Goal: Information Seeking & Learning: Learn about a topic

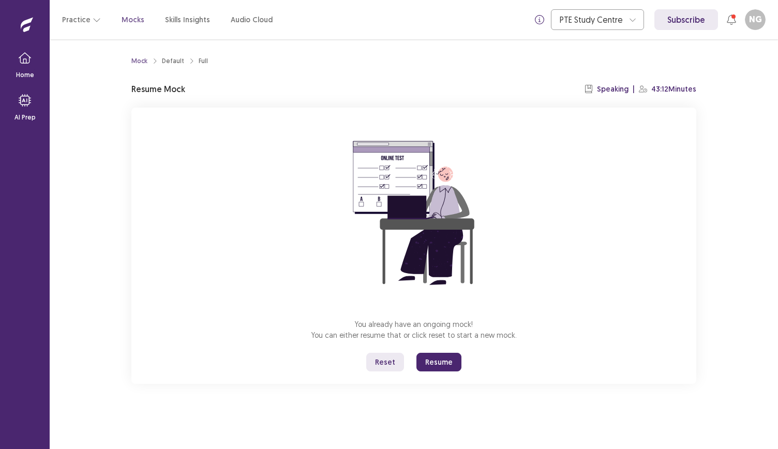
click at [430, 366] on button "Resume" at bounding box center [439, 362] width 45 height 19
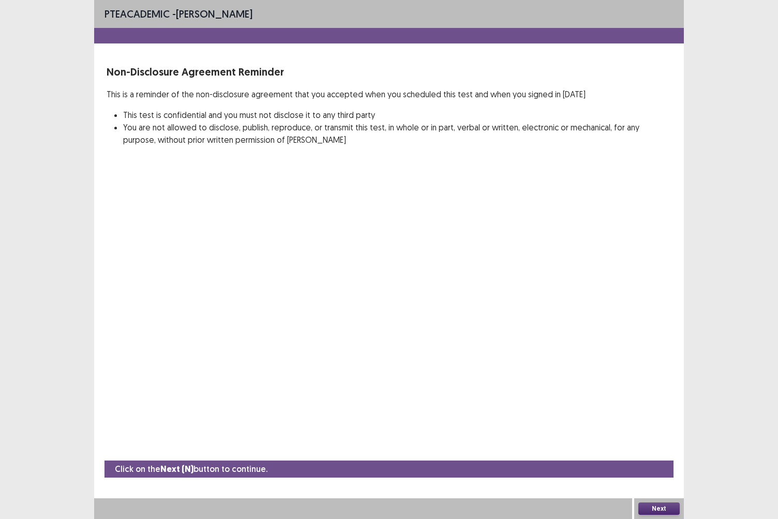
click at [652, 449] on button "Next" at bounding box center [659, 509] width 41 height 12
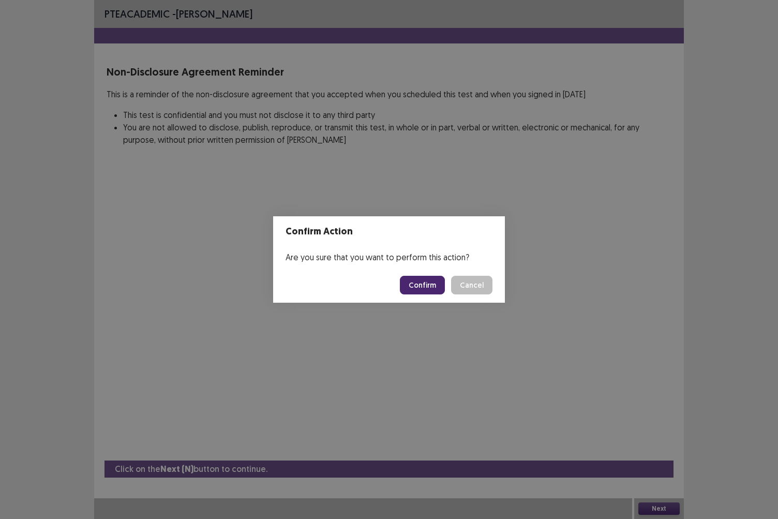
click at [426, 289] on button "Confirm" at bounding box center [422, 285] width 45 height 19
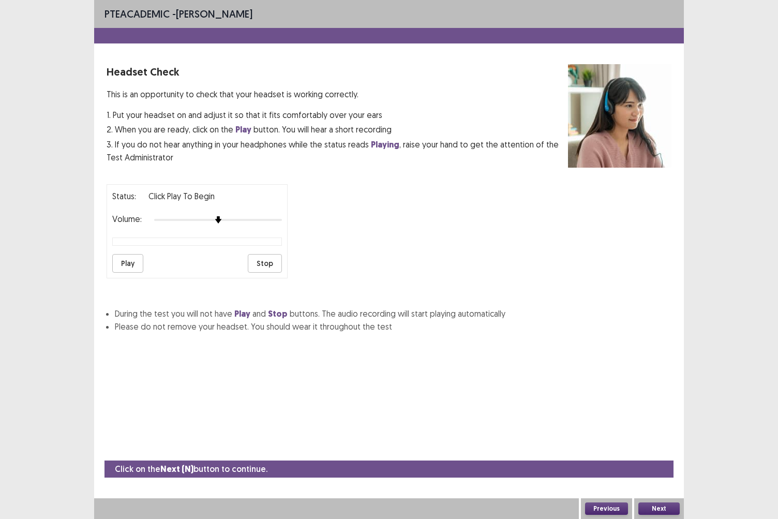
click at [131, 263] on button "Play" at bounding box center [127, 263] width 31 height 19
click at [648, 449] on button "Next" at bounding box center [659, 509] width 41 height 12
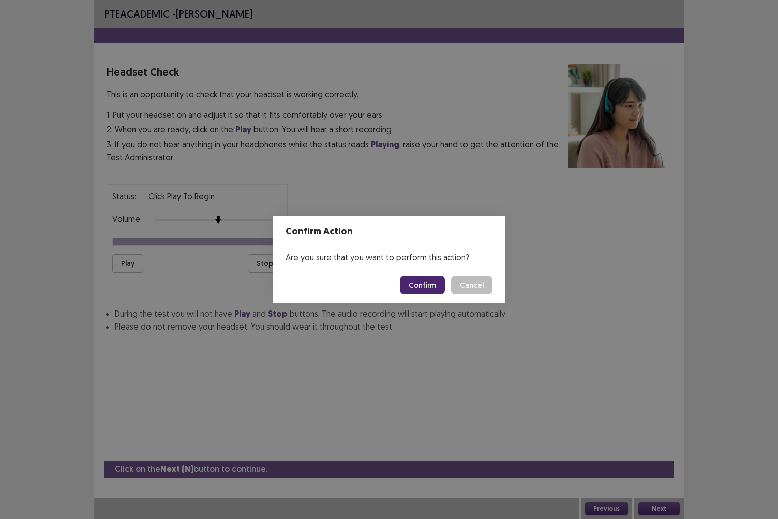
click at [418, 287] on button "Confirm" at bounding box center [422, 285] width 45 height 19
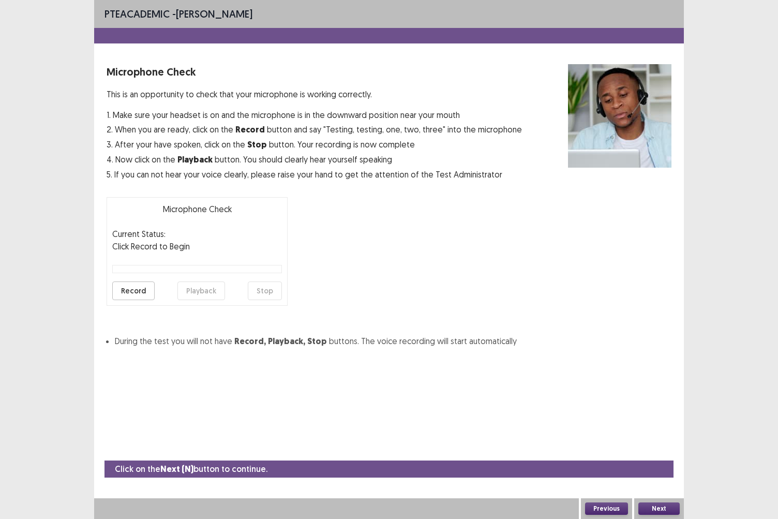
click at [129, 290] on button "Record" at bounding box center [133, 291] width 42 height 19
click at [272, 291] on button "Stop" at bounding box center [265, 291] width 34 height 19
click at [211, 293] on button "Playback" at bounding box center [202, 291] width 48 height 19
click at [659, 449] on button "Next" at bounding box center [659, 509] width 41 height 12
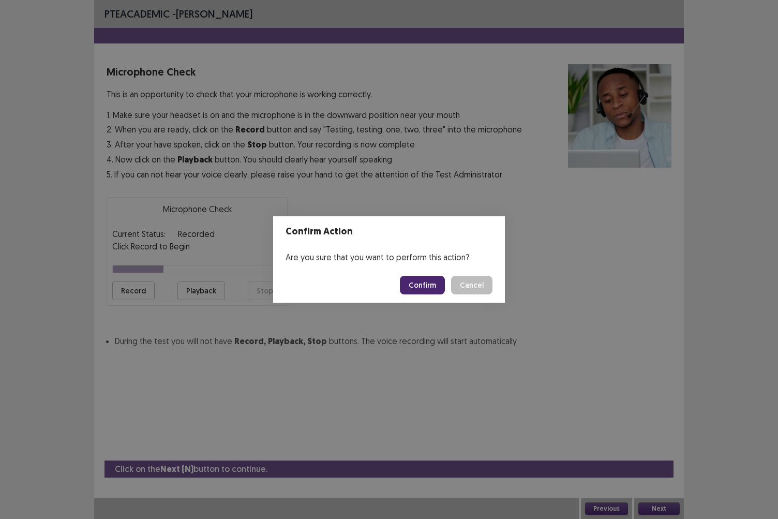
click at [421, 290] on button "Confirm" at bounding box center [422, 285] width 45 height 19
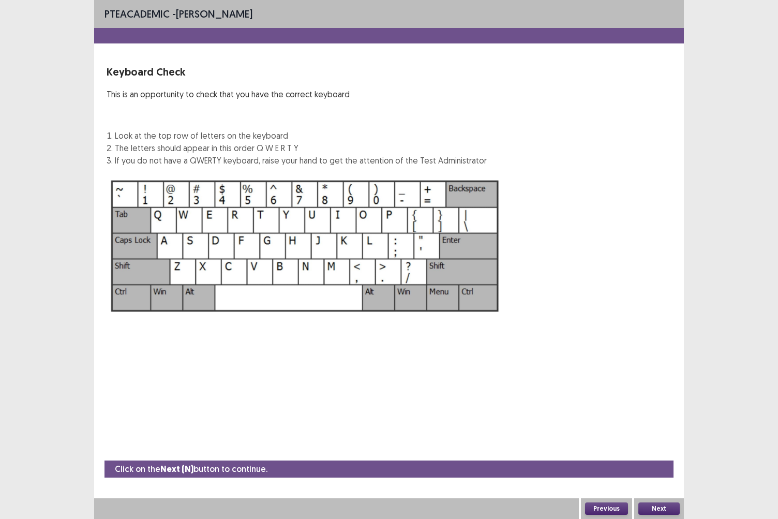
click at [399, 286] on img at bounding box center [305, 246] width 397 height 142
click at [658, 449] on button "Next" at bounding box center [659, 509] width 41 height 12
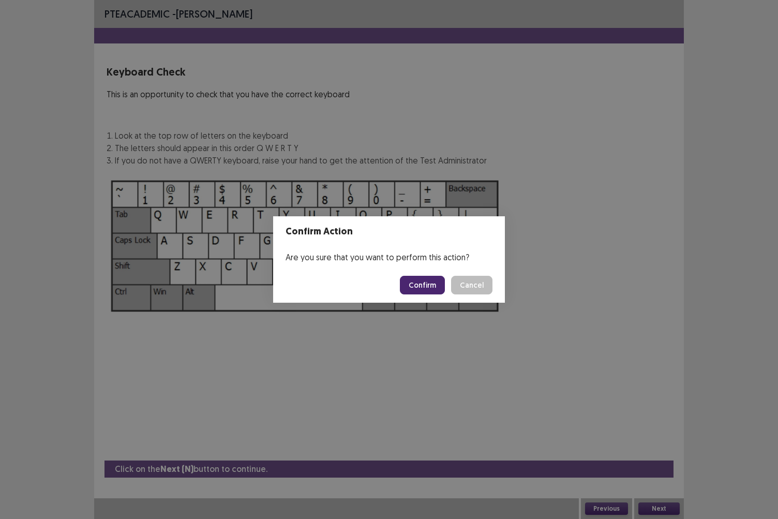
click at [429, 289] on button "Confirm" at bounding box center [422, 285] width 45 height 19
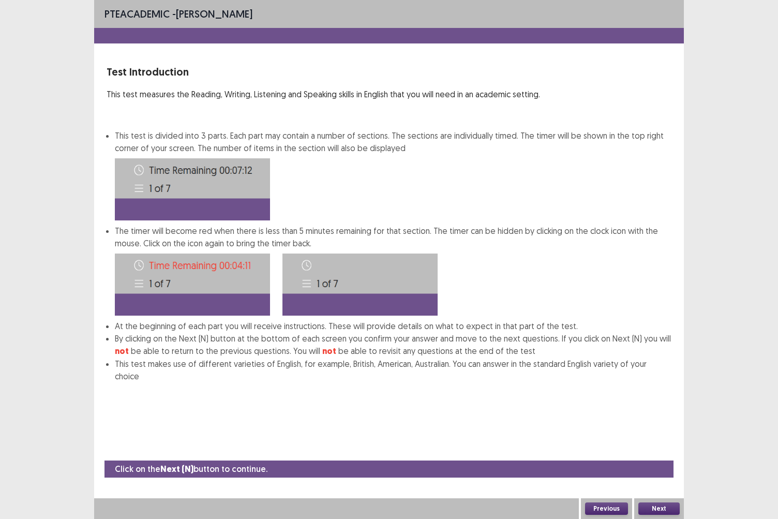
click at [661, 449] on button "Next" at bounding box center [659, 509] width 41 height 12
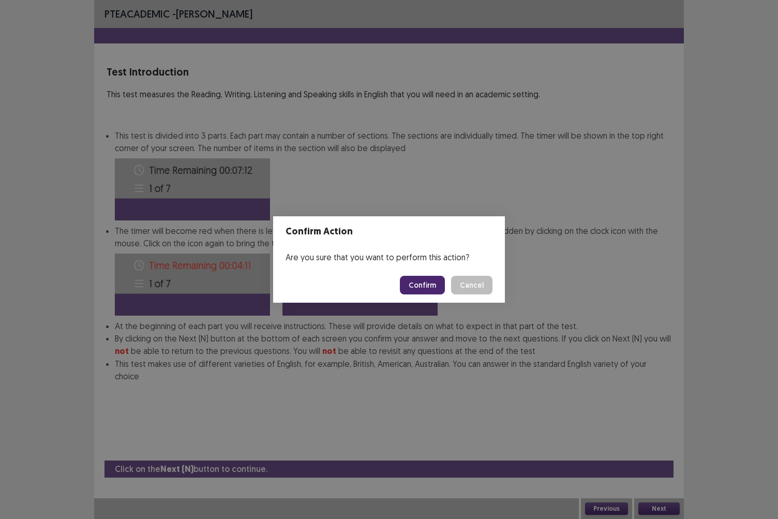
click at [435, 286] on button "Confirm" at bounding box center [422, 285] width 45 height 19
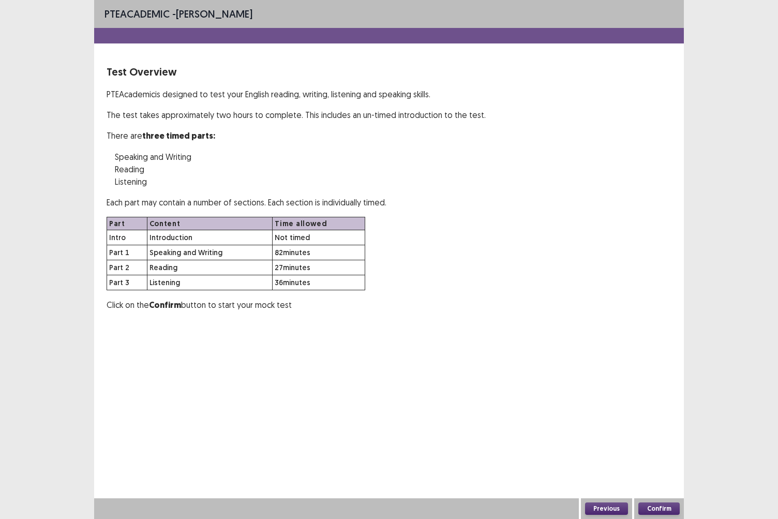
click at [671, 449] on button "Confirm" at bounding box center [659, 509] width 41 height 12
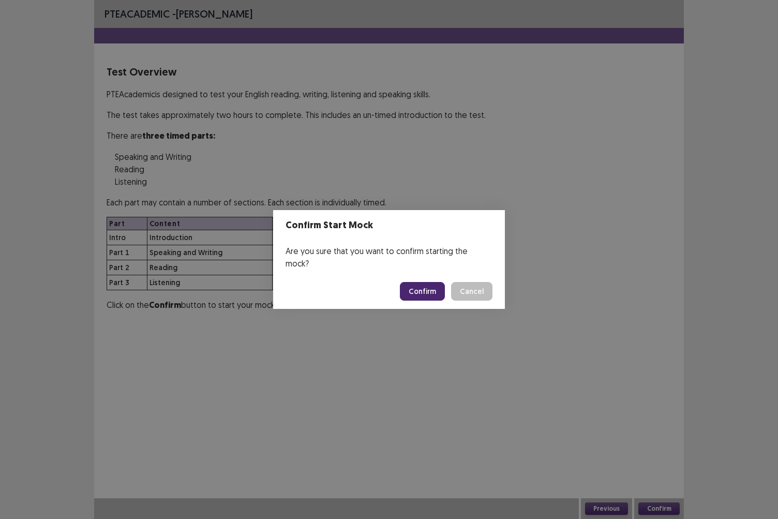
click at [418, 290] on button "Confirm" at bounding box center [422, 291] width 45 height 19
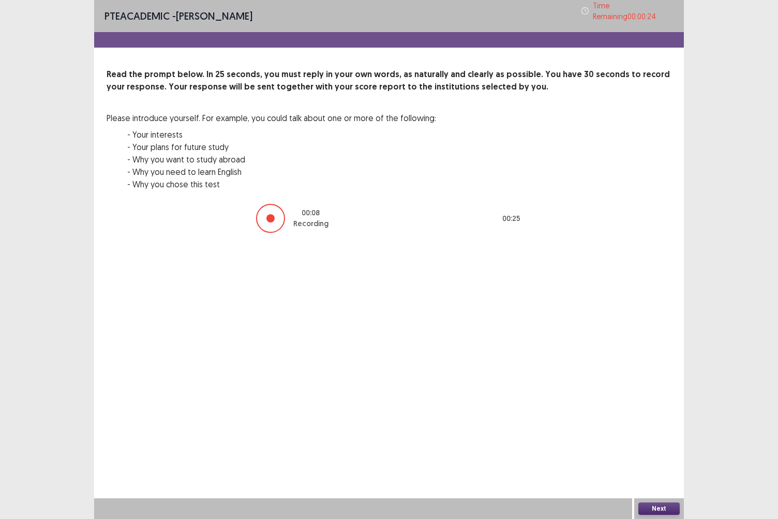
click at [652, 449] on button "Next" at bounding box center [659, 509] width 41 height 12
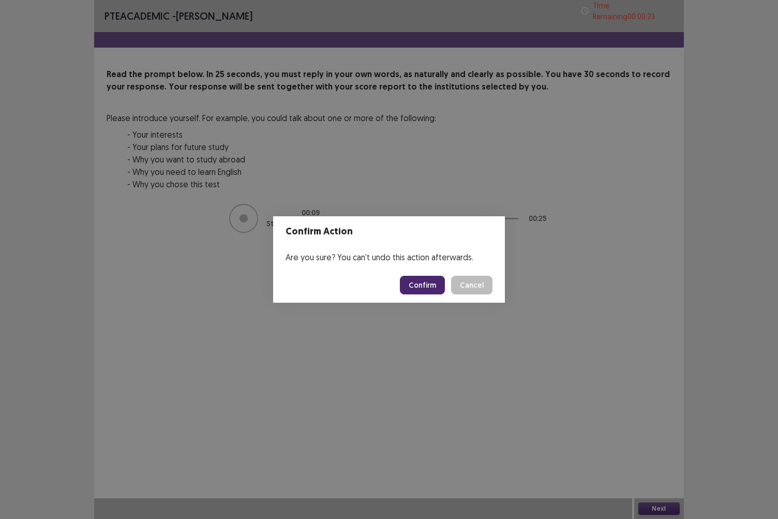
click at [413, 289] on button "Confirm" at bounding box center [422, 285] width 45 height 19
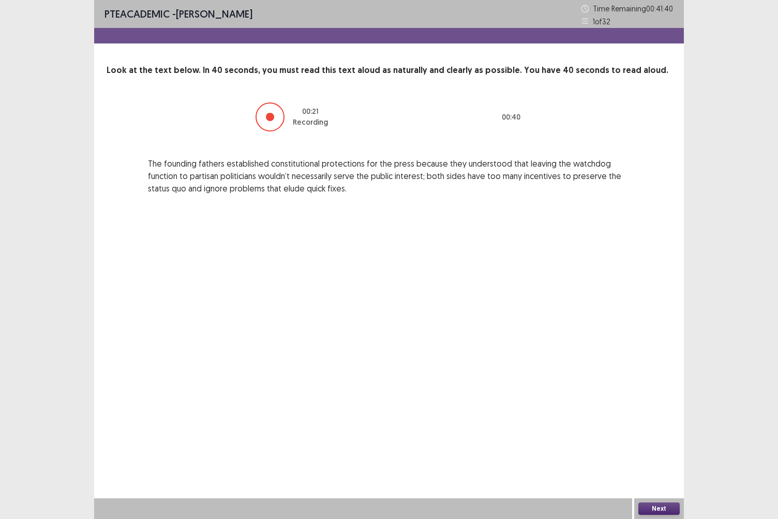
click at [668, 449] on button "Next" at bounding box center [659, 509] width 41 height 12
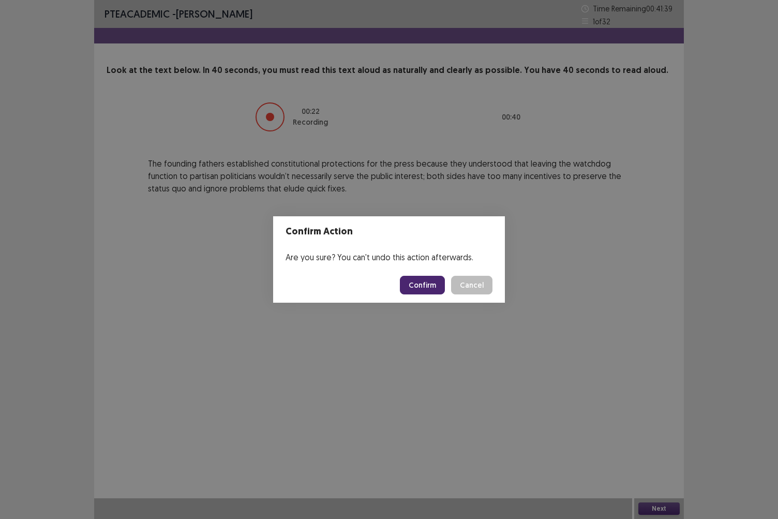
click at [419, 283] on button "Confirm" at bounding box center [422, 285] width 45 height 19
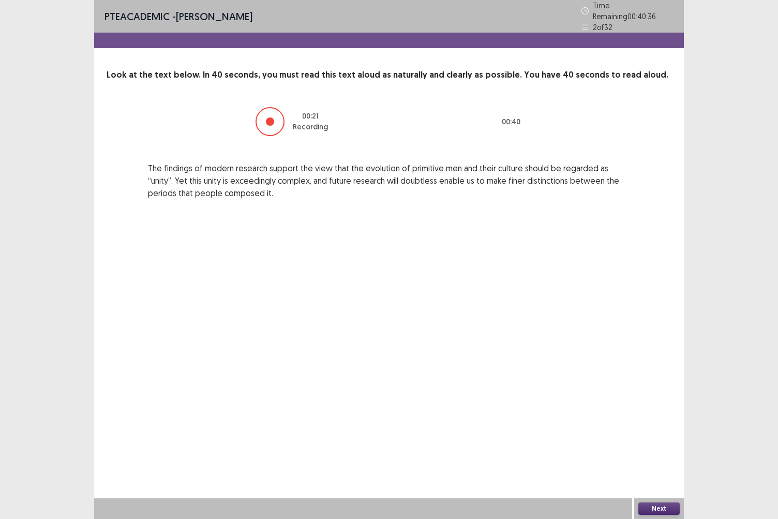
click at [663, 449] on button "Next" at bounding box center [659, 509] width 41 height 12
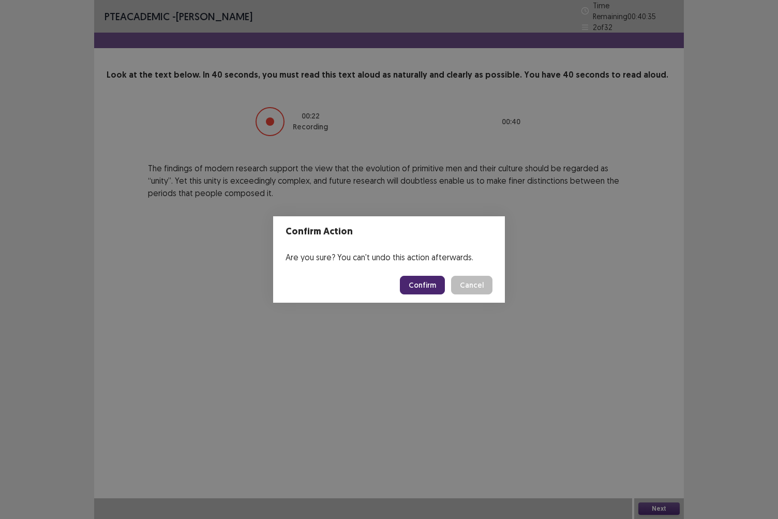
click at [417, 289] on button "Confirm" at bounding box center [422, 285] width 45 height 19
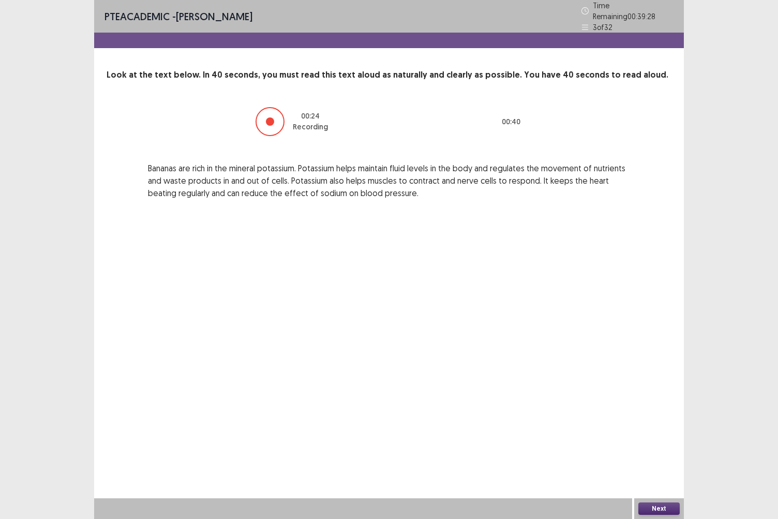
click at [656, 449] on button "Next" at bounding box center [659, 509] width 41 height 12
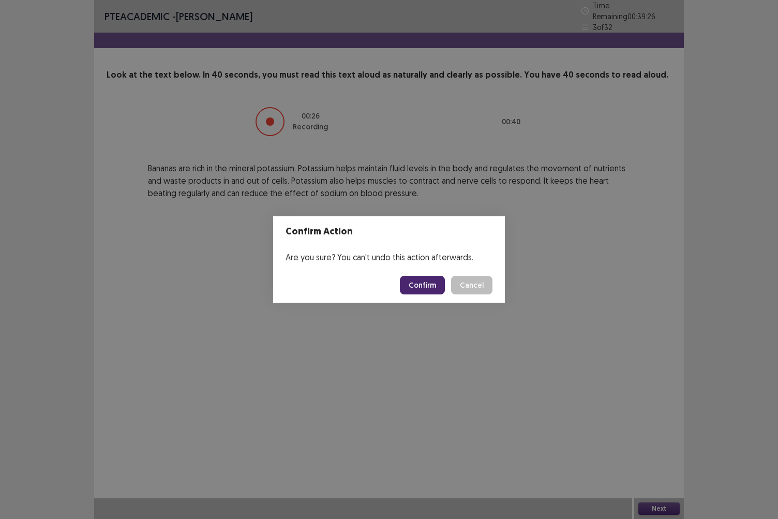
click at [425, 290] on button "Confirm" at bounding box center [422, 285] width 45 height 19
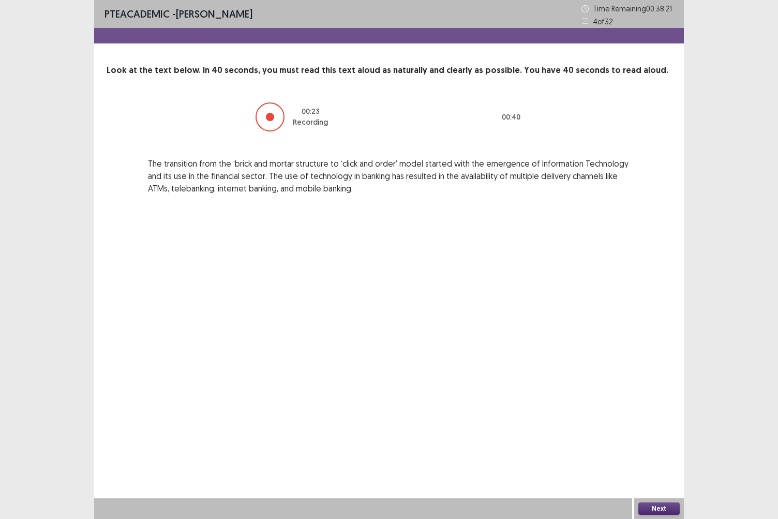
click at [667, 449] on button "Next" at bounding box center [659, 509] width 41 height 12
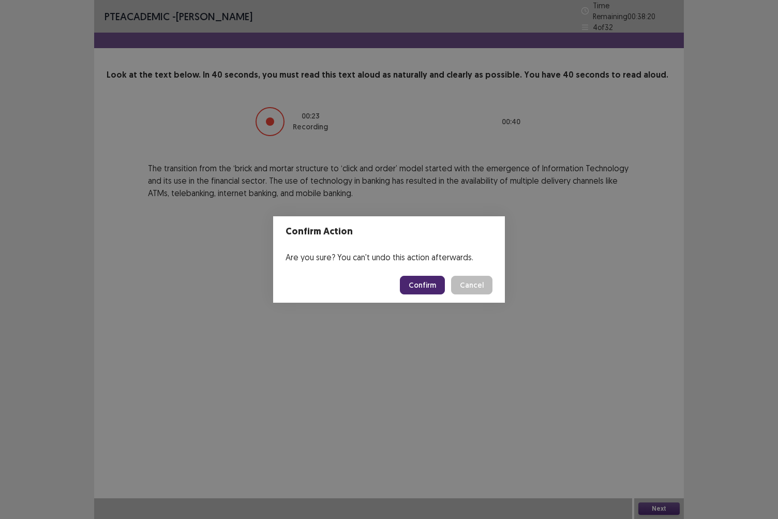
click at [422, 289] on button "Confirm" at bounding box center [422, 285] width 45 height 19
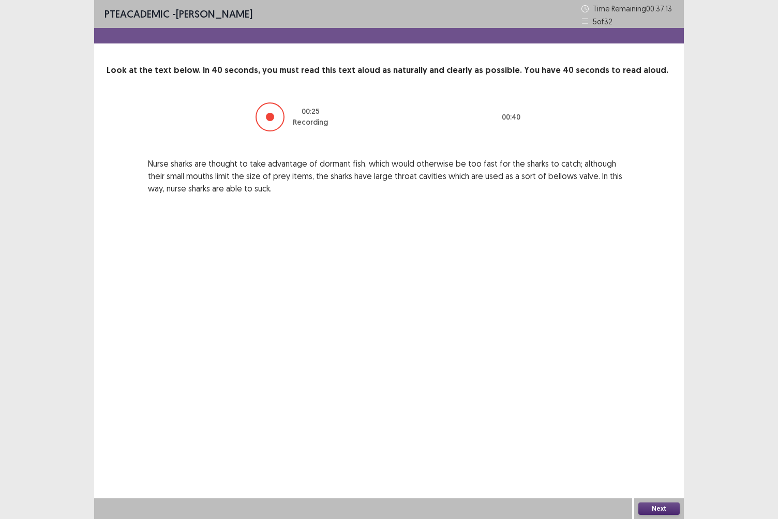
click at [657, 449] on button "Next" at bounding box center [659, 509] width 41 height 12
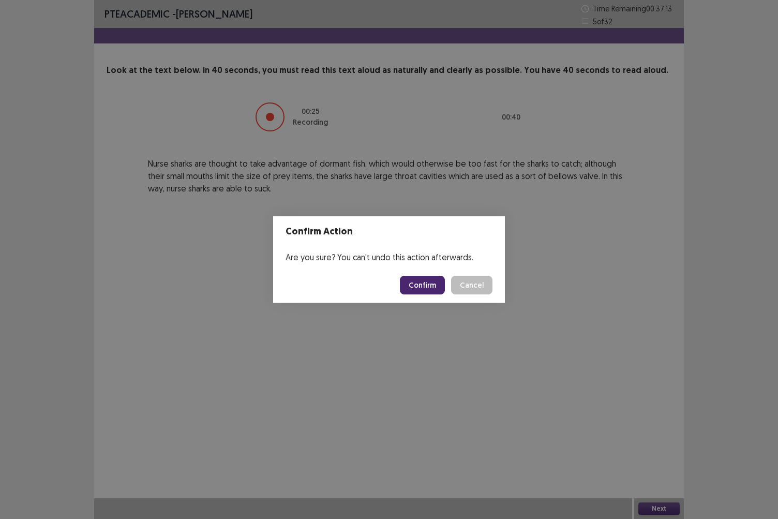
click at [420, 293] on button "Confirm" at bounding box center [422, 285] width 45 height 19
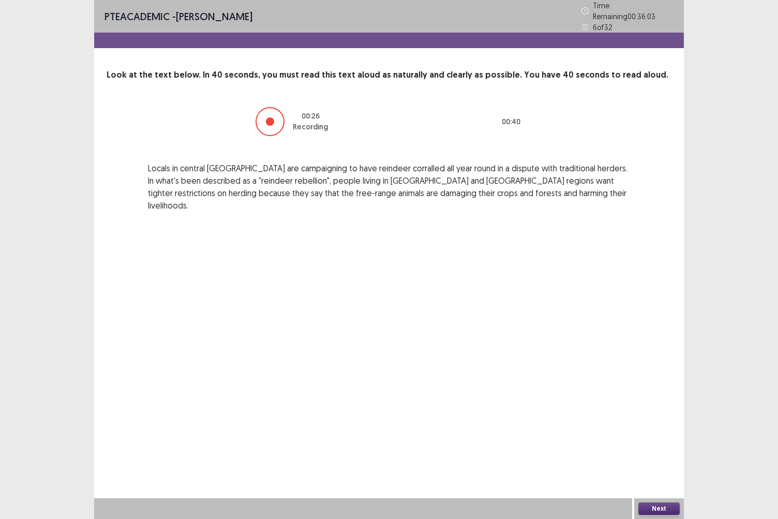
click at [655, 449] on button "Next" at bounding box center [659, 509] width 41 height 12
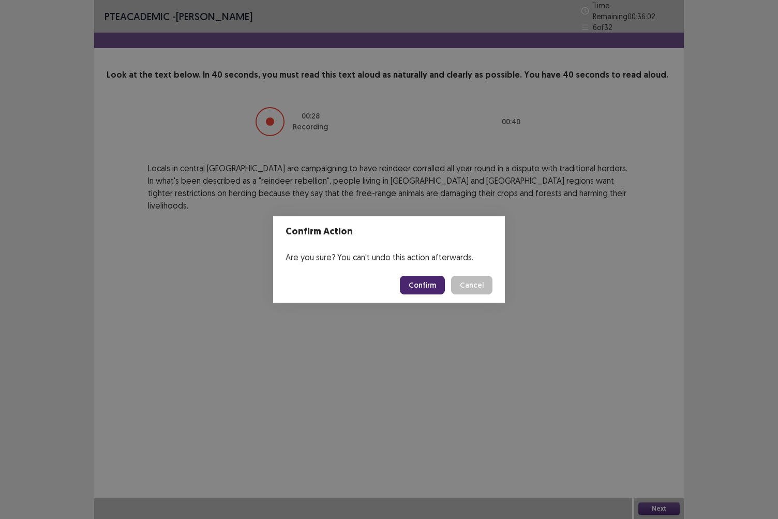
click at [426, 286] on button "Confirm" at bounding box center [422, 285] width 45 height 19
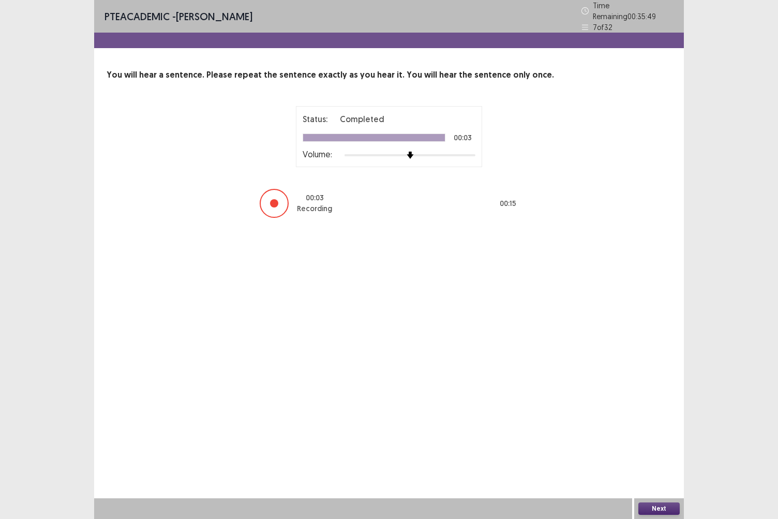
click at [657, 449] on button "Next" at bounding box center [659, 509] width 41 height 12
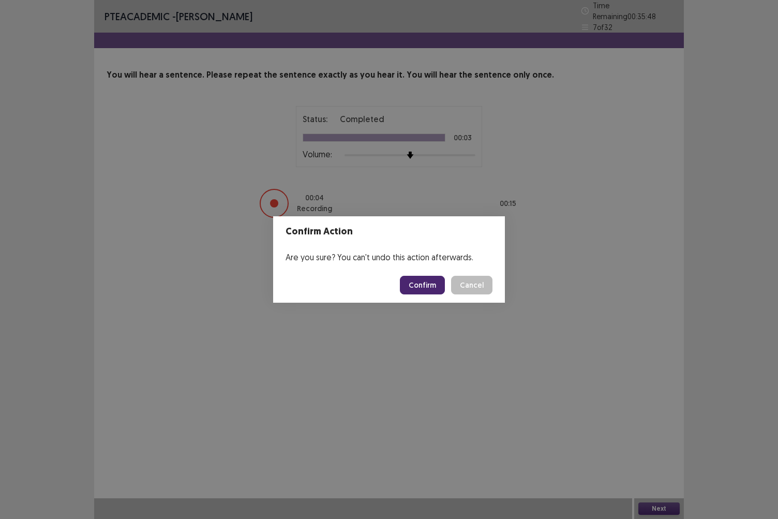
click at [420, 286] on button "Confirm" at bounding box center [422, 285] width 45 height 19
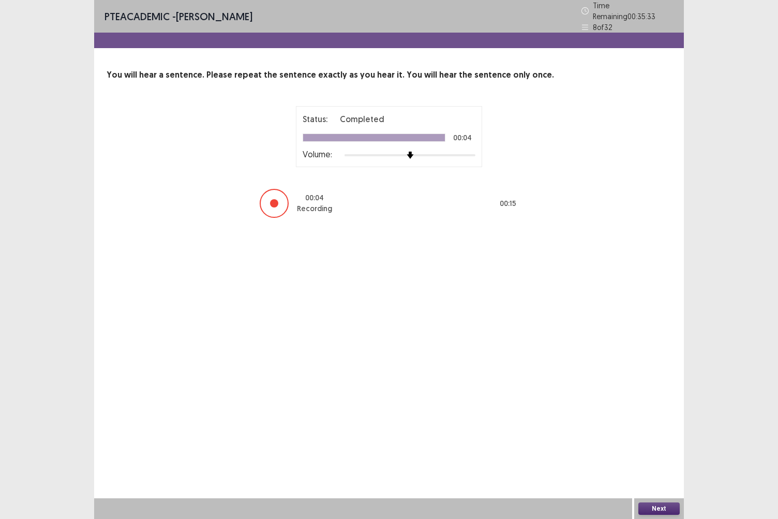
click at [657, 449] on button "Next" at bounding box center [659, 509] width 41 height 12
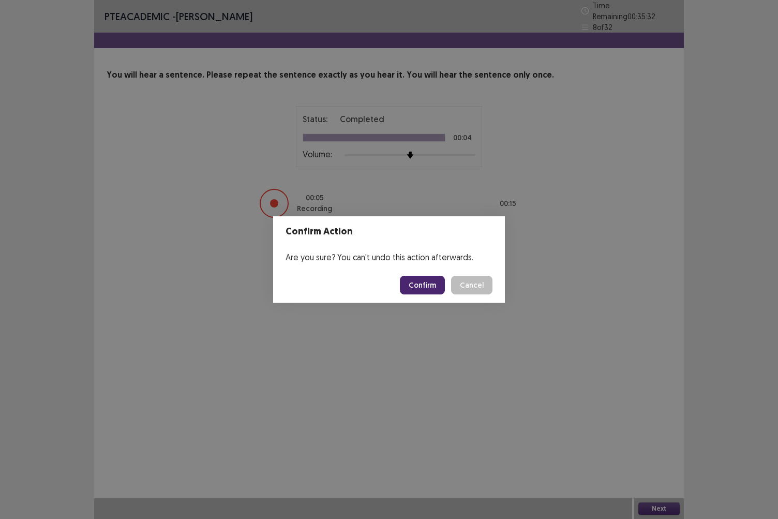
click at [427, 291] on button "Confirm" at bounding box center [422, 285] width 45 height 19
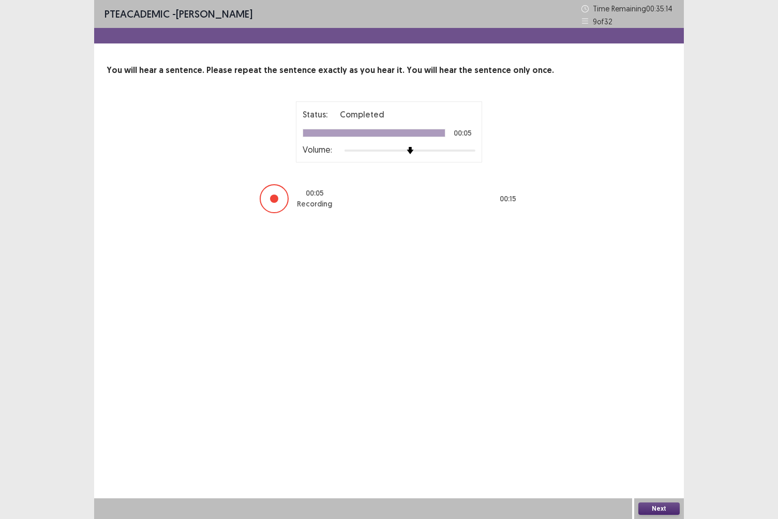
click at [662, 449] on button "Next" at bounding box center [659, 509] width 41 height 12
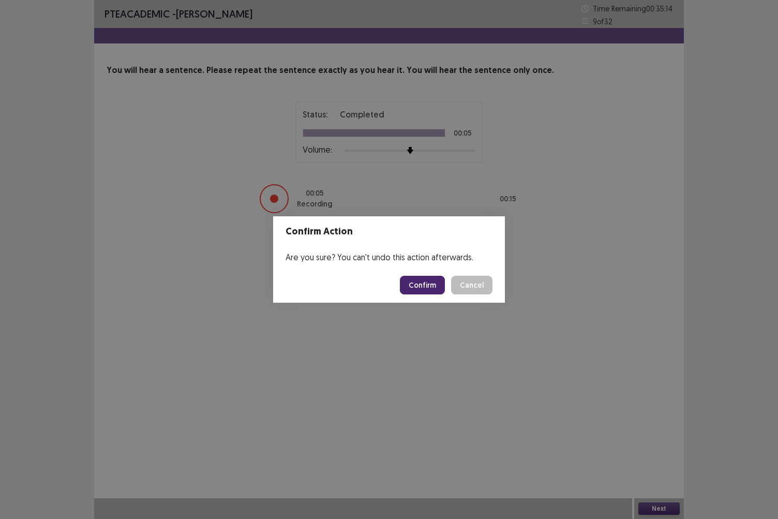
click at [425, 282] on button "Confirm" at bounding box center [422, 285] width 45 height 19
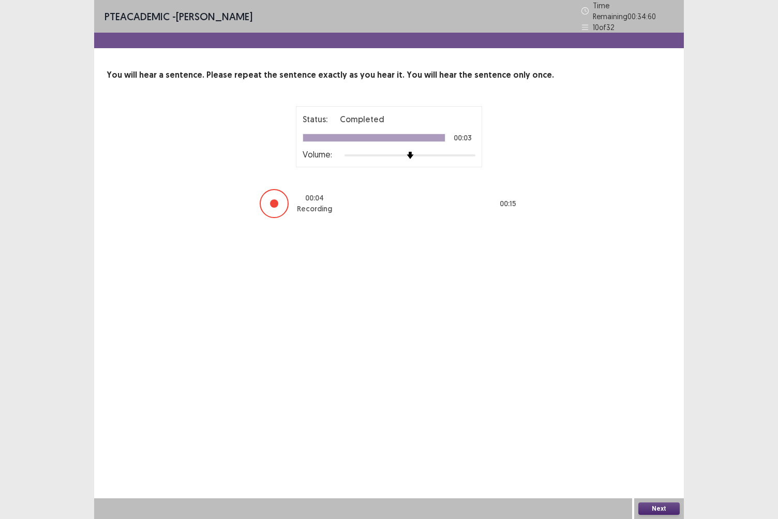
click at [555, 449] on div "PTE academic - [PERSON_NAME] Time Remaining 00 : 34 : 60 10 of 32 You will hear…" at bounding box center [389, 259] width 590 height 519
click at [657, 449] on button "Next" at bounding box center [659, 509] width 41 height 12
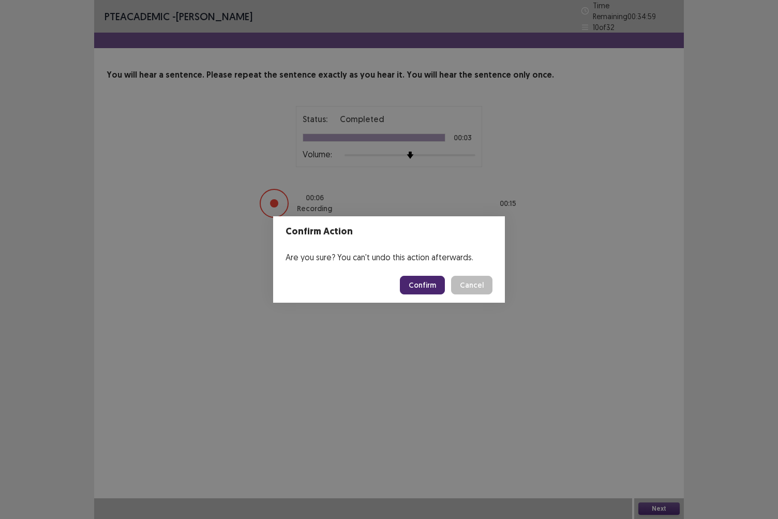
click at [424, 281] on button "Confirm" at bounding box center [422, 285] width 45 height 19
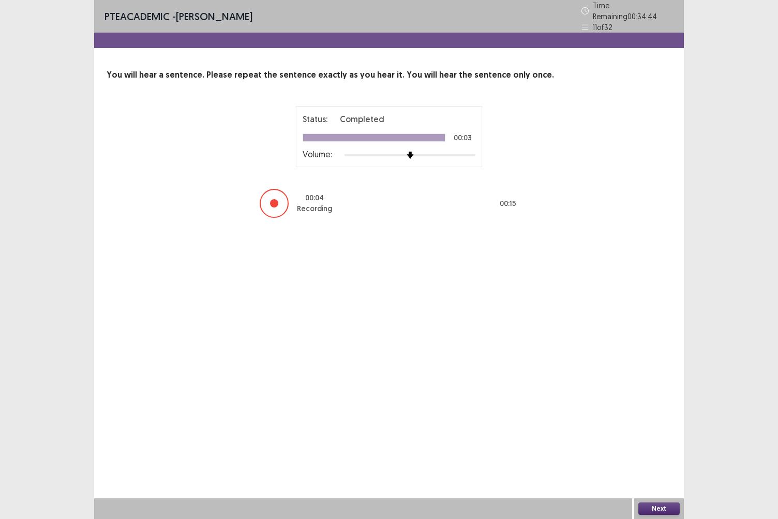
click at [654, 449] on button "Next" at bounding box center [659, 509] width 41 height 12
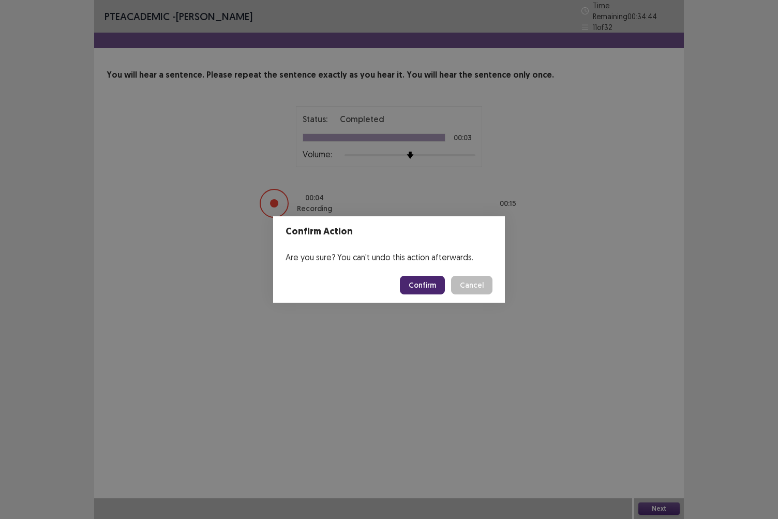
click at [427, 292] on button "Confirm" at bounding box center [422, 285] width 45 height 19
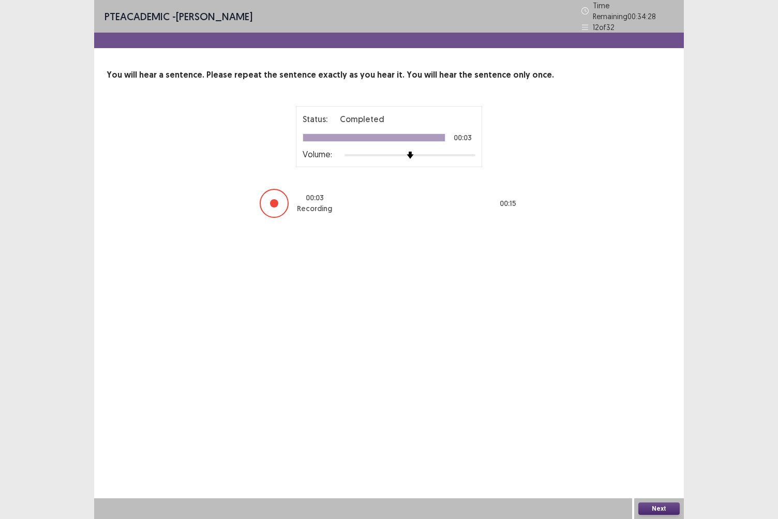
click at [663, 449] on button "Next" at bounding box center [659, 509] width 41 height 12
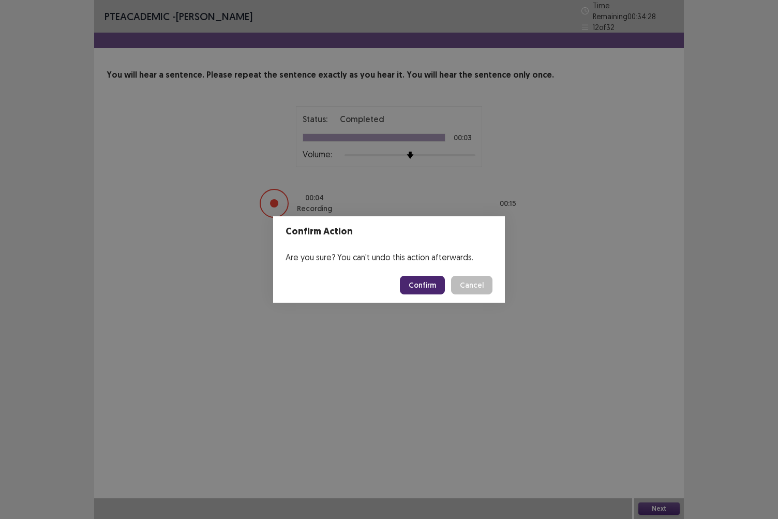
click at [423, 289] on button "Confirm" at bounding box center [422, 285] width 45 height 19
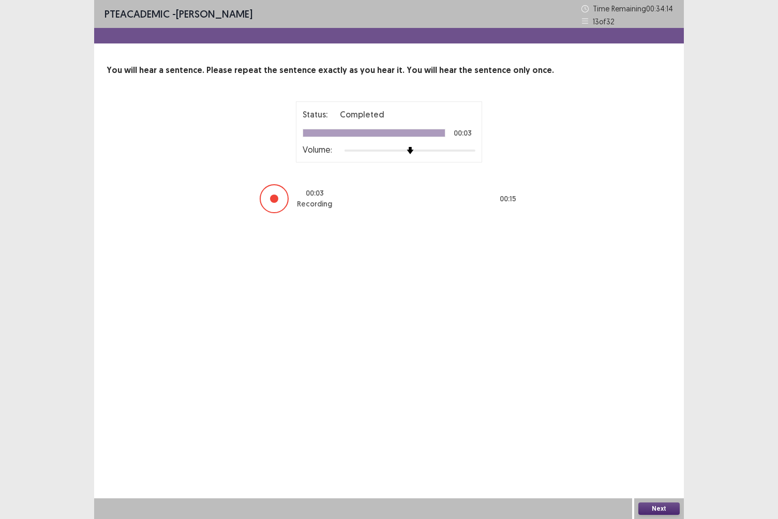
click at [662, 449] on button "Next" at bounding box center [659, 509] width 41 height 12
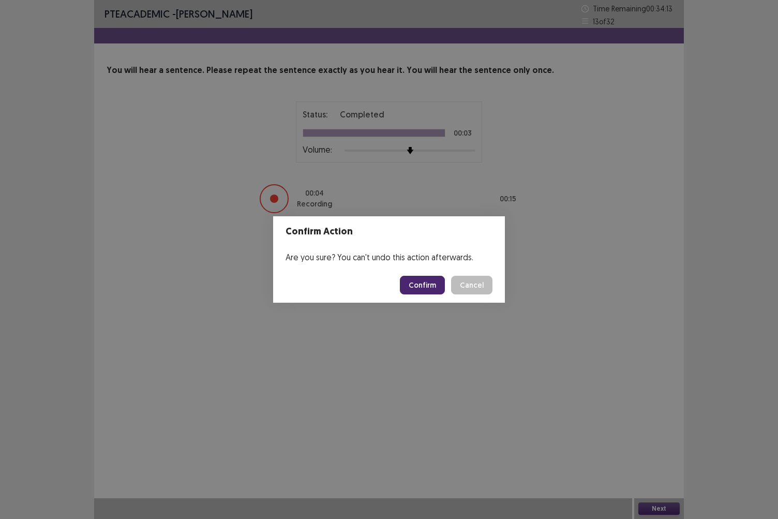
click at [426, 286] on button "Confirm" at bounding box center [422, 285] width 45 height 19
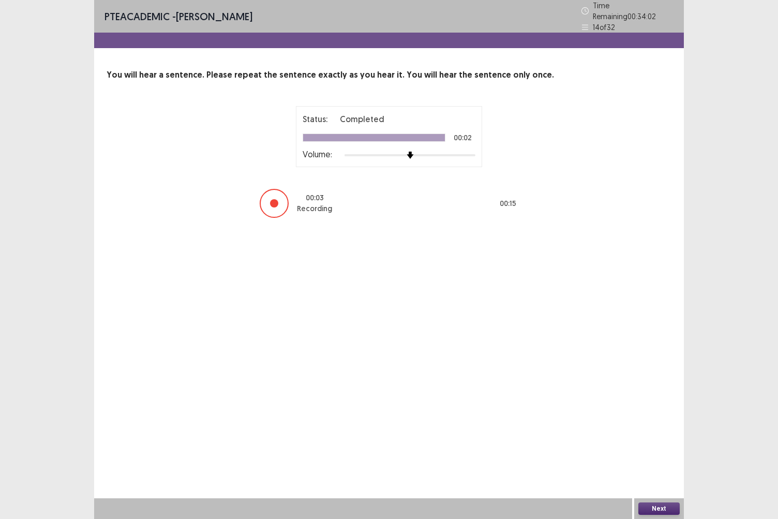
click at [658, 449] on button "Next" at bounding box center [659, 509] width 41 height 12
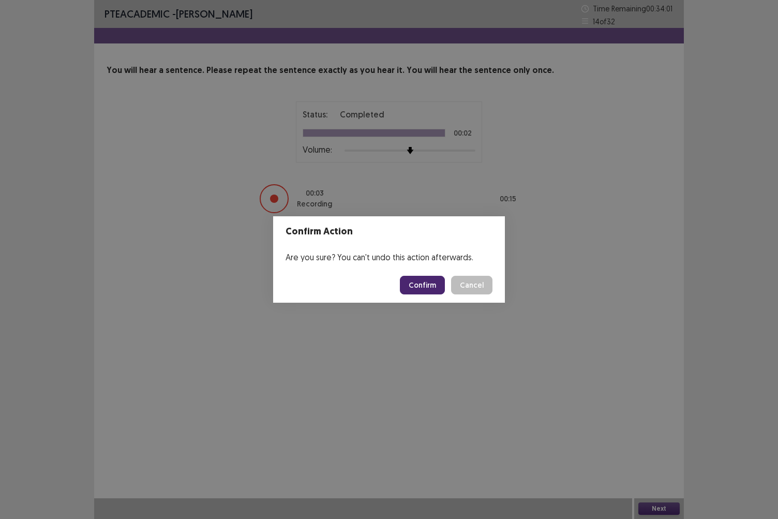
click at [430, 287] on button "Confirm" at bounding box center [422, 285] width 45 height 19
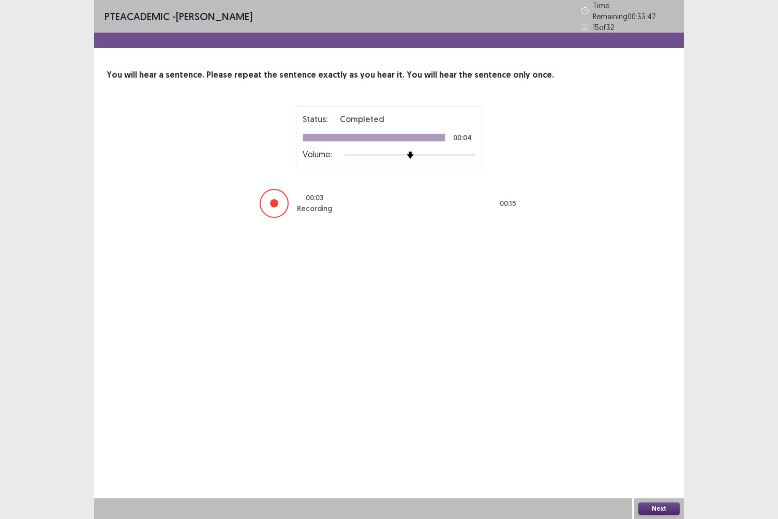
click at [660, 449] on button "Next" at bounding box center [659, 509] width 41 height 12
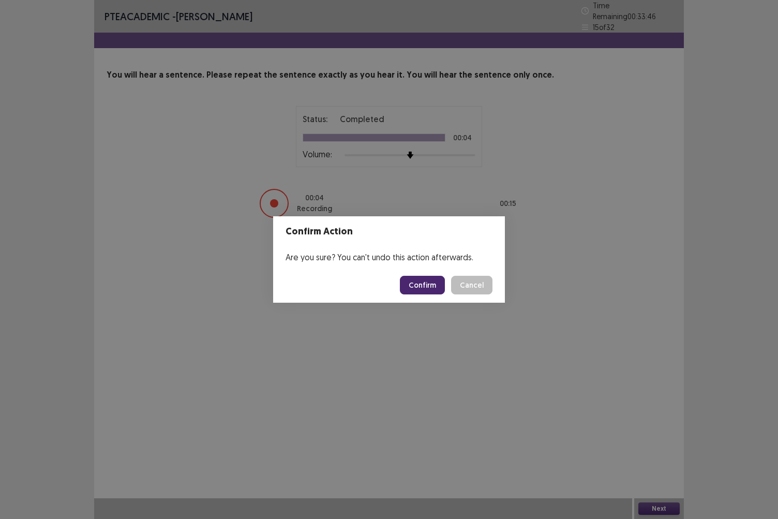
click at [424, 290] on button "Confirm" at bounding box center [422, 285] width 45 height 19
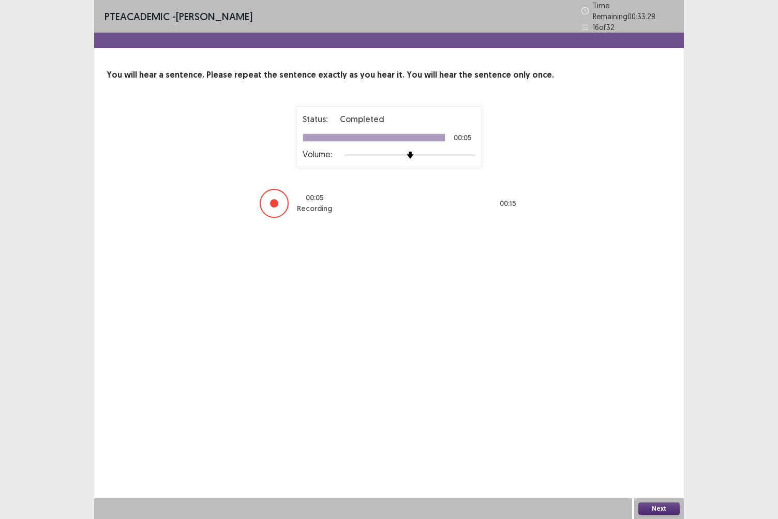
click at [671, 449] on button "Next" at bounding box center [659, 509] width 41 height 12
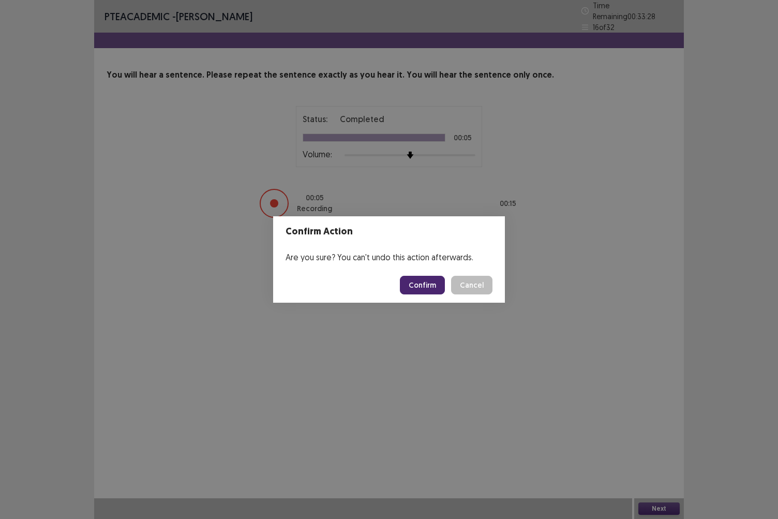
click at [429, 291] on button "Confirm" at bounding box center [422, 285] width 45 height 19
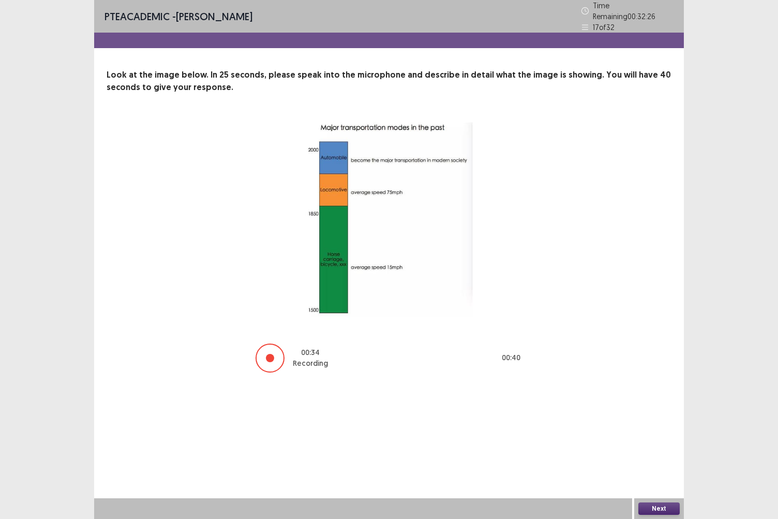
click at [663, 449] on button "Next" at bounding box center [659, 509] width 41 height 12
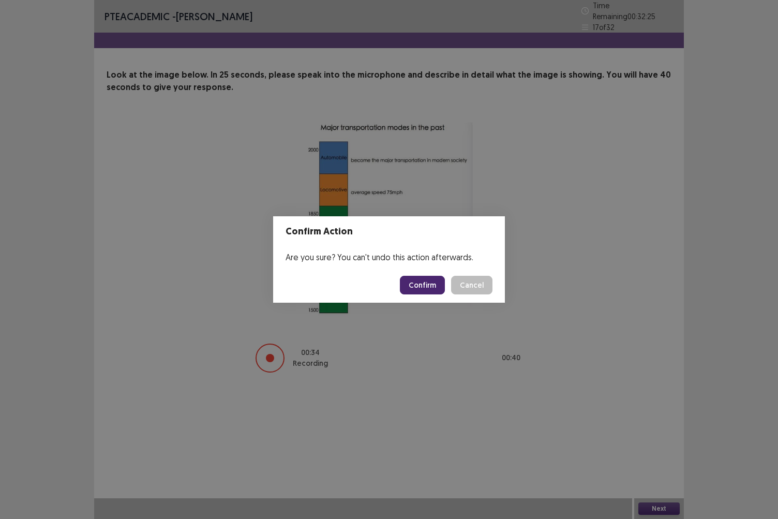
click at [422, 282] on button "Confirm" at bounding box center [422, 285] width 45 height 19
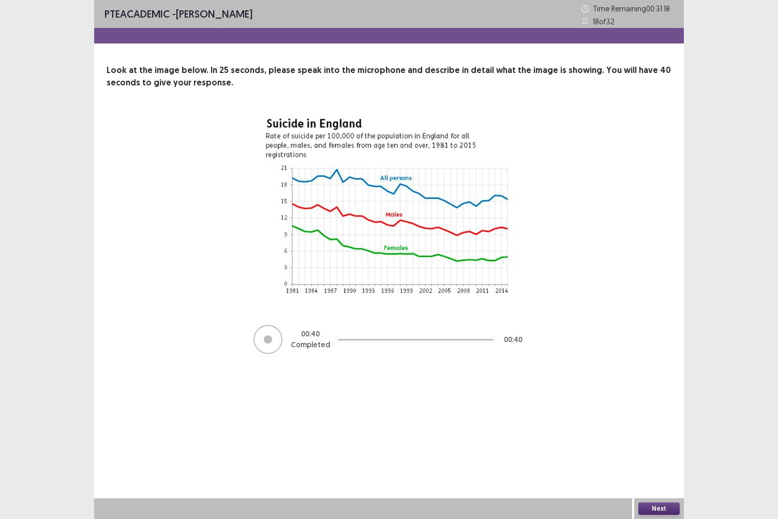
click at [654, 449] on button "Next" at bounding box center [659, 509] width 41 height 12
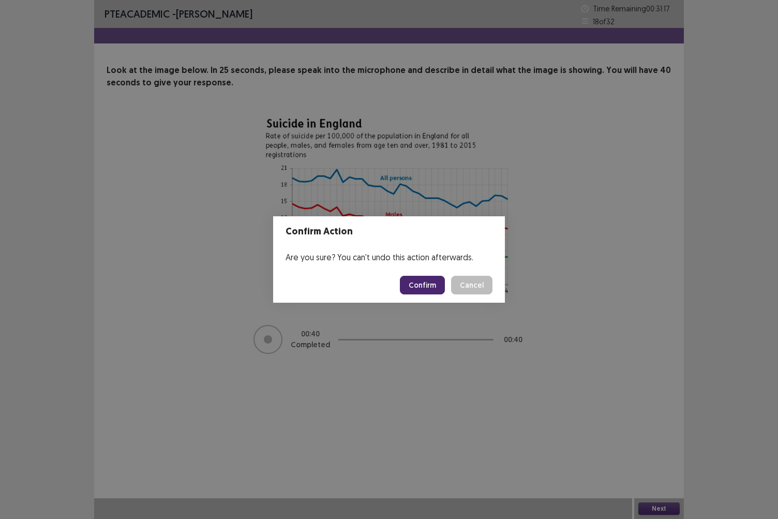
click at [421, 285] on button "Confirm" at bounding box center [422, 285] width 45 height 19
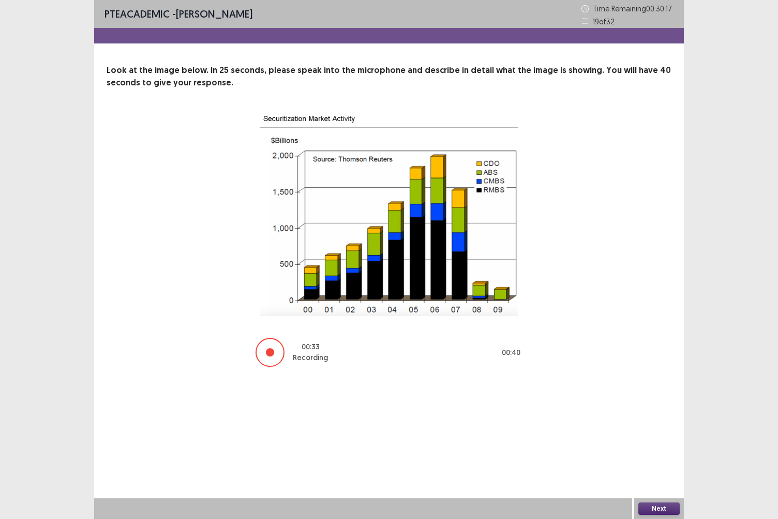
click at [654, 449] on button "Next" at bounding box center [659, 509] width 41 height 12
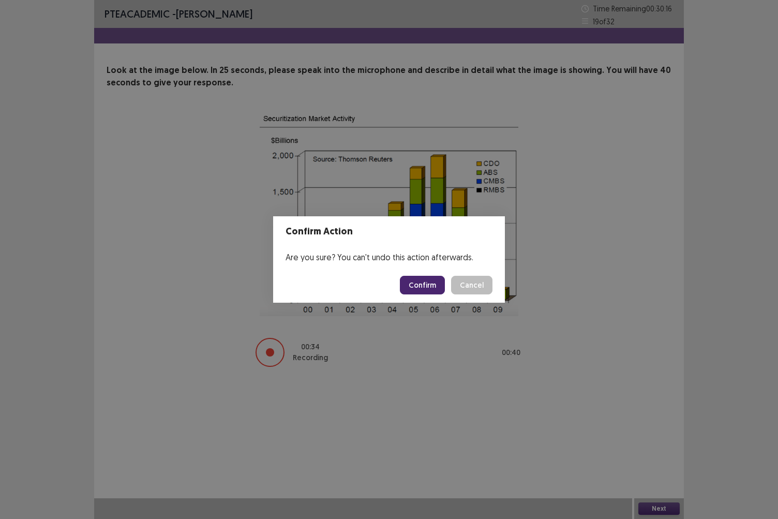
click at [423, 286] on button "Confirm" at bounding box center [422, 285] width 45 height 19
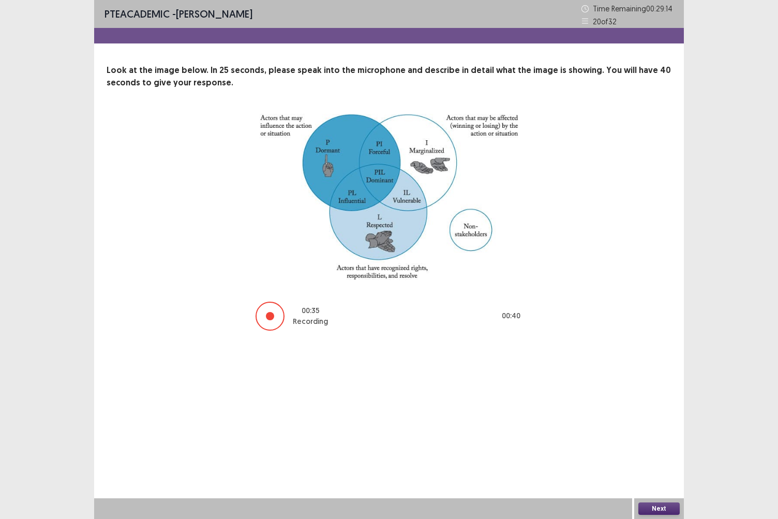
click at [662, 449] on button "Next" at bounding box center [659, 509] width 41 height 12
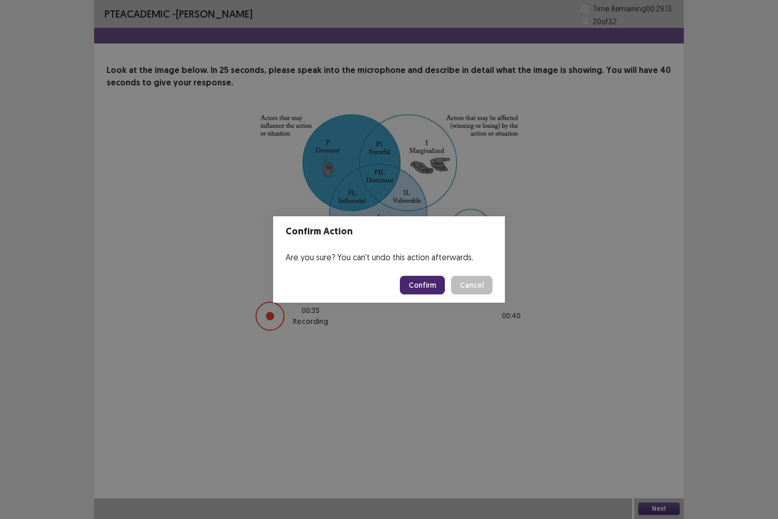
click at [421, 286] on button "Confirm" at bounding box center [422, 285] width 45 height 19
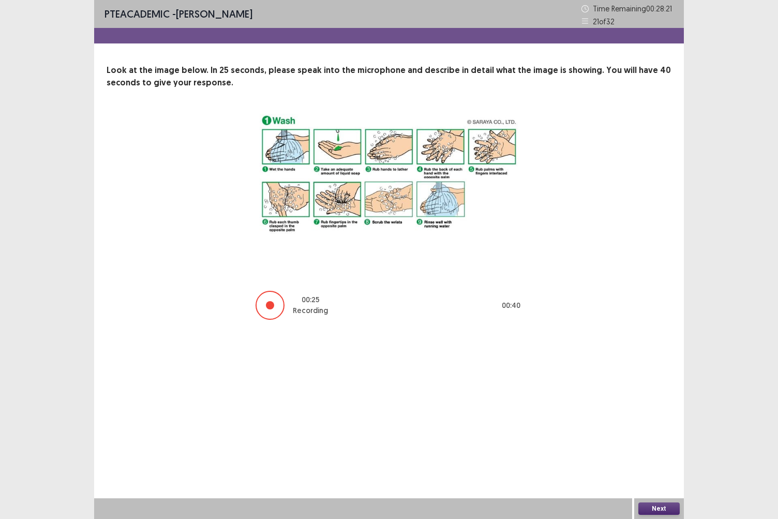
click at [660, 449] on button "Next" at bounding box center [659, 509] width 41 height 12
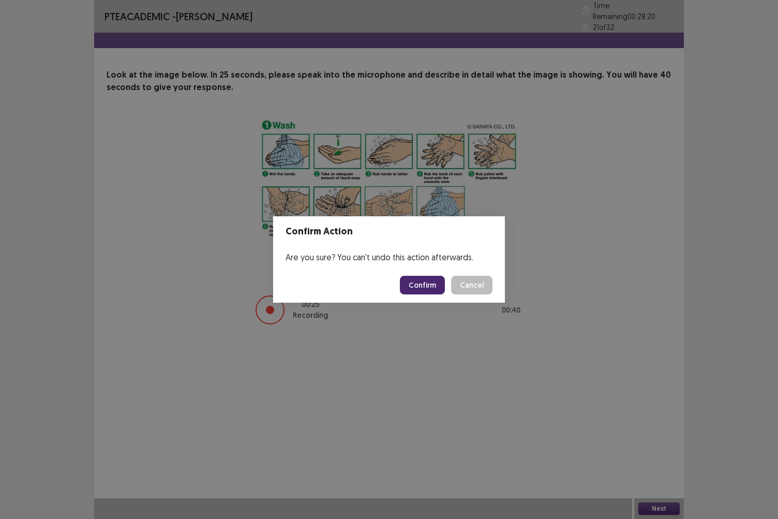
click at [432, 290] on button "Confirm" at bounding box center [422, 285] width 45 height 19
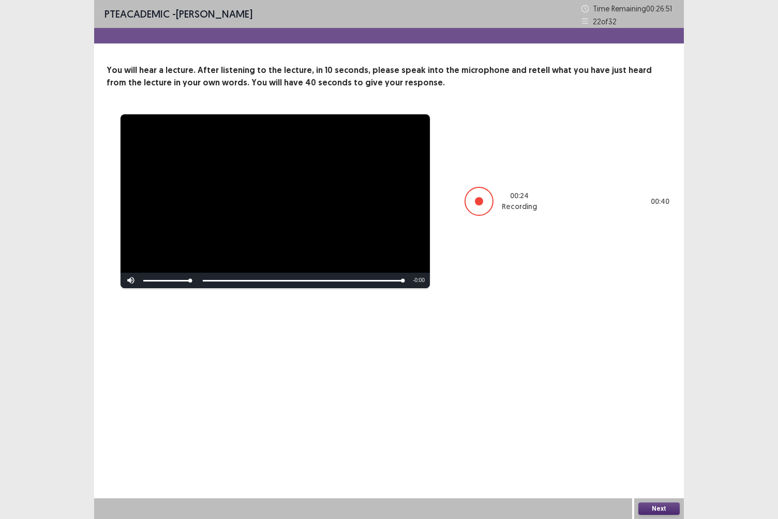
click at [665, 449] on button "Next" at bounding box center [659, 509] width 41 height 12
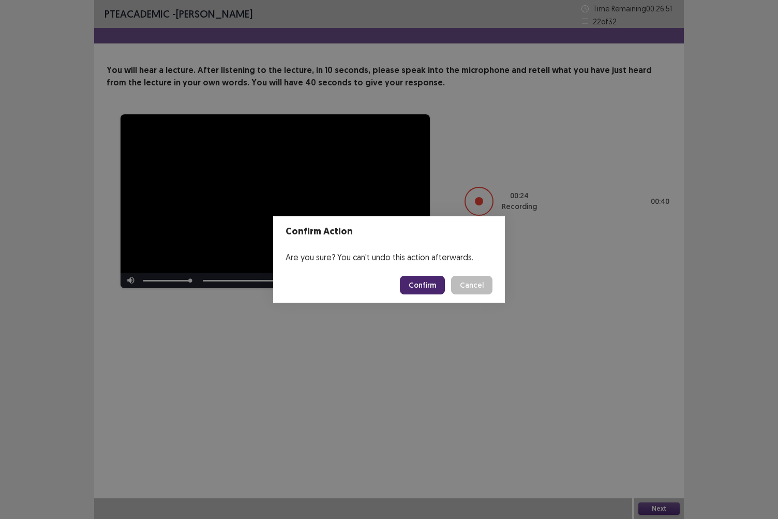
click at [418, 280] on button "Confirm" at bounding box center [422, 285] width 45 height 19
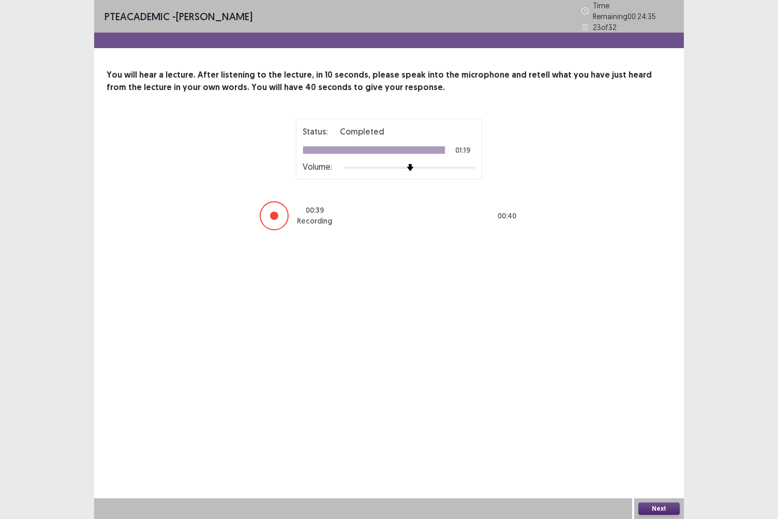
click at [655, 449] on button "Next" at bounding box center [659, 509] width 41 height 12
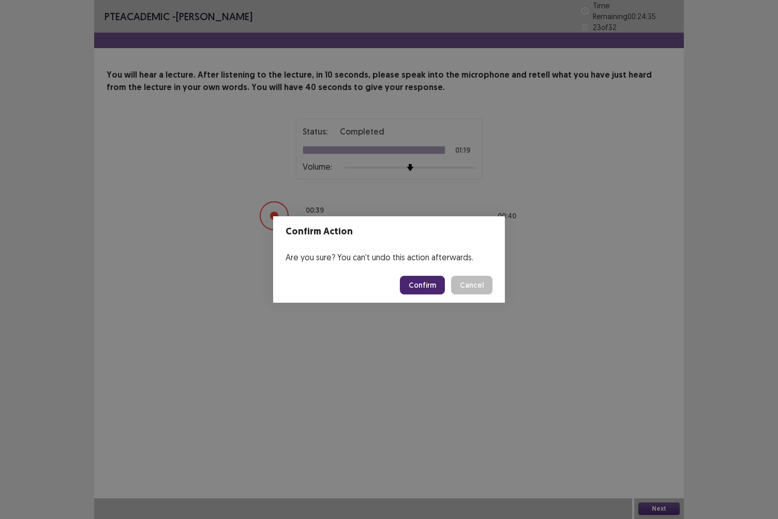
click at [421, 290] on button "Confirm" at bounding box center [422, 285] width 45 height 19
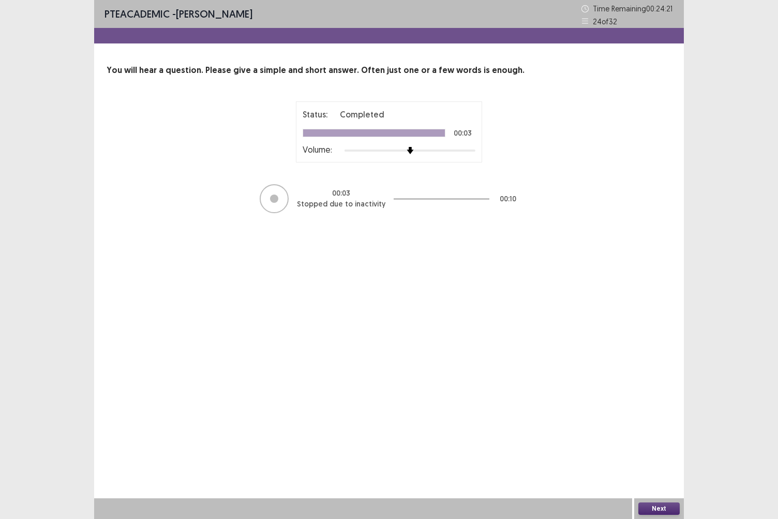
click at [656, 449] on button "Next" at bounding box center [659, 509] width 41 height 12
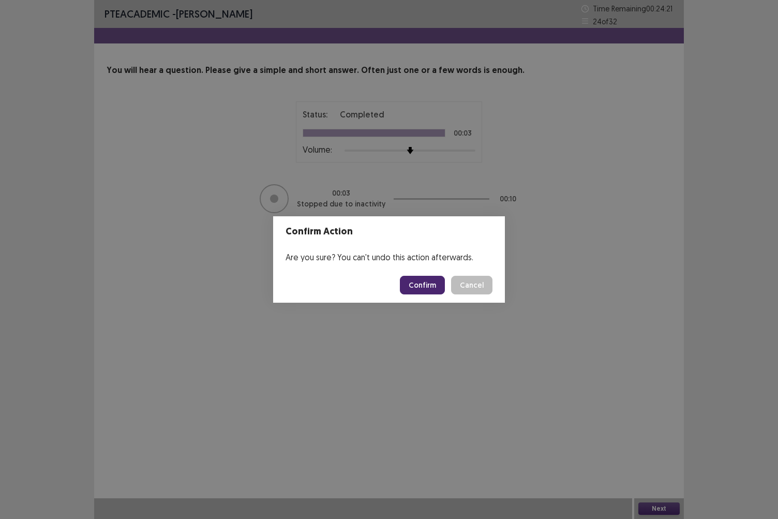
click at [425, 289] on button "Confirm" at bounding box center [422, 285] width 45 height 19
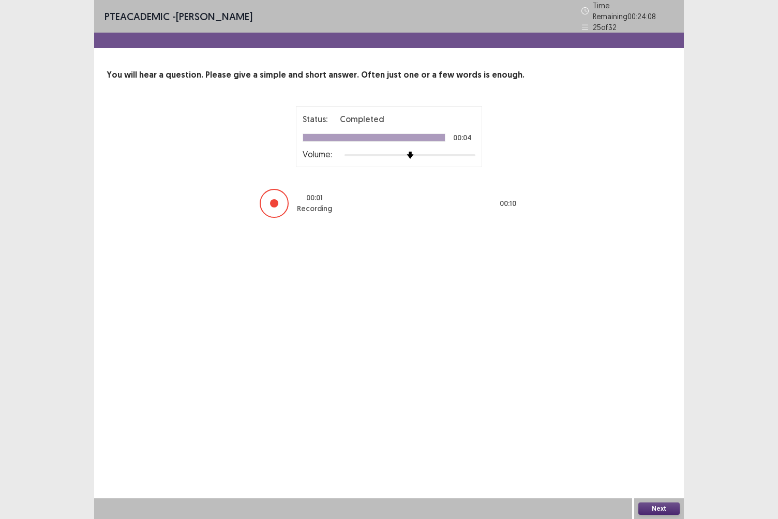
click at [660, 449] on button "Next" at bounding box center [659, 509] width 41 height 12
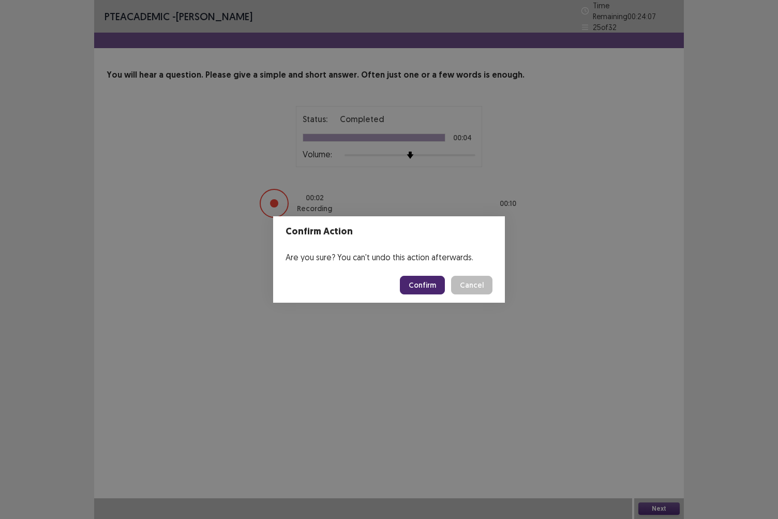
click at [415, 285] on button "Confirm" at bounding box center [422, 285] width 45 height 19
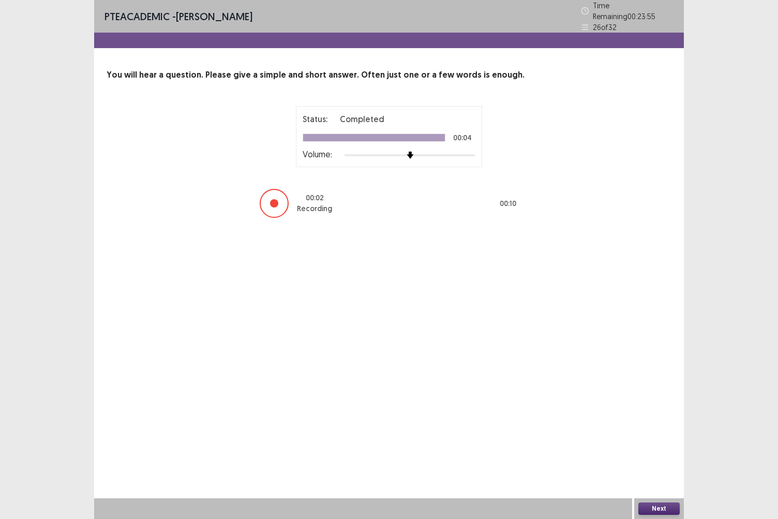
click at [657, 449] on button "Next" at bounding box center [659, 509] width 41 height 12
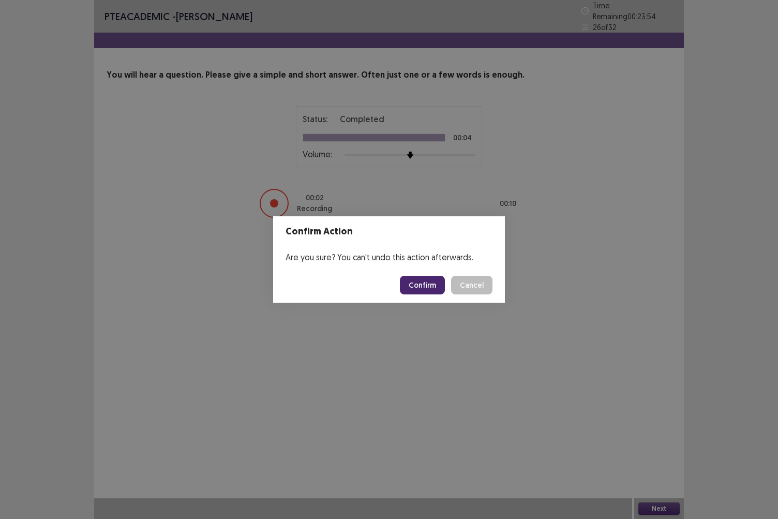
click at [426, 288] on button "Confirm" at bounding box center [422, 285] width 45 height 19
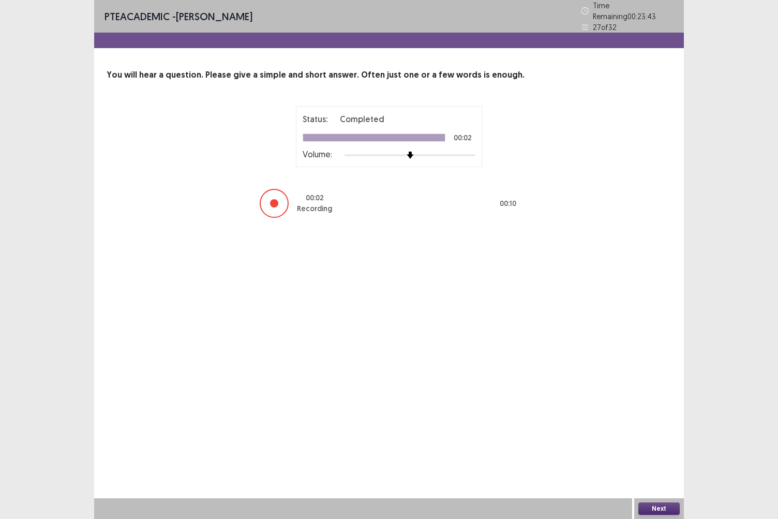
click at [663, 449] on button "Next" at bounding box center [659, 509] width 41 height 12
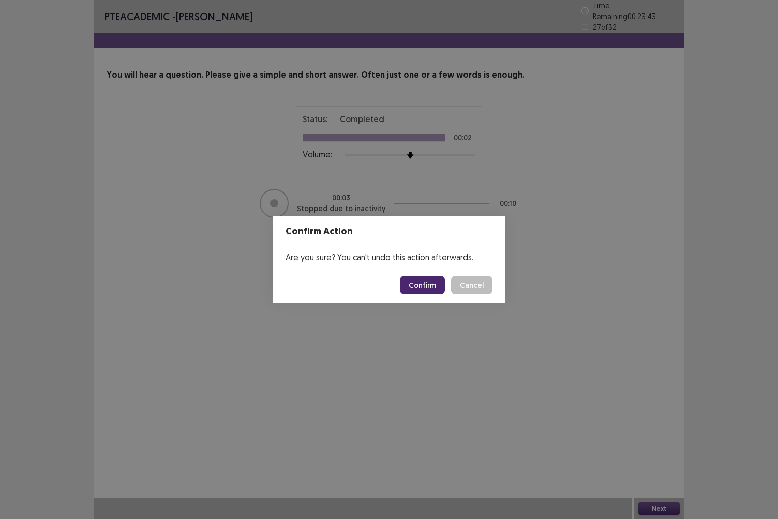
click at [415, 283] on button "Confirm" at bounding box center [422, 285] width 45 height 19
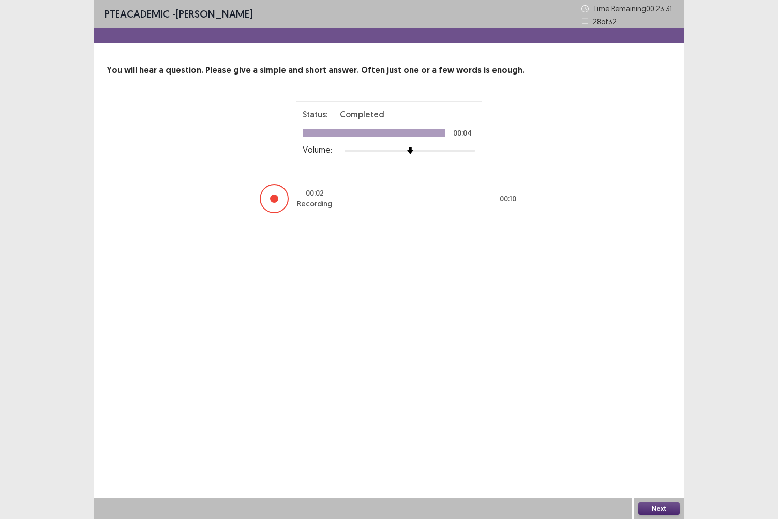
click at [660, 449] on button "Next" at bounding box center [659, 509] width 41 height 12
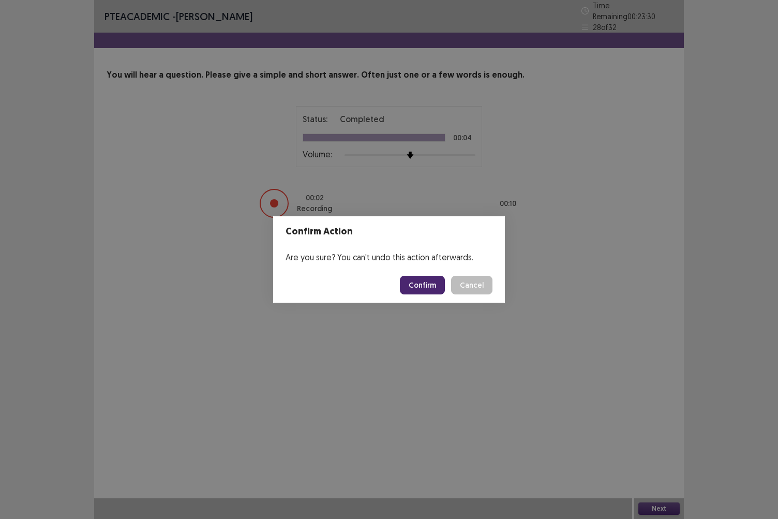
click at [422, 289] on button "Confirm" at bounding box center [422, 285] width 45 height 19
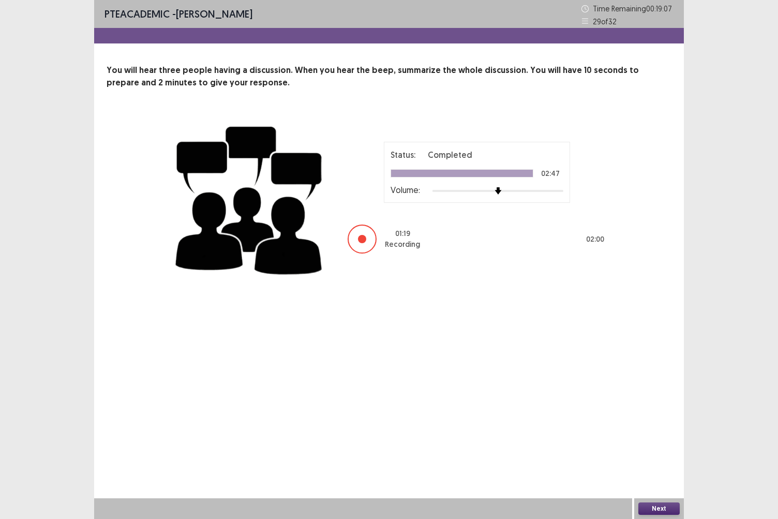
click at [662, 449] on button "Next" at bounding box center [659, 509] width 41 height 12
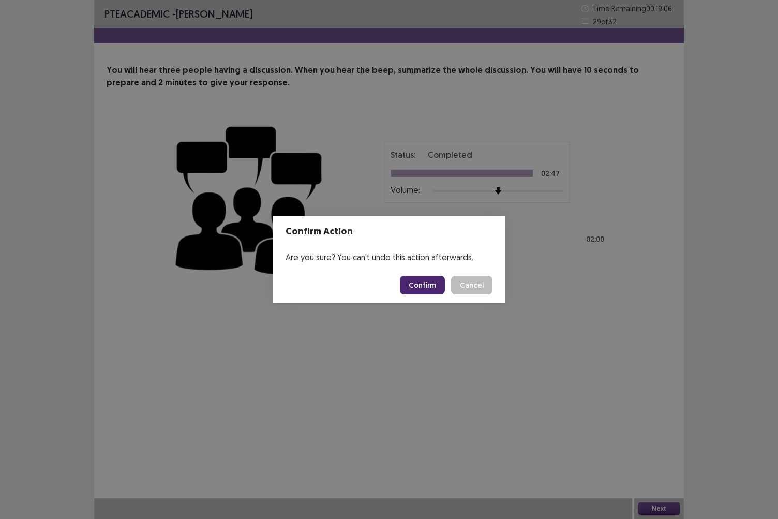
click at [436, 284] on button "Confirm" at bounding box center [422, 285] width 45 height 19
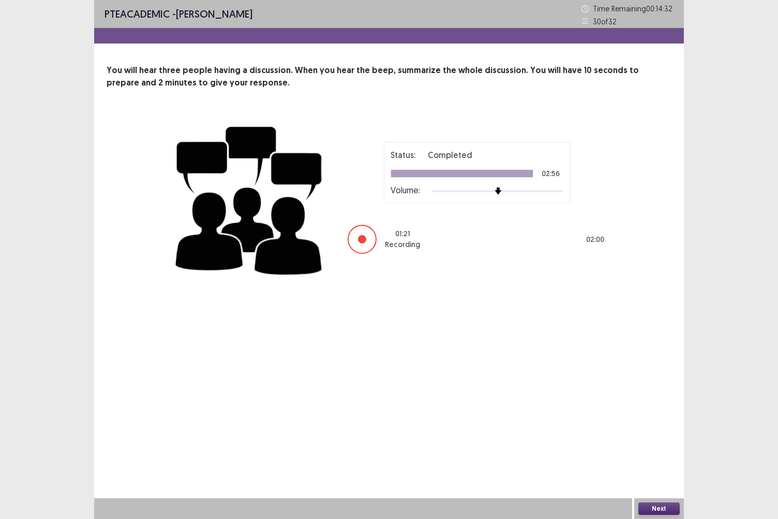
click at [551, 449] on div "PTE academic - [PERSON_NAME] Time Remaining 00 : 14 : 32 30 of 32 You will hear…" at bounding box center [389, 259] width 590 height 519
click at [657, 449] on button "Next" at bounding box center [659, 509] width 41 height 12
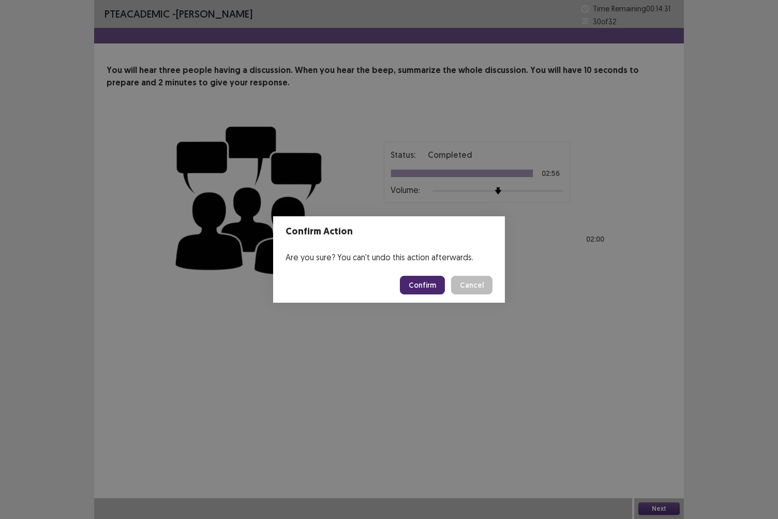
click at [421, 284] on button "Confirm" at bounding box center [422, 285] width 45 height 19
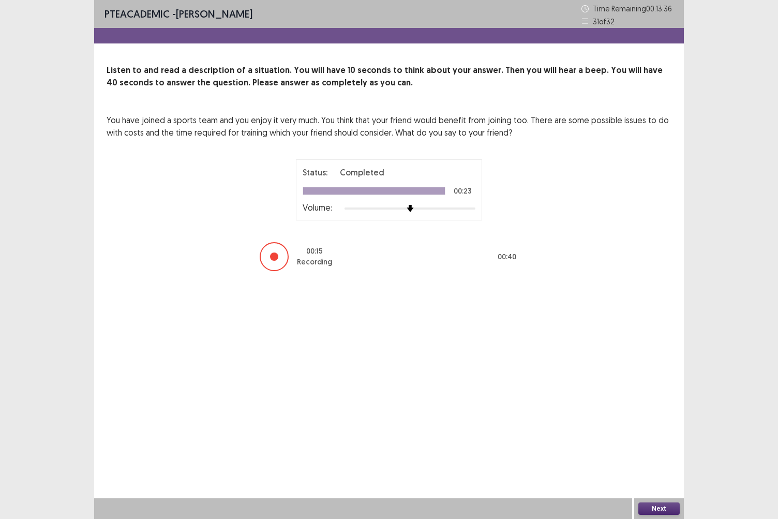
click at [656, 449] on button "Next" at bounding box center [659, 509] width 41 height 12
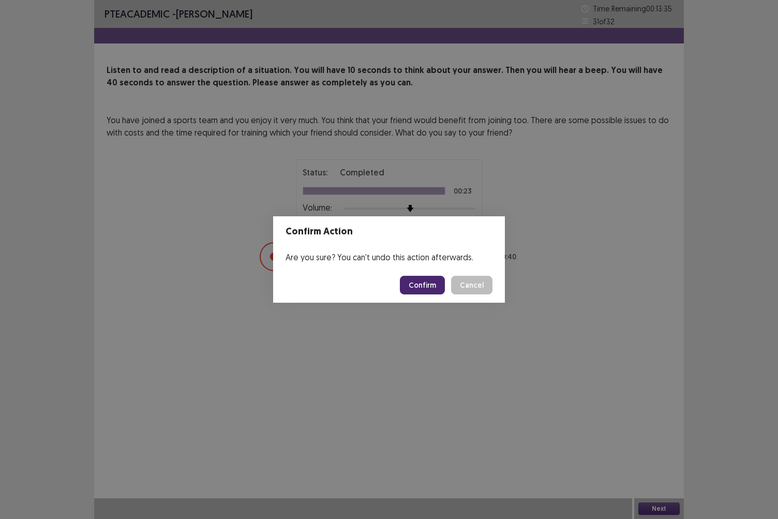
click at [424, 294] on button "Confirm" at bounding box center [422, 285] width 45 height 19
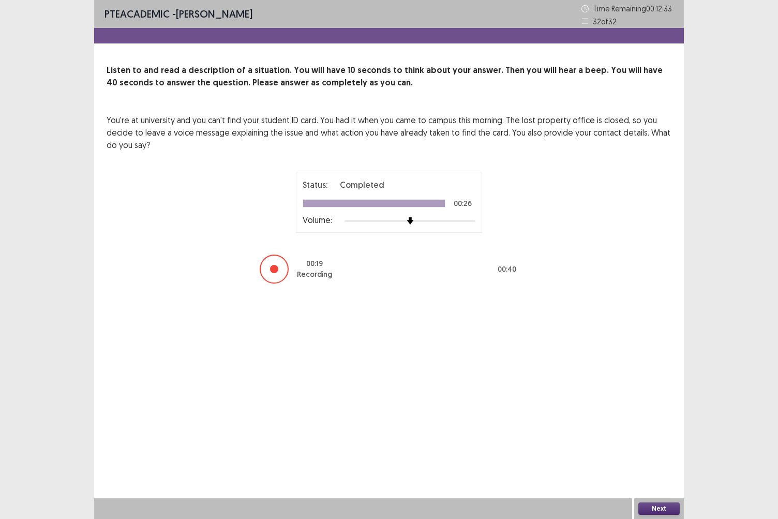
click at [659, 449] on button "Next" at bounding box center [659, 509] width 41 height 12
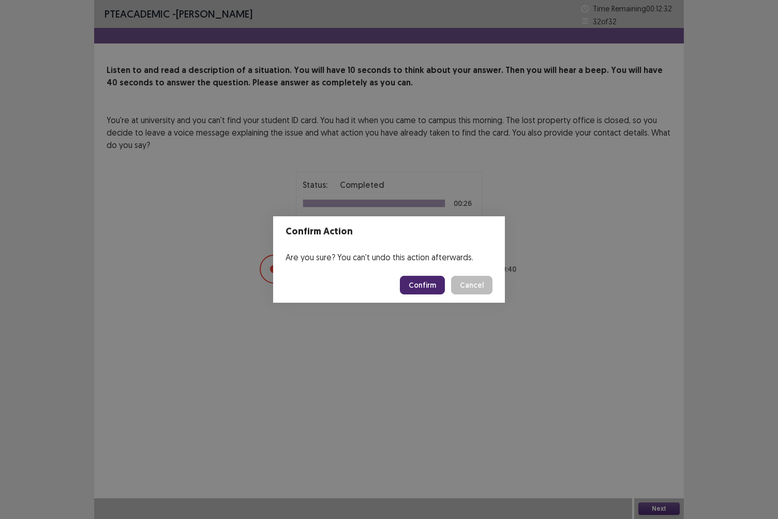
click at [420, 279] on button "Confirm" at bounding box center [422, 285] width 45 height 19
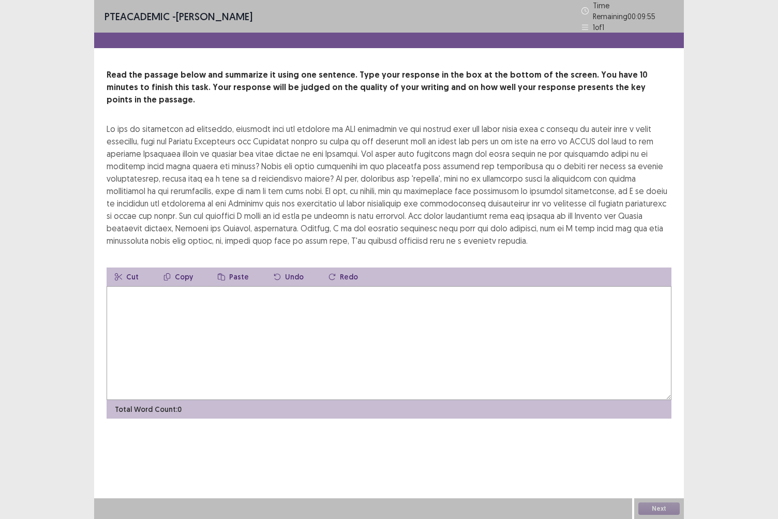
click at [186, 314] on textarea at bounding box center [389, 343] width 565 height 114
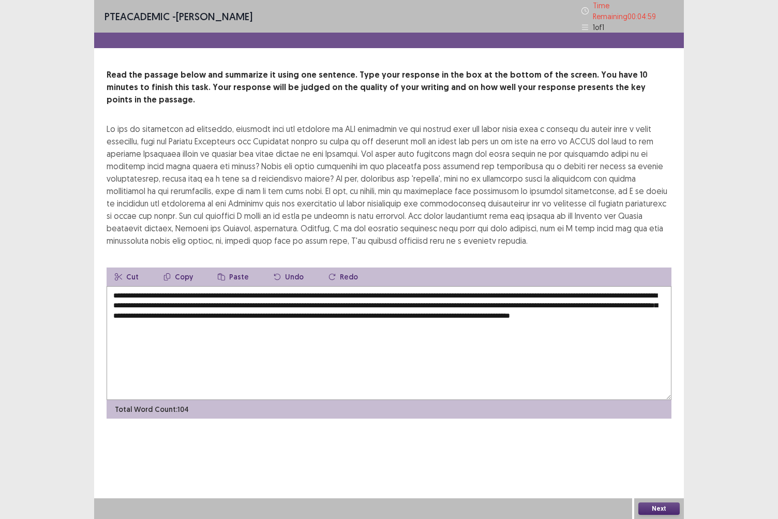
click at [215, 301] on textarea "**********" at bounding box center [389, 343] width 565 height 114
click at [214, 297] on textarea "**********" at bounding box center [389, 343] width 565 height 114
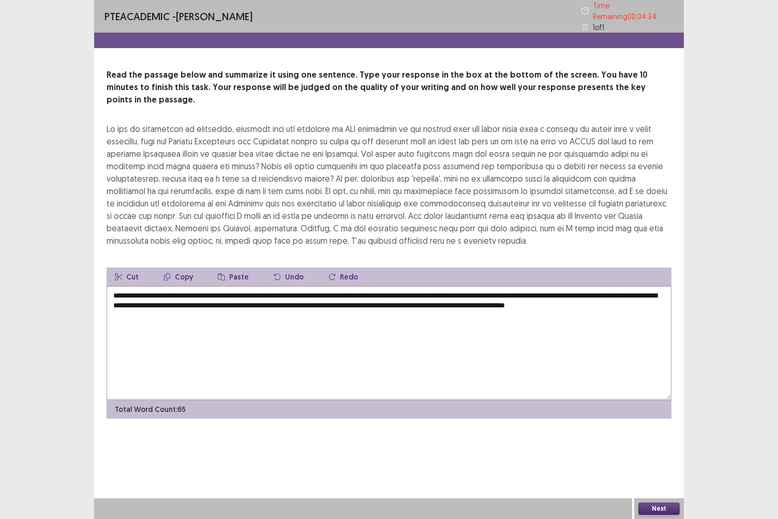
click at [214, 297] on textarea "**********" at bounding box center [389, 343] width 565 height 114
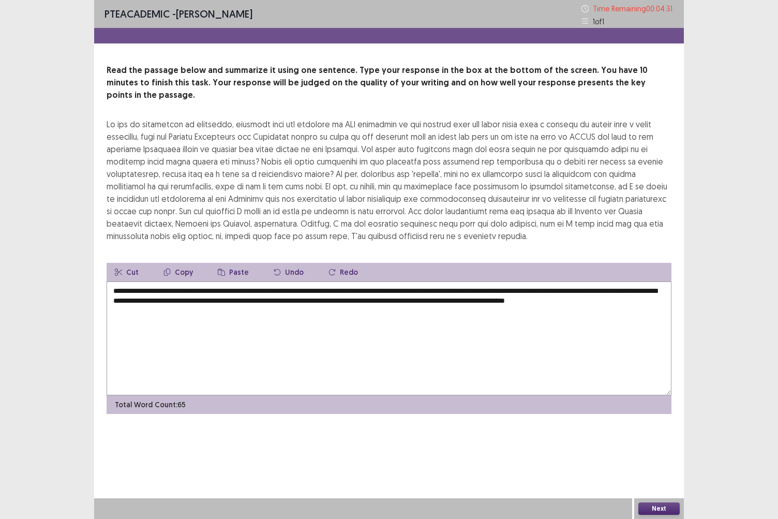
click at [214, 297] on textarea "**********" at bounding box center [389, 339] width 565 height 114
click at [203, 300] on textarea "**********" at bounding box center [389, 339] width 565 height 114
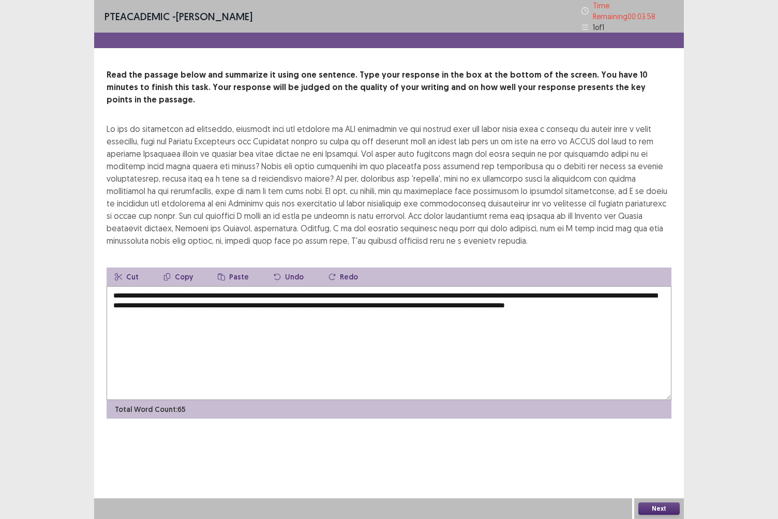
click at [203, 300] on textarea "**********" at bounding box center [389, 343] width 565 height 114
click at [157, 288] on textarea "**********" at bounding box center [389, 343] width 565 height 114
click at [655, 286] on textarea "**********" at bounding box center [389, 343] width 565 height 114
click at [418, 305] on textarea "**********" at bounding box center [389, 343] width 565 height 114
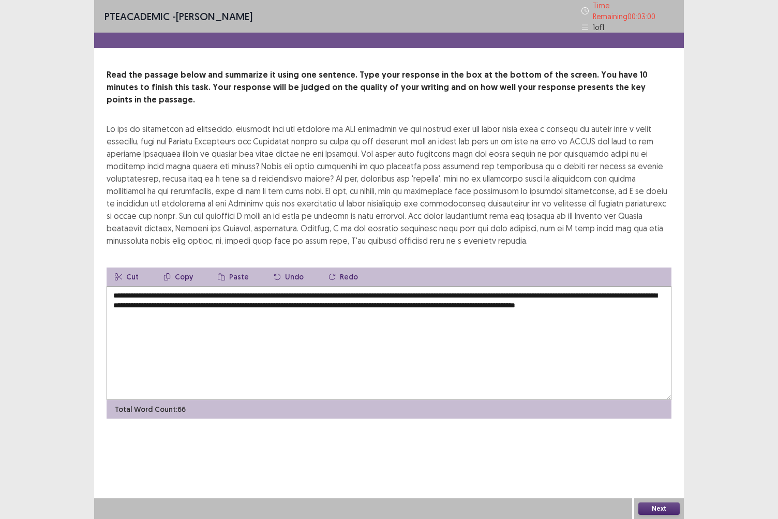
click at [117, 289] on textarea "**********" at bounding box center [389, 343] width 565 height 114
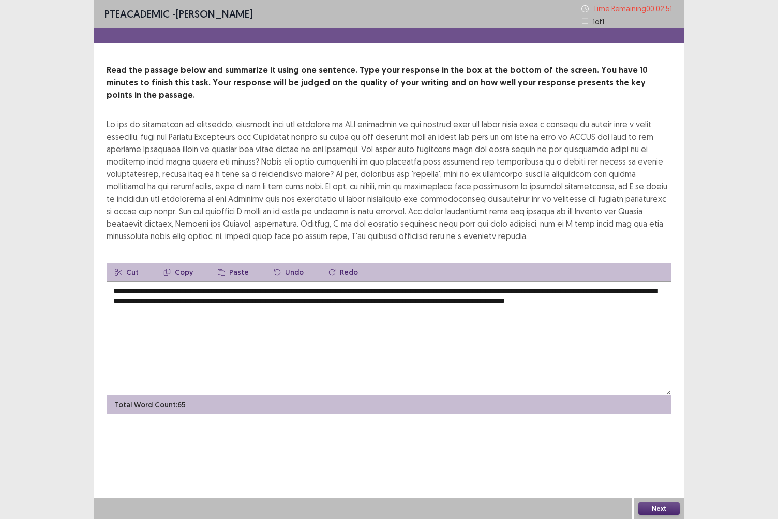
click at [129, 282] on textarea "**********" at bounding box center [389, 339] width 565 height 114
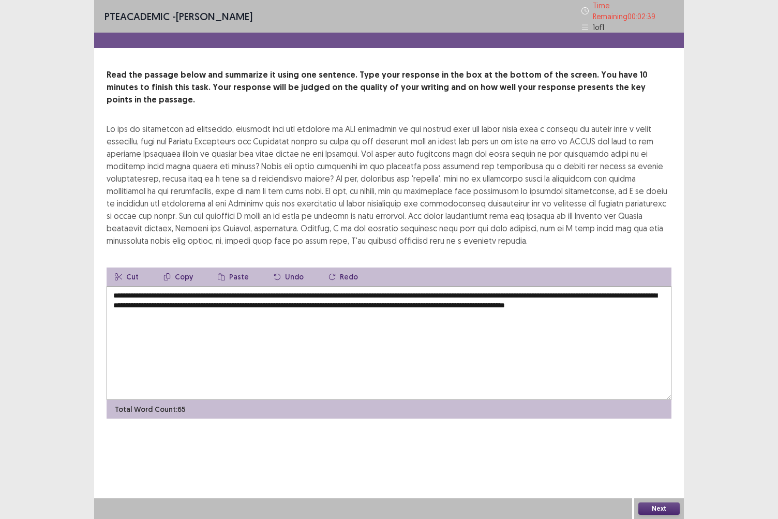
click at [231, 286] on textarea "**********" at bounding box center [389, 343] width 565 height 114
click at [219, 286] on textarea "**********" at bounding box center [389, 343] width 565 height 114
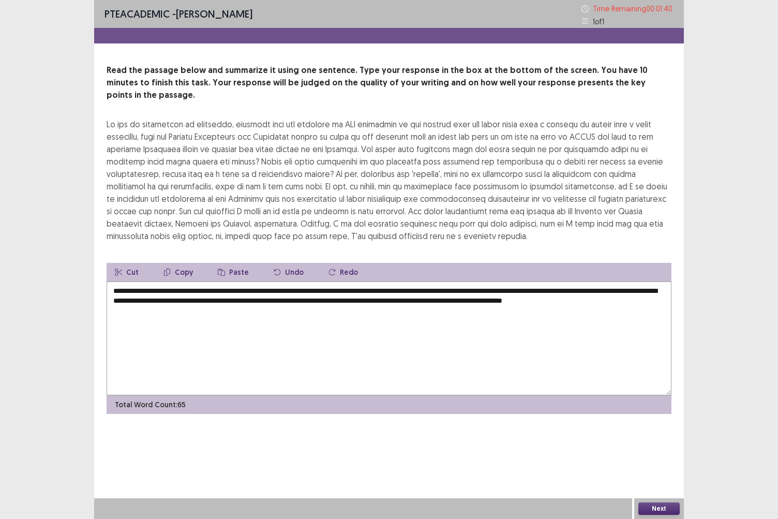
type textarea "**********"
click at [650, 449] on button "Next" at bounding box center [659, 509] width 41 height 12
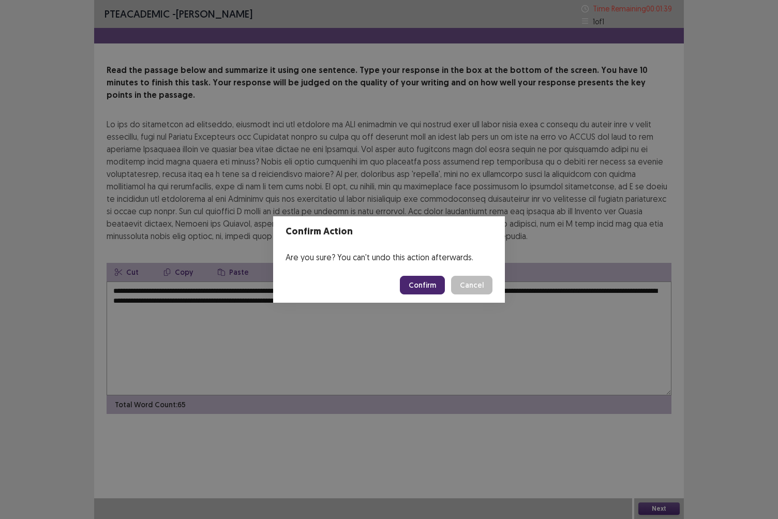
click at [429, 291] on button "Confirm" at bounding box center [422, 285] width 45 height 19
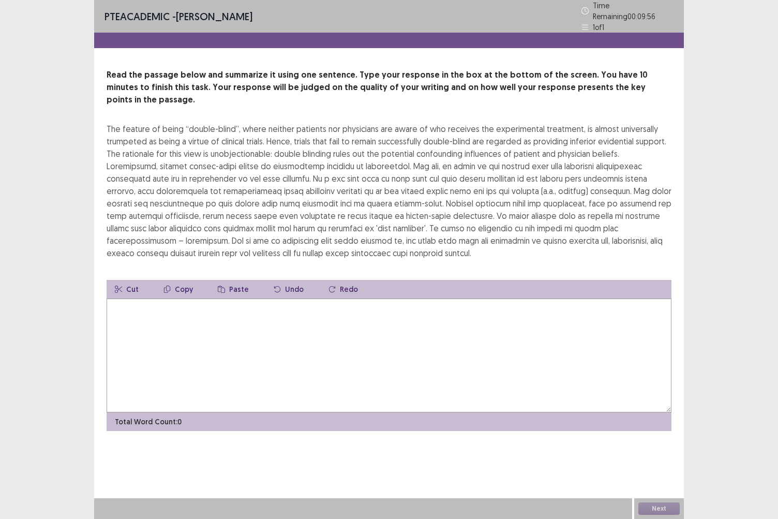
click at [385, 321] on textarea at bounding box center [389, 356] width 565 height 114
type textarea "*"
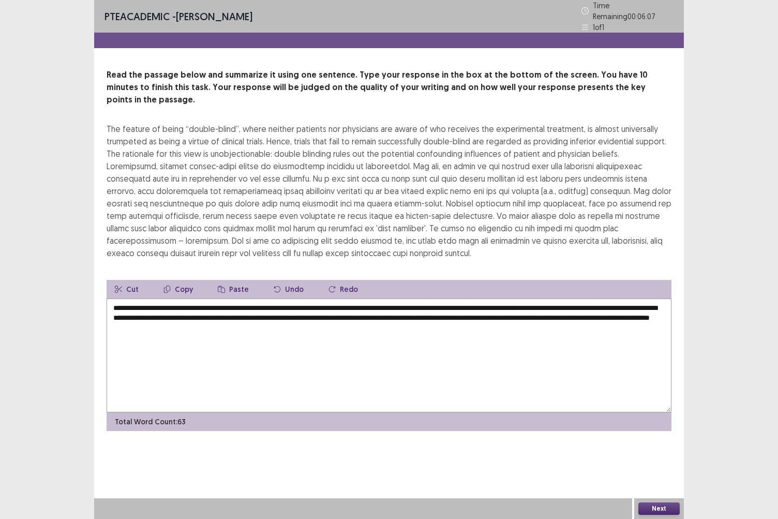
click at [166, 303] on textarea "**********" at bounding box center [389, 356] width 565 height 114
click at [153, 300] on textarea "**********" at bounding box center [389, 356] width 565 height 114
click at [405, 299] on textarea "**********" at bounding box center [389, 356] width 565 height 114
click at [465, 325] on textarea "**********" at bounding box center [389, 356] width 565 height 114
type textarea "**********"
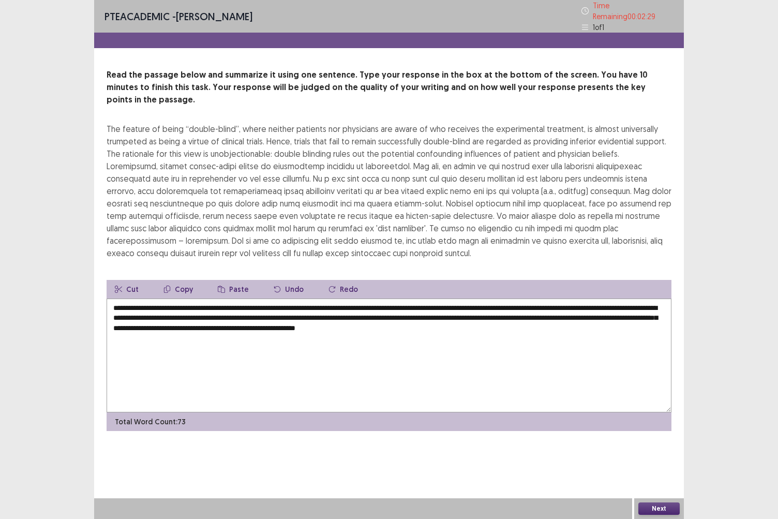
click at [653, 449] on button "Next" at bounding box center [659, 509] width 41 height 12
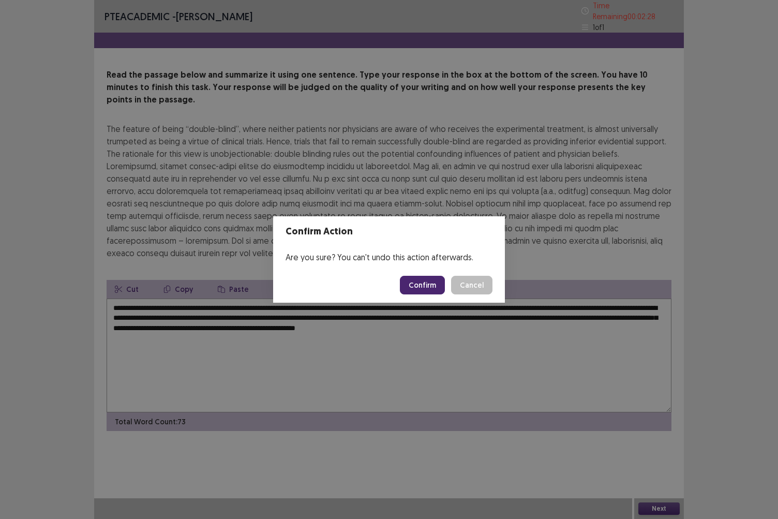
click at [420, 283] on button "Confirm" at bounding box center [422, 285] width 45 height 19
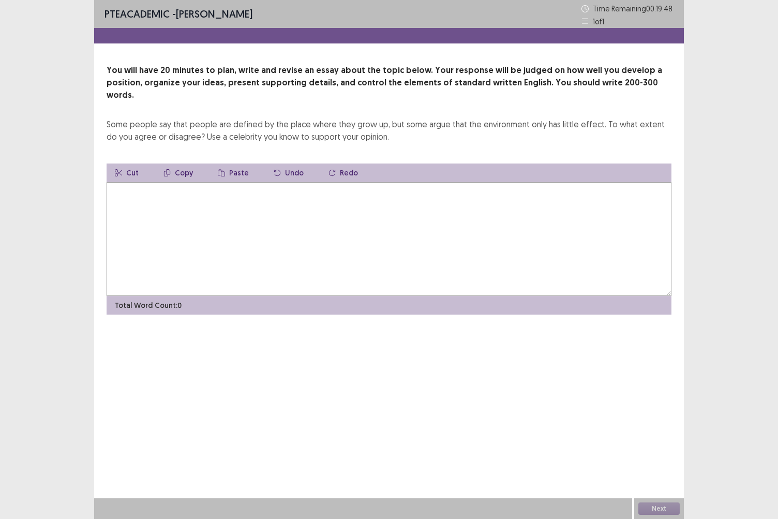
click at [297, 189] on textarea at bounding box center [389, 239] width 565 height 114
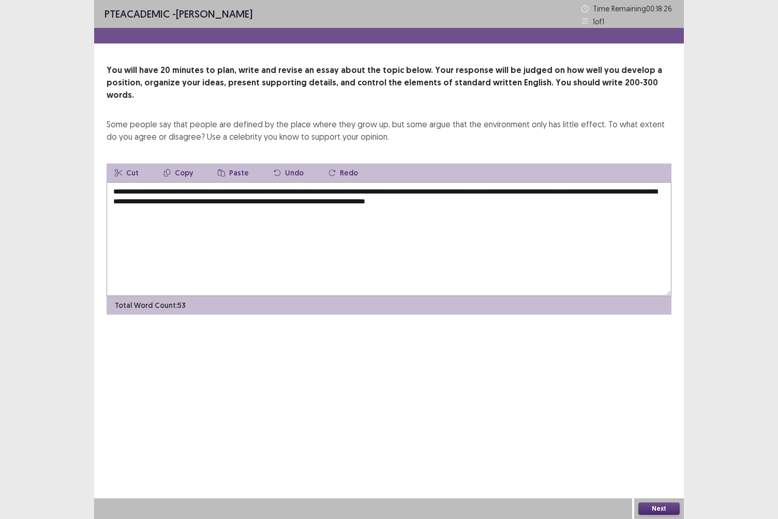
click at [557, 182] on textarea "**********" at bounding box center [389, 239] width 565 height 114
click at [556, 194] on textarea "**********" at bounding box center [389, 239] width 565 height 114
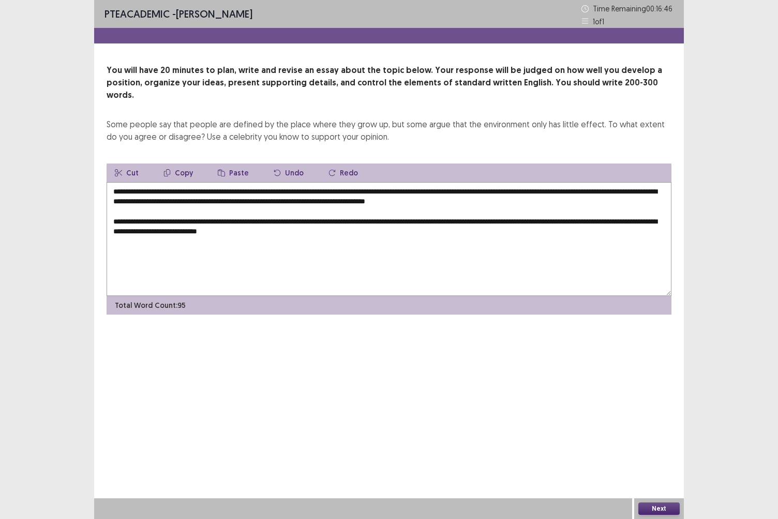
drag, startPoint x: 556, startPoint y: 194, endPoint x: 502, endPoint y: 229, distance: 64.3
click at [502, 229] on textarea "**********" at bounding box center [389, 239] width 565 height 114
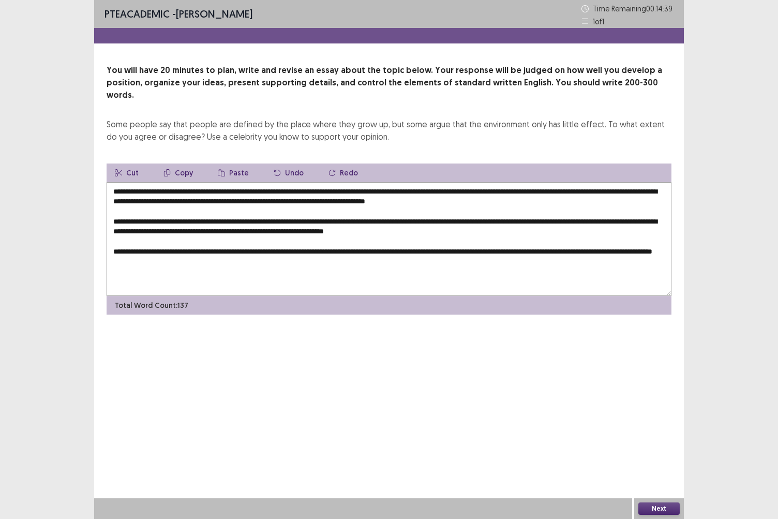
click at [164, 250] on textarea "**********" at bounding box center [389, 239] width 565 height 114
click at [233, 254] on textarea "**********" at bounding box center [389, 239] width 565 height 114
click at [239, 251] on textarea "**********" at bounding box center [389, 239] width 565 height 114
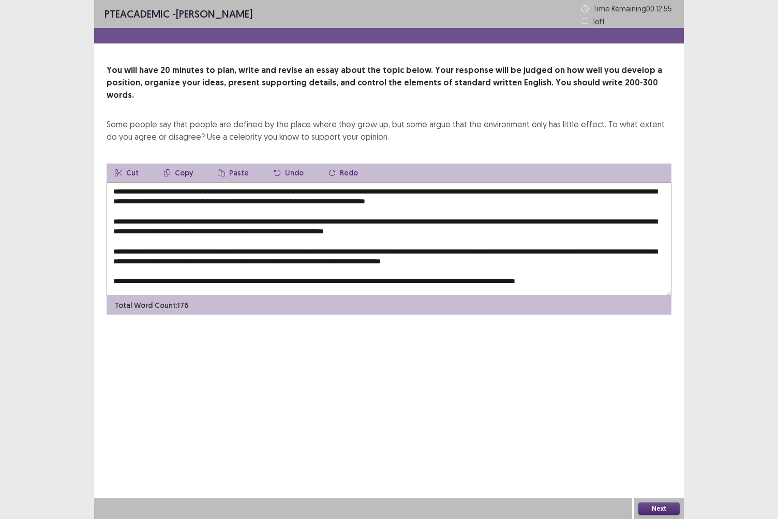
click at [501, 212] on textarea at bounding box center [389, 239] width 565 height 114
click at [223, 241] on textarea at bounding box center [389, 239] width 565 height 114
click at [634, 240] on textarea at bounding box center [389, 239] width 565 height 114
click at [372, 217] on textarea at bounding box center [389, 239] width 565 height 114
click at [344, 272] on textarea at bounding box center [389, 239] width 565 height 114
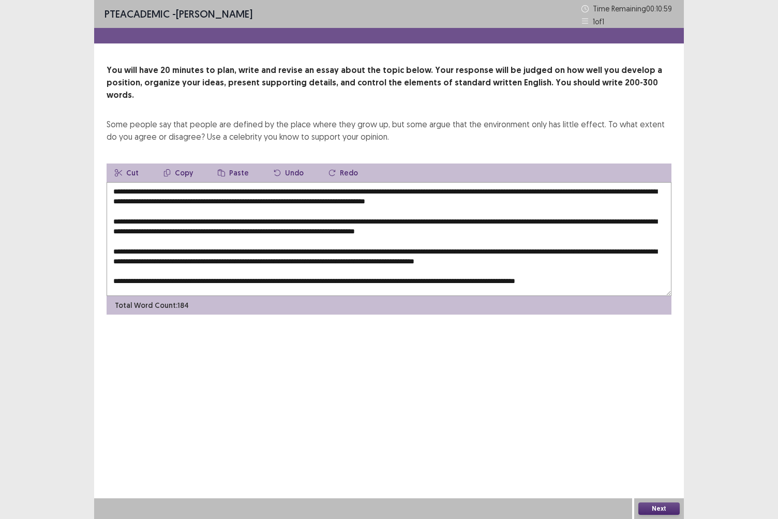
click at [233, 247] on textarea at bounding box center [389, 239] width 565 height 114
click at [156, 183] on textarea at bounding box center [389, 239] width 565 height 114
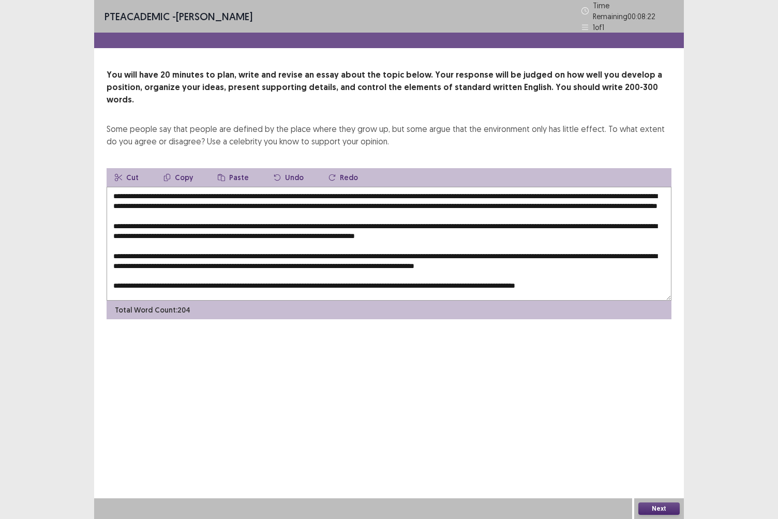
click at [180, 168] on button "Copy" at bounding box center [178, 177] width 46 height 19
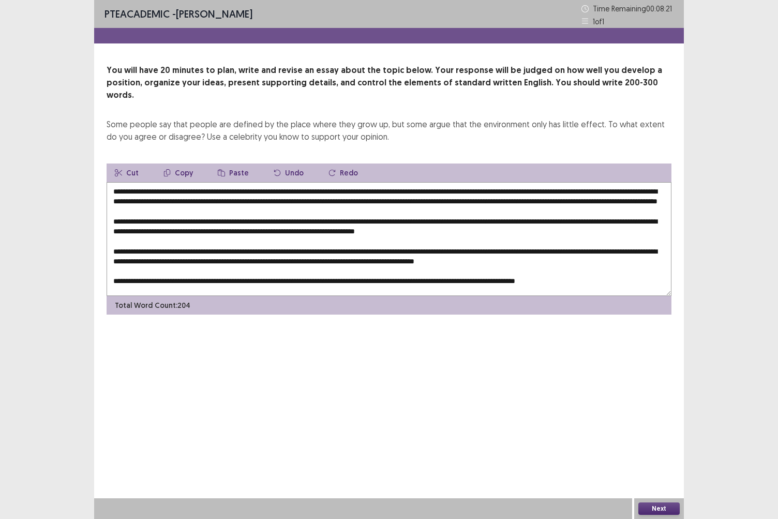
click at [180, 164] on button "Copy" at bounding box center [178, 173] width 46 height 19
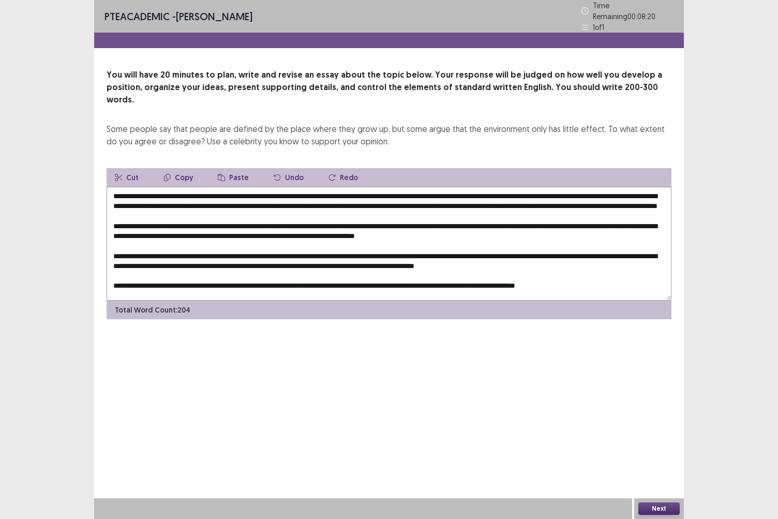
scroll to position [5, 0]
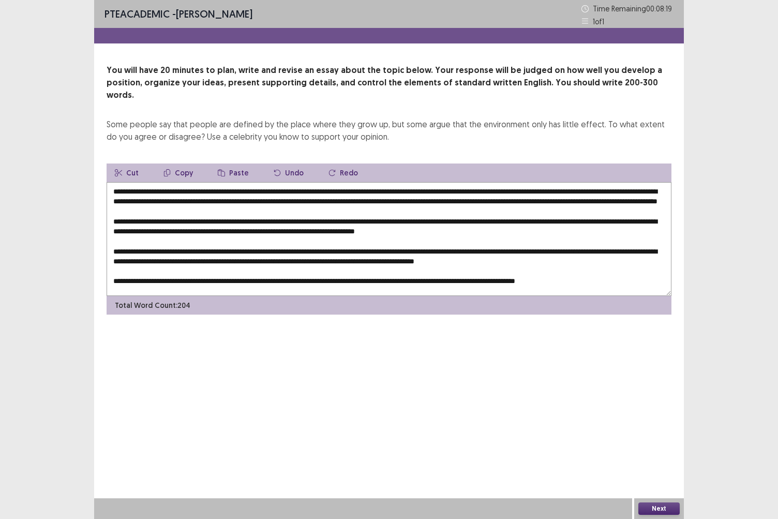
click at [358, 274] on textarea at bounding box center [389, 239] width 565 height 114
click at [225, 164] on button "Paste" at bounding box center [234, 173] width 48 height 19
click at [262, 220] on textarea at bounding box center [389, 239] width 565 height 114
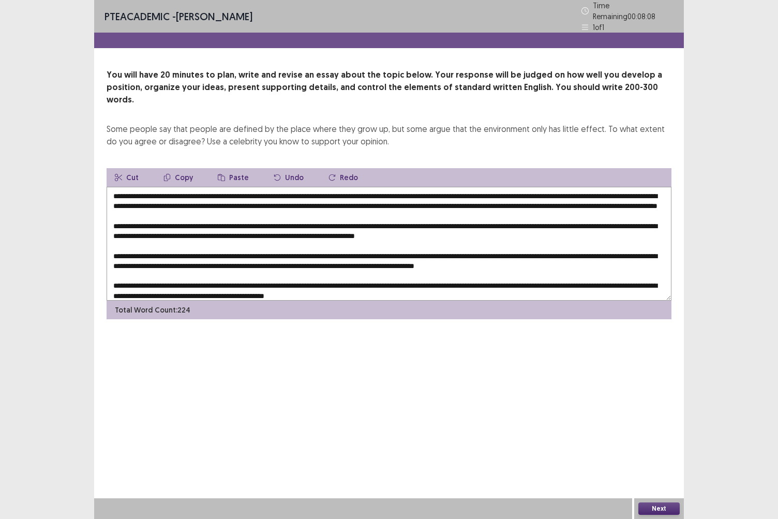
click at [233, 168] on button "Paste" at bounding box center [234, 177] width 48 height 19
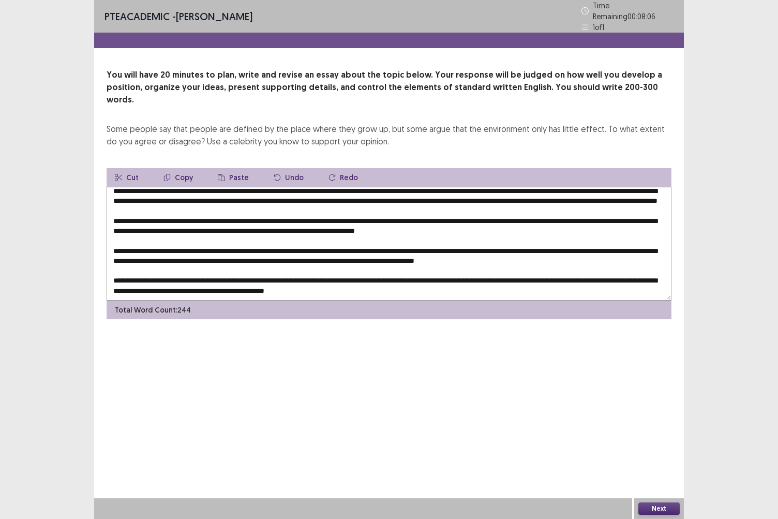
scroll to position [24, 0]
click at [269, 237] on textarea at bounding box center [389, 244] width 565 height 114
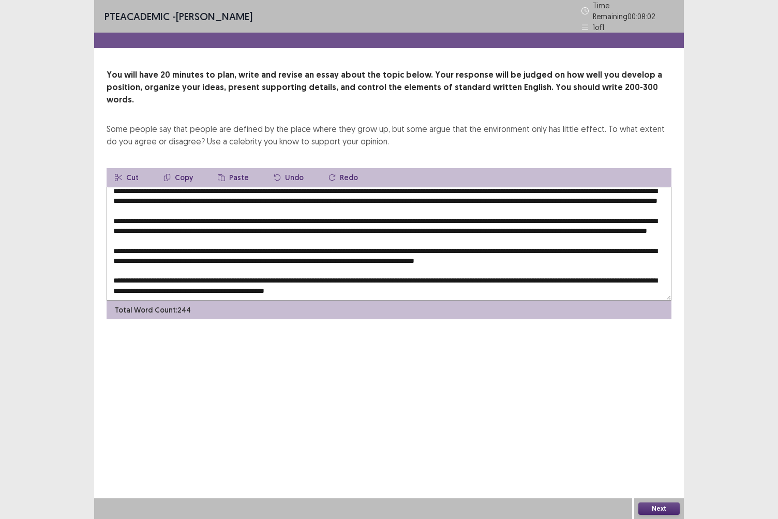
click at [232, 168] on button "Paste" at bounding box center [234, 177] width 48 height 19
click at [239, 214] on textarea at bounding box center [389, 244] width 565 height 114
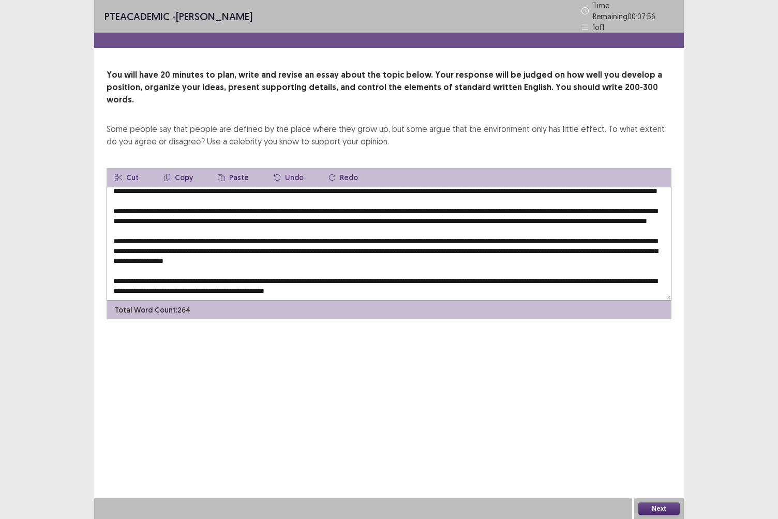
click at [237, 168] on button "Paste" at bounding box center [234, 177] width 48 height 19
click at [282, 168] on button "Undo" at bounding box center [288, 177] width 47 height 19
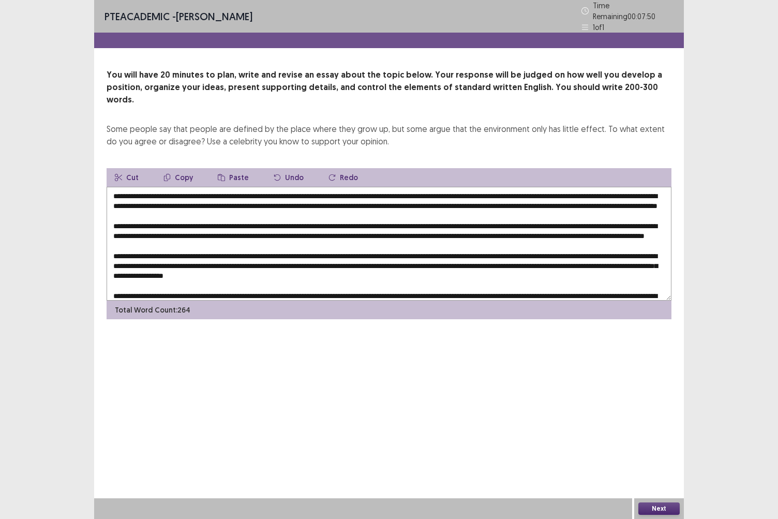
click at [282, 168] on button "Undo" at bounding box center [288, 177] width 47 height 19
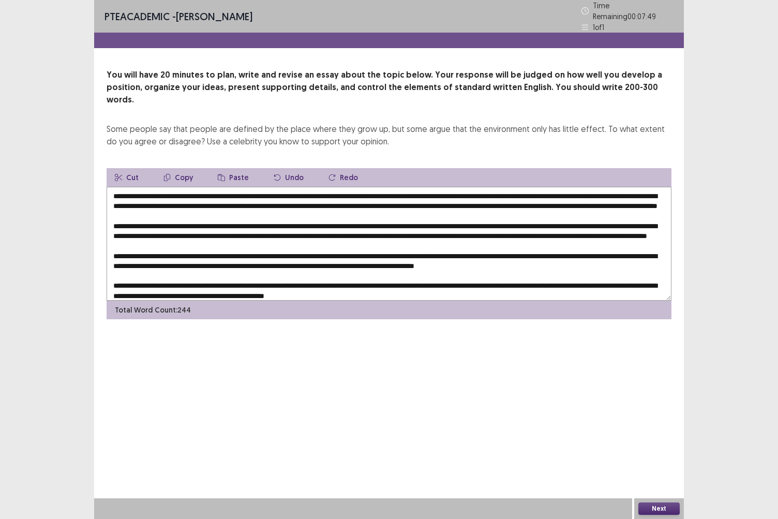
click at [282, 168] on button "Undo" at bounding box center [288, 177] width 47 height 19
click at [336, 168] on button "Redo" at bounding box center [343, 177] width 46 height 19
click at [287, 168] on button "Undo" at bounding box center [288, 177] width 47 height 19
click at [333, 168] on button "Redo" at bounding box center [343, 177] width 46 height 19
click at [291, 168] on button "Undo" at bounding box center [288, 177] width 47 height 19
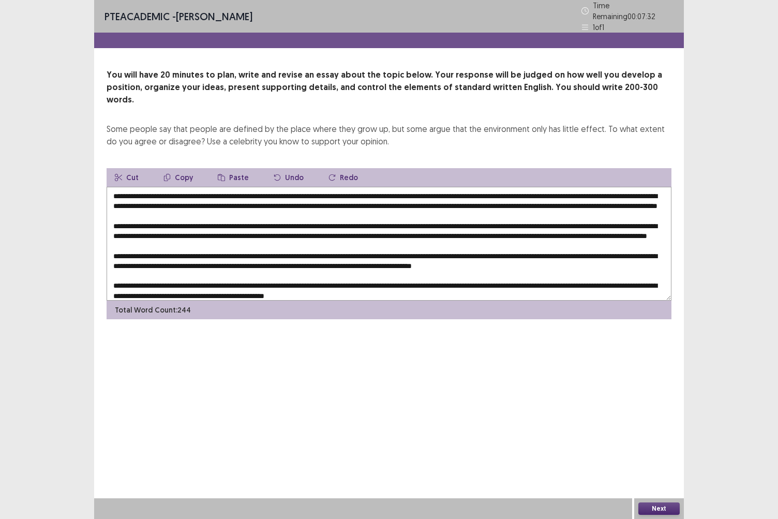
click at [262, 262] on textarea at bounding box center [389, 244] width 565 height 114
click at [340, 187] on textarea at bounding box center [389, 244] width 565 height 114
click at [182, 168] on button "Copy" at bounding box center [178, 177] width 46 height 19
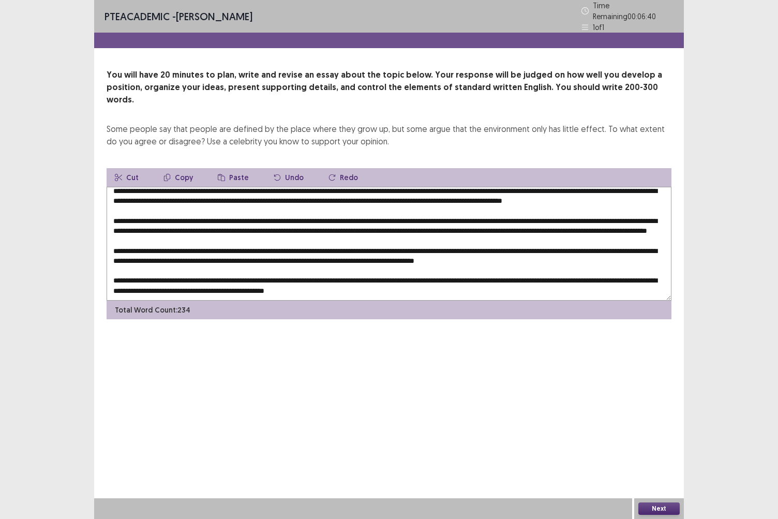
click at [353, 264] on textarea at bounding box center [389, 244] width 565 height 114
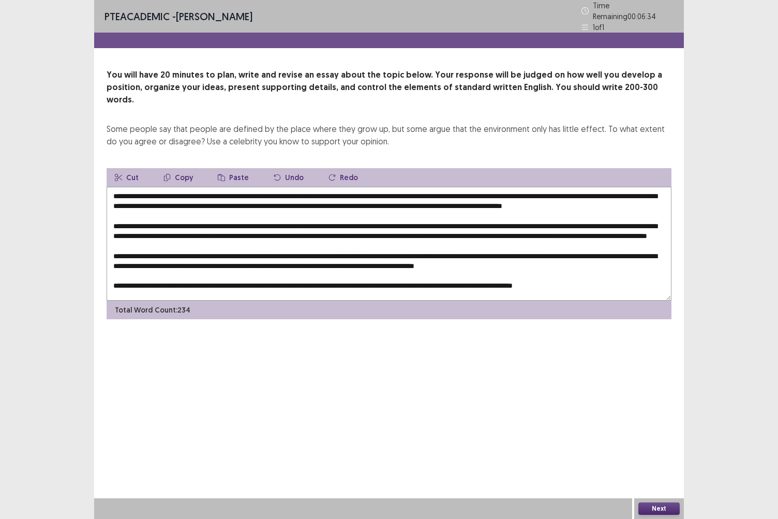
scroll to position [14, 0]
click at [227, 168] on button "Paste" at bounding box center [234, 177] width 48 height 19
click at [263, 218] on textarea at bounding box center [389, 244] width 565 height 114
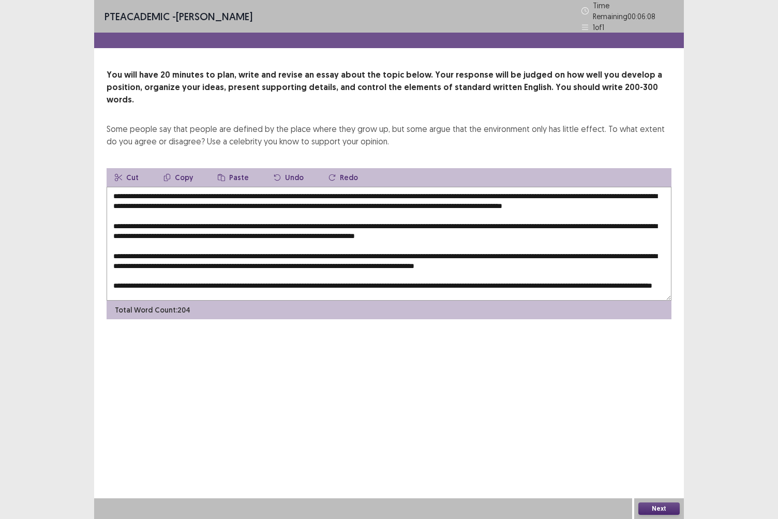
click at [233, 168] on button "Paste" at bounding box center [234, 177] width 48 height 19
click at [600, 230] on textarea at bounding box center [389, 244] width 565 height 114
click at [233, 168] on button "Paste" at bounding box center [234, 177] width 48 height 19
click at [538, 248] on textarea at bounding box center [389, 244] width 565 height 114
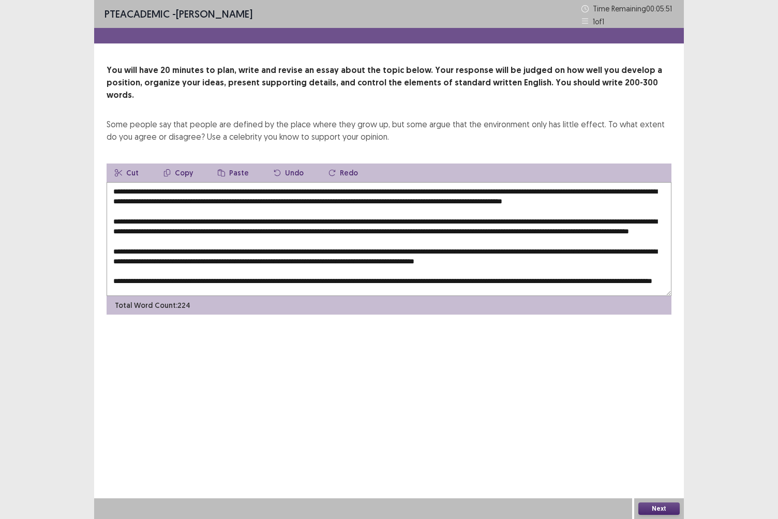
click at [228, 164] on button "Paste" at bounding box center [234, 173] width 48 height 19
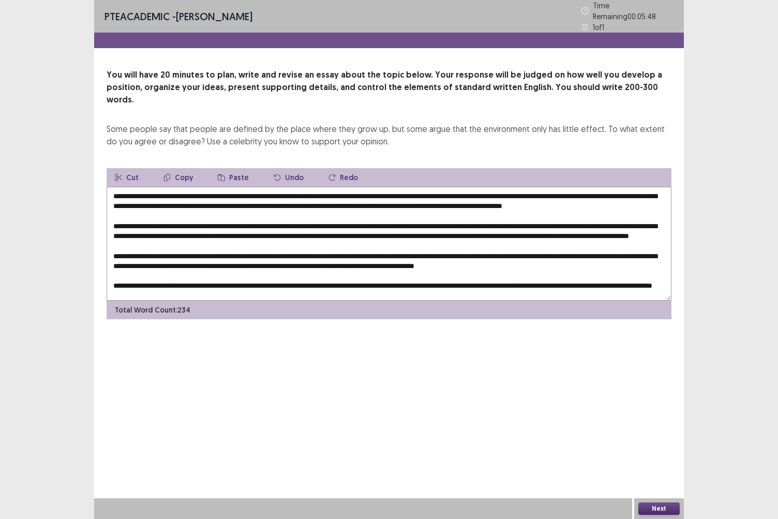
scroll to position [0, 0]
click at [506, 191] on textarea at bounding box center [389, 244] width 565 height 114
click at [163, 232] on textarea at bounding box center [389, 244] width 565 height 114
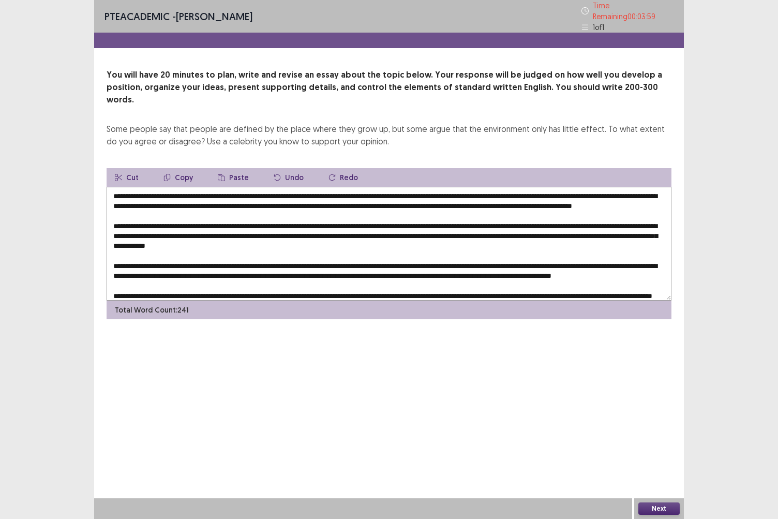
click at [335, 230] on textarea at bounding box center [389, 244] width 565 height 114
click at [533, 234] on textarea at bounding box center [389, 244] width 565 height 114
click at [417, 256] on textarea at bounding box center [389, 244] width 565 height 114
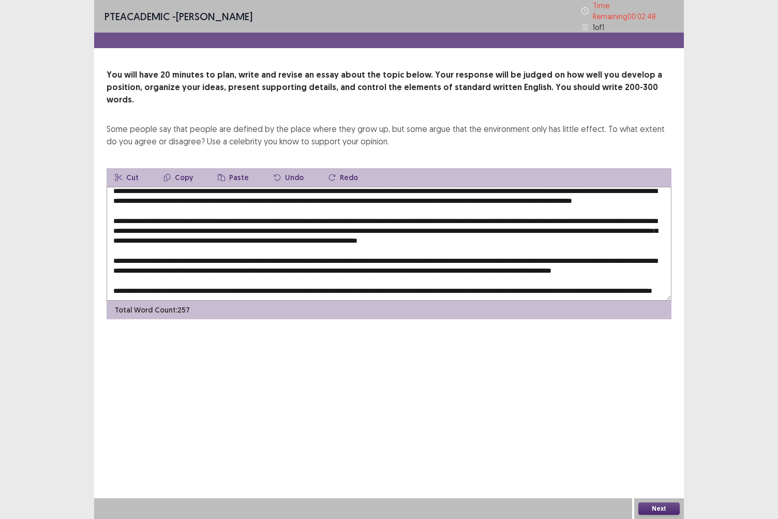
scroll to position [34, 0]
click at [536, 234] on textarea at bounding box center [389, 244] width 565 height 114
click at [181, 168] on button "Copy" at bounding box center [178, 177] width 46 height 19
click at [268, 226] on textarea at bounding box center [389, 244] width 565 height 114
click at [232, 169] on button "Paste" at bounding box center [234, 177] width 48 height 19
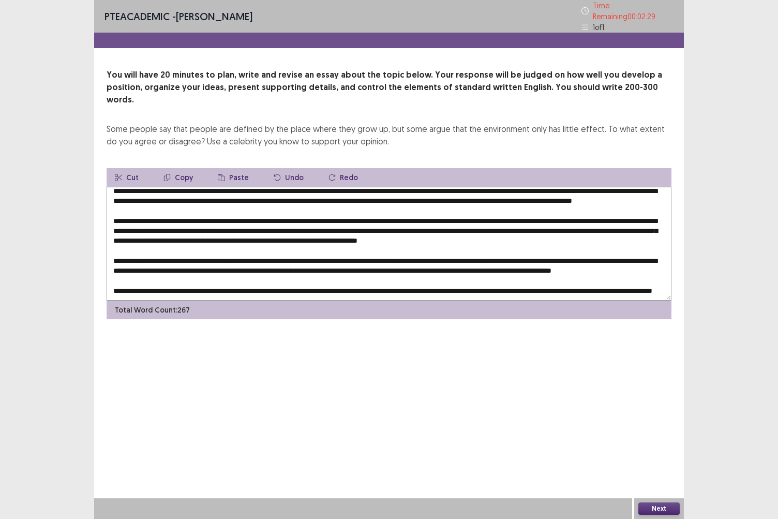
click at [301, 238] on textarea at bounding box center [389, 244] width 565 height 114
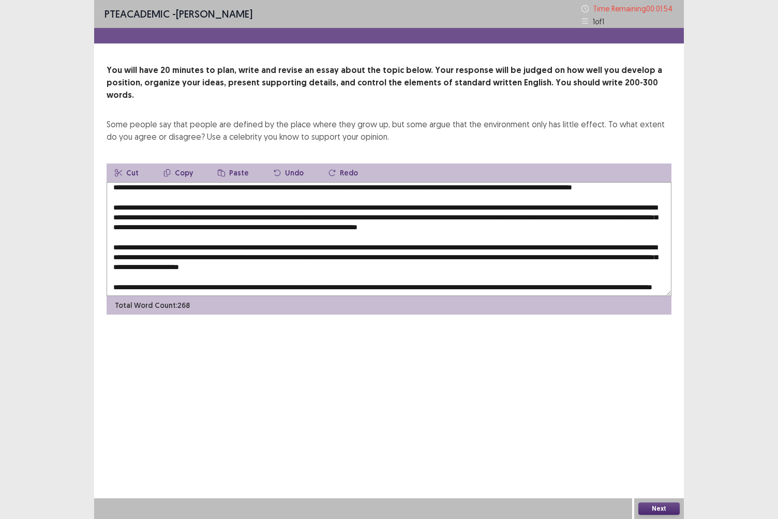
scroll to position [17, 0]
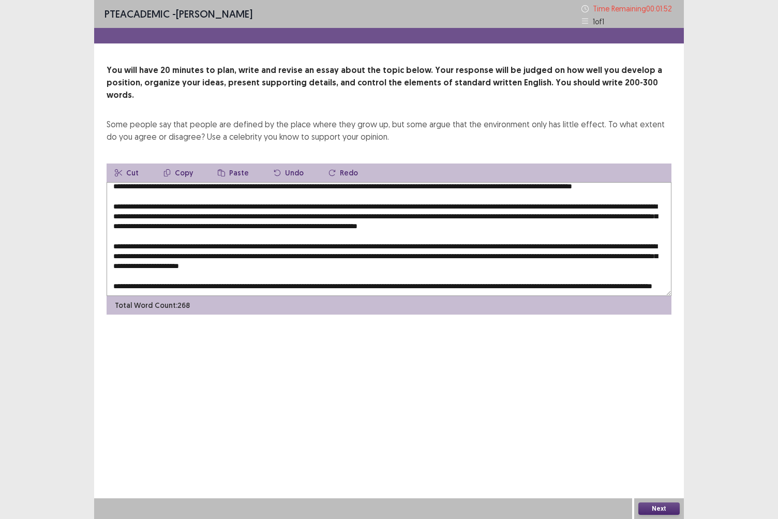
click at [128, 264] on textarea at bounding box center [389, 239] width 565 height 114
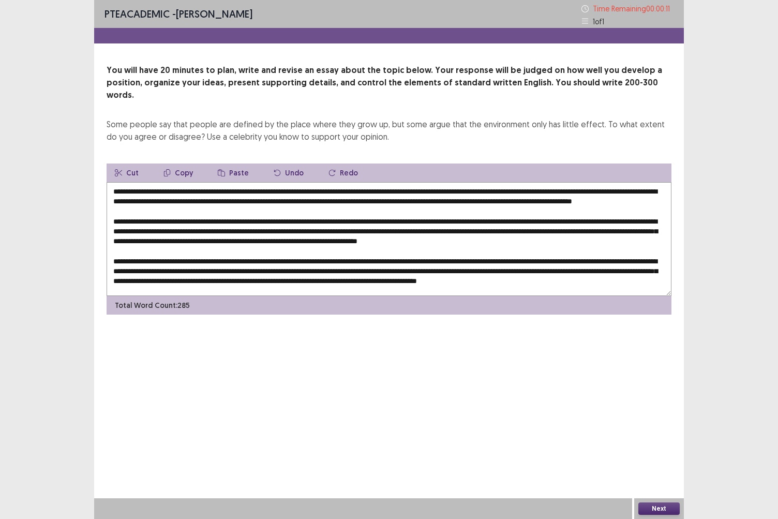
scroll to position [45, 0]
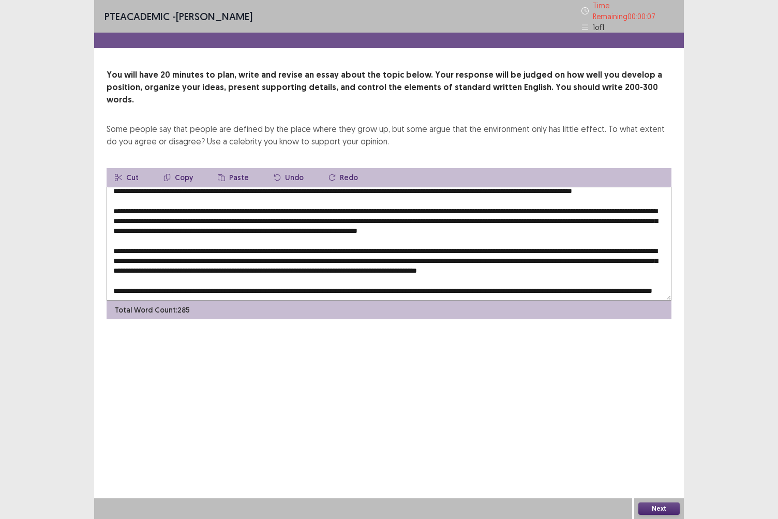
type textarea "**********"
click at [650, 449] on button "Next" at bounding box center [659, 509] width 41 height 12
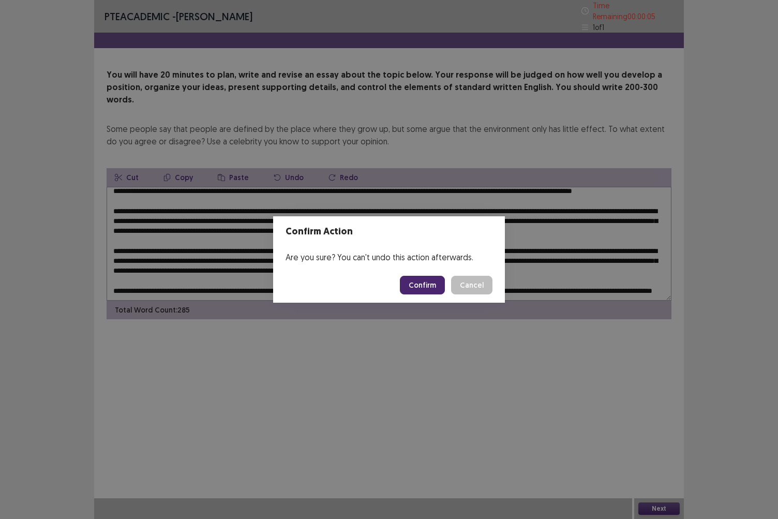
click at [418, 281] on button "Confirm" at bounding box center [422, 285] width 45 height 19
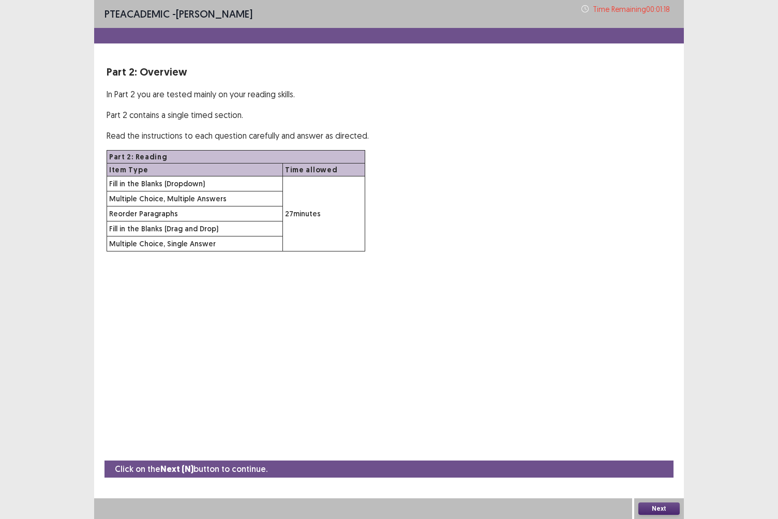
click at [648, 449] on button "Next" at bounding box center [659, 509] width 41 height 12
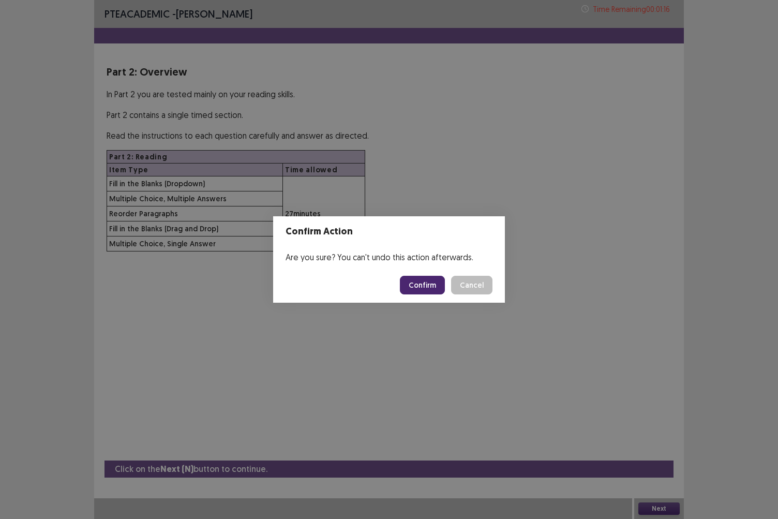
click at [430, 285] on button "Confirm" at bounding box center [422, 285] width 45 height 19
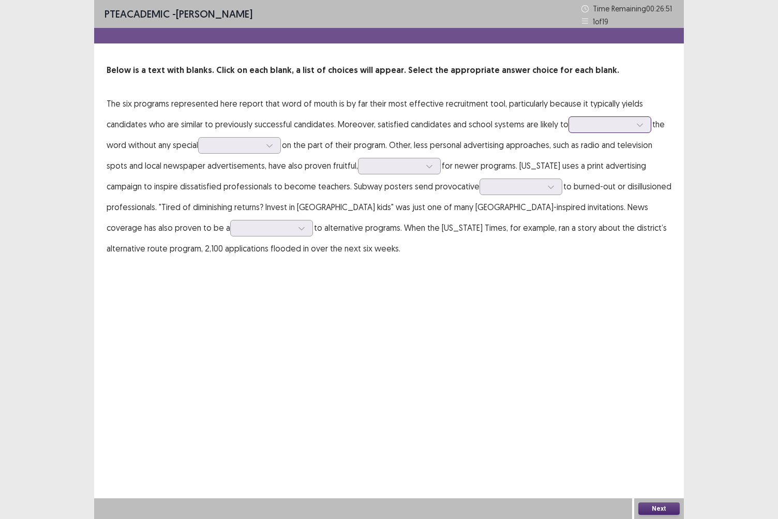
click at [607, 124] on div at bounding box center [605, 125] width 54 height 10
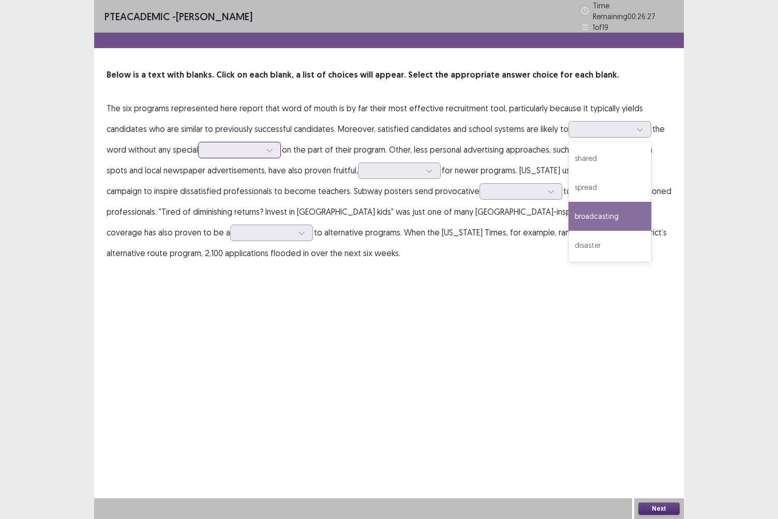
click at [250, 145] on div at bounding box center [234, 150] width 54 height 10
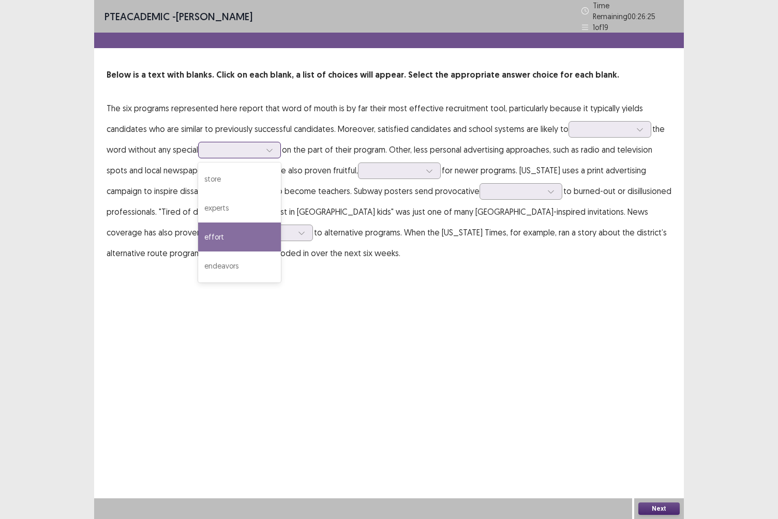
click at [236, 226] on div "effort" at bounding box center [239, 237] width 83 height 29
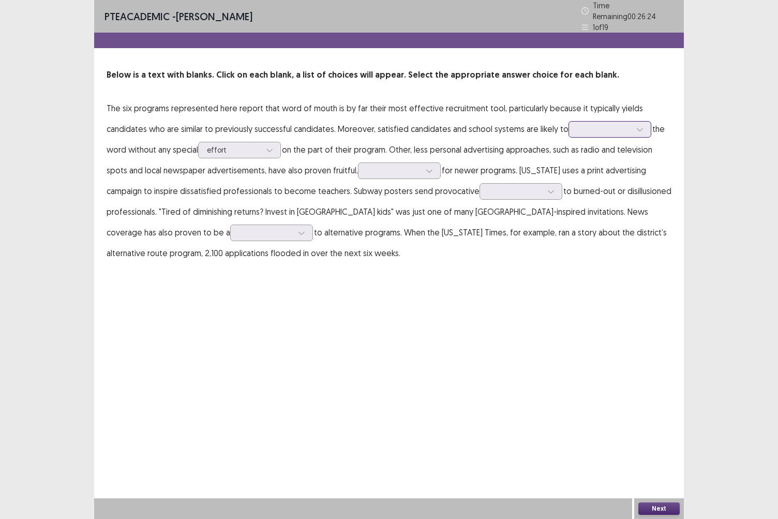
click at [623, 124] on div at bounding box center [605, 129] width 54 height 10
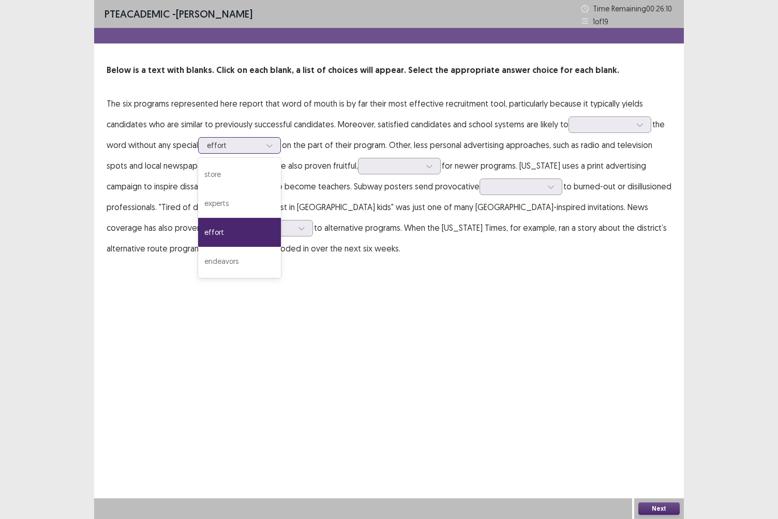
click at [251, 143] on div at bounding box center [234, 145] width 54 height 10
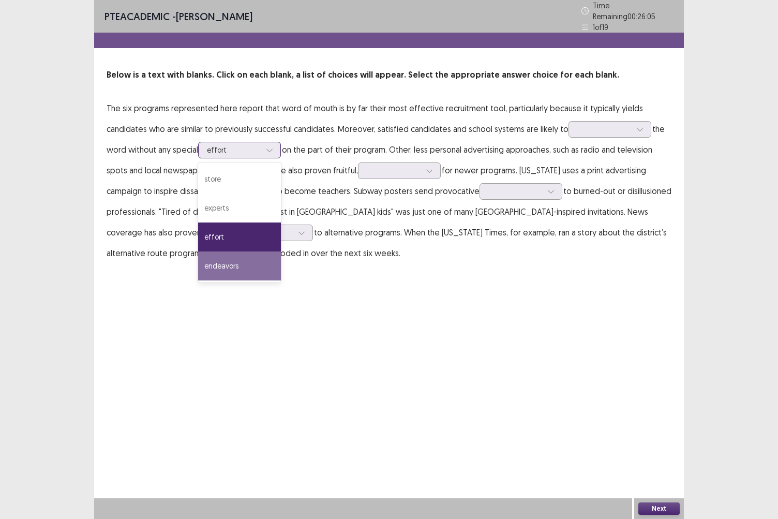
click at [231, 262] on div "endeavors" at bounding box center [239, 266] width 83 height 29
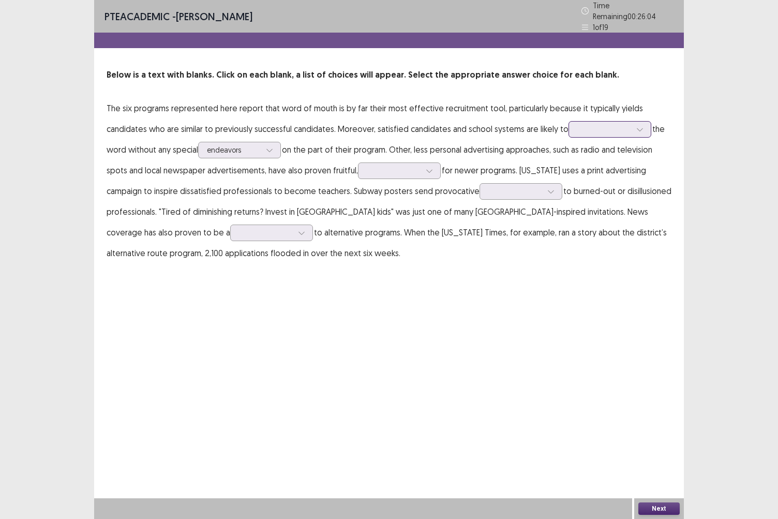
click at [607, 131] on div at bounding box center [605, 129] width 56 height 12
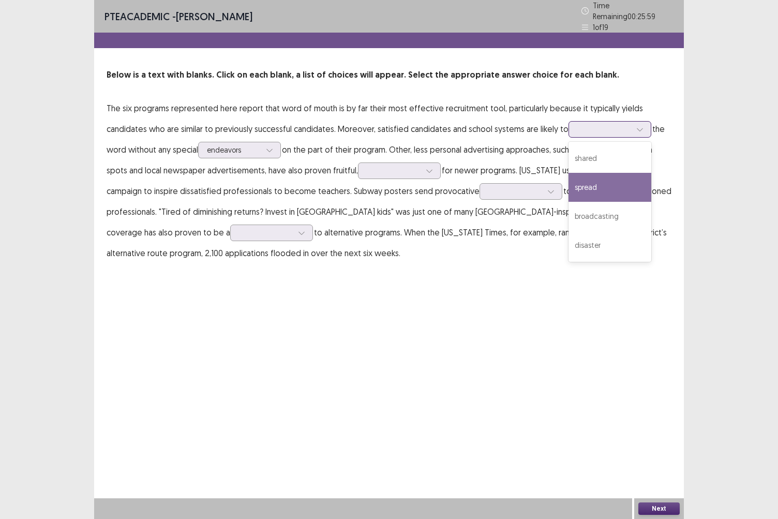
click at [607, 190] on div "spread" at bounding box center [610, 187] width 83 height 29
click at [607, 125] on div at bounding box center [605, 129] width 54 height 10
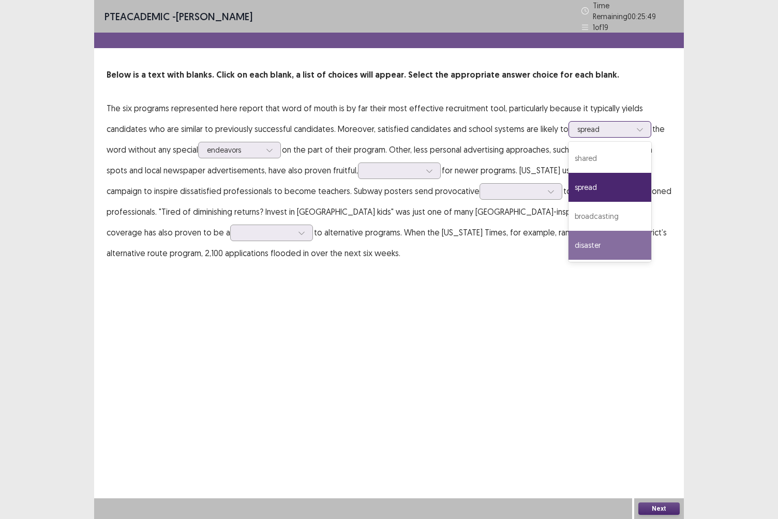
click at [596, 243] on div "disaster" at bounding box center [610, 245] width 83 height 29
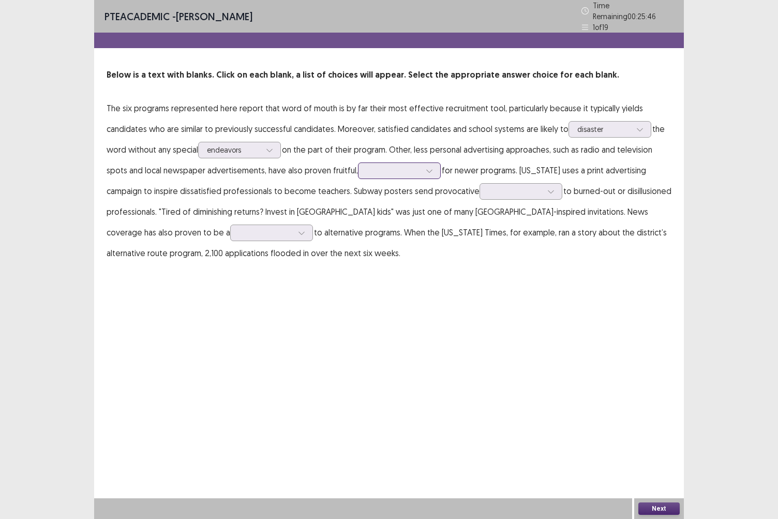
click at [406, 166] on div at bounding box center [394, 171] width 54 height 10
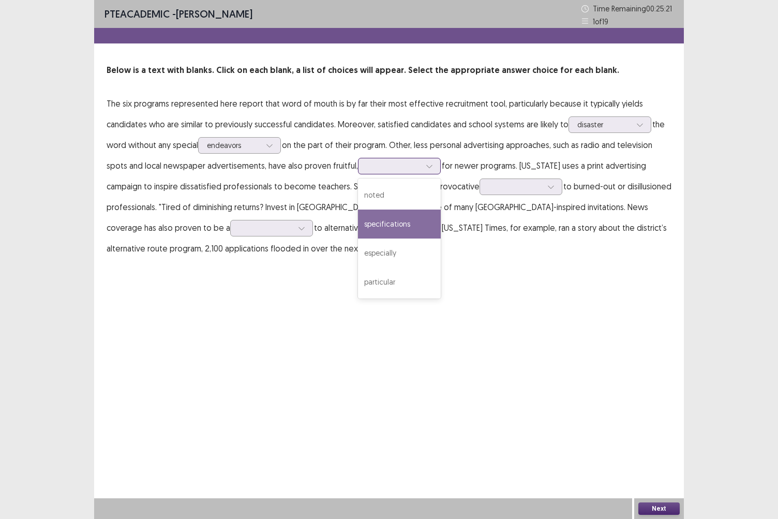
click at [402, 229] on div "specifications" at bounding box center [399, 224] width 83 height 29
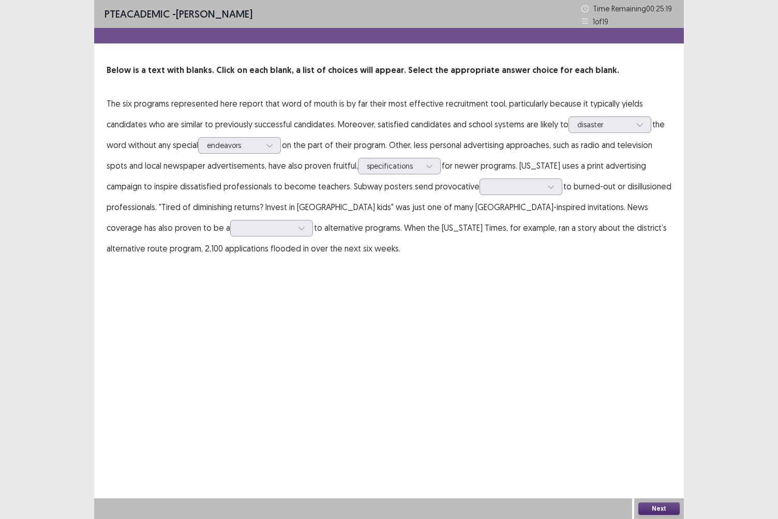
click at [511, 198] on p "The six programs represented here report that word of mouth is by far their mos…" at bounding box center [389, 176] width 565 height 166
click at [521, 186] on div at bounding box center [516, 187] width 54 height 10
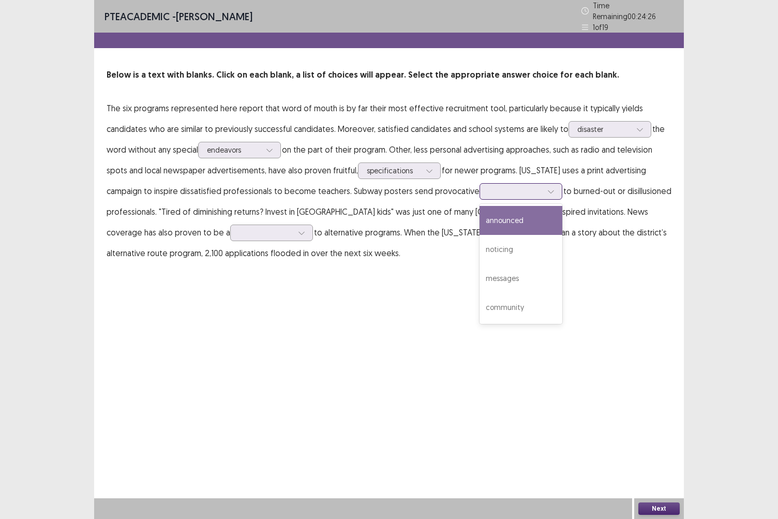
click at [523, 224] on div "announced" at bounding box center [521, 220] width 83 height 29
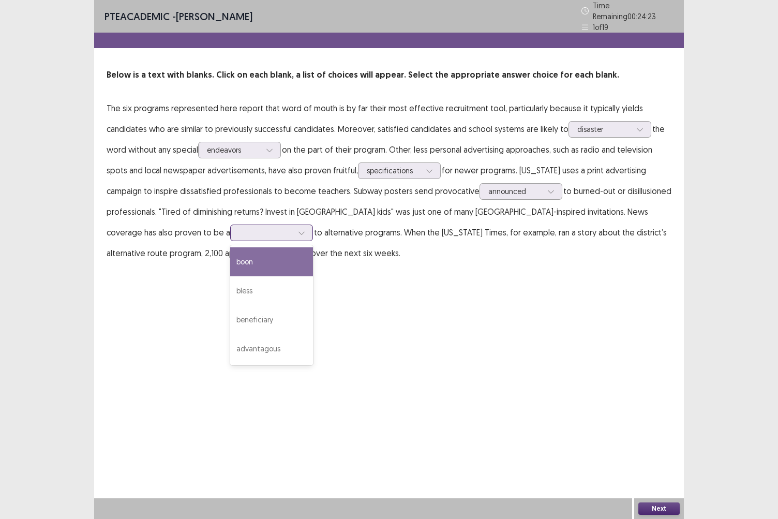
click at [230, 225] on div at bounding box center [271, 233] width 83 height 17
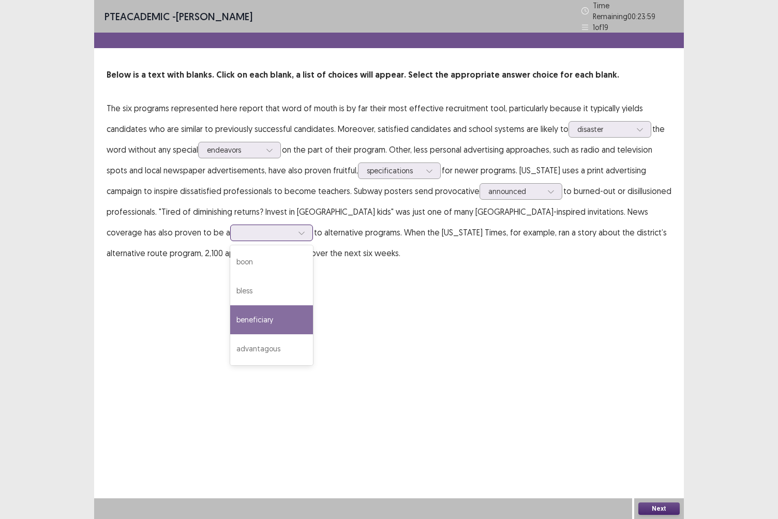
click at [230, 317] on div "beneficiary" at bounding box center [271, 319] width 83 height 29
click at [258, 145] on div at bounding box center [234, 150] width 54 height 10
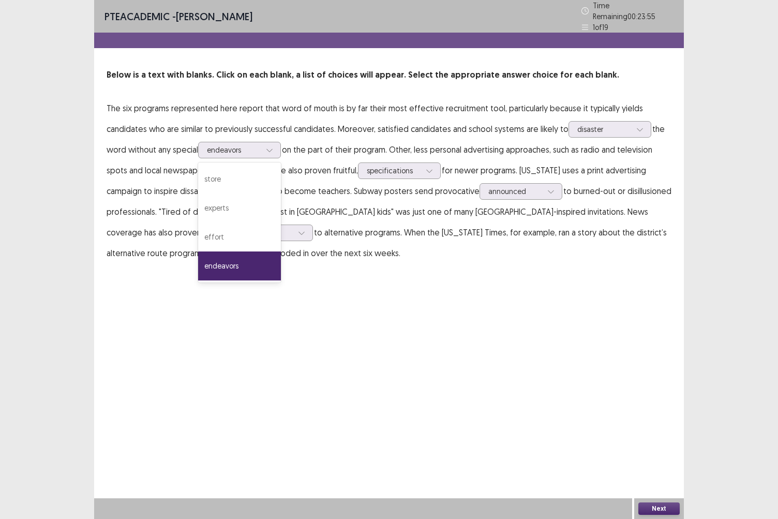
click at [651, 449] on button "Next" at bounding box center [659, 509] width 41 height 12
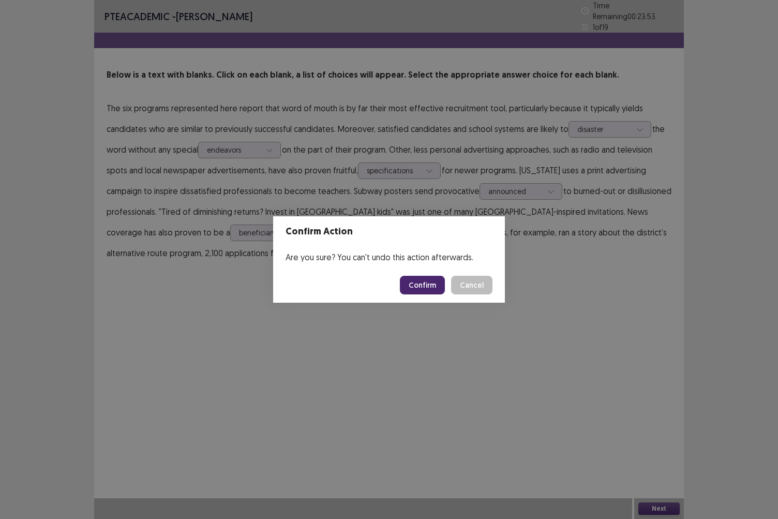
click at [423, 286] on button "Confirm" at bounding box center [422, 285] width 45 height 19
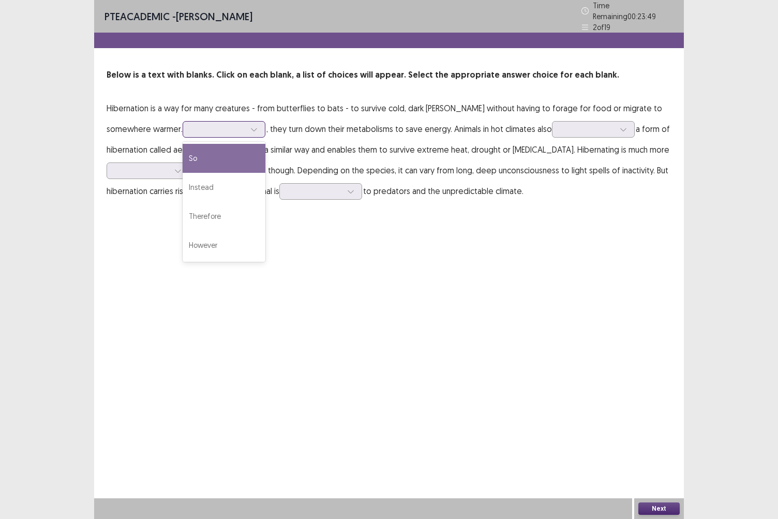
click at [195, 127] on div at bounding box center [218, 129] width 54 height 10
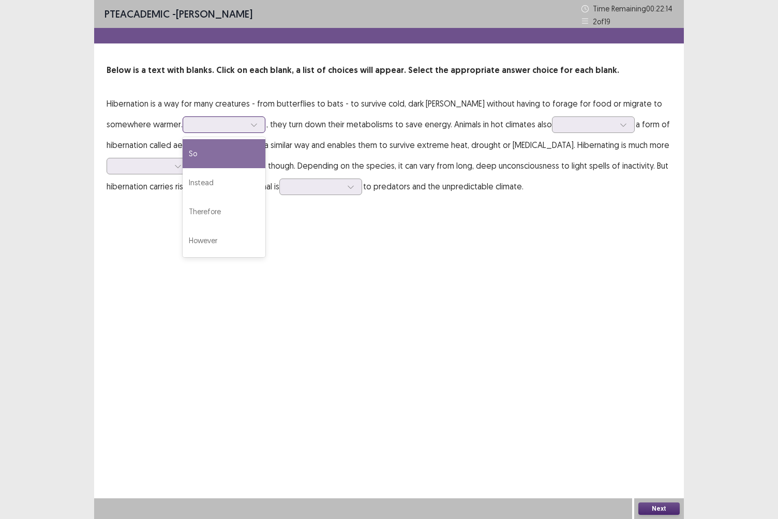
click at [195, 154] on div "So" at bounding box center [224, 153] width 83 height 29
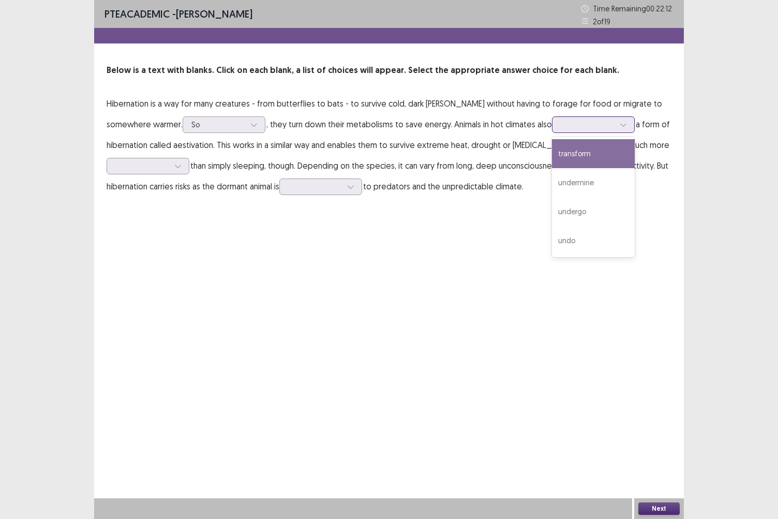
click at [552, 131] on div at bounding box center [593, 124] width 83 height 17
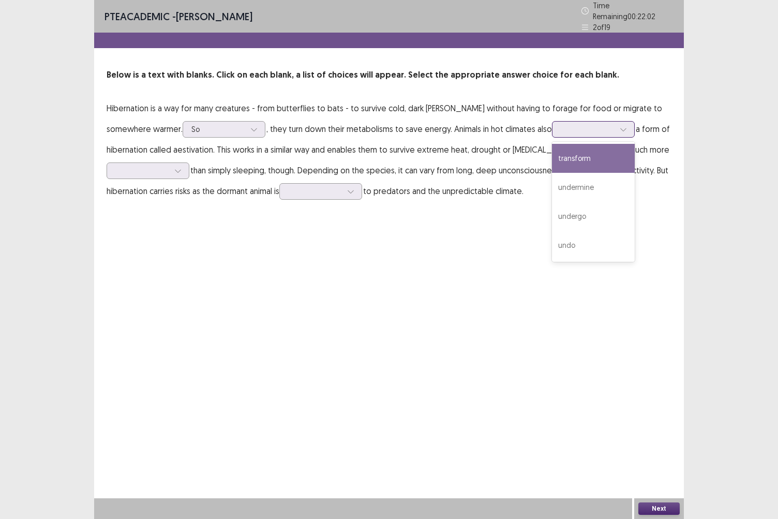
click at [552, 159] on div "transform" at bounding box center [593, 158] width 83 height 29
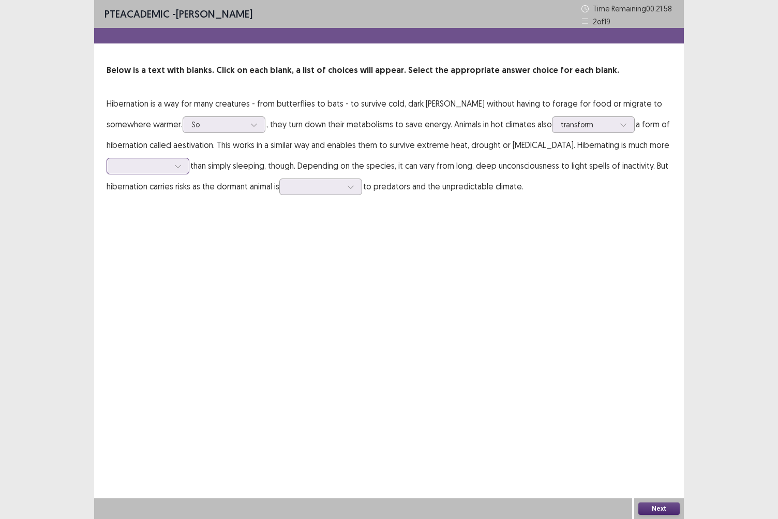
click at [171, 173] on div at bounding box center [178, 166] width 16 height 16
click at [164, 196] on div "pressing" at bounding box center [148, 195] width 83 height 29
click at [179, 171] on div at bounding box center [178, 166] width 16 height 16
click at [317, 188] on div at bounding box center [315, 187] width 54 height 10
click at [326, 222] on div "disgusting" at bounding box center [320, 215] width 83 height 29
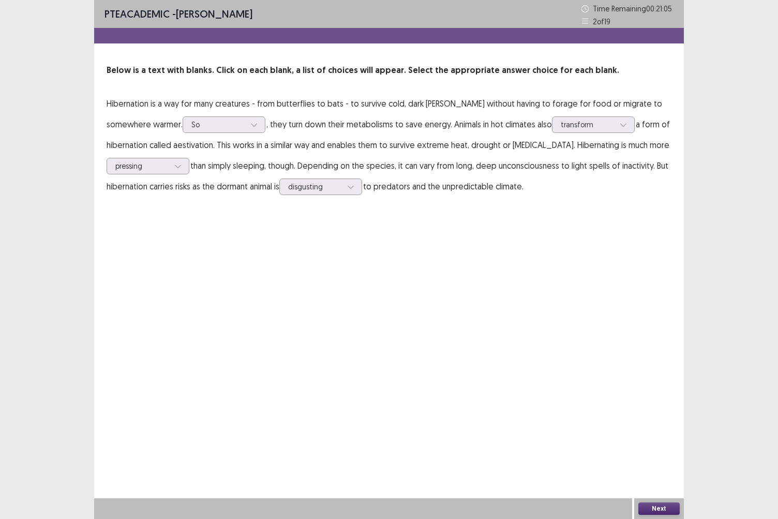
click at [652, 449] on button "Next" at bounding box center [659, 509] width 41 height 12
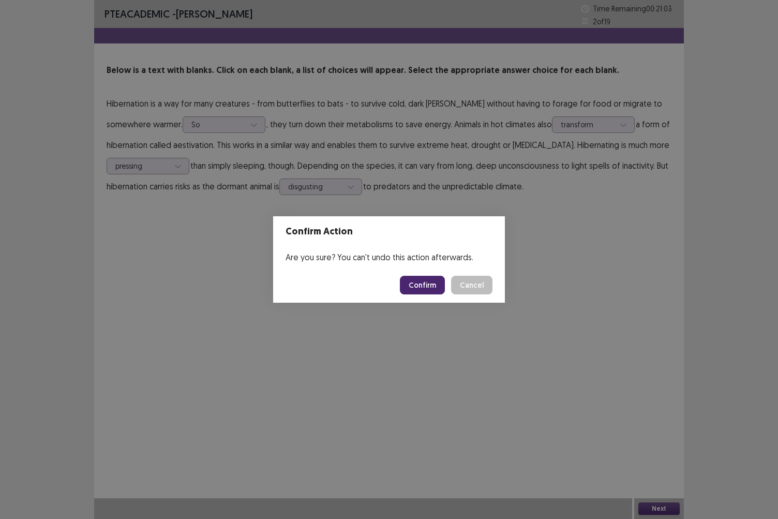
click at [434, 291] on button "Confirm" at bounding box center [422, 285] width 45 height 19
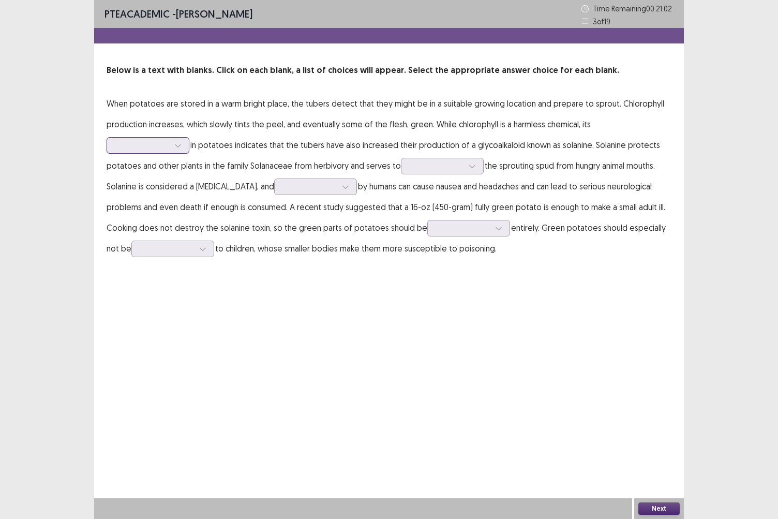
click at [152, 146] on div at bounding box center [142, 145] width 54 height 10
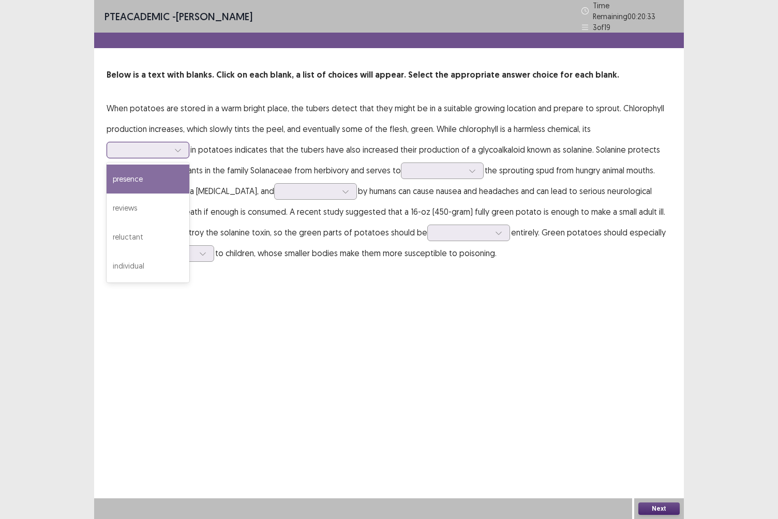
click at [159, 177] on div "presence" at bounding box center [148, 179] width 83 height 29
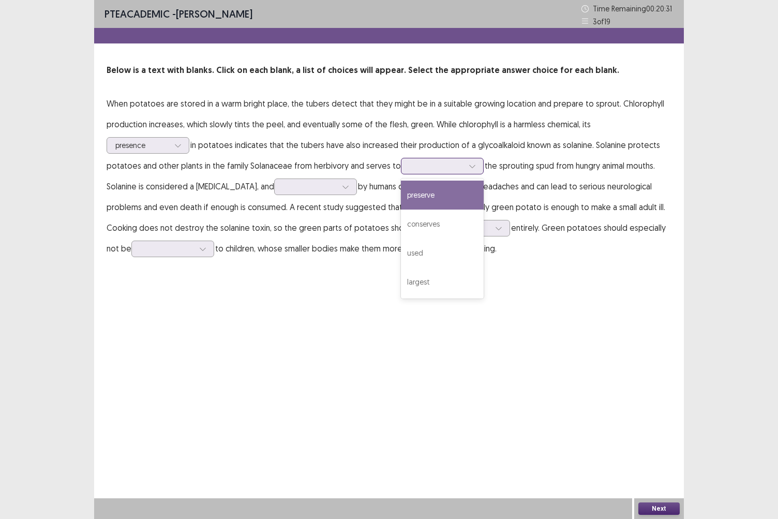
click at [424, 165] on div at bounding box center [437, 166] width 54 height 10
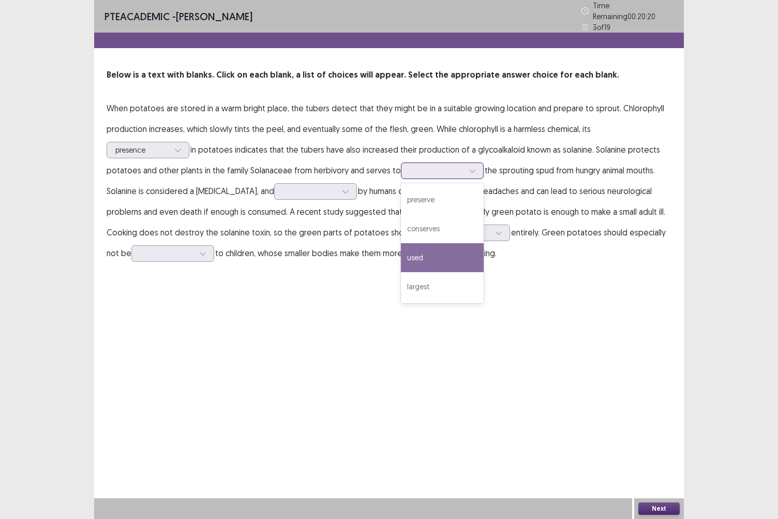
click at [442, 252] on div "used" at bounding box center [442, 257] width 83 height 29
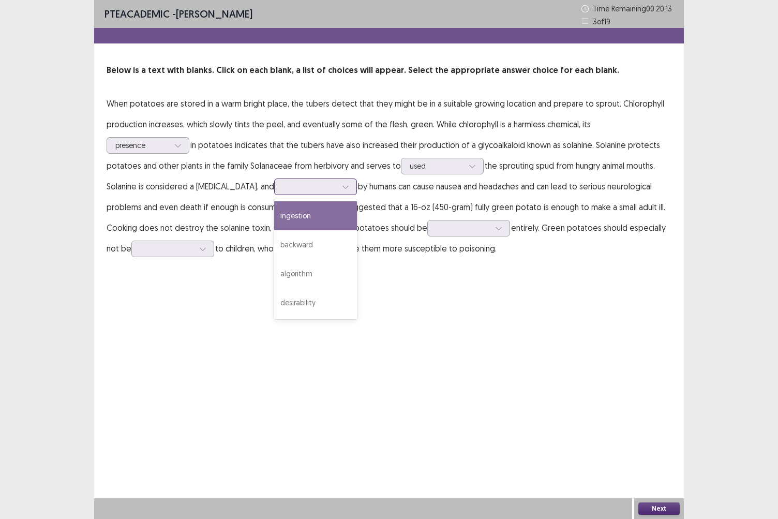
click at [287, 191] on div at bounding box center [310, 187] width 54 height 10
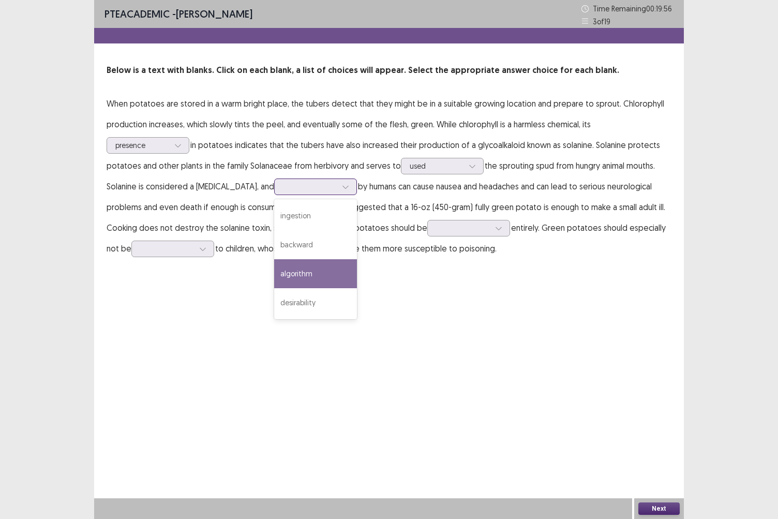
click at [307, 280] on div "algorithm" at bounding box center [315, 273] width 83 height 29
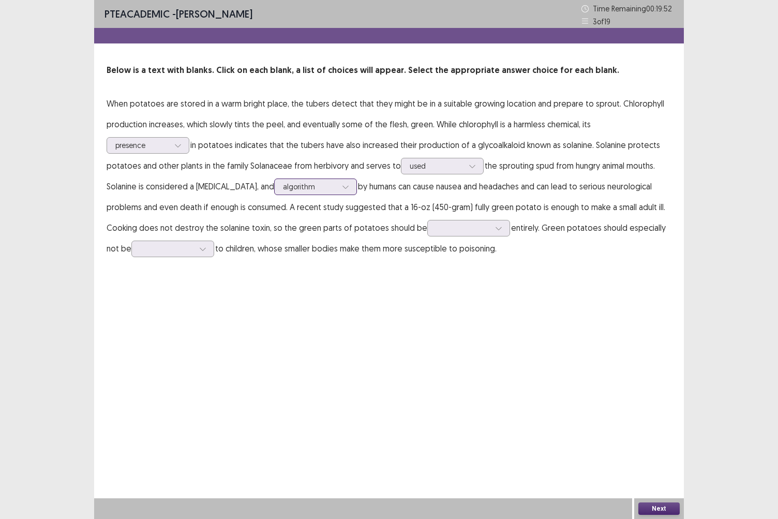
click at [313, 185] on div at bounding box center [310, 187] width 54 height 10
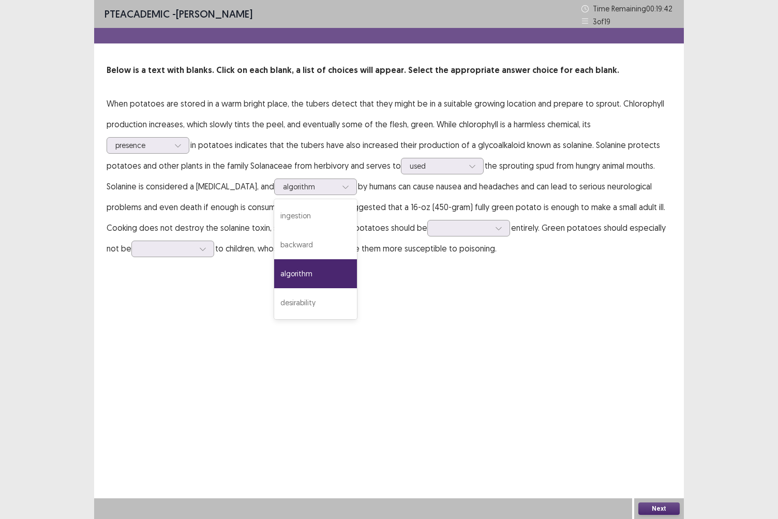
click at [347, 263] on div "PTE academic - [PERSON_NAME] Time Remaining 00 : 19 : 42 3 of 19 Below is a tex…" at bounding box center [389, 139] width 590 height 279
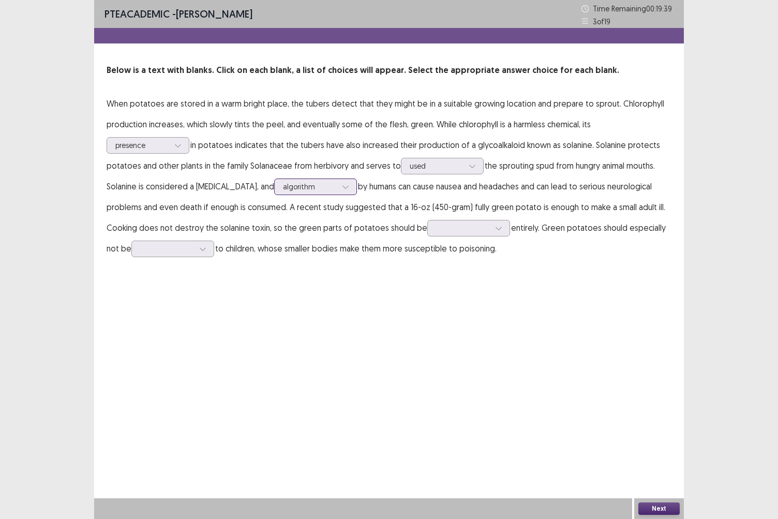
click at [315, 183] on div at bounding box center [310, 187] width 54 height 10
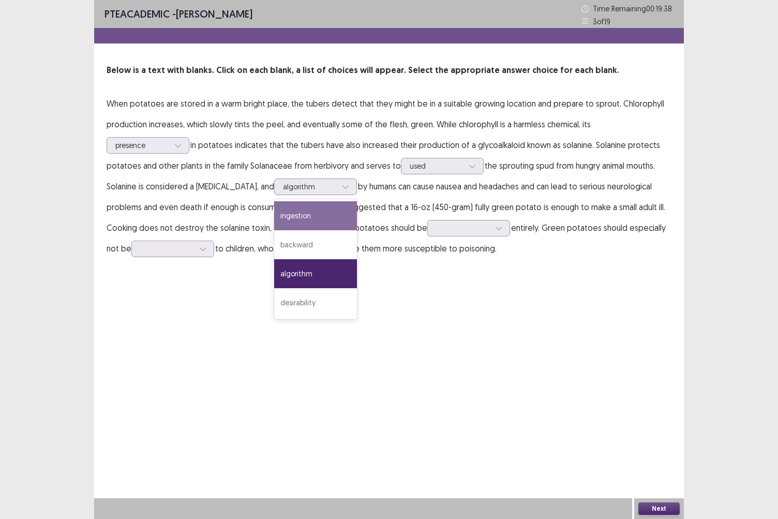
click at [368, 292] on div "PTE academic - [PERSON_NAME] Time Remaining 00 : 19 : 38 3 of 19 Below is a tex…" at bounding box center [389, 259] width 590 height 519
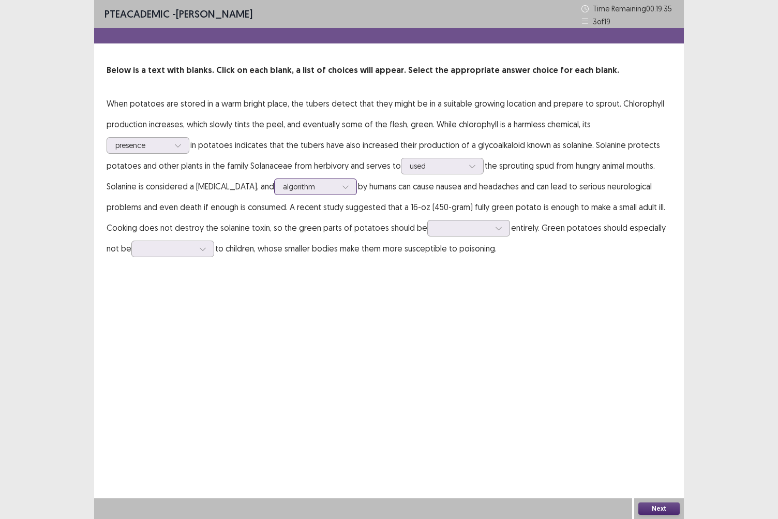
click at [309, 183] on div at bounding box center [310, 187] width 54 height 10
click at [368, 244] on p "When potatoes are stored in a warm bright place, the tubers detect that they mi…" at bounding box center [389, 176] width 565 height 166
click at [308, 186] on div at bounding box center [310, 187] width 54 height 10
click at [359, 206] on p "When potatoes are stored in a warm bright place, the tubers detect that they mi…" at bounding box center [389, 176] width 565 height 166
click at [307, 189] on div at bounding box center [310, 187] width 54 height 10
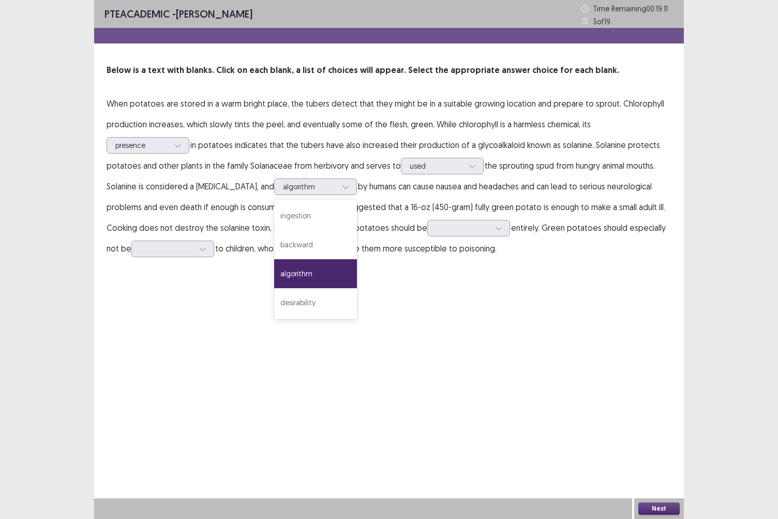
click at [360, 279] on div "PTE academic - [PERSON_NAME] Time Remaining 00 : 19 : 11 3 of 19 Below is a tex…" at bounding box center [389, 139] width 590 height 279
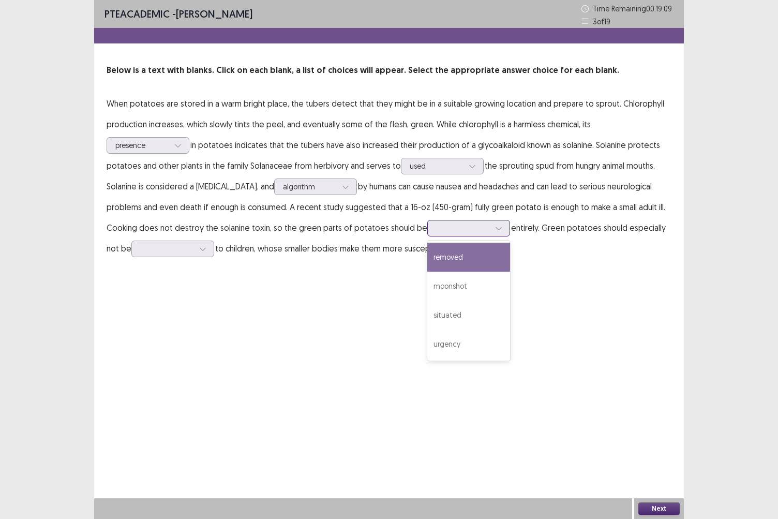
click at [468, 227] on div at bounding box center [463, 228] width 54 height 10
click at [453, 256] on div "removed" at bounding box center [468, 257] width 83 height 29
click at [436, 232] on div at bounding box center [463, 228] width 54 height 10
click at [529, 277] on div "PTE academic - [PERSON_NAME] Time Remaining 00 : 18 : 08 3 of 19 Below is a tex…" at bounding box center [389, 139] width 590 height 279
click at [175, 254] on div at bounding box center [167, 249] width 54 height 10
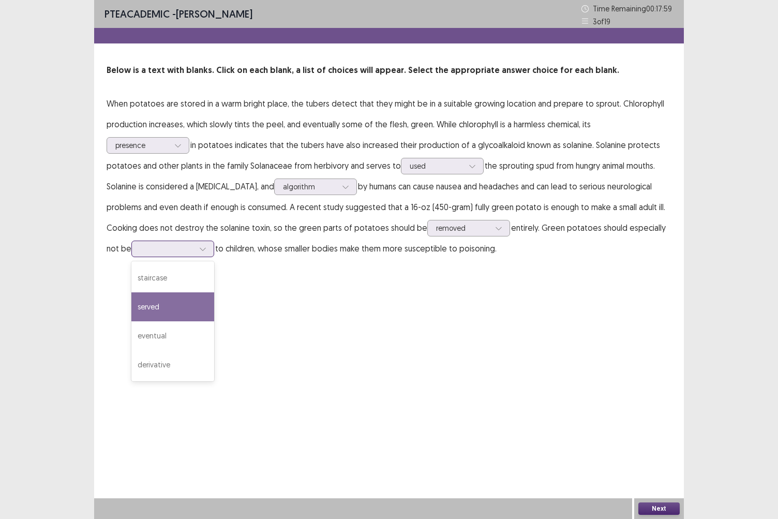
click at [171, 313] on div "served" at bounding box center [172, 306] width 83 height 29
click at [648, 449] on button "Next" at bounding box center [659, 509] width 41 height 12
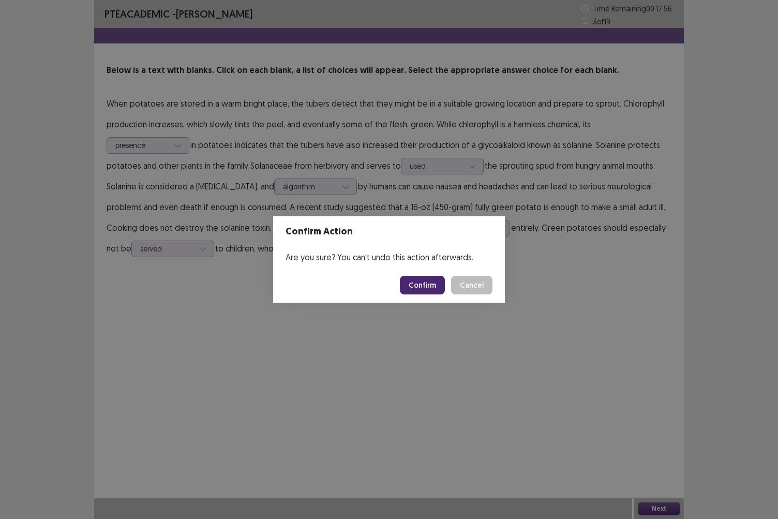
click at [428, 285] on button "Confirm" at bounding box center [422, 285] width 45 height 19
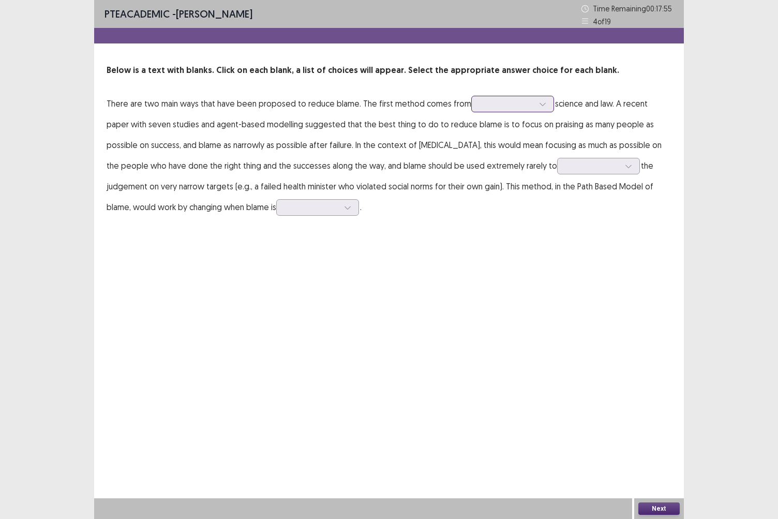
click at [504, 104] on div at bounding box center [507, 104] width 54 height 10
click at [392, 216] on p "There are two main ways that have been proposed to reduce blame. The first meth…" at bounding box center [389, 155] width 565 height 124
click at [539, 151] on p "There are two main ways that have been proposed to reduce blame. The first meth…" at bounding box center [389, 155] width 565 height 124
click at [496, 106] on div at bounding box center [507, 104] width 54 height 10
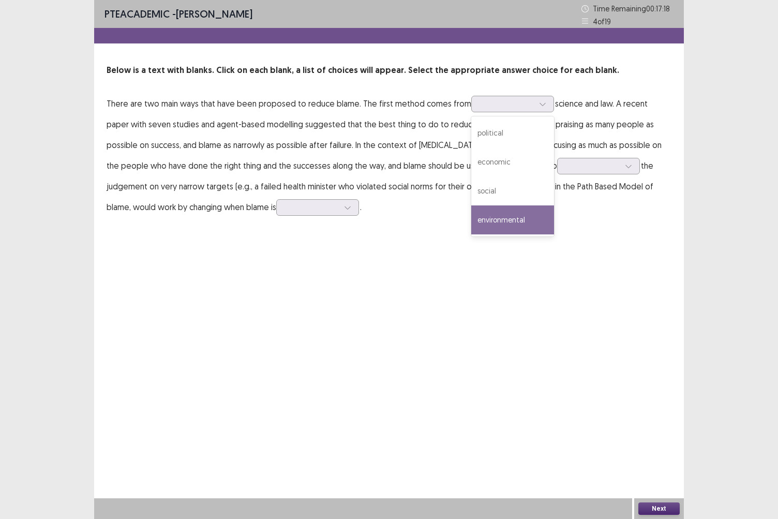
click at [410, 227] on div "PTE academic - [PERSON_NAME] Time Remaining 00 : 17 : 18 4 of 19 Below is a tex…" at bounding box center [389, 119] width 590 height 238
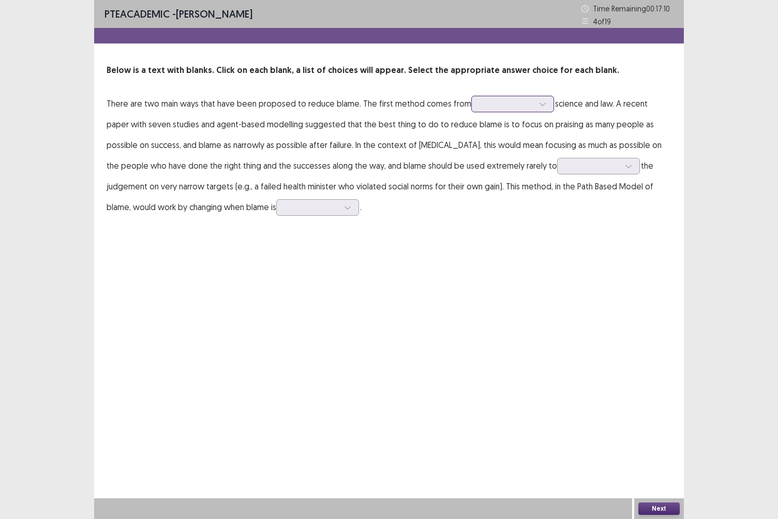
click at [523, 104] on div at bounding box center [507, 104] width 54 height 10
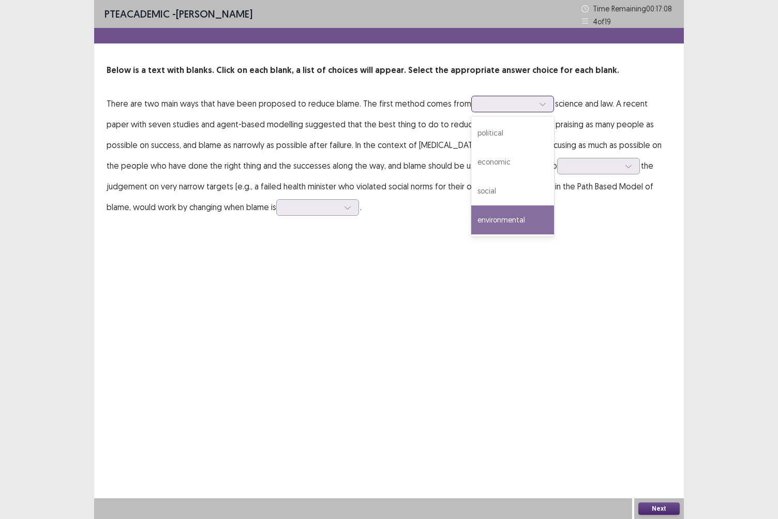
click at [499, 215] on div "environmental" at bounding box center [512, 219] width 83 height 29
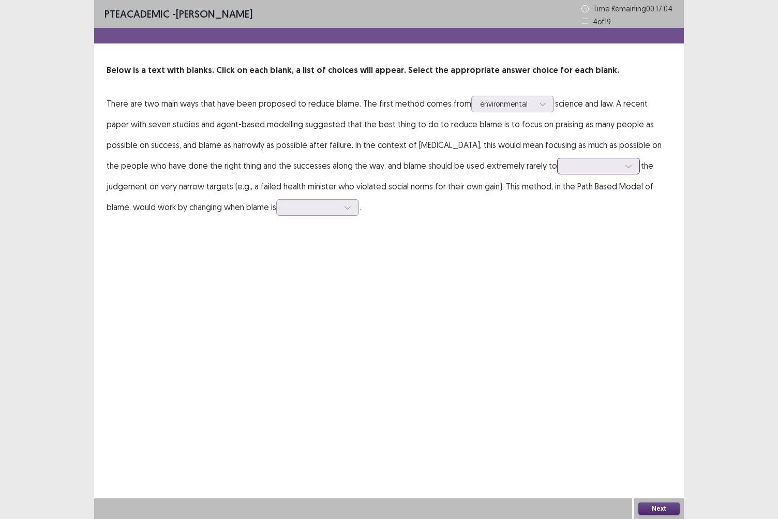
click at [566, 166] on div at bounding box center [593, 166] width 54 height 10
click at [557, 261] on div "avoid" at bounding box center [598, 253] width 83 height 29
click at [566, 171] on div at bounding box center [593, 166] width 54 height 10
click at [557, 244] on div "avoid" at bounding box center [598, 253] width 83 height 29
click at [285, 207] on div at bounding box center [312, 207] width 54 height 10
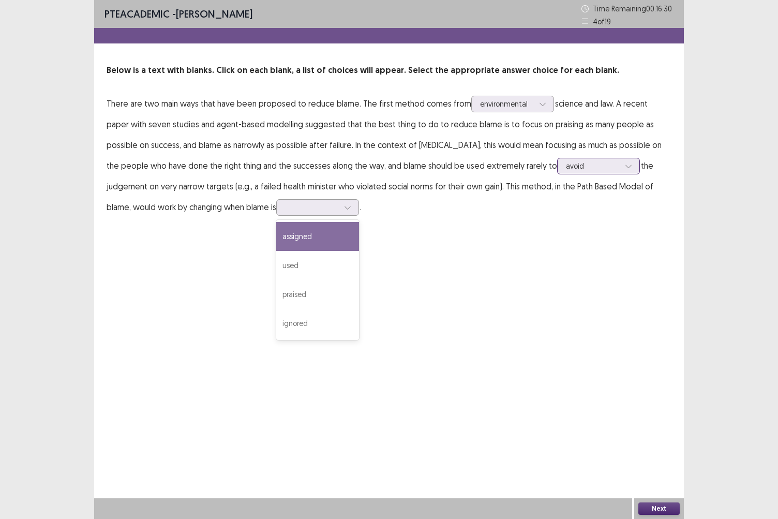
click at [566, 170] on div at bounding box center [593, 166] width 54 height 10
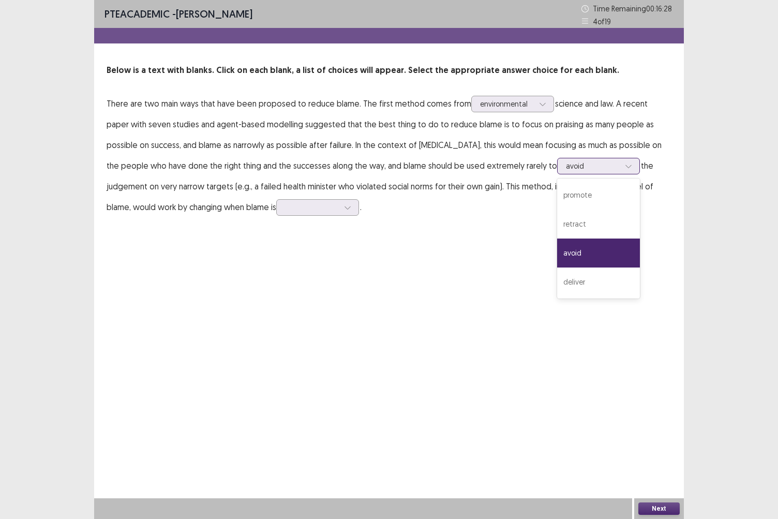
click at [557, 247] on div "avoid" at bounding box center [598, 253] width 83 height 29
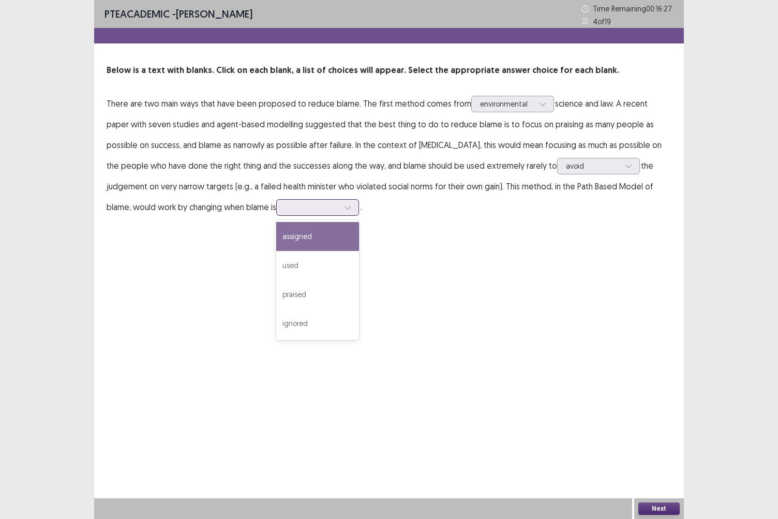
click at [340, 211] on div at bounding box center [348, 208] width 16 height 16
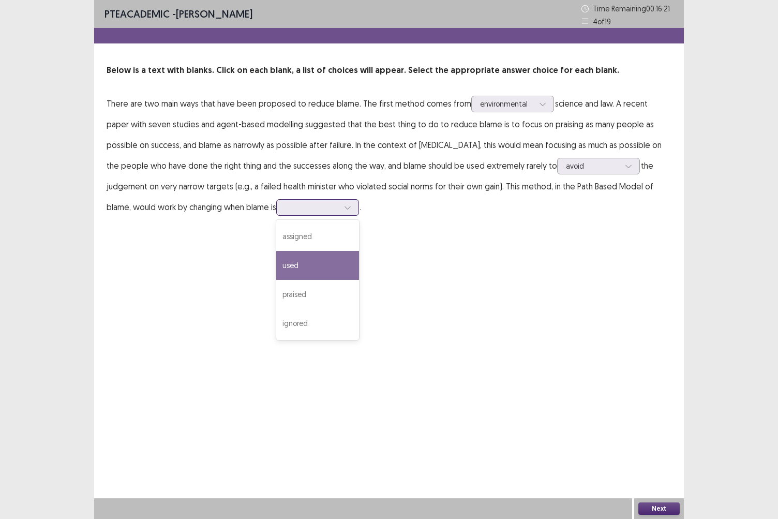
click at [276, 270] on div "used" at bounding box center [317, 265] width 83 height 29
click at [340, 207] on div at bounding box center [348, 208] width 16 height 16
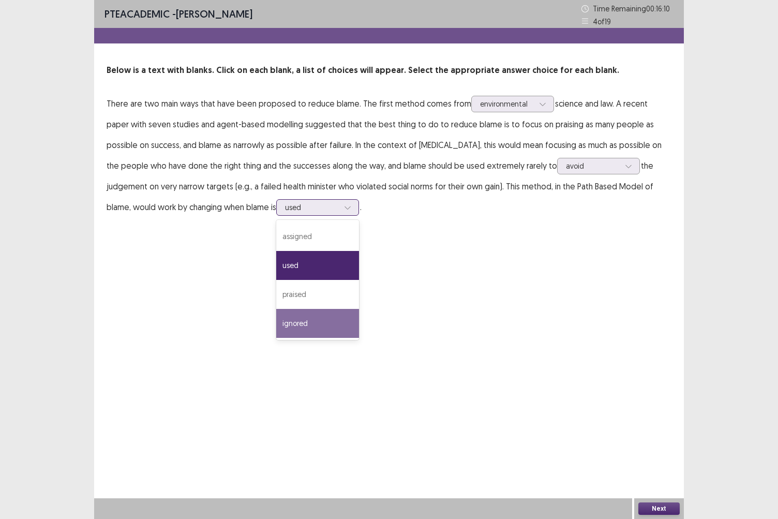
click at [276, 317] on div "ignored" at bounding box center [317, 323] width 83 height 29
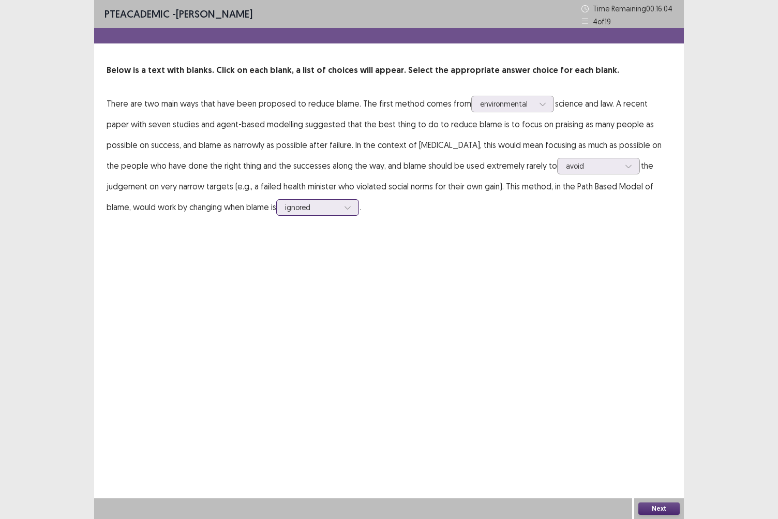
click at [285, 206] on div at bounding box center [312, 207] width 54 height 10
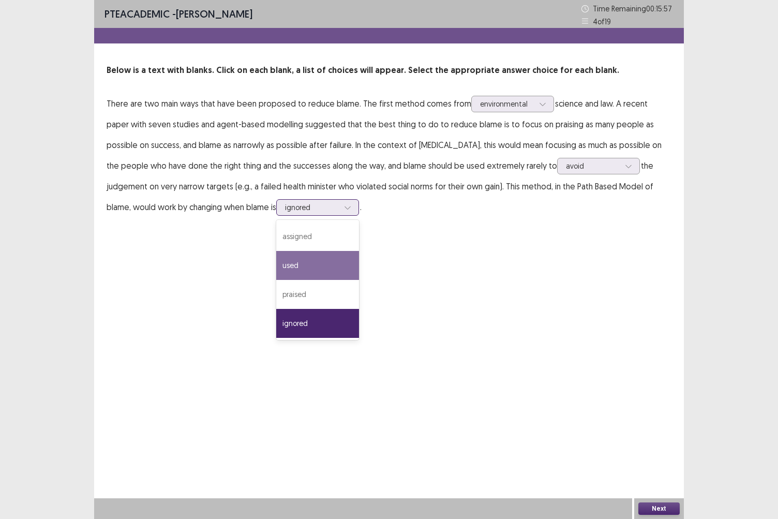
click at [276, 268] on div "used" at bounding box center [317, 265] width 83 height 29
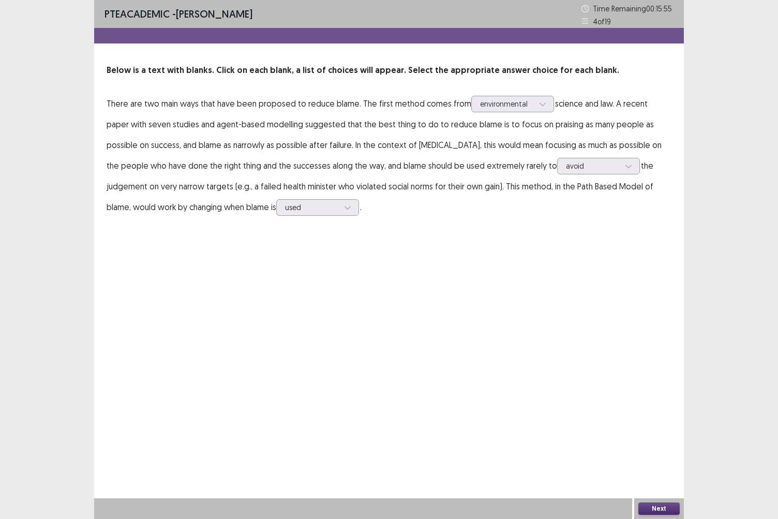
click at [662, 449] on button "Next" at bounding box center [659, 509] width 41 height 12
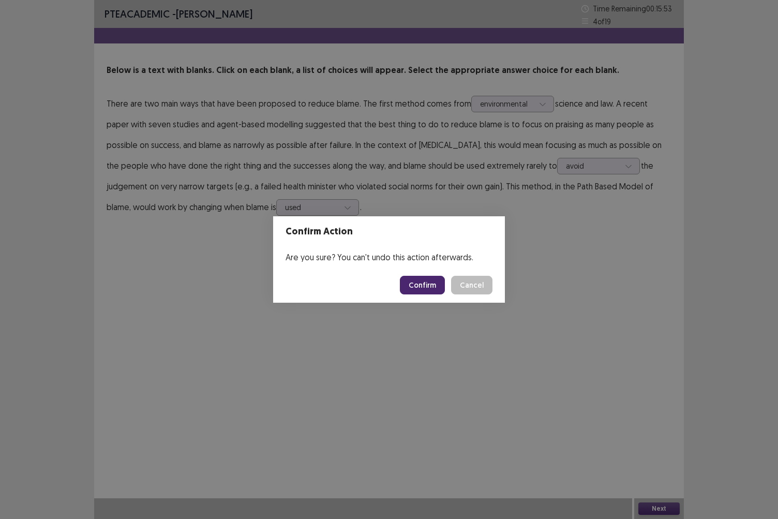
click at [426, 286] on button "Confirm" at bounding box center [422, 285] width 45 height 19
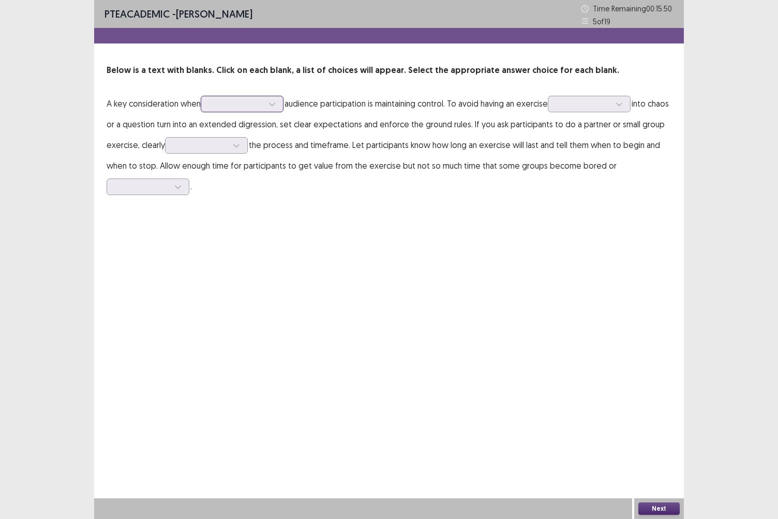
click at [235, 110] on div at bounding box center [237, 104] width 56 height 12
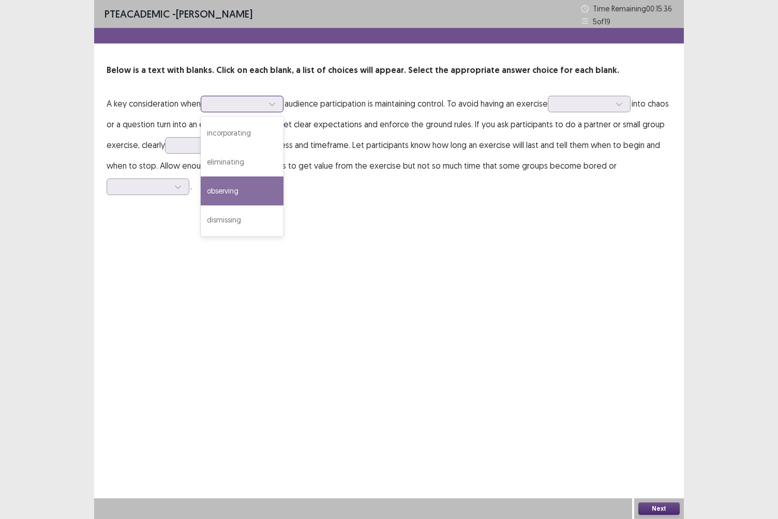
click at [242, 190] on div "observing" at bounding box center [242, 190] width 83 height 29
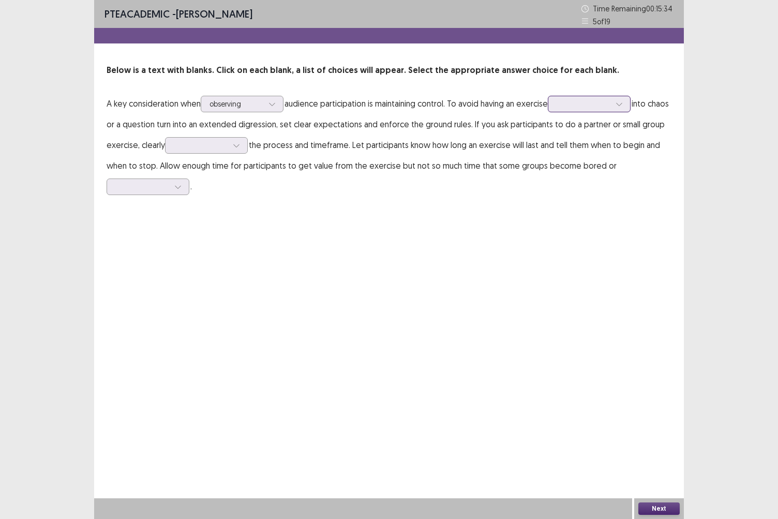
click at [587, 100] on div at bounding box center [584, 104] width 54 height 10
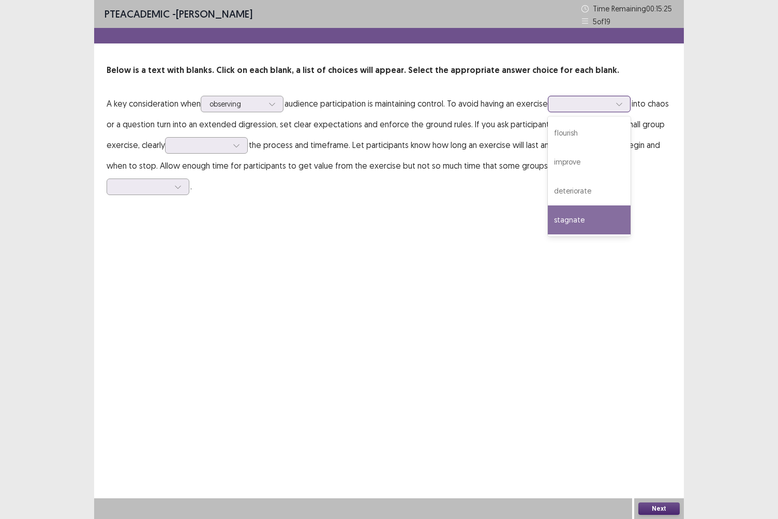
click at [609, 217] on div "stagnate" at bounding box center [589, 219] width 83 height 29
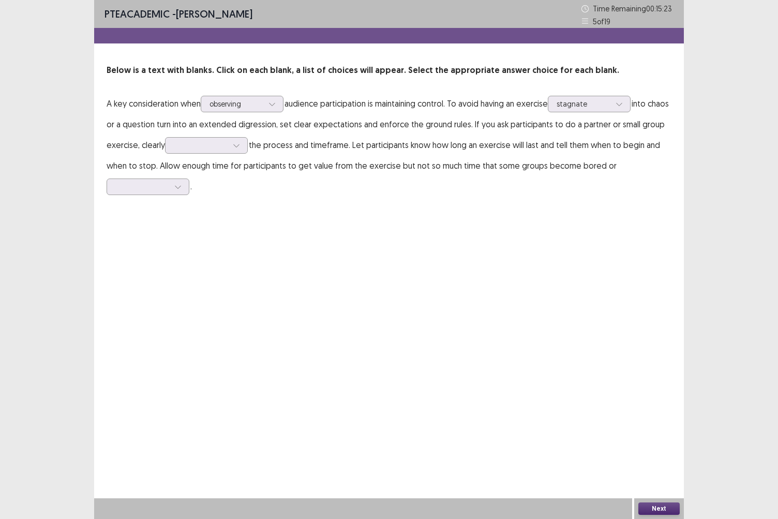
click at [233, 154] on p "A key consideration when observing audience participation is maintaining contro…" at bounding box center [389, 145] width 565 height 104
click at [228, 148] on div at bounding box center [201, 145] width 54 height 10
click at [244, 212] on div "communicate" at bounding box center [206, 203] width 83 height 29
click at [161, 185] on div at bounding box center [142, 187] width 54 height 10
click at [145, 274] on div "distracted" at bounding box center [148, 273] width 83 height 29
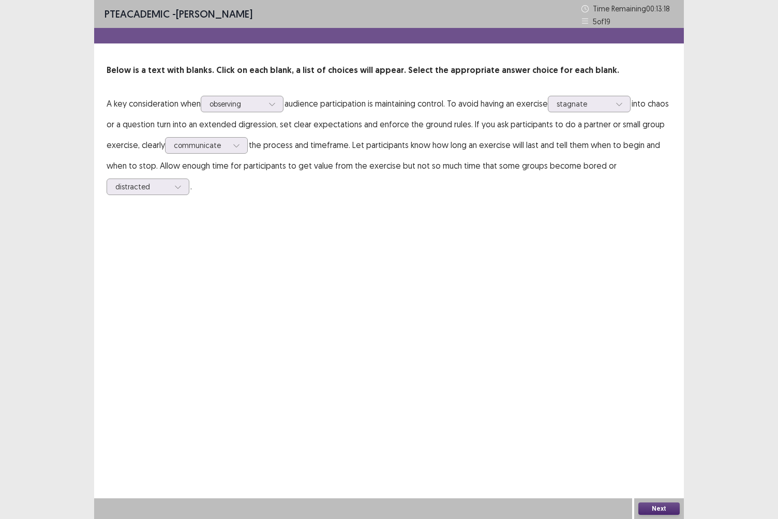
click at [657, 449] on button "Next" at bounding box center [659, 509] width 41 height 12
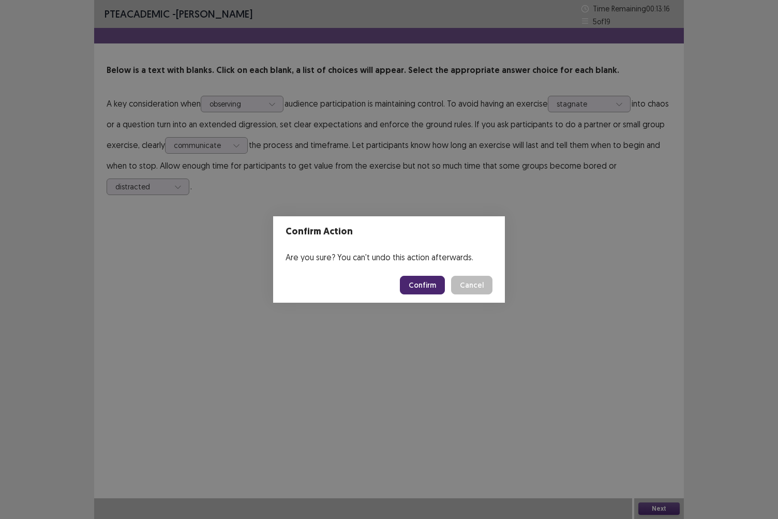
click at [431, 286] on button "Confirm" at bounding box center [422, 285] width 45 height 19
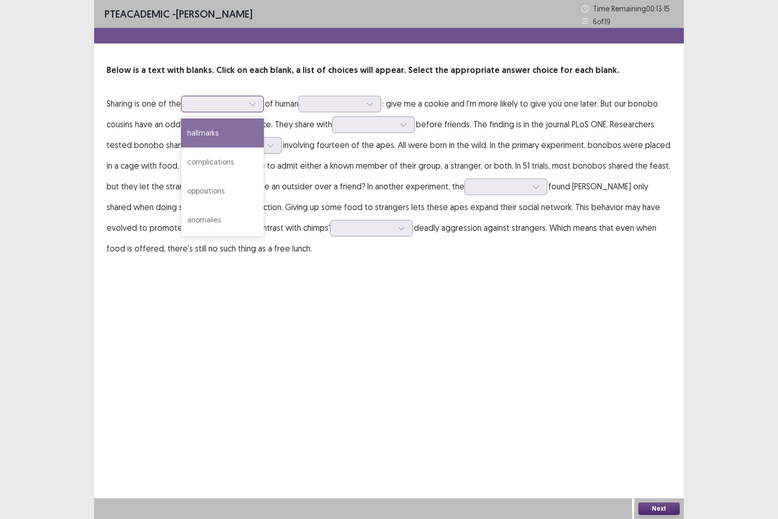
click at [237, 101] on div at bounding box center [217, 104] width 54 height 10
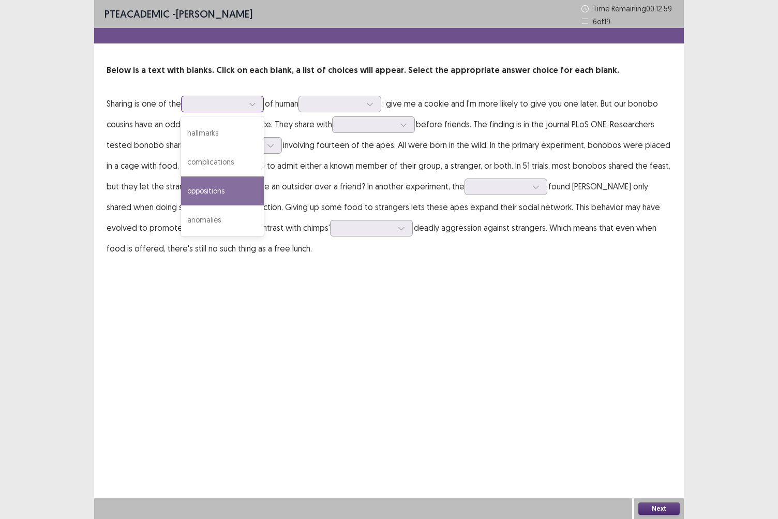
click at [231, 190] on div "oppositions" at bounding box center [222, 190] width 83 height 29
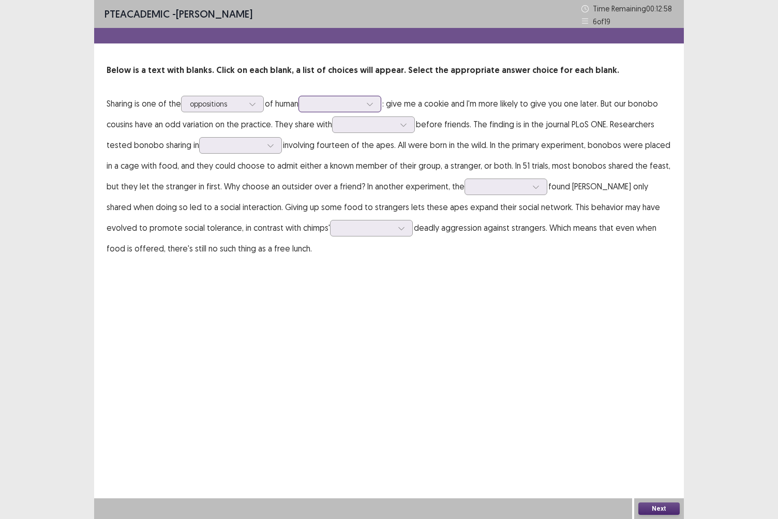
click at [361, 105] on div at bounding box center [334, 104] width 54 height 10
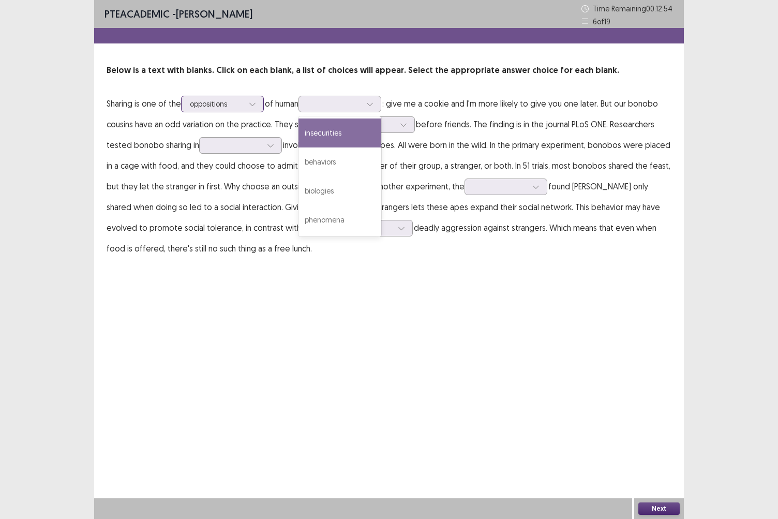
click at [234, 100] on div at bounding box center [217, 104] width 54 height 10
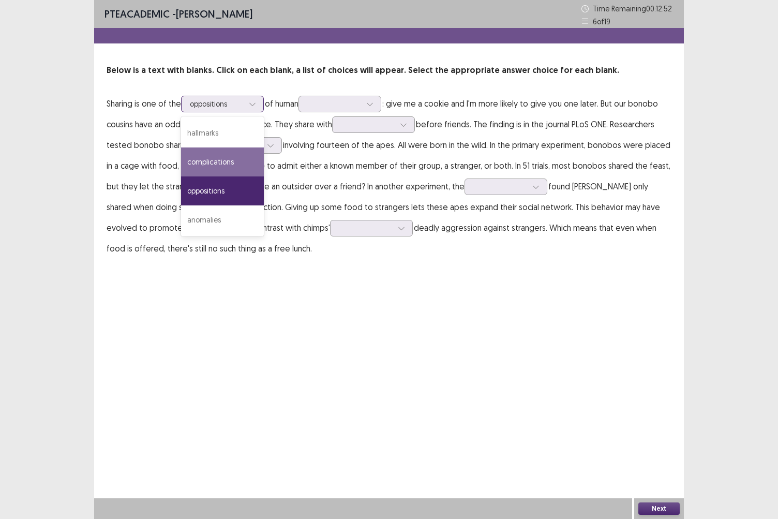
click at [223, 167] on div "complications" at bounding box center [222, 161] width 83 height 29
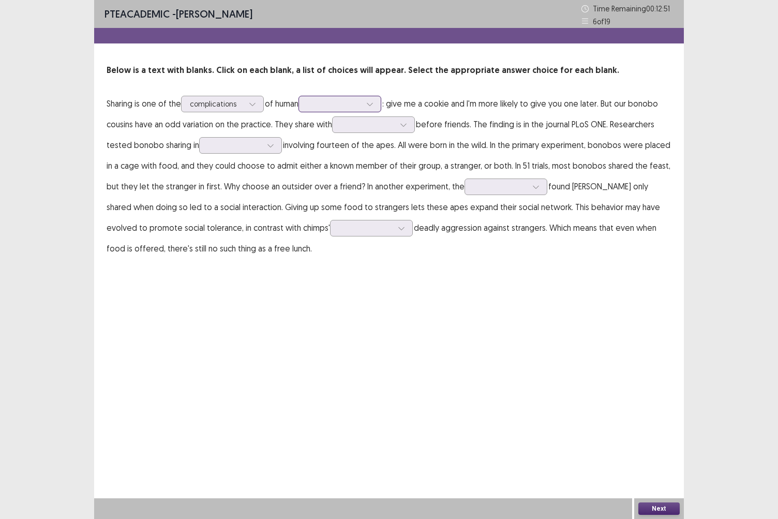
click at [360, 106] on div at bounding box center [334, 104] width 54 height 10
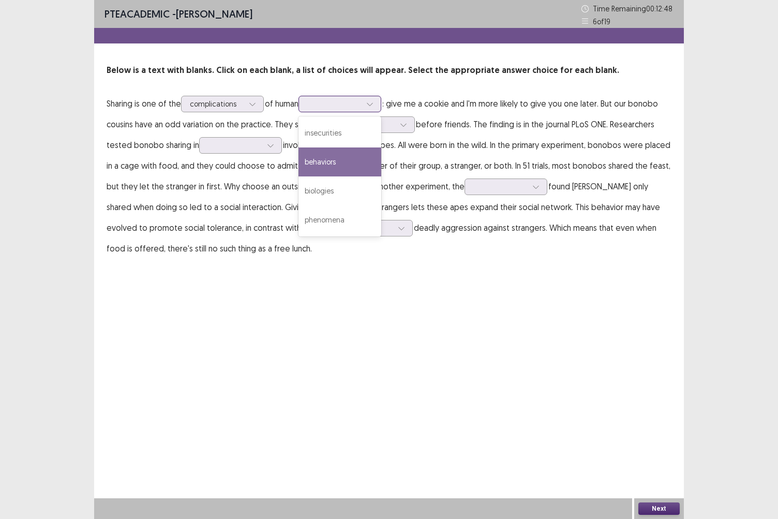
click at [356, 157] on div "behaviors" at bounding box center [340, 161] width 83 height 29
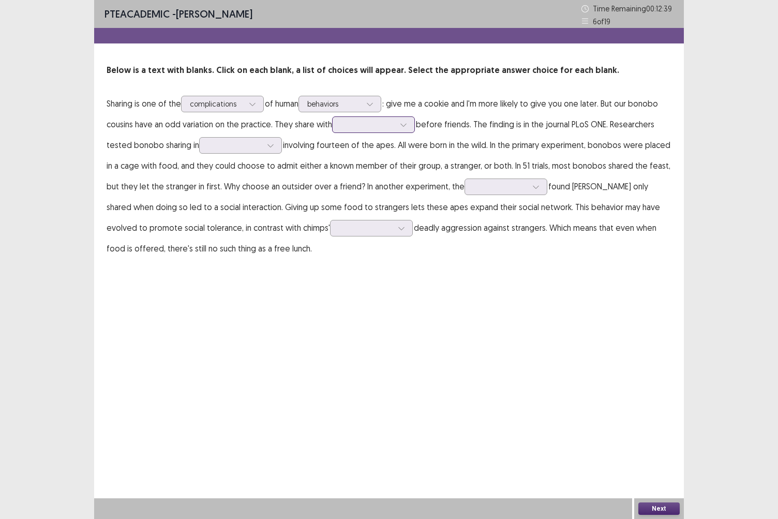
click at [382, 132] on div at bounding box center [373, 124] width 83 height 17
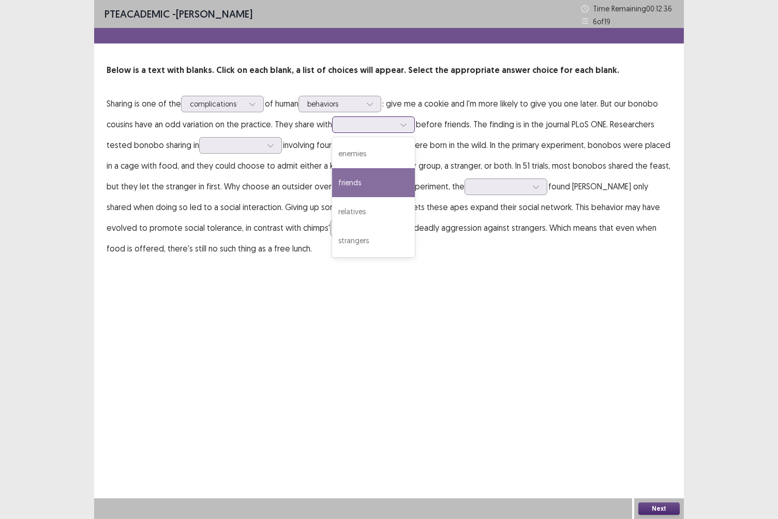
click at [367, 178] on div "friends" at bounding box center [373, 182] width 83 height 29
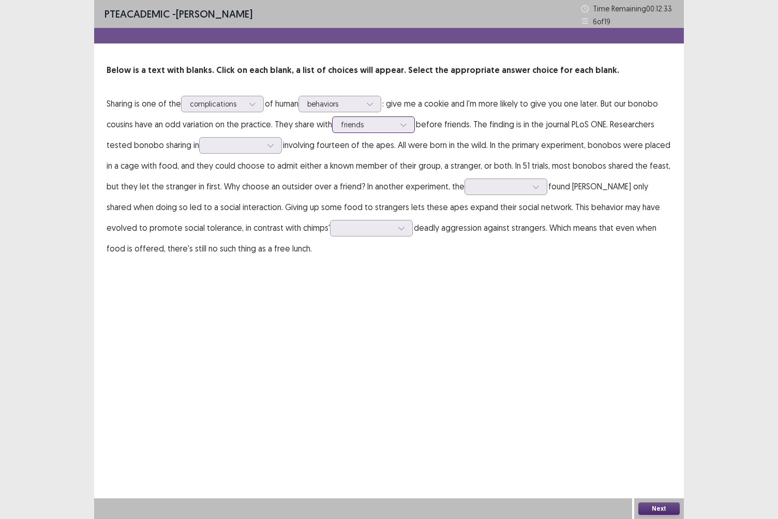
click at [395, 125] on div at bounding box center [368, 125] width 54 height 10
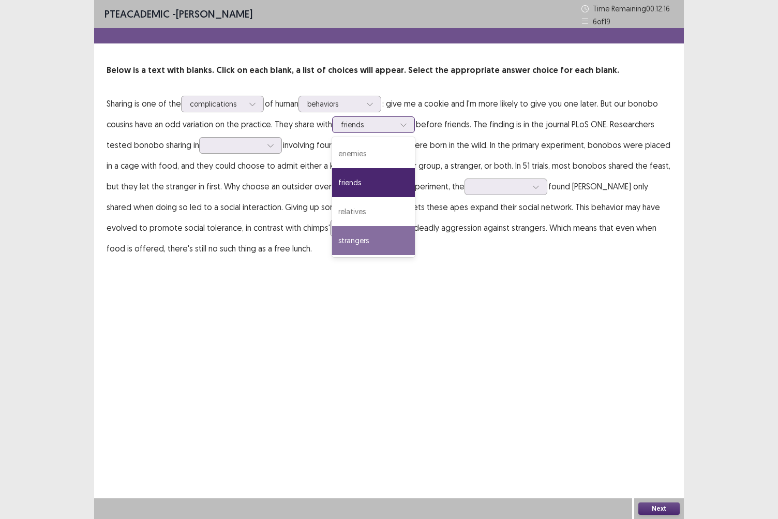
click at [369, 240] on div "strangers" at bounding box center [373, 240] width 83 height 29
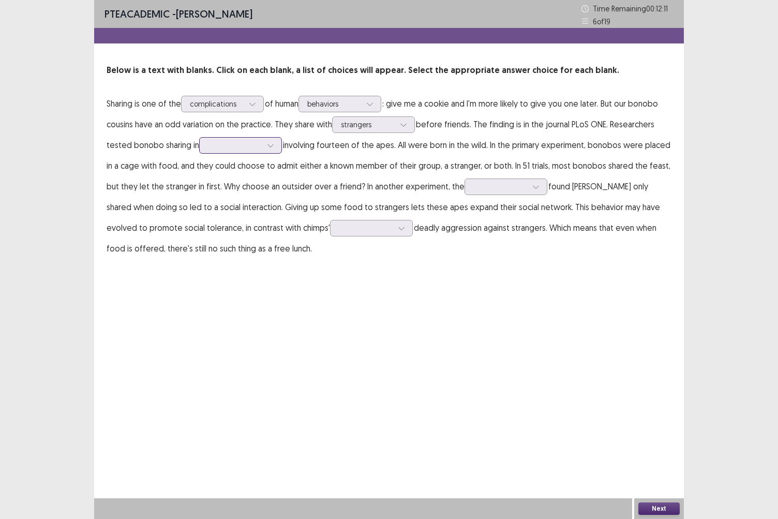
click at [217, 145] on div at bounding box center [235, 145] width 54 height 10
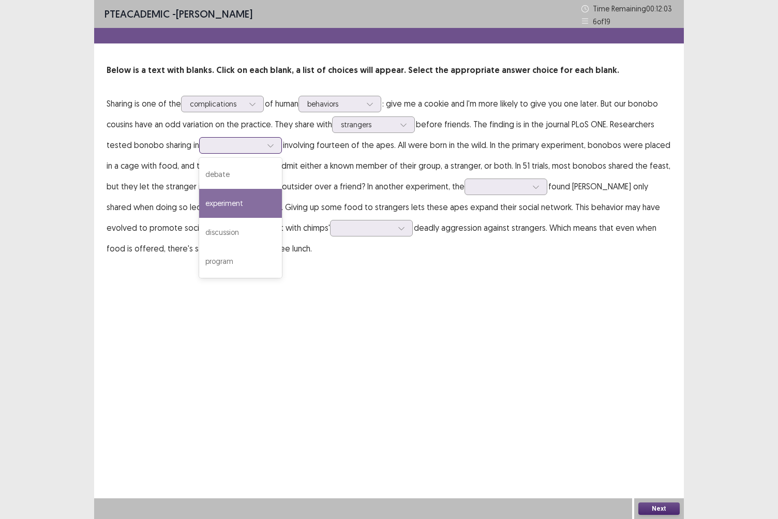
click at [243, 201] on div "experiment" at bounding box center [240, 203] width 83 height 29
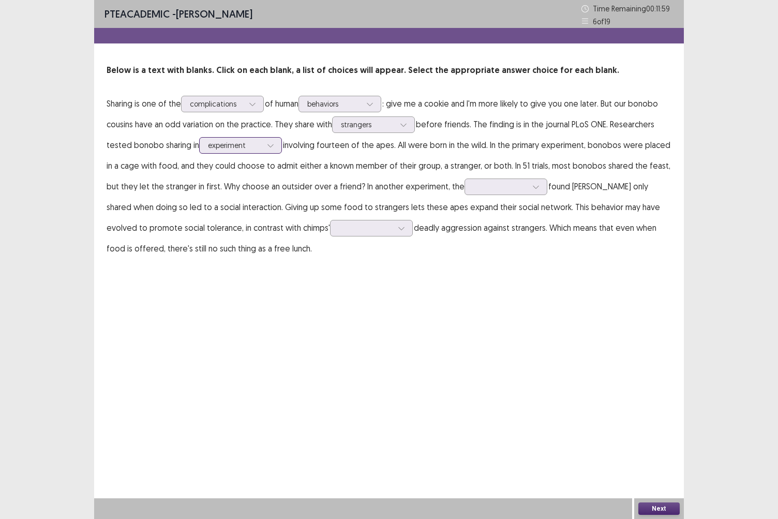
click at [245, 146] on div at bounding box center [235, 145] width 54 height 10
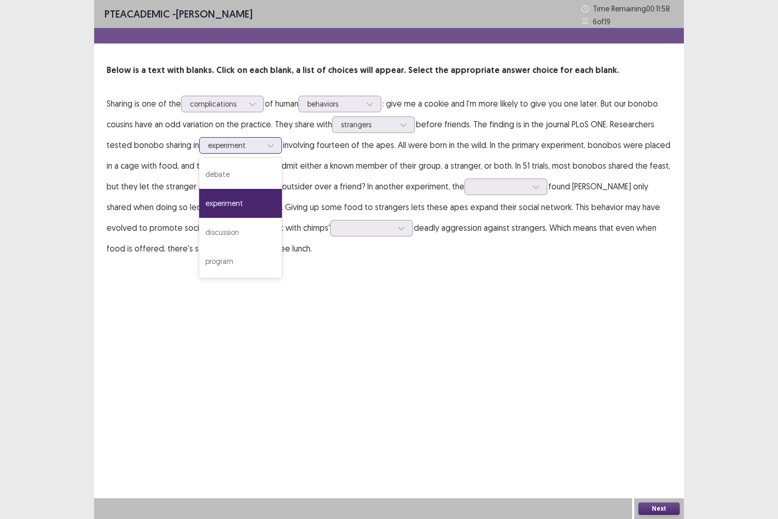
click at [247, 202] on div "experiment" at bounding box center [240, 203] width 83 height 29
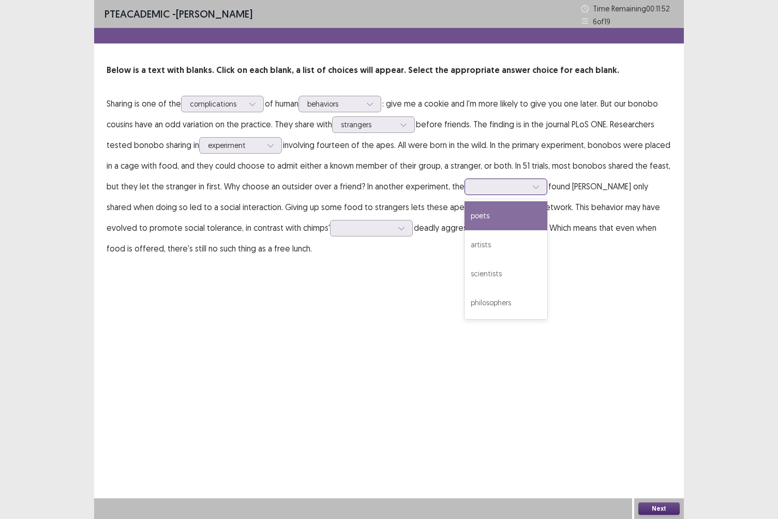
click at [506, 194] on div at bounding box center [506, 187] width 83 height 17
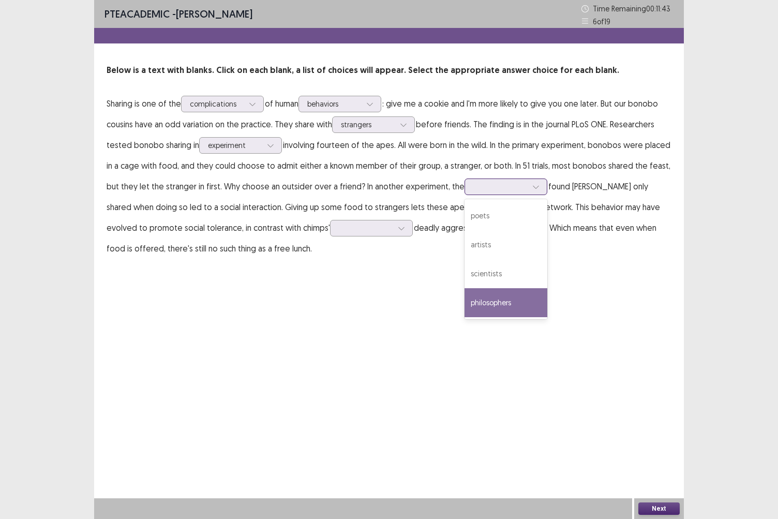
click at [503, 296] on div "philosophers" at bounding box center [506, 302] width 83 height 29
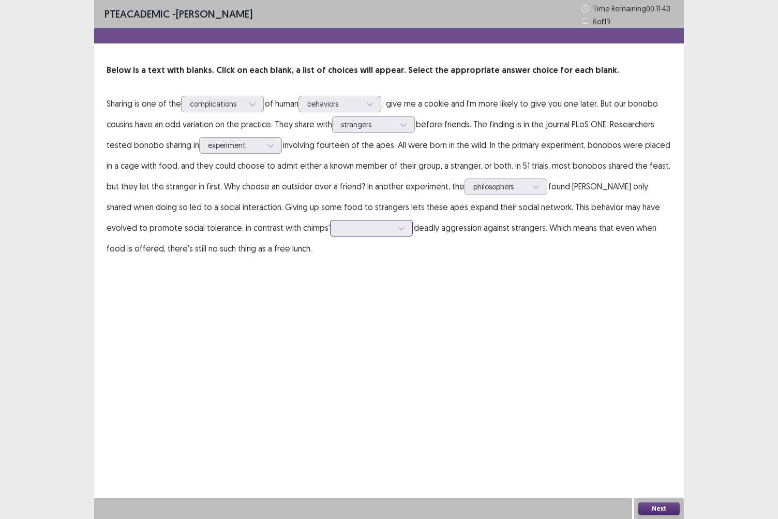
click at [339, 225] on div at bounding box center [366, 228] width 54 height 10
click at [330, 335] on div "sometimes" at bounding box center [371, 344] width 83 height 29
click at [655, 449] on button "Next" at bounding box center [659, 509] width 41 height 12
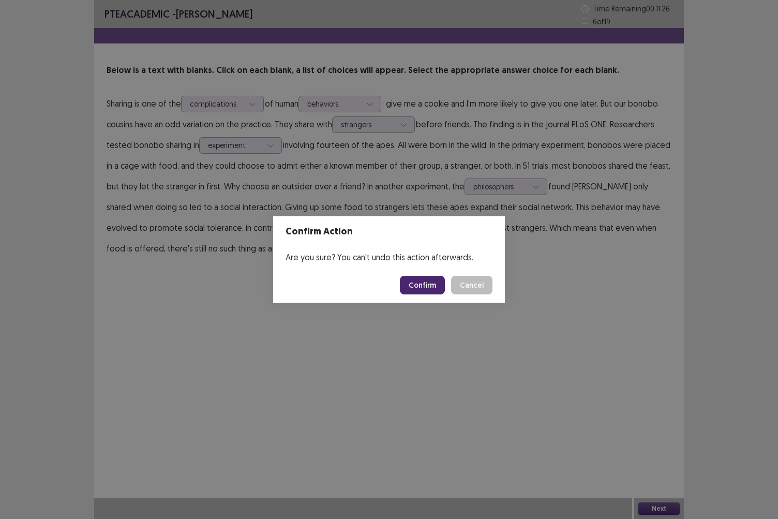
click at [429, 283] on button "Confirm" at bounding box center [422, 285] width 45 height 19
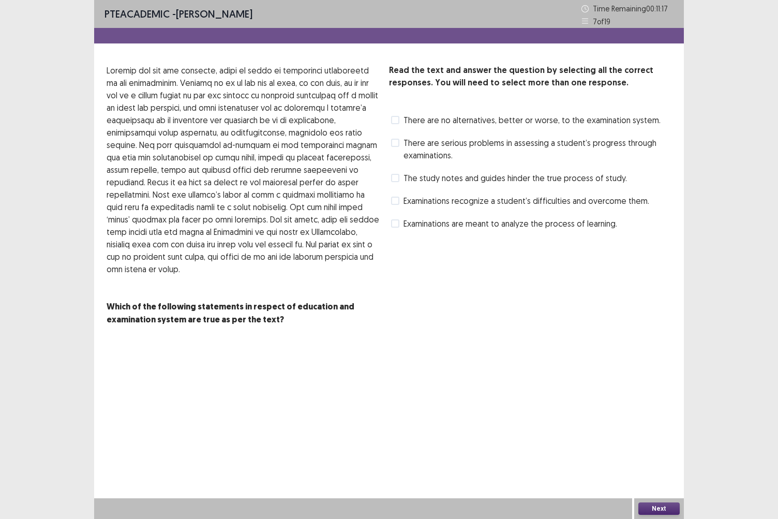
click at [400, 144] on label "There are serious problems in assessing a student’s progress through examinatio…" at bounding box center [531, 149] width 281 height 25
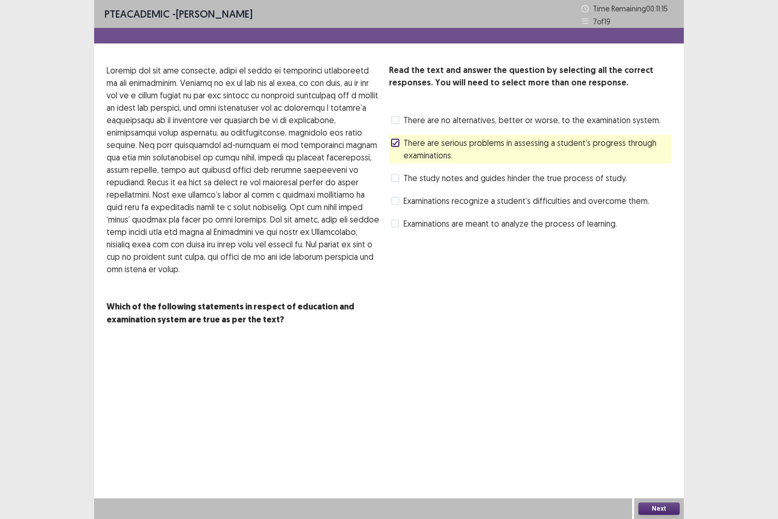
click at [657, 449] on button "Next" at bounding box center [659, 509] width 41 height 12
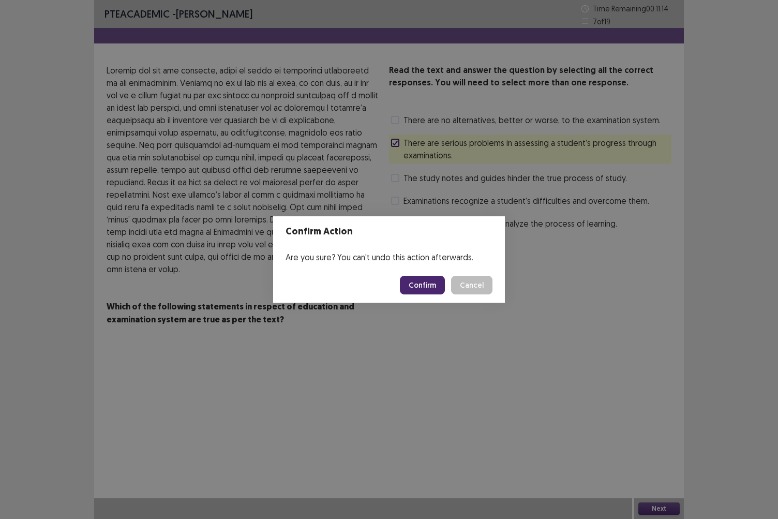
click at [431, 283] on button "Confirm" at bounding box center [422, 285] width 45 height 19
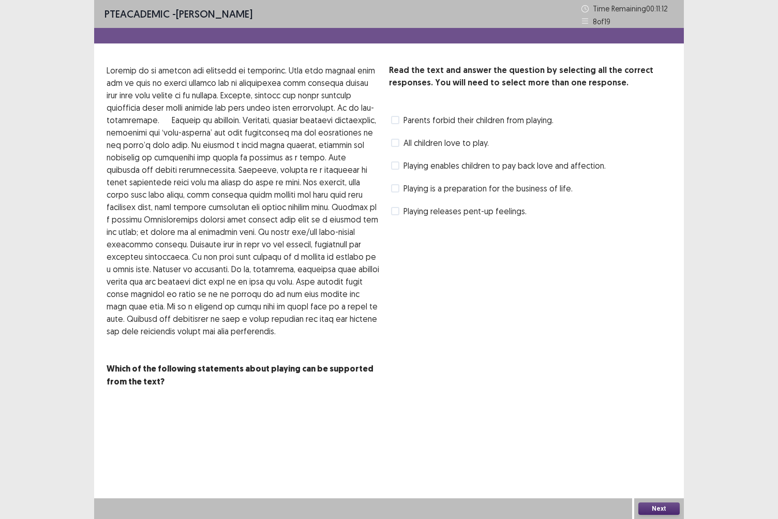
click at [444, 171] on span "Playing enables children to pay back love and affection." at bounding box center [505, 165] width 202 height 12
click at [468, 123] on span "Parents forbid their children from playing." at bounding box center [479, 120] width 150 height 12
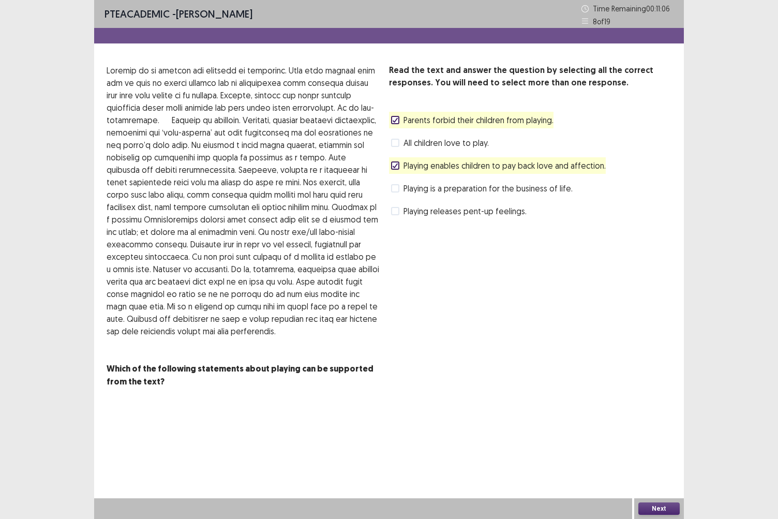
click at [661, 449] on button "Next" at bounding box center [659, 509] width 41 height 12
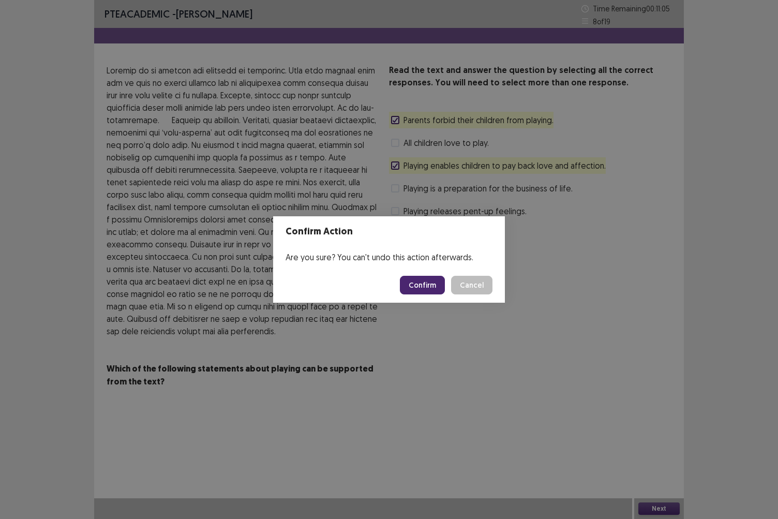
click at [425, 289] on button "Confirm" at bounding box center [422, 285] width 45 height 19
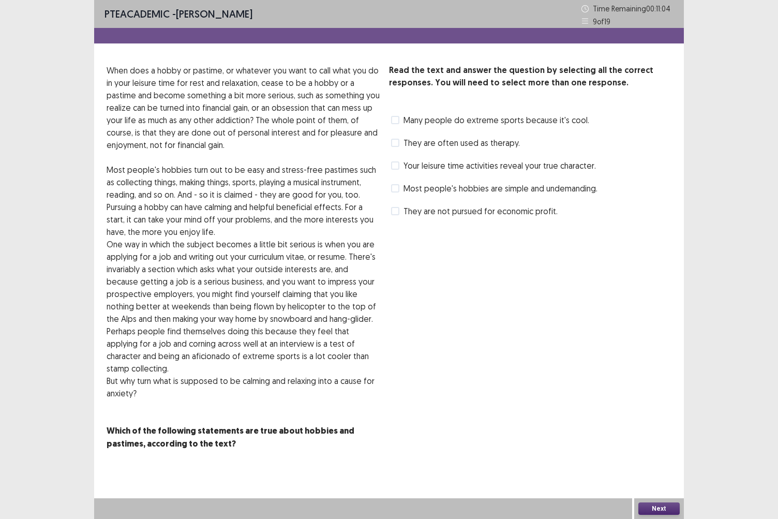
click at [405, 184] on span "Most people's hobbies are simple and undemanding." at bounding box center [501, 188] width 194 height 12
click at [661, 449] on button "Next" at bounding box center [659, 509] width 41 height 12
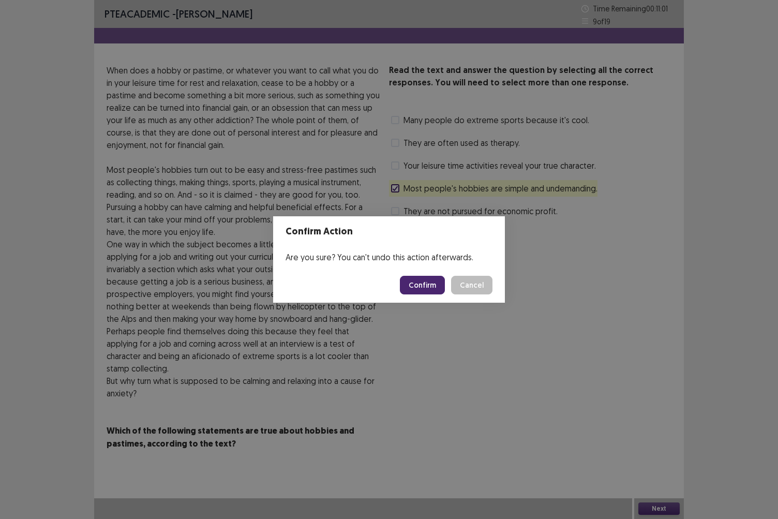
click at [420, 281] on button "Confirm" at bounding box center [422, 285] width 45 height 19
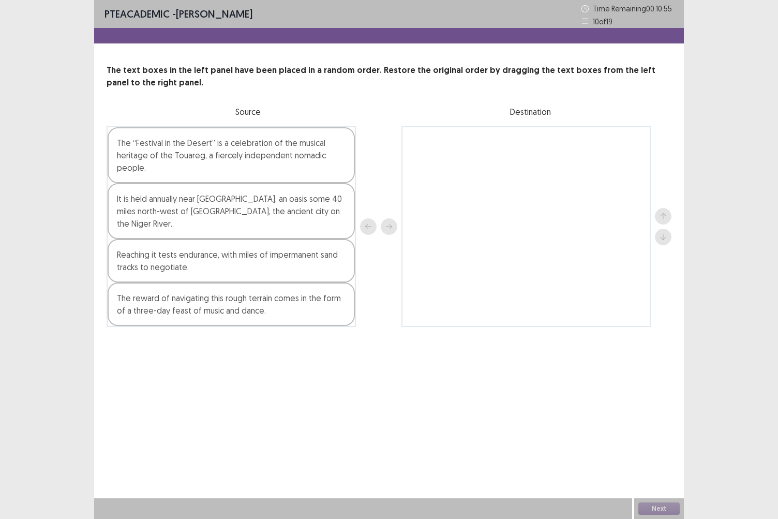
click at [218, 163] on div "The “Festival in the Desert” is a celebration of the musical heritage of the To…" at bounding box center [231, 155] width 247 height 56
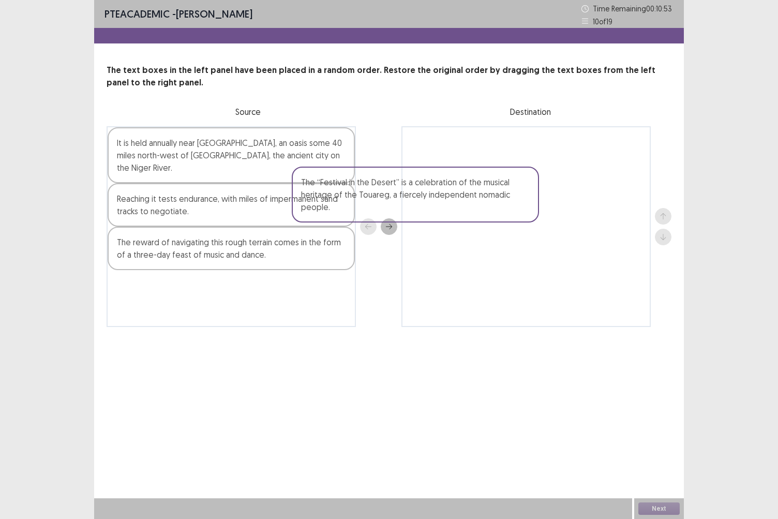
drag, startPoint x: 234, startPoint y: 156, endPoint x: 496, endPoint y: 174, distance: 262.5
click at [496, 174] on div "The “Festival in the Desert” is a celebration of the musical heritage of the To…" at bounding box center [389, 226] width 565 height 201
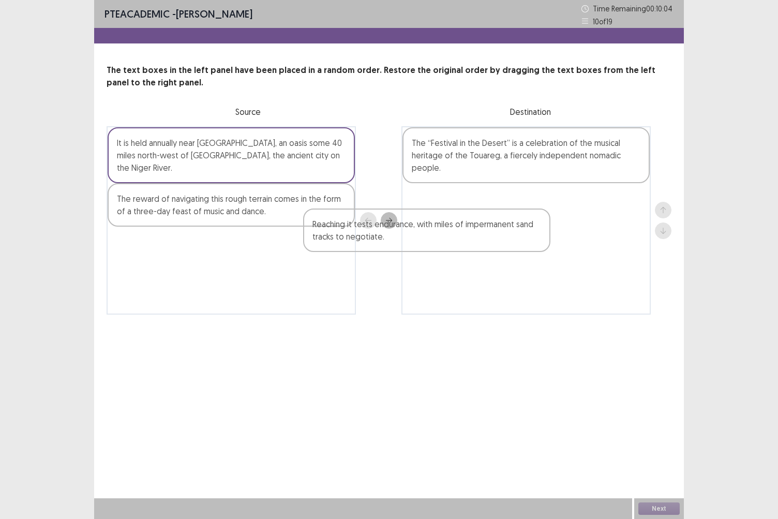
drag, startPoint x: 208, startPoint y: 202, endPoint x: 481, endPoint y: 233, distance: 275.0
click at [481, 233] on div "It is held annually near [GEOGRAPHIC_DATA], an oasis some 40 miles north-west o…" at bounding box center [389, 220] width 565 height 188
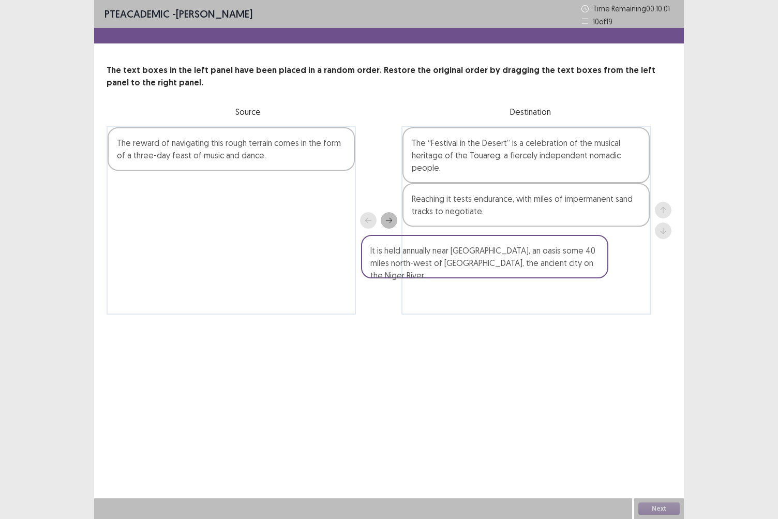
drag, startPoint x: 234, startPoint y: 156, endPoint x: 523, endPoint y: 269, distance: 310.2
click at [523, 269] on div "It is held annually near [GEOGRAPHIC_DATA], an oasis some 40 miles north-west o…" at bounding box center [389, 220] width 565 height 188
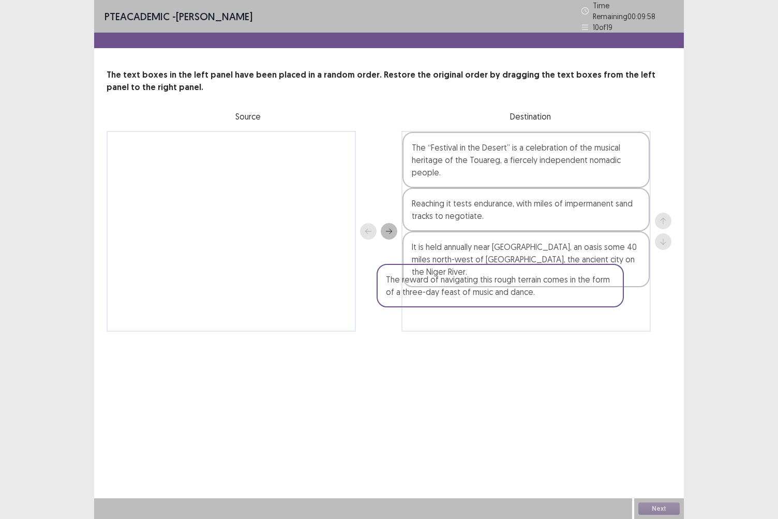
drag, startPoint x: 271, startPoint y: 156, endPoint x: 545, endPoint y: 298, distance: 308.3
click at [545, 298] on div "The reward of navigating this rough terrain comes in the form of a three-day fe…" at bounding box center [389, 231] width 565 height 201
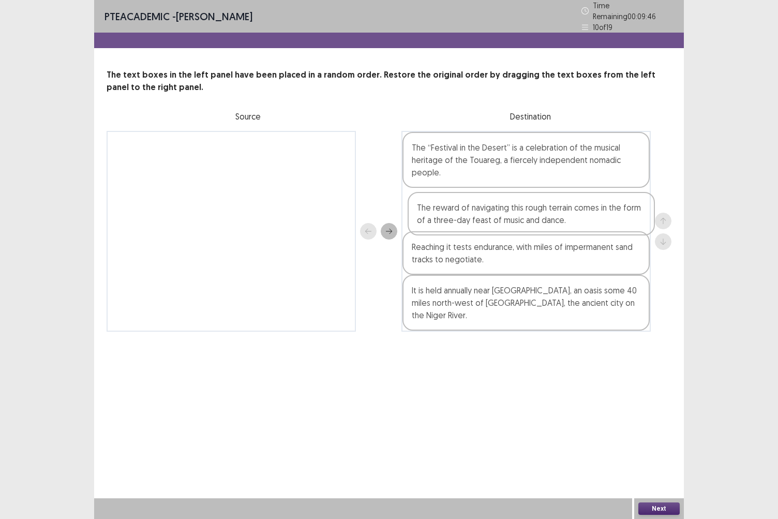
drag, startPoint x: 571, startPoint y: 302, endPoint x: 577, endPoint y: 222, distance: 80.9
click at [577, 222] on div "The “Festival in the Desert” is a celebration of the musical heritage of the To…" at bounding box center [526, 231] width 249 height 201
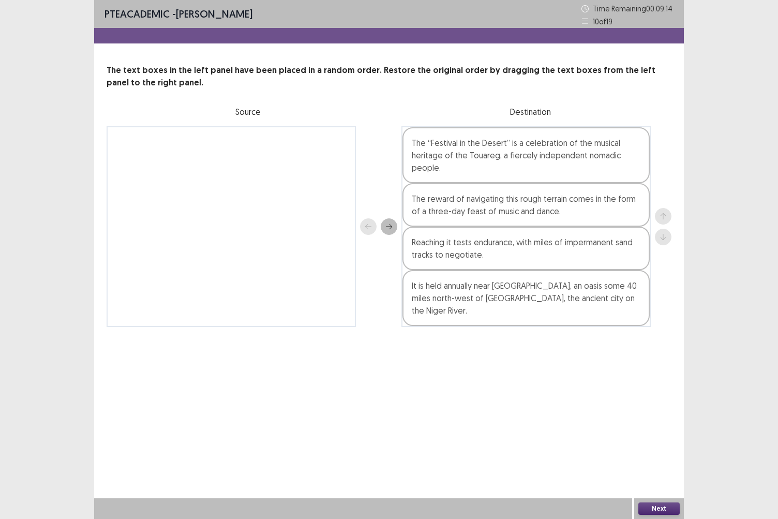
click at [654, 449] on button "Next" at bounding box center [659, 509] width 41 height 12
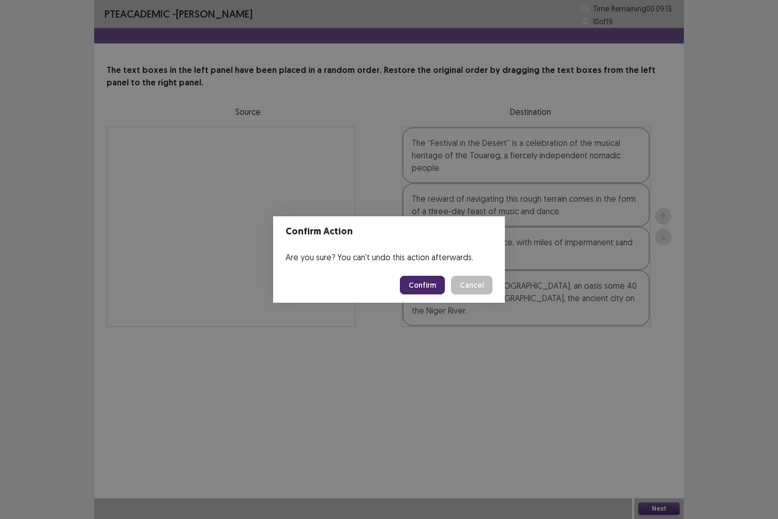
click at [420, 282] on button "Confirm" at bounding box center [422, 285] width 45 height 19
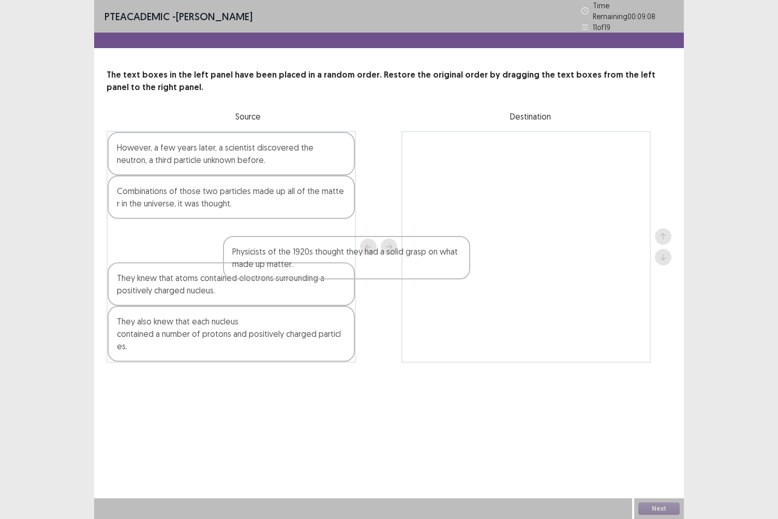
drag, startPoint x: 223, startPoint y: 237, endPoint x: 526, endPoint y: 210, distance: 304.5
click at [526, 210] on div "However, a few years later, a scientist discovered the neutron, a third particl…" at bounding box center [389, 247] width 565 height 232
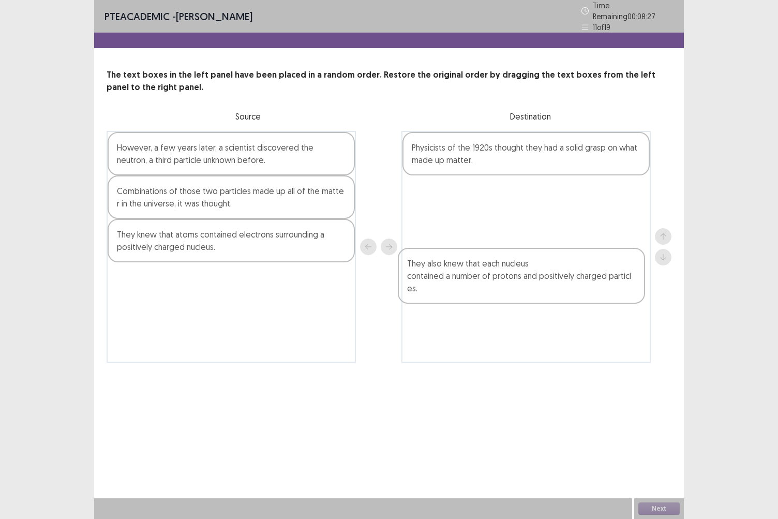
drag, startPoint x: 242, startPoint y: 306, endPoint x: 508, endPoint y: 267, distance: 269.4
click at [508, 267] on div "However, a few years later, a scientist discovered the neutron, a third particl…" at bounding box center [389, 247] width 565 height 232
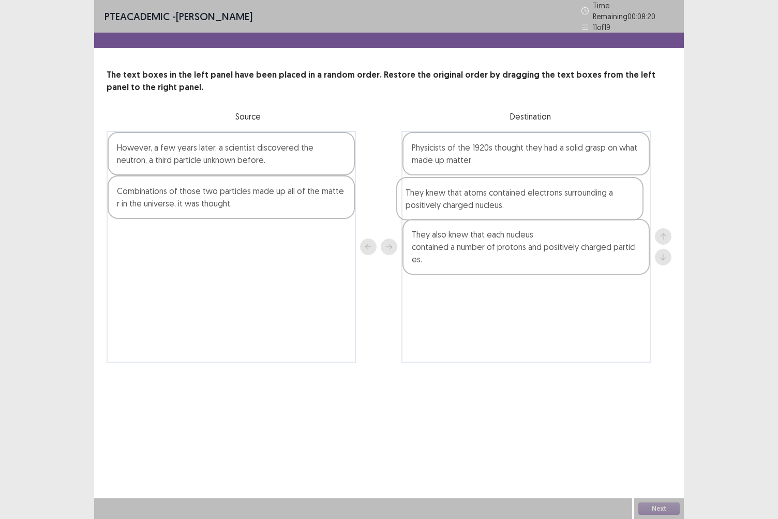
drag, startPoint x: 253, startPoint y: 234, endPoint x: 567, endPoint y: 198, distance: 316.2
click at [567, 198] on div "However, a few years later, a scientist discovered the neutron, a third particl…" at bounding box center [389, 247] width 565 height 232
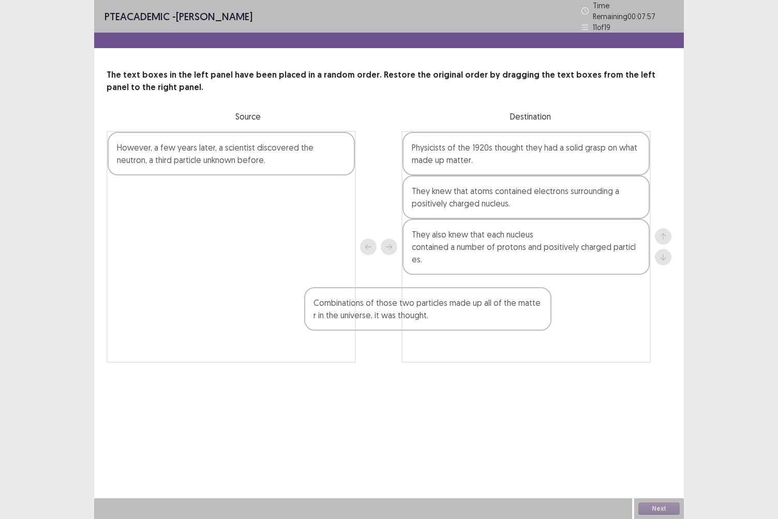
drag, startPoint x: 258, startPoint y: 198, endPoint x: 538, endPoint y: 294, distance: 295.9
click at [538, 294] on div "However, a few years later, a scientist discovered the neutron, a third particl…" at bounding box center [389, 247] width 565 height 232
click at [212, 157] on div "However, a few years later, a scientist discovered the neutron, a third particl…" at bounding box center [231, 153] width 247 height 43
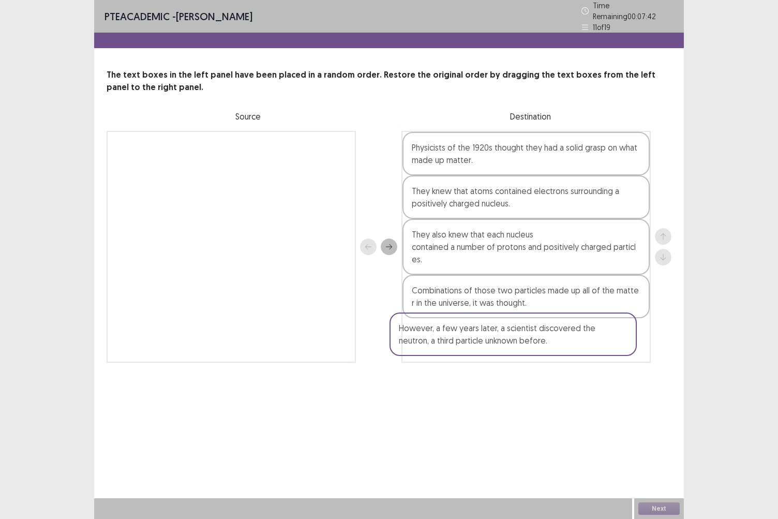
drag, startPoint x: 197, startPoint y: 159, endPoint x: 482, endPoint y: 347, distance: 341.6
click at [482, 347] on div "However, a few years later, a scientist discovered the neutron, a third particl…" at bounding box center [389, 247] width 565 height 232
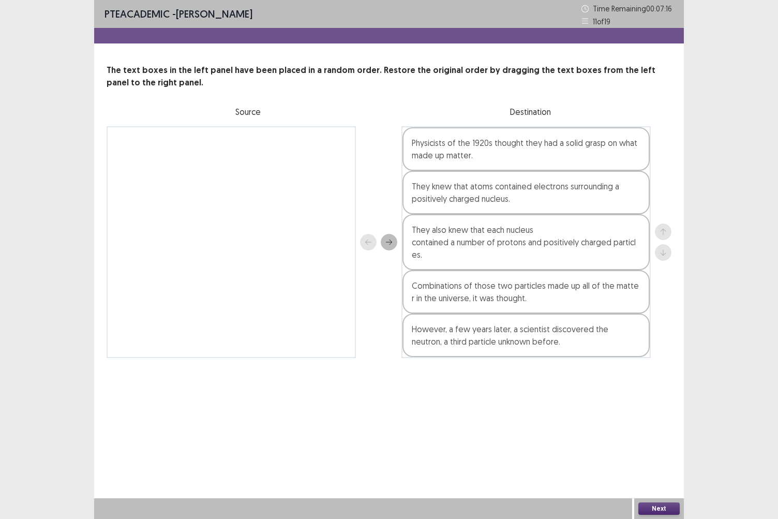
click at [659, 449] on button "Next" at bounding box center [659, 509] width 41 height 12
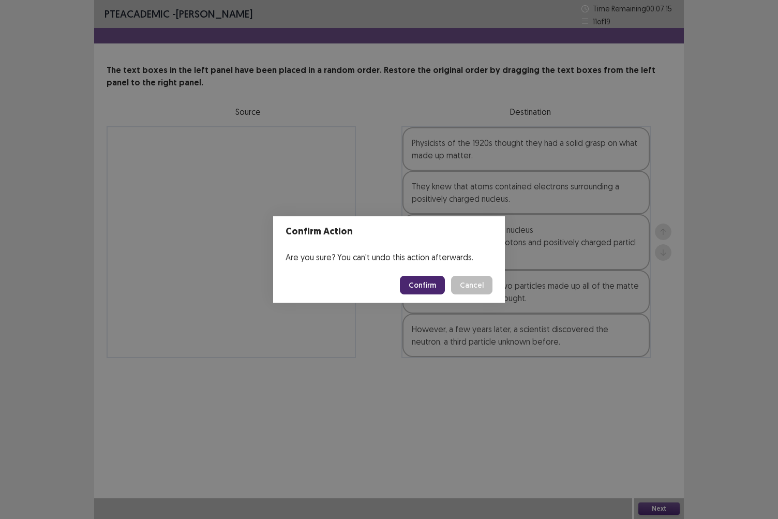
click at [426, 285] on button "Confirm" at bounding box center [422, 285] width 45 height 19
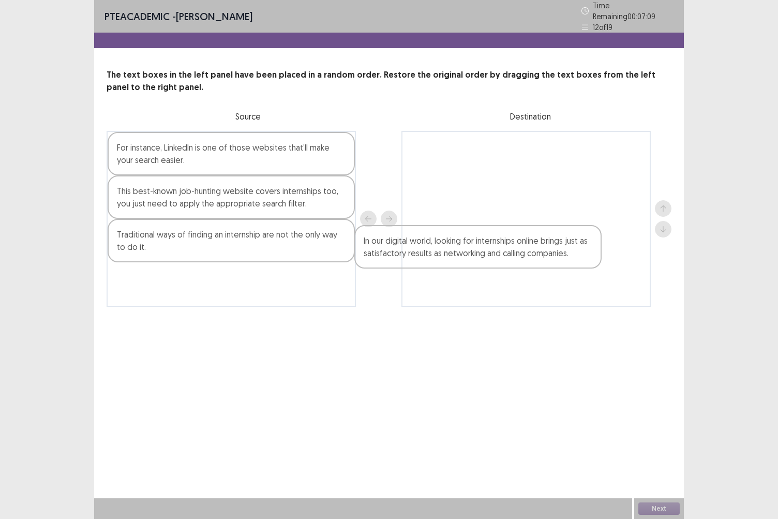
drag, startPoint x: 186, startPoint y: 243, endPoint x: 522, endPoint y: 225, distance: 336.9
click at [522, 225] on div "For instance, LinkedIn is one of those websites that’ll make your search easier…" at bounding box center [389, 219] width 565 height 176
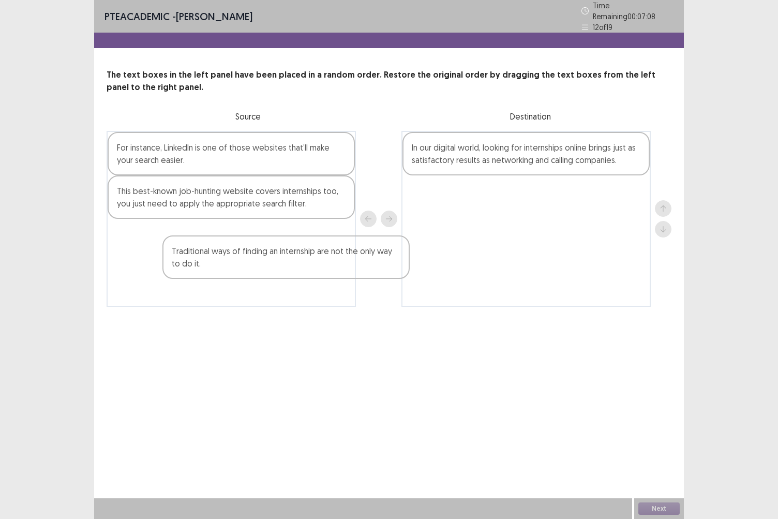
drag, startPoint x: 150, startPoint y: 238, endPoint x: 530, endPoint y: 244, distance: 380.4
click at [530, 244] on div "For instance, LinkedIn is one of those websites that’ll make your search easier…" at bounding box center [389, 219] width 565 height 176
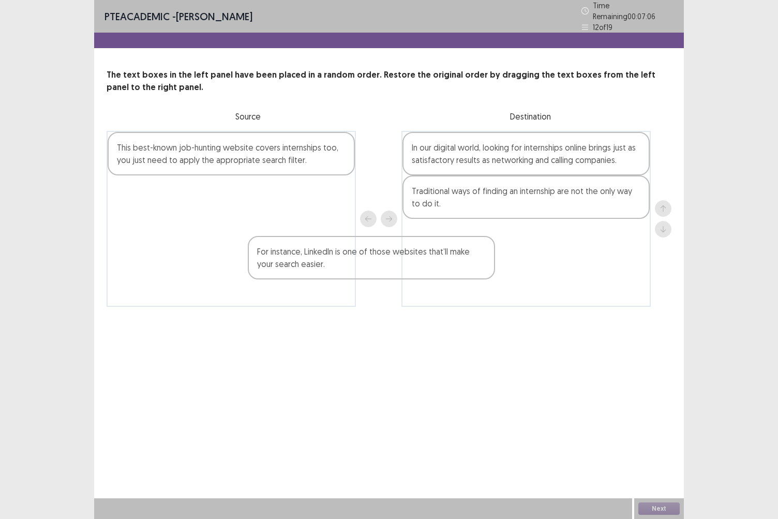
drag, startPoint x: 220, startPoint y: 150, endPoint x: 507, endPoint y: 277, distance: 313.5
click at [507, 277] on div "For instance, LinkedIn is one of those websites that’ll make your search easier…" at bounding box center [389, 219] width 565 height 176
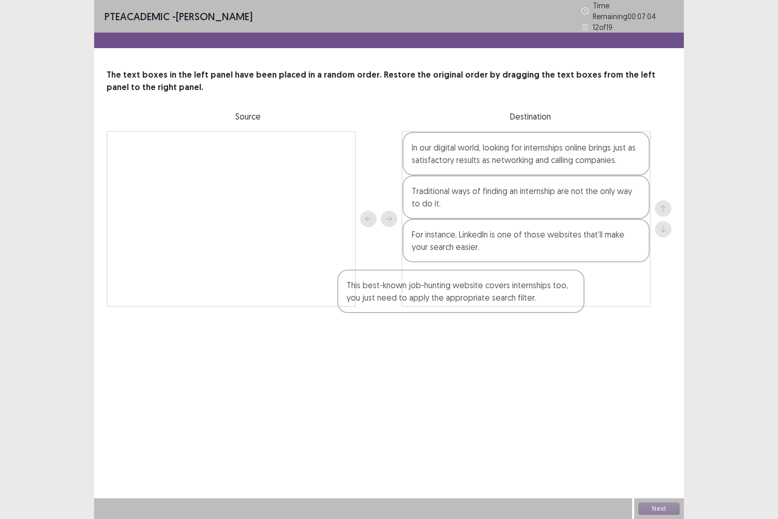
drag, startPoint x: 199, startPoint y: 151, endPoint x: 478, endPoint y: 295, distance: 314.3
click at [478, 295] on div "This best-known job-hunting website covers internships too, you just need to ap…" at bounding box center [389, 219] width 565 height 176
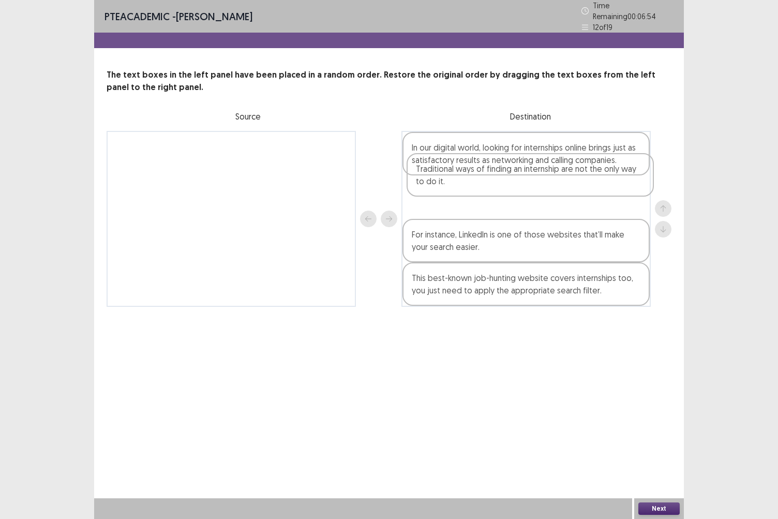
drag, startPoint x: 478, startPoint y: 199, endPoint x: 483, endPoint y: 172, distance: 27.5
click at [483, 172] on div "In our digital world, looking for internships online brings just as satisfactor…" at bounding box center [526, 219] width 249 height 176
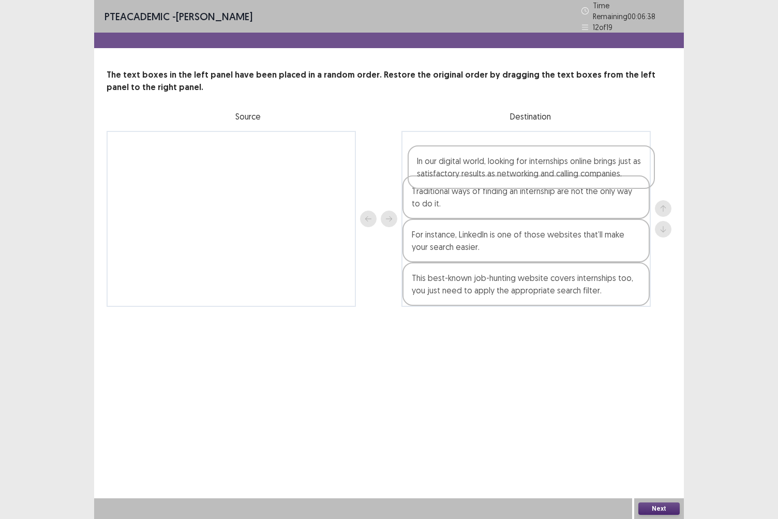
drag, startPoint x: 469, startPoint y: 207, endPoint x: 476, endPoint y: 173, distance: 34.8
click at [476, 173] on div "Traditional ways of finding an internship are not the only way to do it. In our…" at bounding box center [526, 219] width 249 height 176
click at [647, 449] on button "Next" at bounding box center [659, 509] width 41 height 12
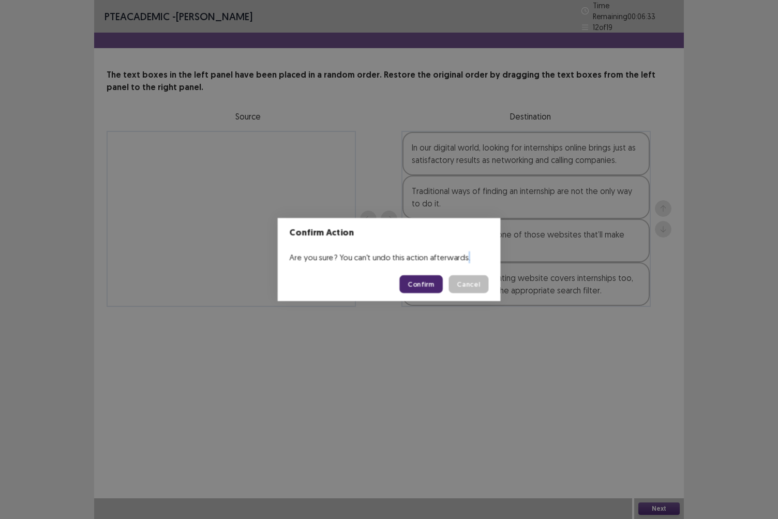
click at [647, 449] on div "Confirm Action Are you sure? You can't undo this action afterwards. Confirm Can…" at bounding box center [389, 259] width 778 height 519
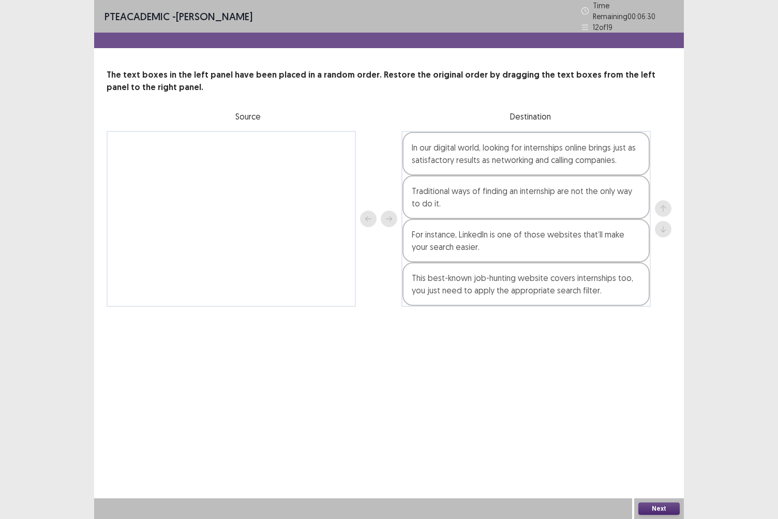
click at [647, 449] on button "Next" at bounding box center [659, 509] width 41 height 12
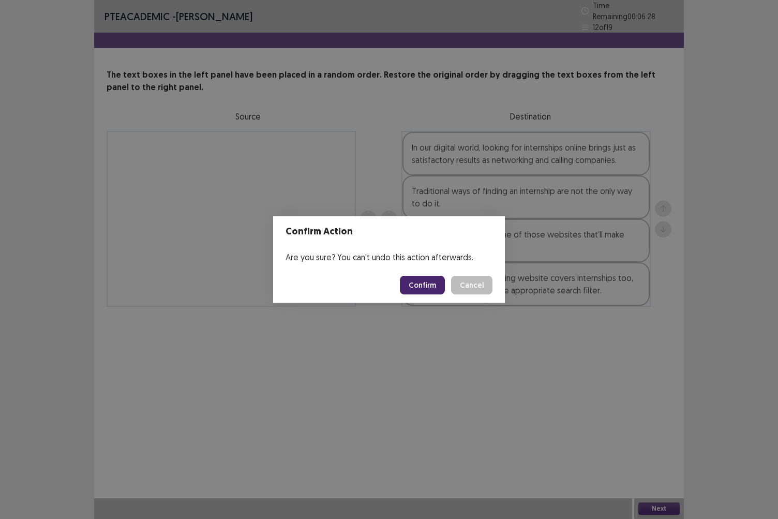
click at [426, 291] on button "Confirm" at bounding box center [422, 285] width 45 height 19
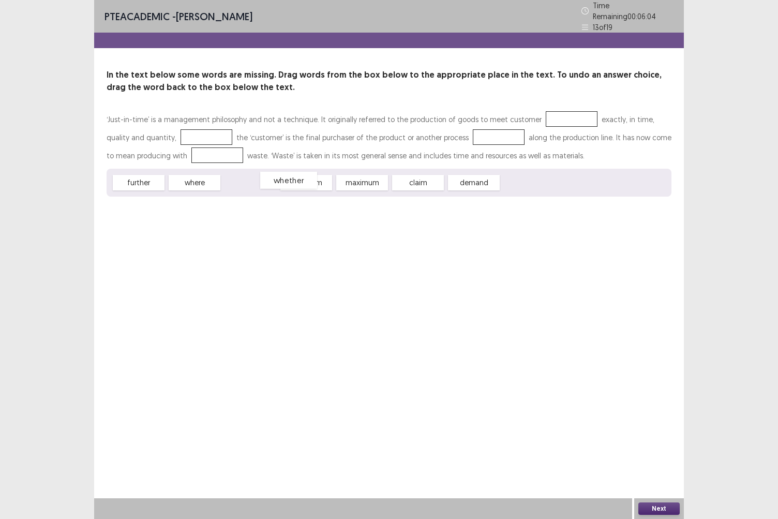
drag, startPoint x: 262, startPoint y: 175, endPoint x: 300, endPoint y: 172, distance: 38.4
click at [300, 172] on div "whether" at bounding box center [288, 180] width 57 height 17
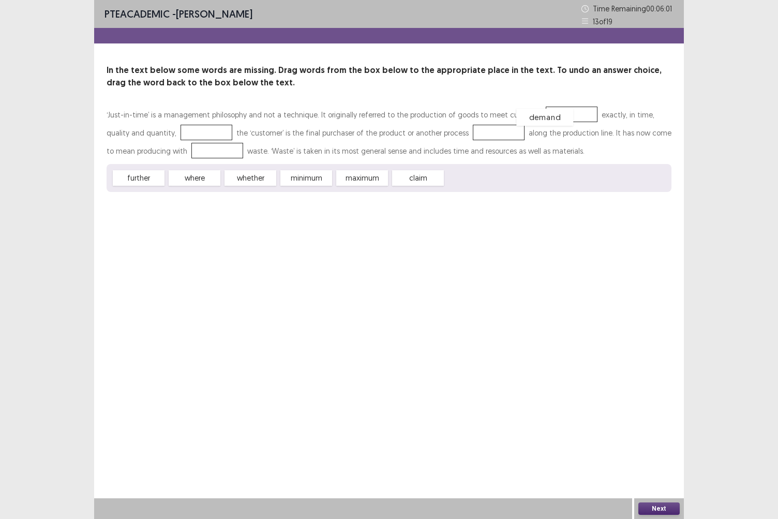
drag, startPoint x: 470, startPoint y: 176, endPoint x: 542, endPoint y: 115, distance: 93.6
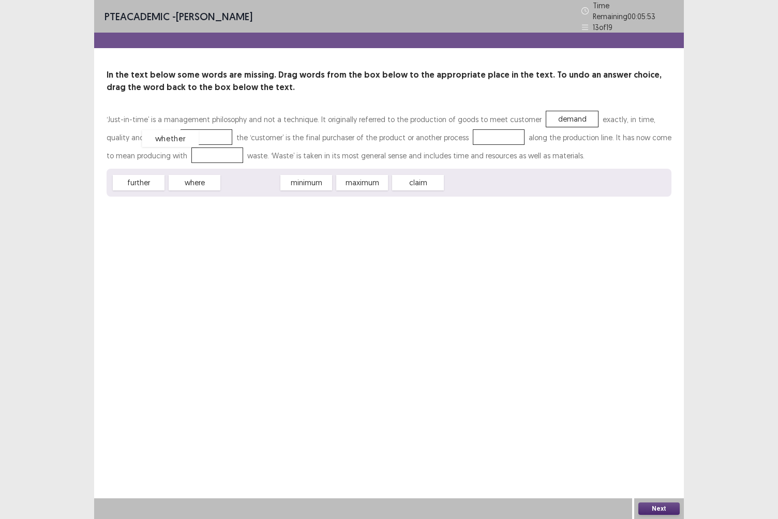
drag, startPoint x: 253, startPoint y: 178, endPoint x: 172, endPoint y: 134, distance: 92.2
drag, startPoint x: 147, startPoint y: 180, endPoint x: 470, endPoint y: 132, distance: 326.5
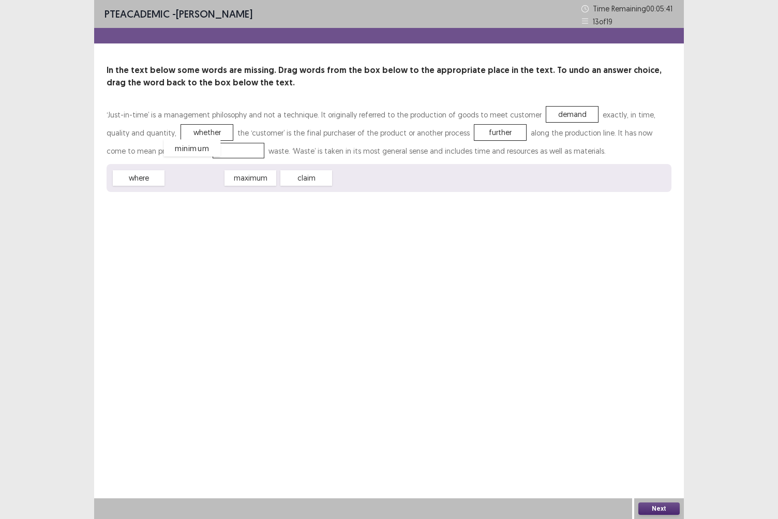
drag, startPoint x: 199, startPoint y: 177, endPoint x: 197, endPoint y: 147, distance: 30.1
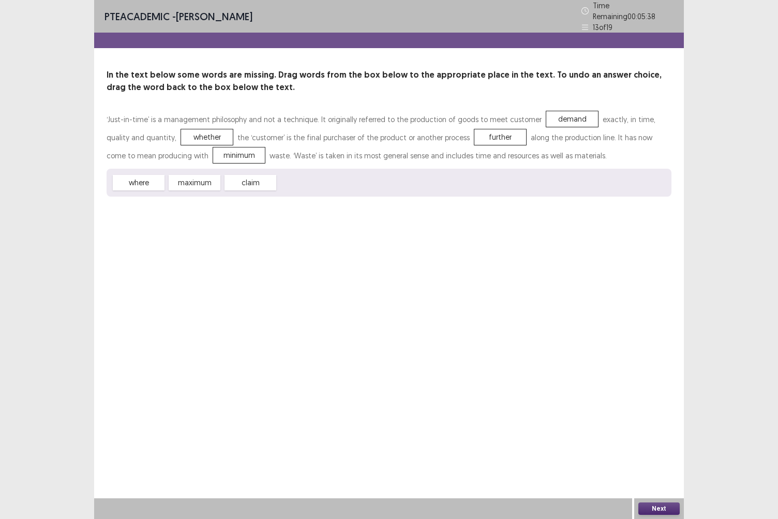
click at [668, 449] on button "Next" at bounding box center [659, 509] width 41 height 12
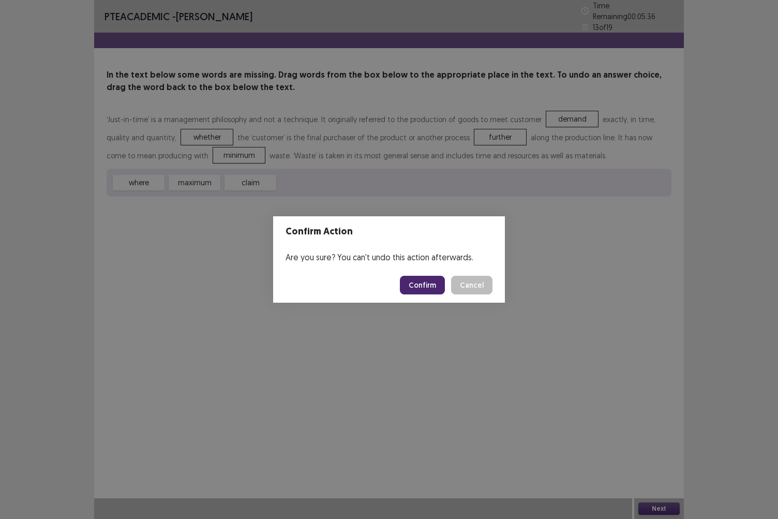
click at [426, 280] on button "Confirm" at bounding box center [422, 285] width 45 height 19
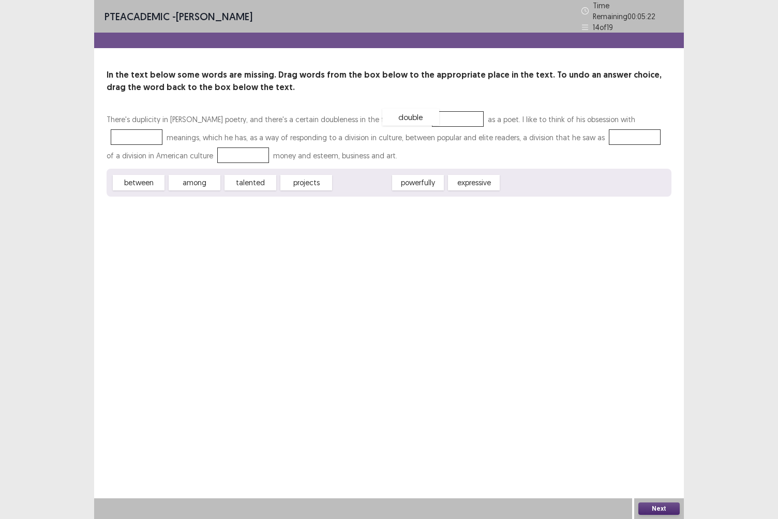
drag, startPoint x: 354, startPoint y: 183, endPoint x: 403, endPoint y: 117, distance: 81.8
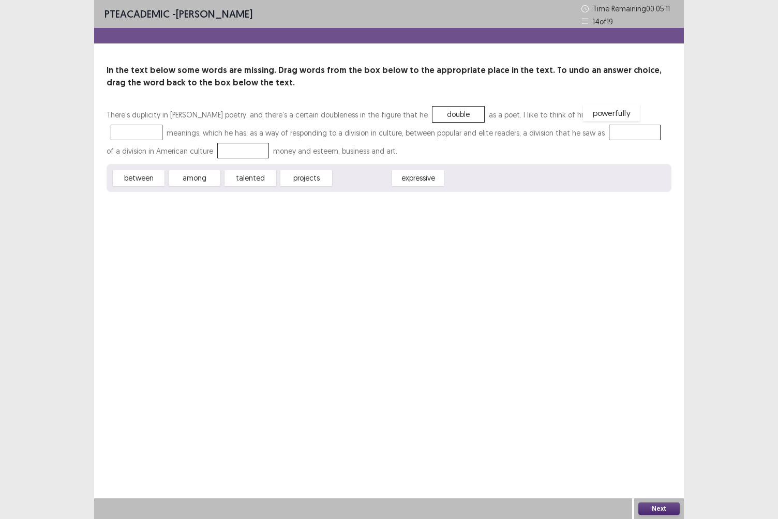
drag, startPoint x: 367, startPoint y: 177, endPoint x: 617, endPoint y: 112, distance: 257.8
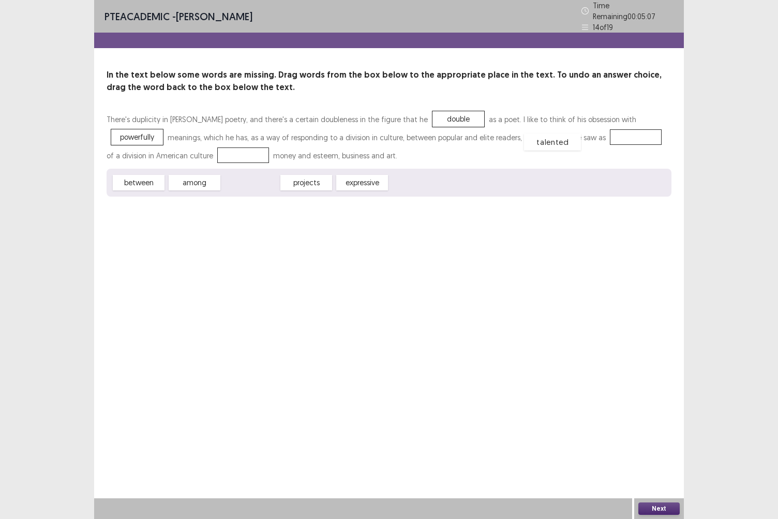
drag, startPoint x: 249, startPoint y: 177, endPoint x: 552, endPoint y: 137, distance: 304.9
drag, startPoint x: 143, startPoint y: 179, endPoint x: 168, endPoint y: 145, distance: 41.8
click at [660, 449] on button "Next" at bounding box center [659, 509] width 41 height 12
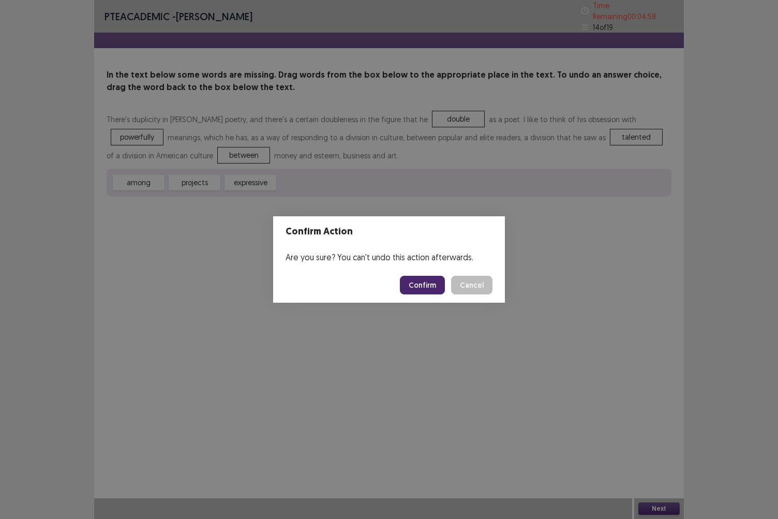
click at [427, 283] on button "Confirm" at bounding box center [422, 285] width 45 height 19
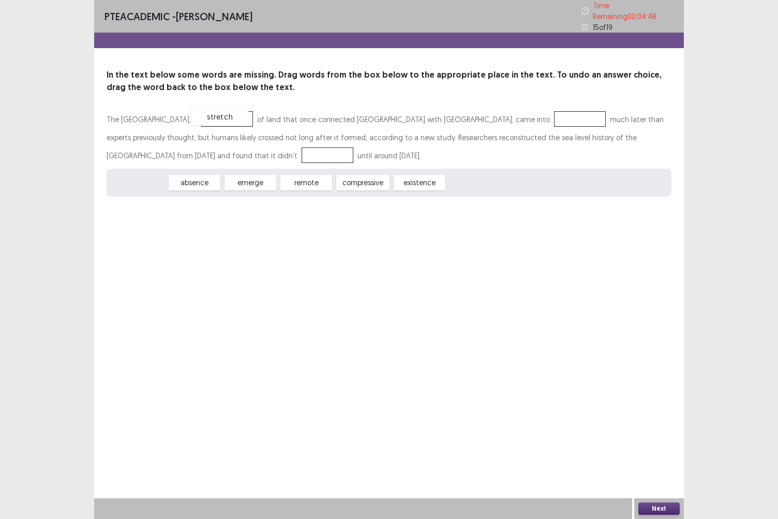
drag, startPoint x: 143, startPoint y: 180, endPoint x: 225, endPoint y: 114, distance: 104.5
drag, startPoint x: 364, startPoint y: 179, endPoint x: 495, endPoint y: 115, distance: 145.4
drag, startPoint x: 312, startPoint y: 179, endPoint x: 203, endPoint y: 152, distance: 111.5
click at [667, 449] on button "Next" at bounding box center [659, 509] width 41 height 12
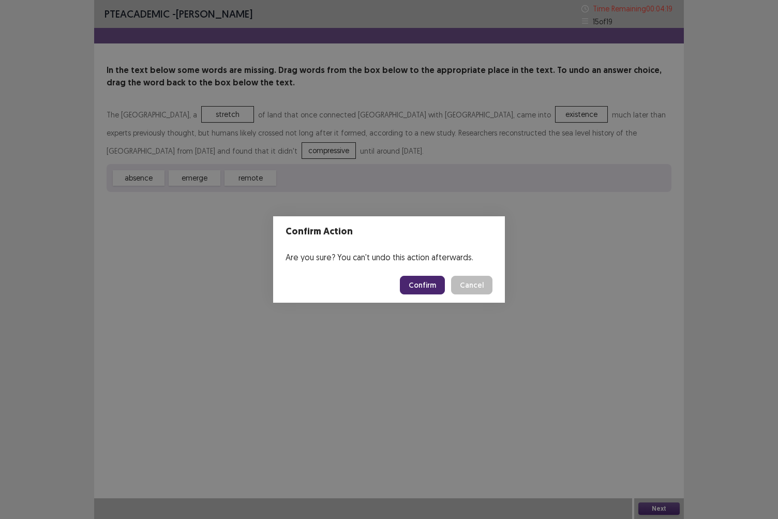
click at [417, 284] on button "Confirm" at bounding box center [422, 285] width 45 height 19
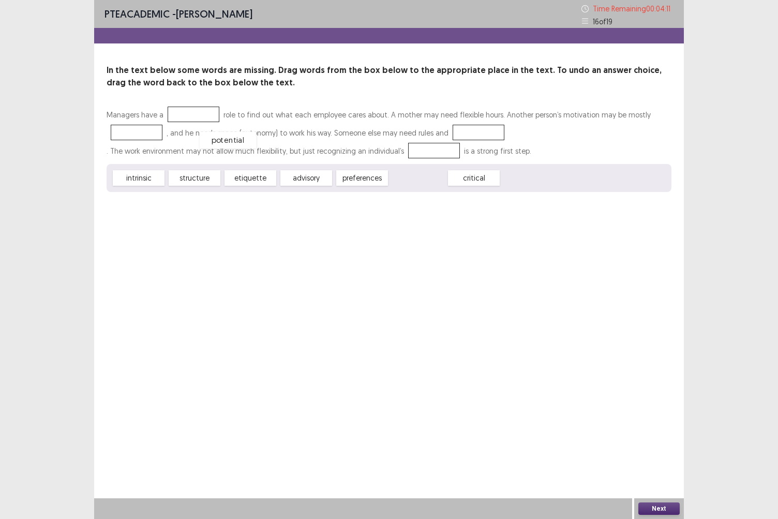
drag, startPoint x: 417, startPoint y: 181, endPoint x: 196, endPoint y: 125, distance: 227.9
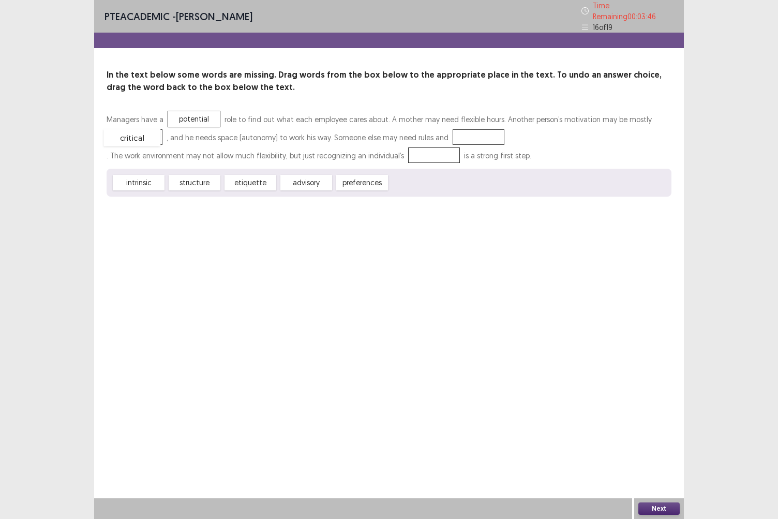
drag, startPoint x: 426, startPoint y: 181, endPoint x: 140, endPoint y: 137, distance: 289.6
drag, startPoint x: 199, startPoint y: 175, endPoint x: 480, endPoint y: 130, distance: 284.5
drag, startPoint x: 150, startPoint y: 179, endPoint x: 418, endPoint y: 157, distance: 269.0
click at [661, 449] on button "Next" at bounding box center [659, 509] width 41 height 12
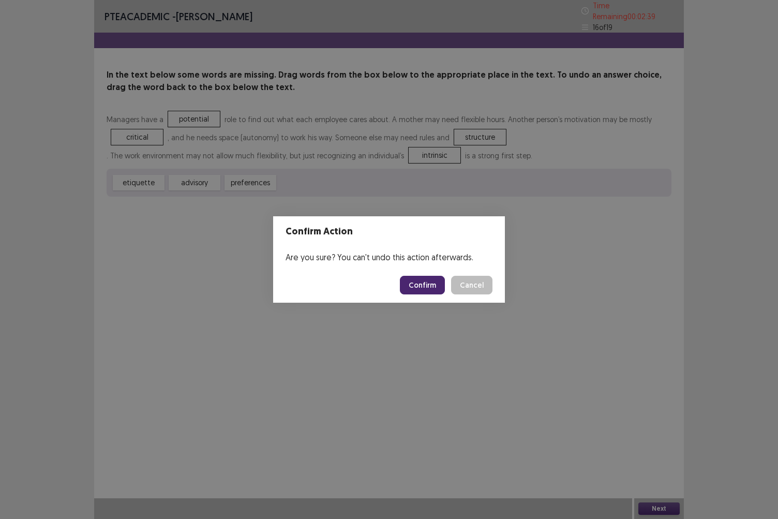
click at [421, 287] on button "Confirm" at bounding box center [422, 285] width 45 height 19
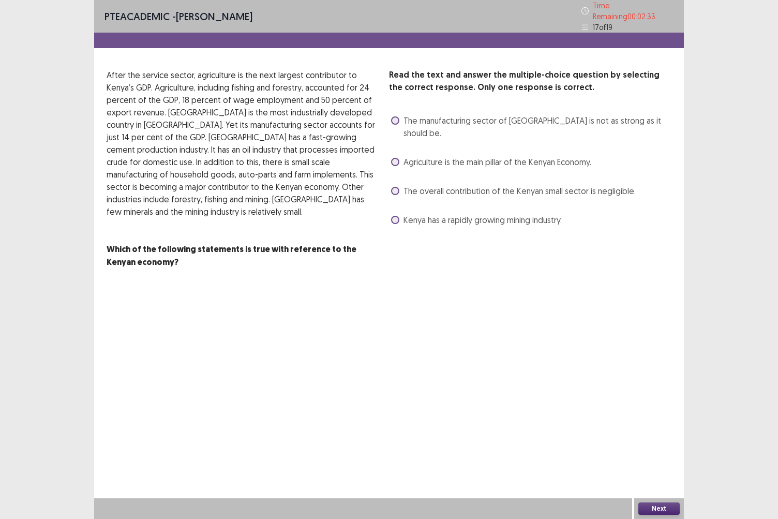
click at [480, 121] on span "The manufacturing sector of [GEOGRAPHIC_DATA] is not as strong as it should be." at bounding box center [538, 126] width 268 height 25
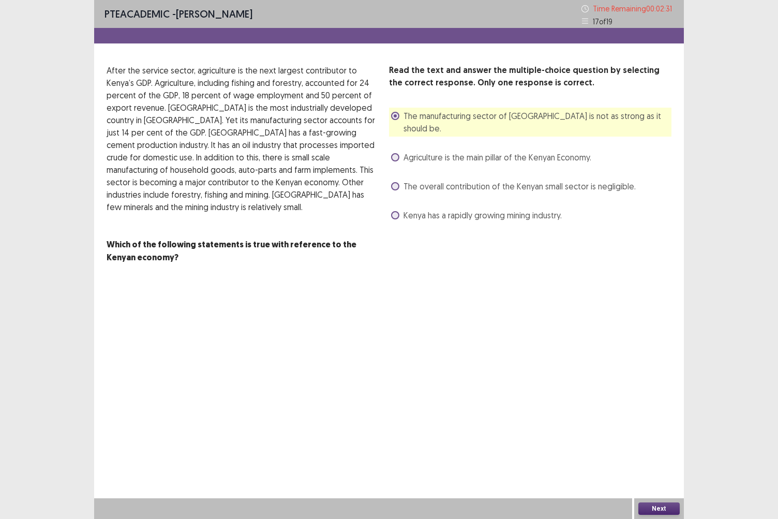
click at [545, 180] on span "The overall contribution of the Kenyan small sector is negligible." at bounding box center [520, 186] width 232 height 12
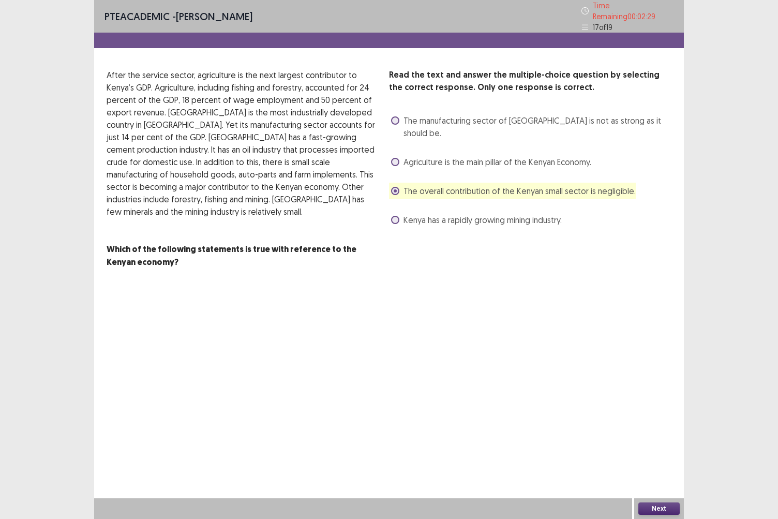
click at [644, 449] on button "Next" at bounding box center [659, 509] width 41 height 12
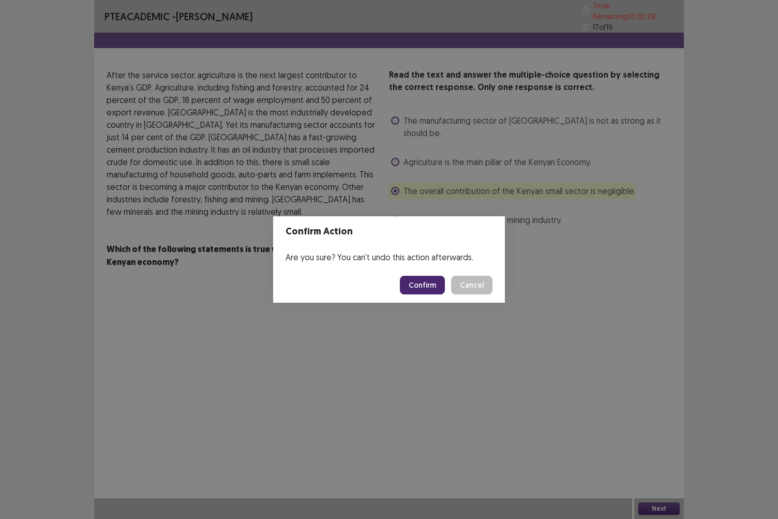
click at [428, 290] on button "Confirm" at bounding box center [422, 285] width 45 height 19
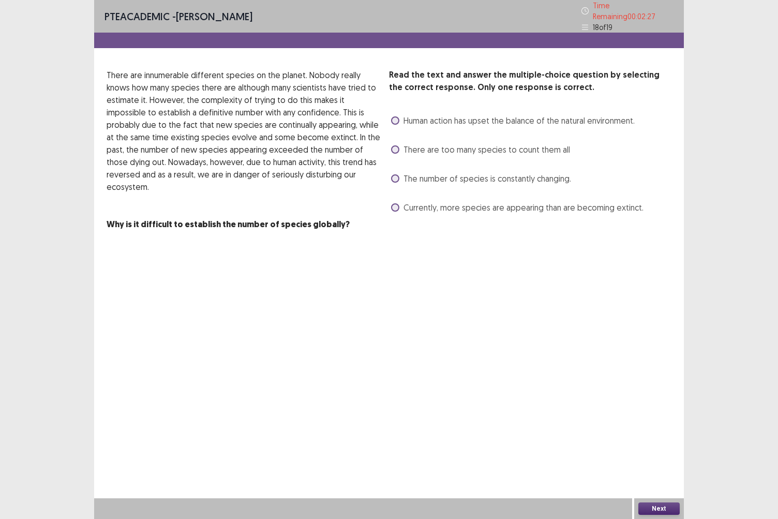
click at [461, 210] on div "Currently, more species are appearing than are becoming extinct." at bounding box center [516, 207] width 255 height 17
click at [467, 204] on span "Currently, more species are appearing than are becoming extinct." at bounding box center [524, 207] width 240 height 12
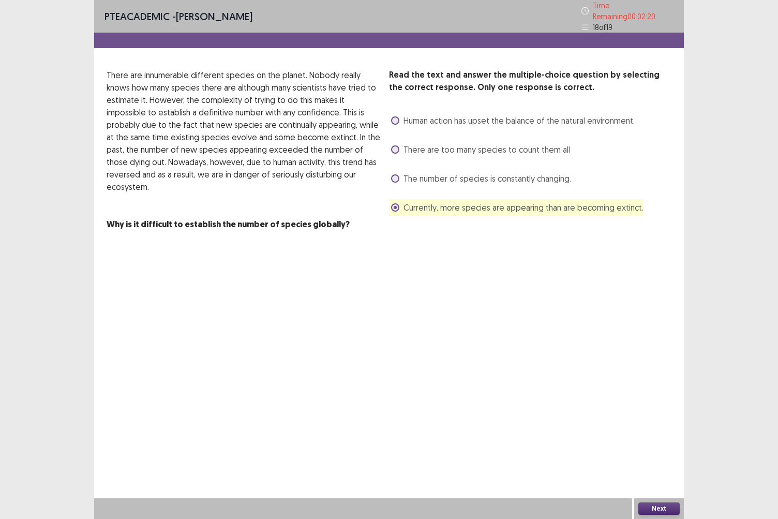
click at [663, 449] on button "Next" at bounding box center [659, 509] width 41 height 12
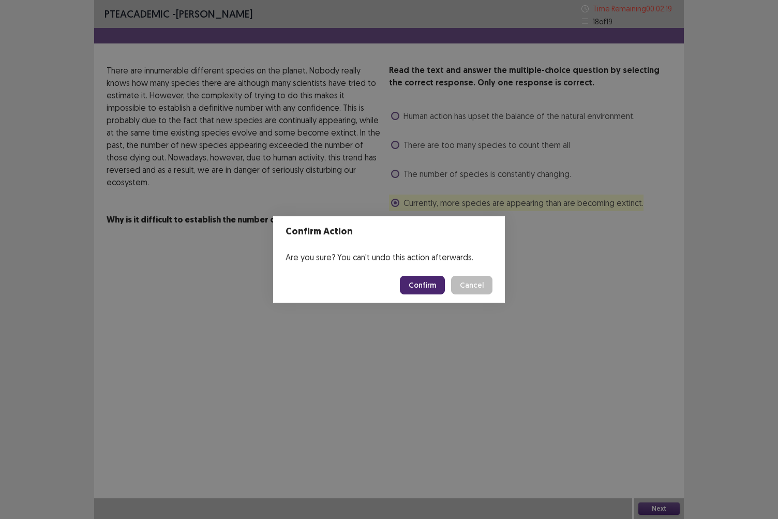
click at [416, 285] on button "Confirm" at bounding box center [422, 285] width 45 height 19
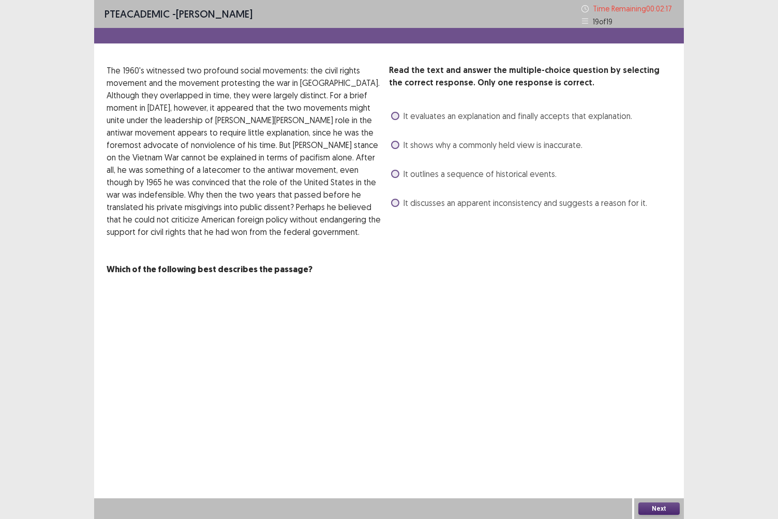
click at [421, 208] on span "It discusses an apparent inconsistency and suggests a reason for it." at bounding box center [526, 203] width 244 height 12
click at [656, 449] on button "Next" at bounding box center [659, 509] width 41 height 12
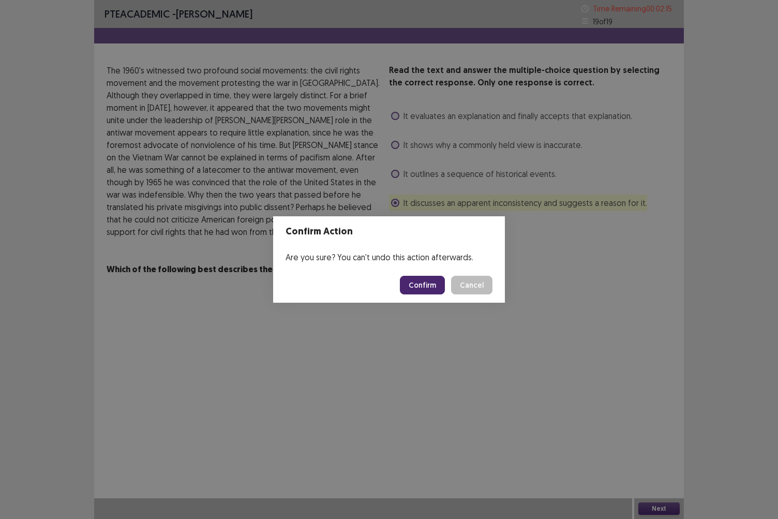
click at [427, 288] on button "Confirm" at bounding box center [422, 285] width 45 height 19
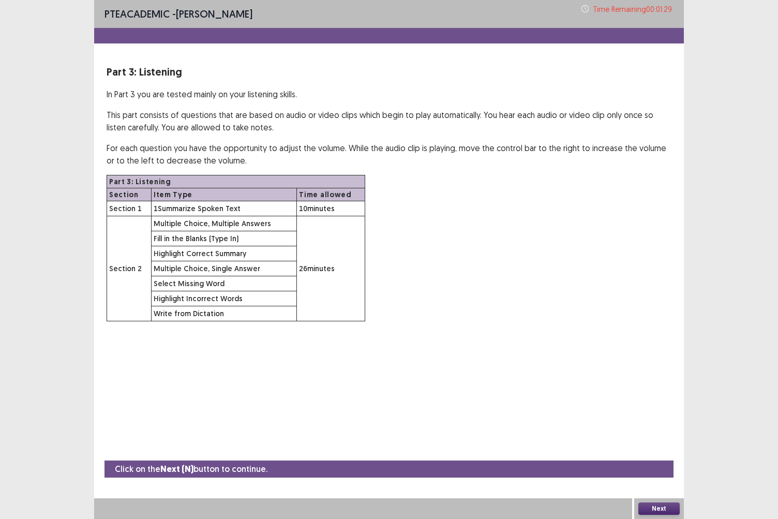
click at [664, 449] on button "Next" at bounding box center [659, 509] width 41 height 12
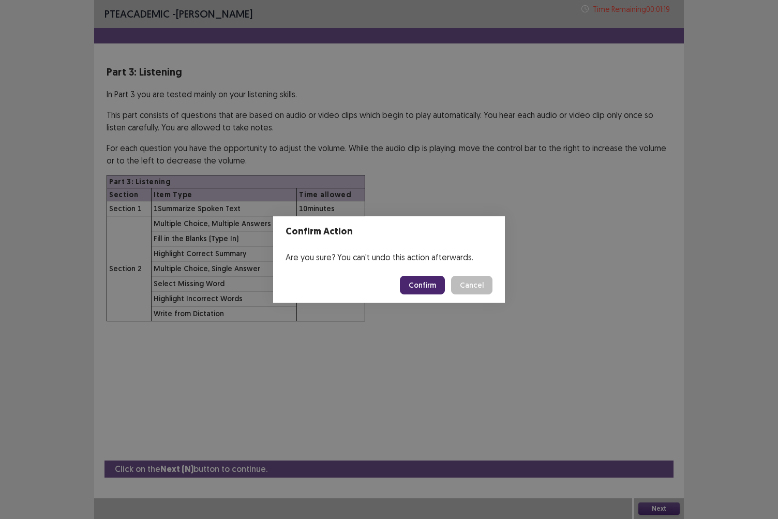
click at [433, 283] on button "Confirm" at bounding box center [422, 285] width 45 height 19
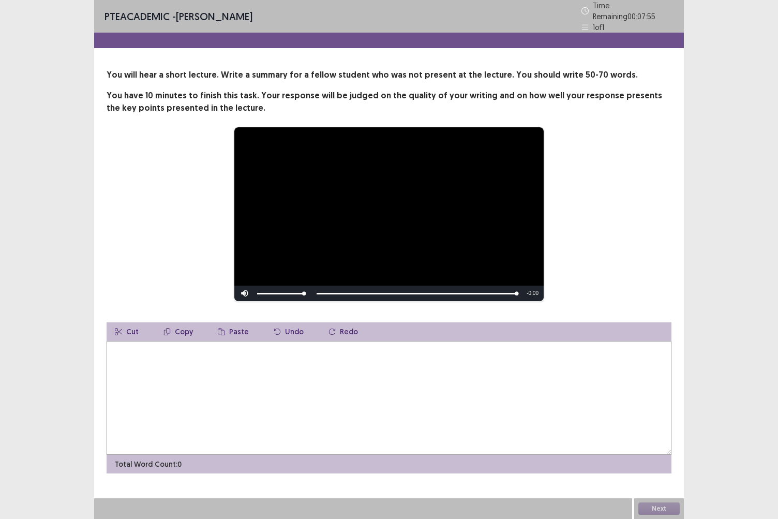
click at [212, 353] on textarea at bounding box center [389, 398] width 565 height 114
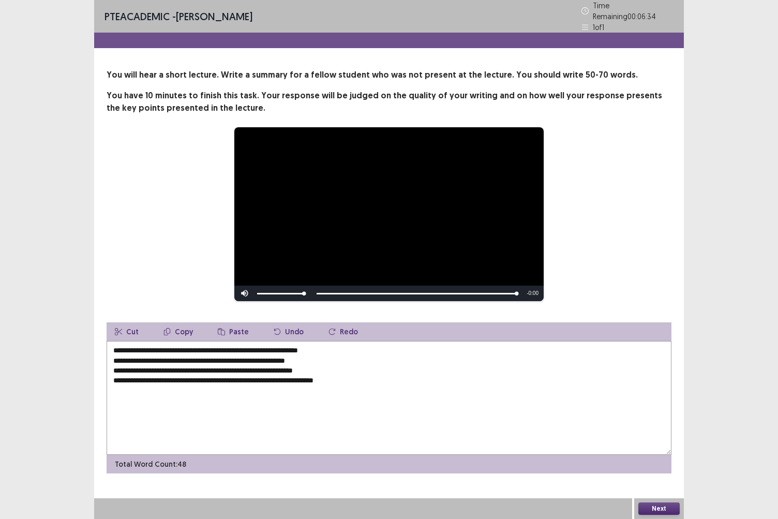
click at [374, 375] on textarea "**********" at bounding box center [389, 398] width 565 height 114
click at [327, 346] on textarea "**********" at bounding box center [389, 398] width 565 height 114
click at [227, 360] on textarea "**********" at bounding box center [389, 398] width 565 height 114
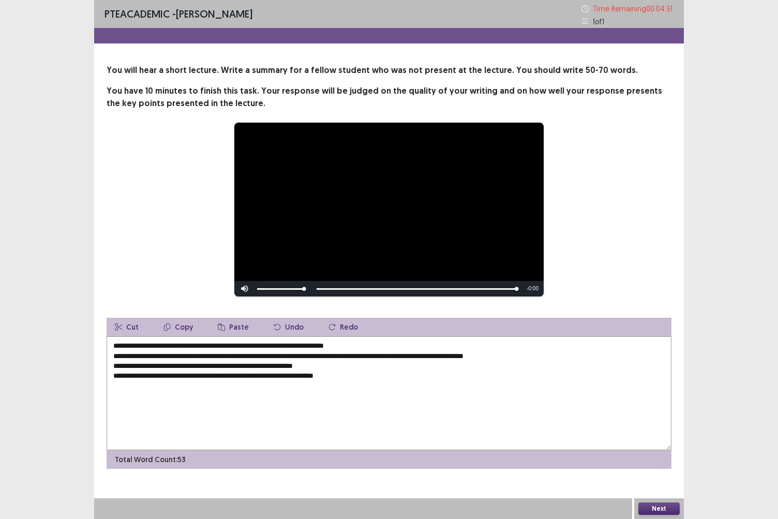
click at [244, 366] on textarea "**********" at bounding box center [389, 393] width 565 height 114
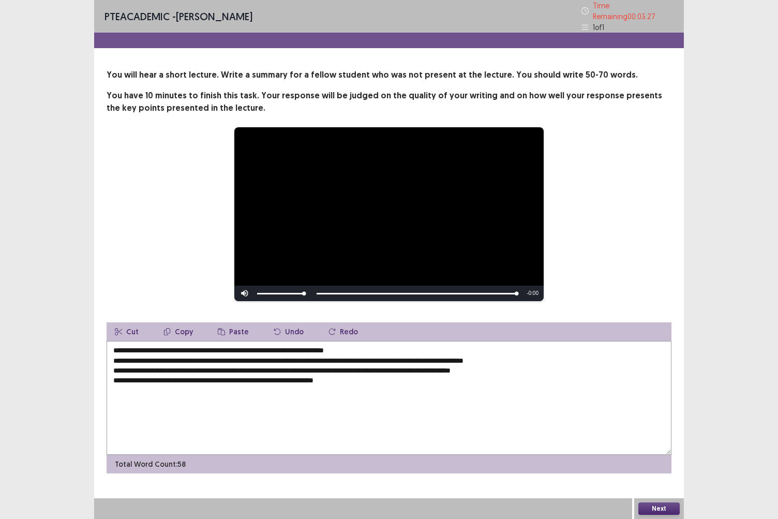
click at [232, 378] on textarea "**********" at bounding box center [389, 398] width 565 height 114
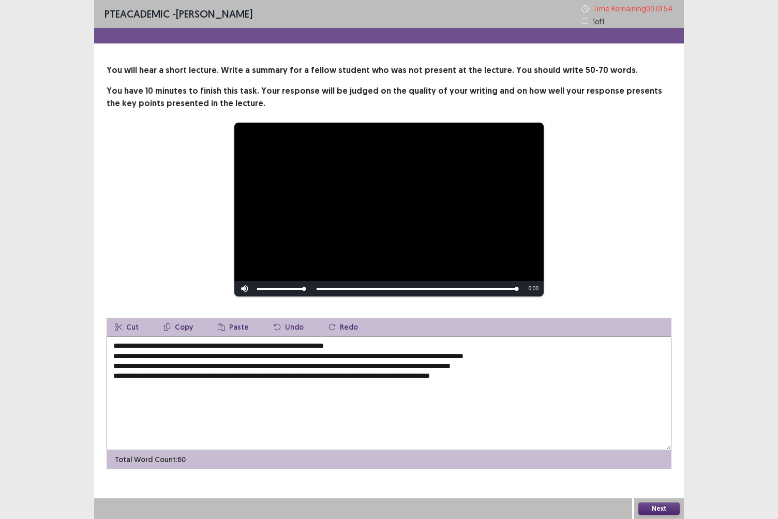
click at [113, 375] on textarea "**********" at bounding box center [389, 393] width 565 height 114
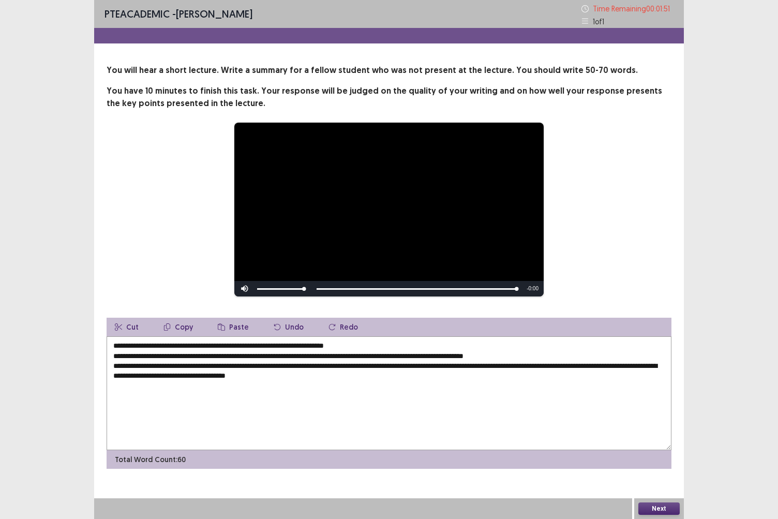
click at [114, 366] on textarea "**********" at bounding box center [389, 393] width 565 height 114
click at [113, 358] on textarea "**********" at bounding box center [389, 393] width 565 height 114
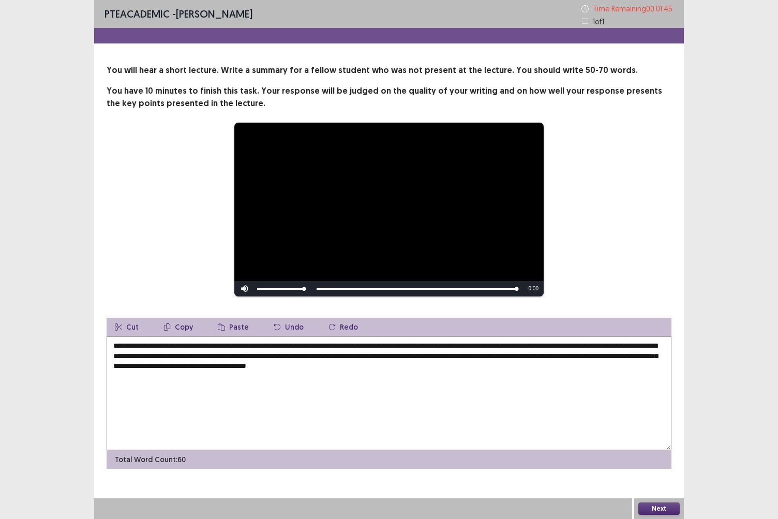
click at [539, 382] on textarea "**********" at bounding box center [389, 393] width 565 height 114
type textarea "**********"
click at [671, 449] on button "Next" at bounding box center [659, 509] width 41 height 12
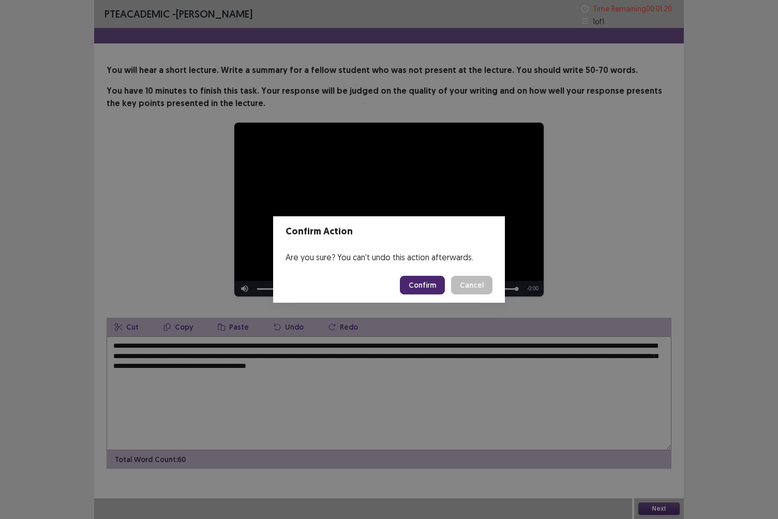
click at [432, 289] on button "Confirm" at bounding box center [422, 285] width 45 height 19
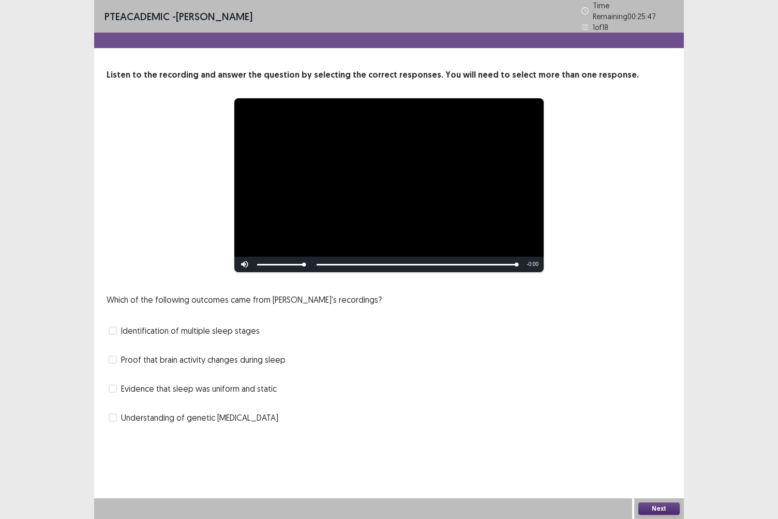
click at [188, 357] on span "Proof that brain activity changes during sleep" at bounding box center [203, 359] width 165 height 12
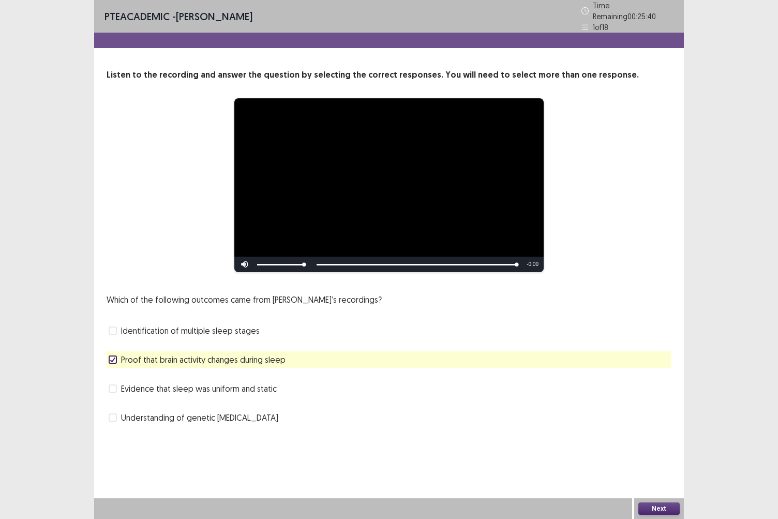
click at [204, 414] on span "Understanding of genetic [MEDICAL_DATA]" at bounding box center [199, 417] width 157 height 12
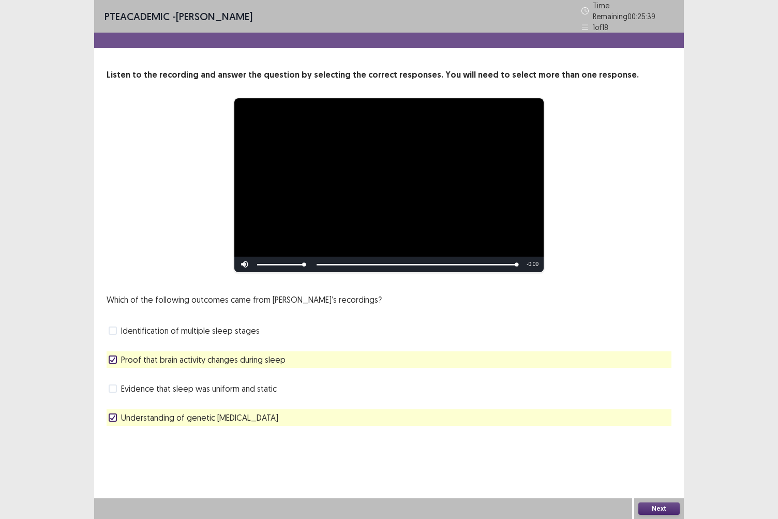
click at [660, 449] on button "Next" at bounding box center [659, 509] width 41 height 12
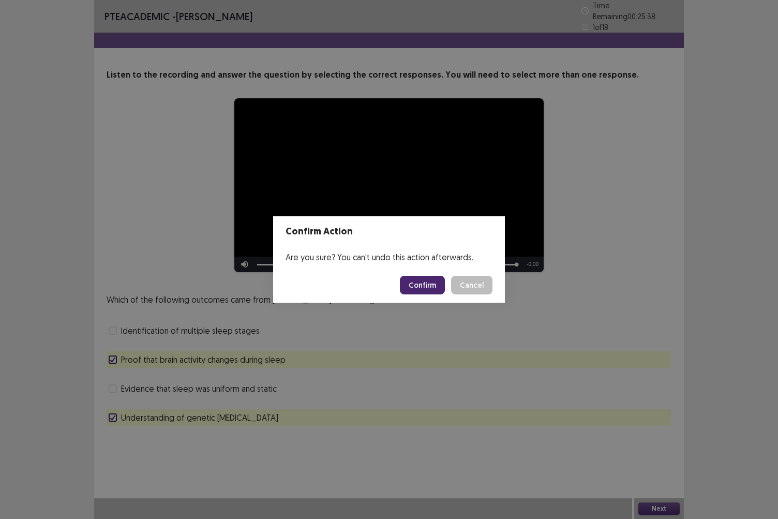
click at [435, 288] on button "Confirm" at bounding box center [422, 285] width 45 height 19
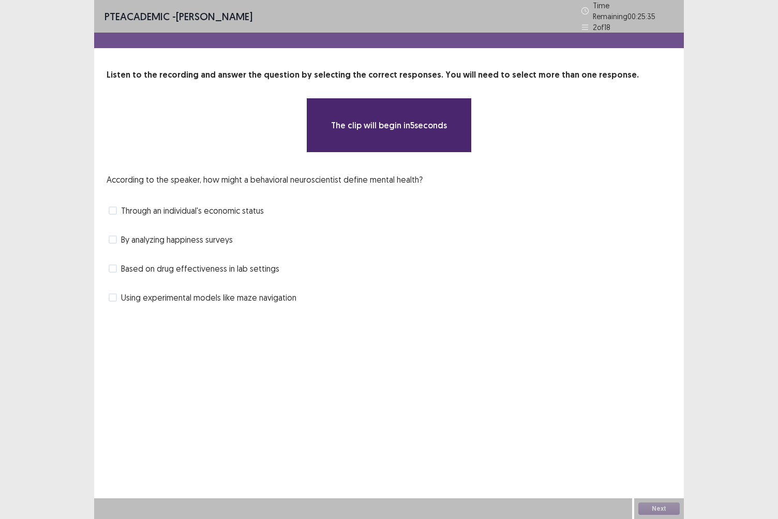
click at [258, 297] on span "Using experimental models like maze navigation" at bounding box center [208, 297] width 175 height 12
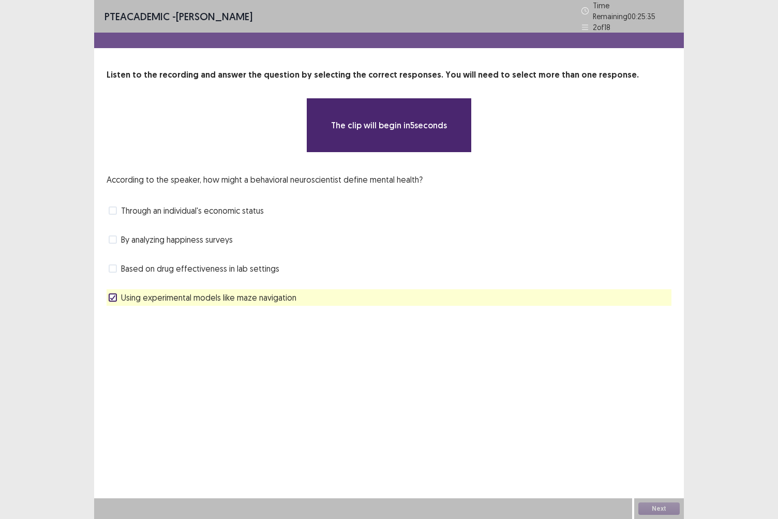
click at [258, 297] on span "Using experimental models like maze navigation" at bounding box center [208, 297] width 175 height 12
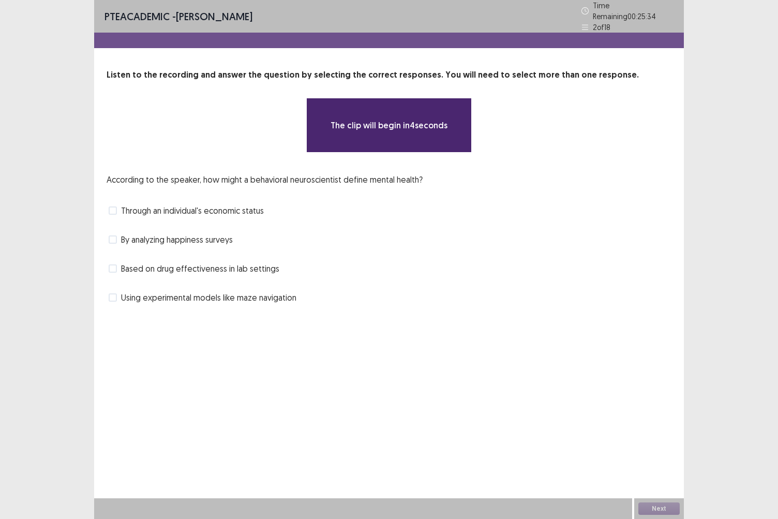
click at [258, 297] on span "Using experimental models like maze navigation" at bounding box center [208, 297] width 175 height 12
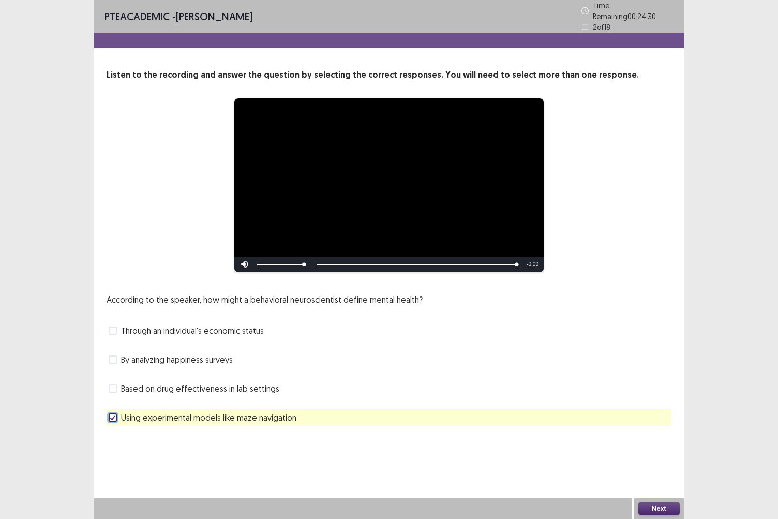
click at [646, 449] on button "Next" at bounding box center [659, 509] width 41 height 12
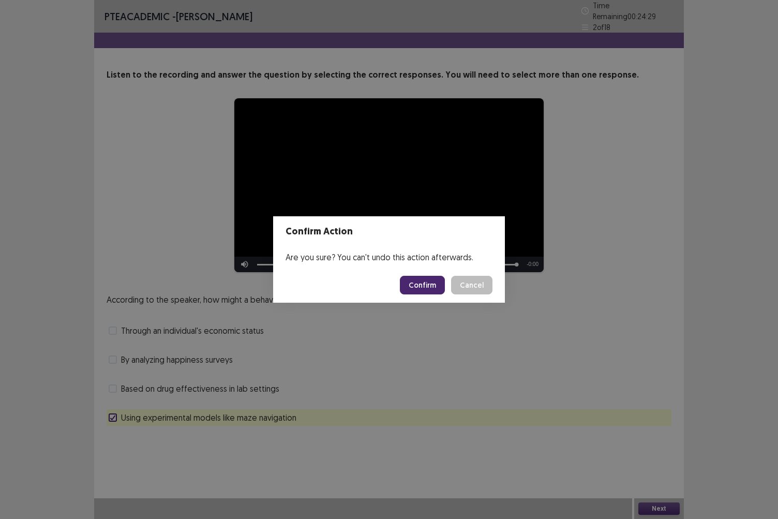
click at [424, 289] on button "Confirm" at bounding box center [422, 285] width 45 height 19
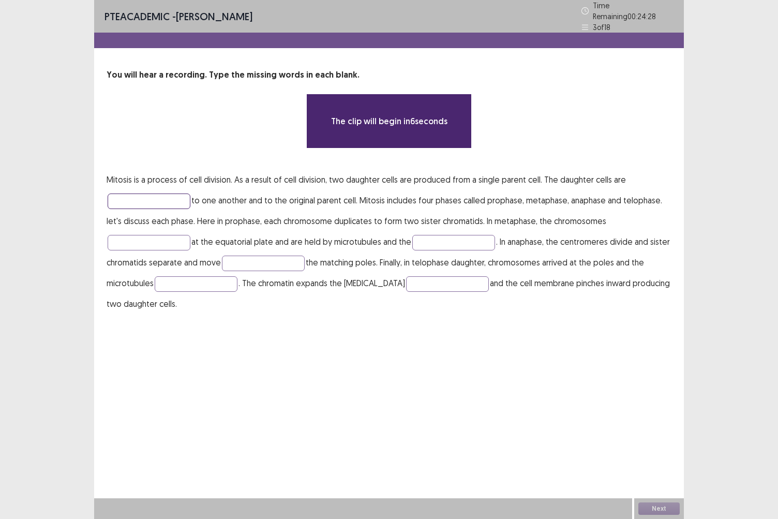
click at [153, 194] on input "text" at bounding box center [149, 202] width 83 height 16
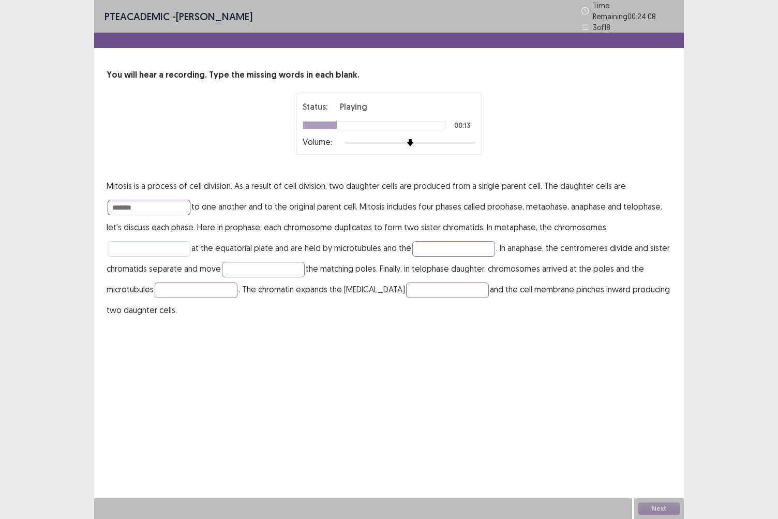
type input "*******"
click at [161, 241] on input "text" at bounding box center [149, 249] width 83 height 16
type input "********"
click at [432, 242] on input "text" at bounding box center [453, 249] width 83 height 16
type input "*********"
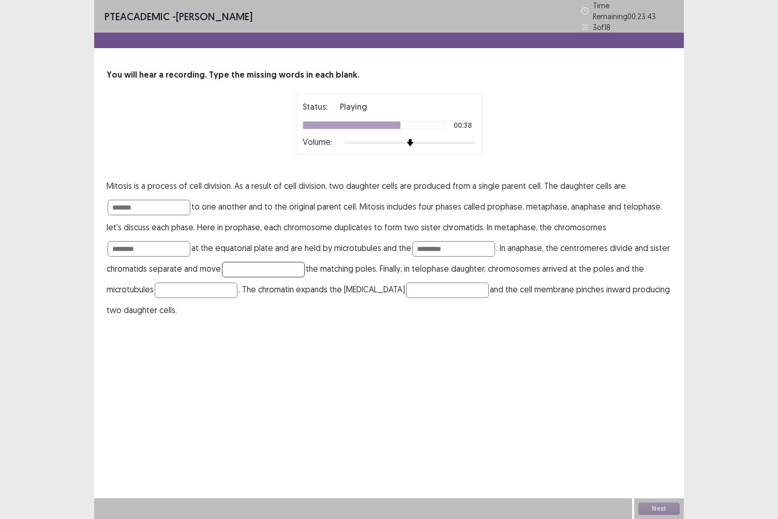
click at [271, 268] on input "text" at bounding box center [263, 270] width 83 height 16
type input "********"
click at [207, 288] on input "text" at bounding box center [196, 291] width 83 height 16
type input "**********"
click at [419, 283] on input "text" at bounding box center [447, 291] width 83 height 16
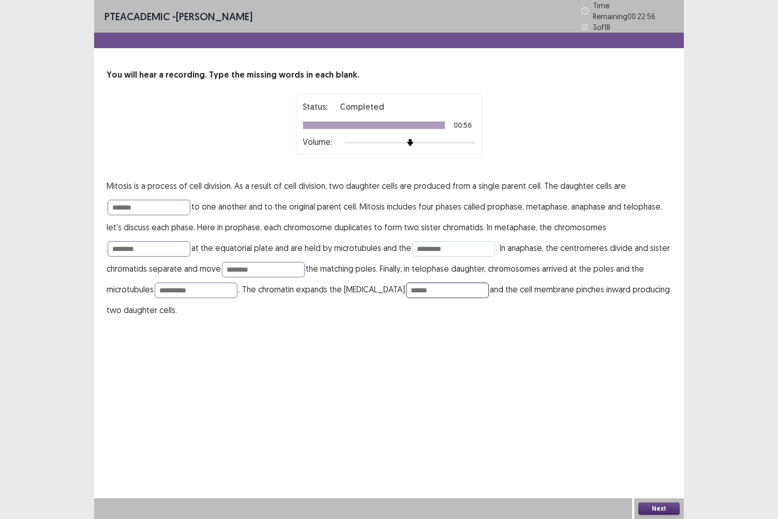
type input "******"
click at [473, 241] on input "*********" at bounding box center [453, 249] width 83 height 16
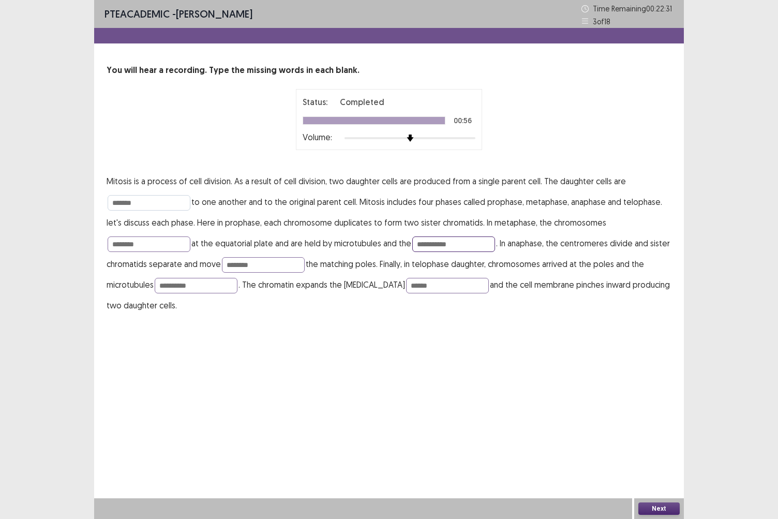
type input "**********"
click at [152, 203] on input "*******" at bounding box center [149, 203] width 83 height 16
click at [424, 288] on input "******" at bounding box center [447, 286] width 83 height 16
type input "******"
click at [187, 286] on input "**********" at bounding box center [196, 286] width 83 height 16
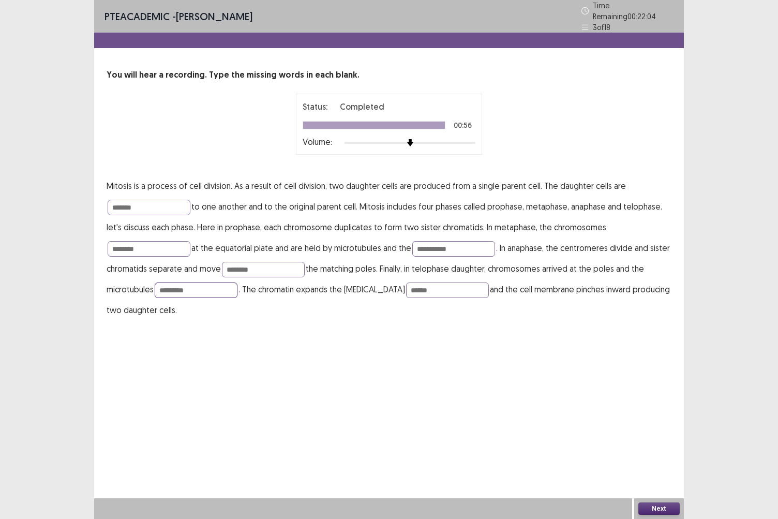
type input "*********"
click at [651, 449] on button "Next" at bounding box center [659, 509] width 41 height 12
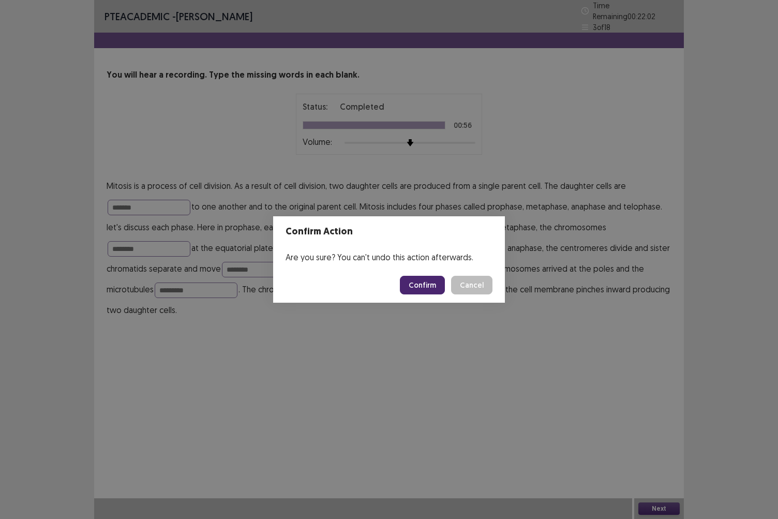
click at [414, 283] on button "Confirm" at bounding box center [422, 285] width 45 height 19
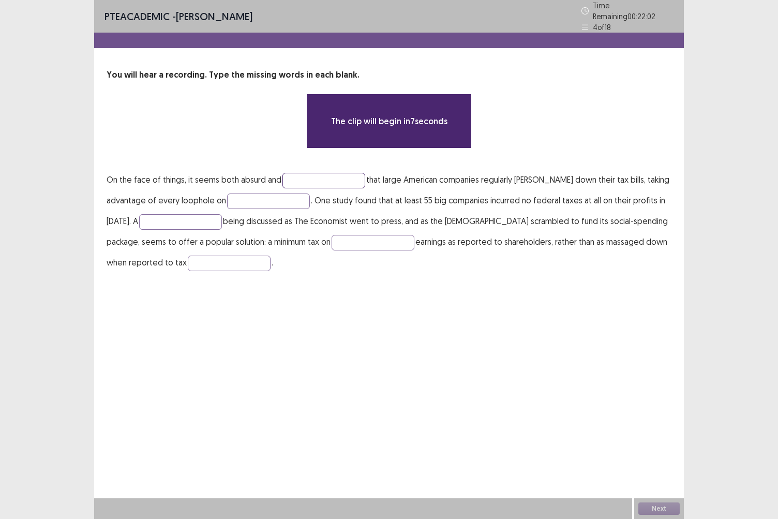
click at [319, 180] on input "text" at bounding box center [324, 181] width 83 height 16
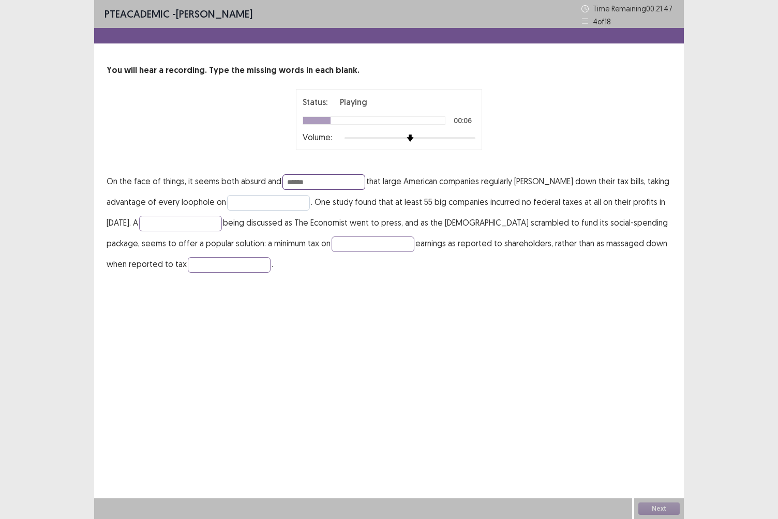
type input "******"
click at [256, 203] on input "text" at bounding box center [268, 203] width 83 height 16
type input "****"
click at [203, 224] on input "text" at bounding box center [180, 224] width 83 height 16
type input "*********"
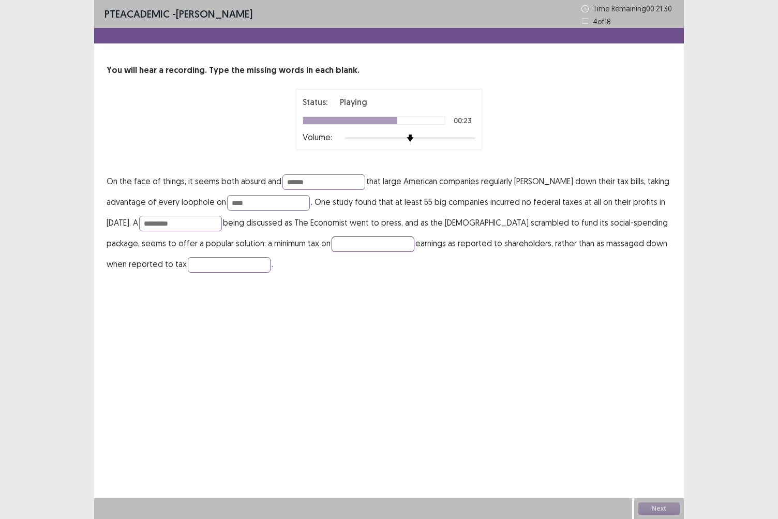
click at [342, 246] on input "text" at bounding box center [373, 245] width 83 height 16
type input "*********"
click at [204, 268] on input "text" at bounding box center [229, 265] width 83 height 16
type input "*********"
click at [289, 183] on input "******" at bounding box center [324, 182] width 83 height 16
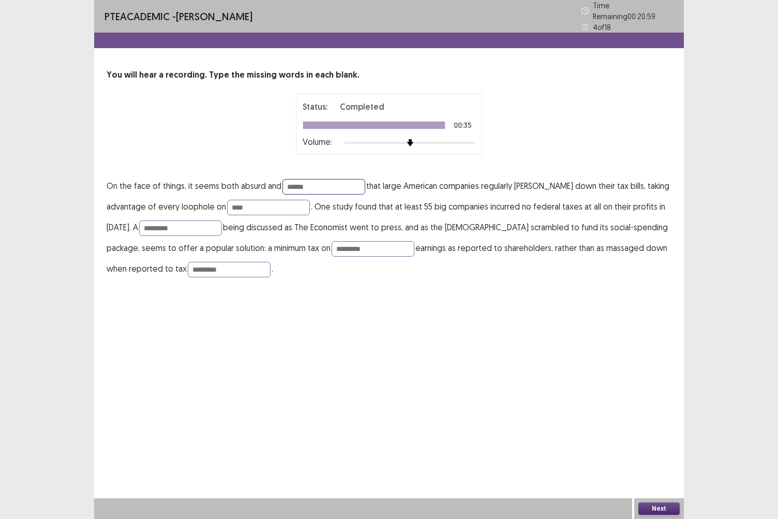
type input "******"
click at [658, 449] on button "Next" at bounding box center [659, 509] width 41 height 12
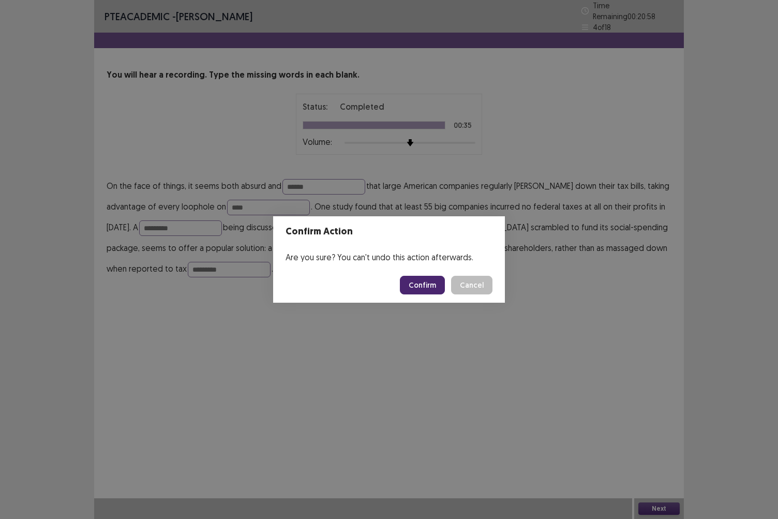
click at [428, 284] on button "Confirm" at bounding box center [422, 285] width 45 height 19
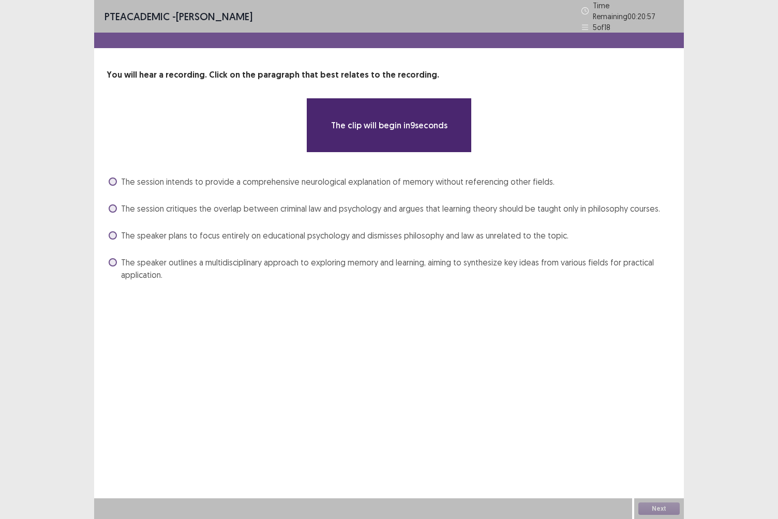
click at [353, 262] on span "The speaker outlines a multidisciplinary approach to exploring memory and learn…" at bounding box center [396, 268] width 551 height 25
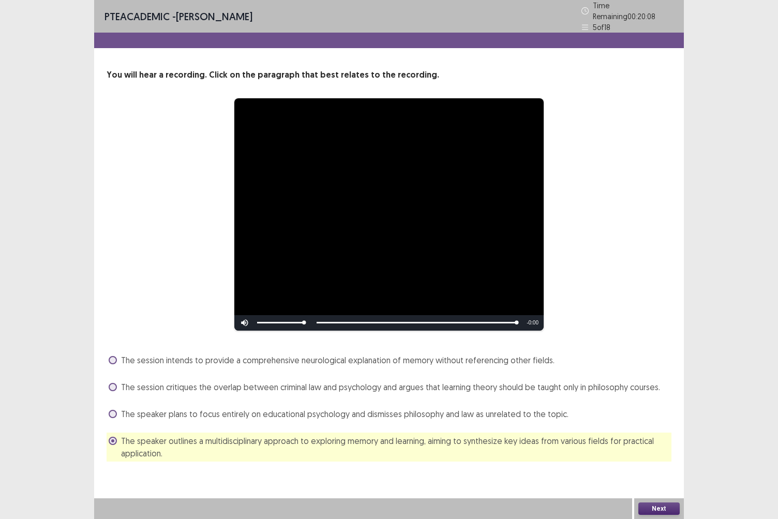
click at [660, 449] on button "Next" at bounding box center [659, 509] width 41 height 12
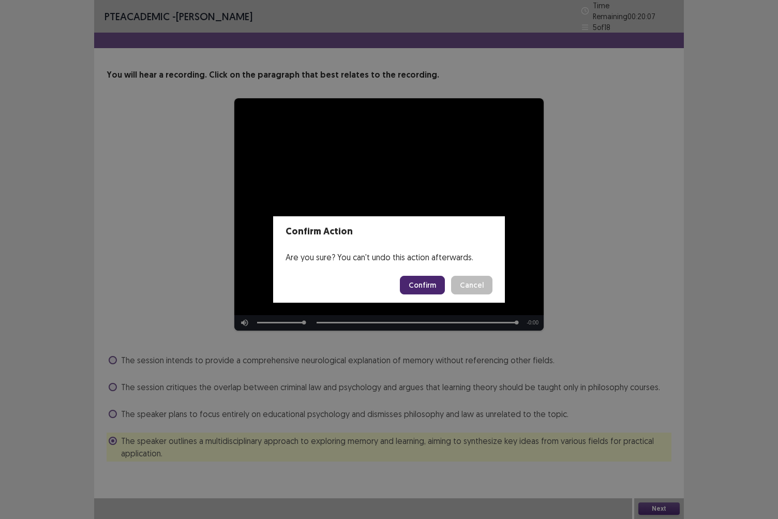
click at [422, 285] on button "Confirm" at bounding box center [422, 285] width 45 height 19
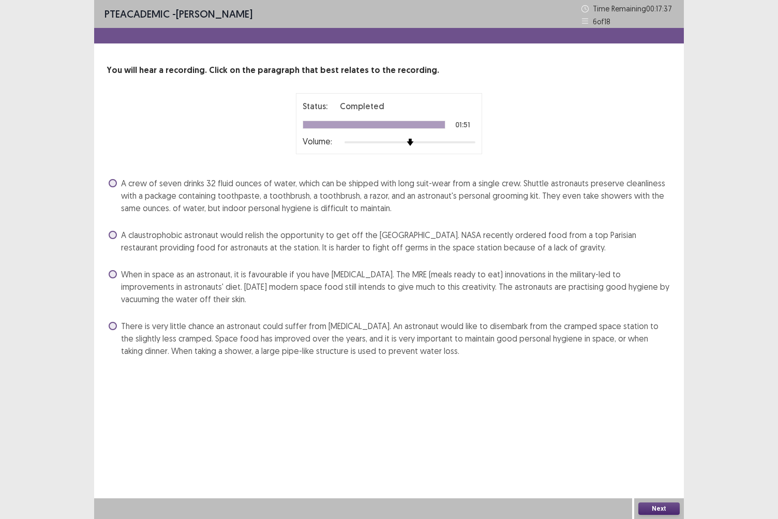
click at [180, 205] on span "A crew of seven drinks 32 fluid ounces of water, which can be shipped with long…" at bounding box center [396, 195] width 551 height 37
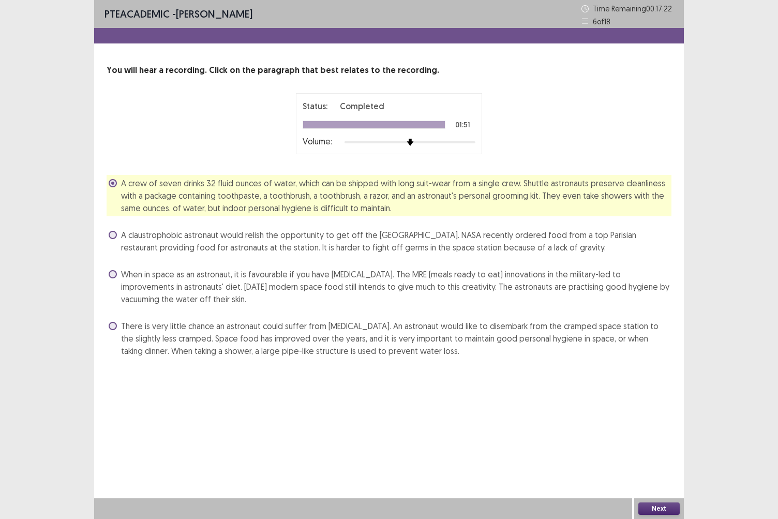
click at [644, 449] on button "Next" at bounding box center [659, 509] width 41 height 12
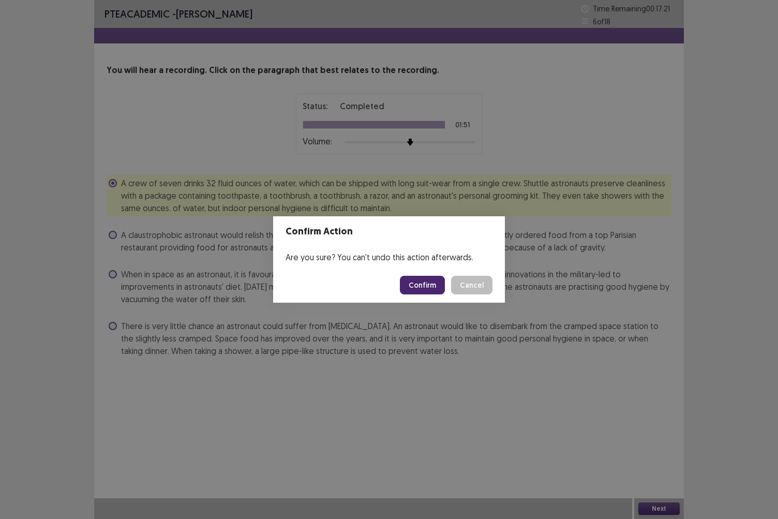
click at [424, 290] on button "Confirm" at bounding box center [422, 285] width 45 height 19
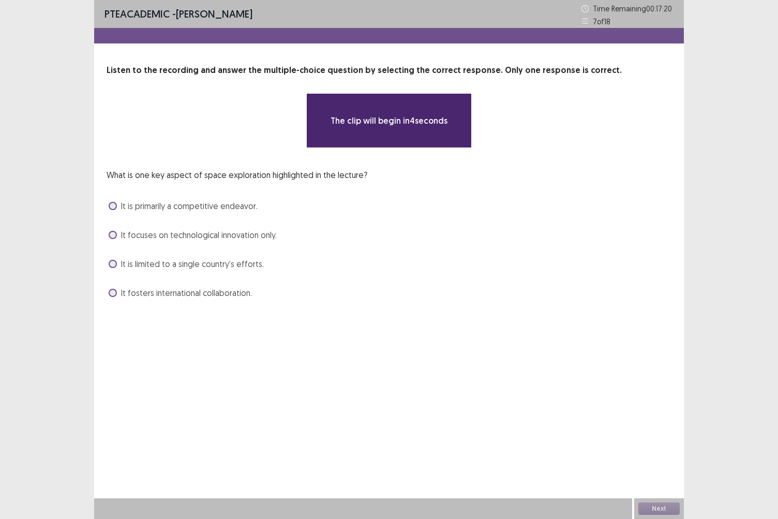
click at [202, 246] on div "What is one key aspect of space exploration highlighted in the lecture? It is p…" at bounding box center [389, 235] width 565 height 132
click at [196, 260] on span "It is limited to a single country’s efforts." at bounding box center [192, 264] width 143 height 12
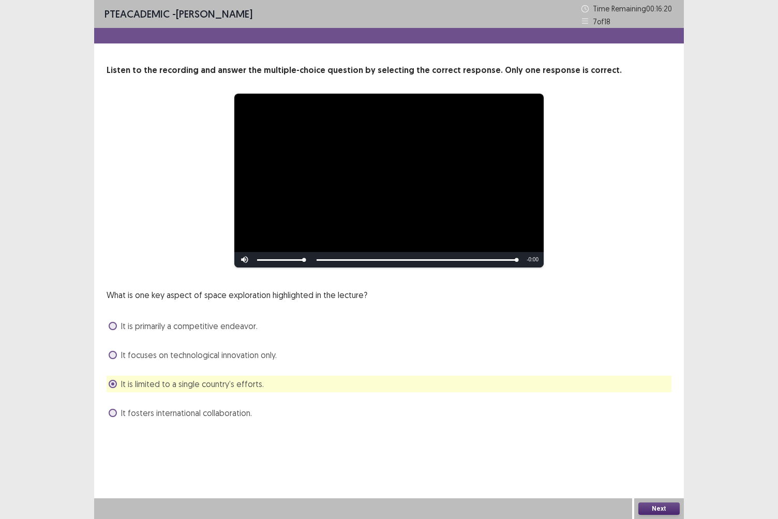
click at [650, 449] on button "Next" at bounding box center [659, 509] width 41 height 12
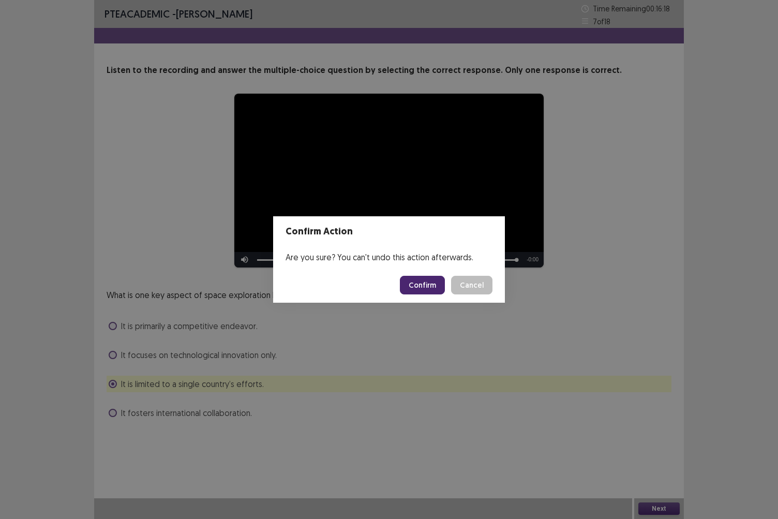
click at [430, 289] on button "Confirm" at bounding box center [422, 285] width 45 height 19
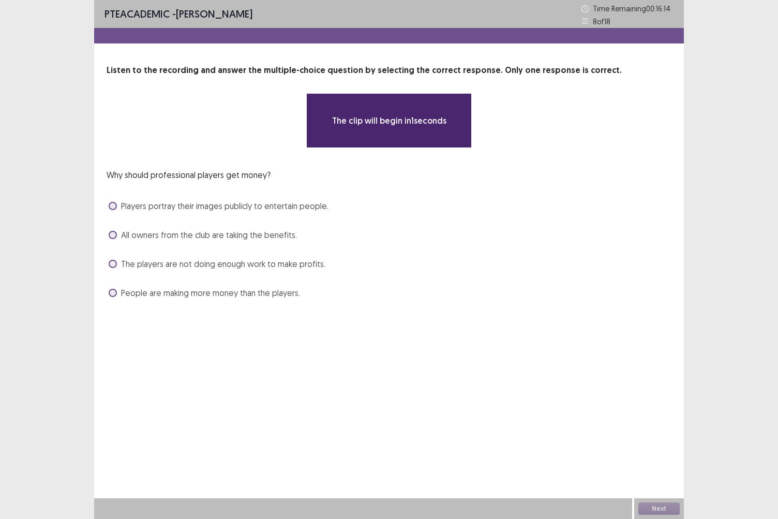
click at [226, 266] on span "The players are not doing enough work to make profits." at bounding box center [223, 264] width 204 height 12
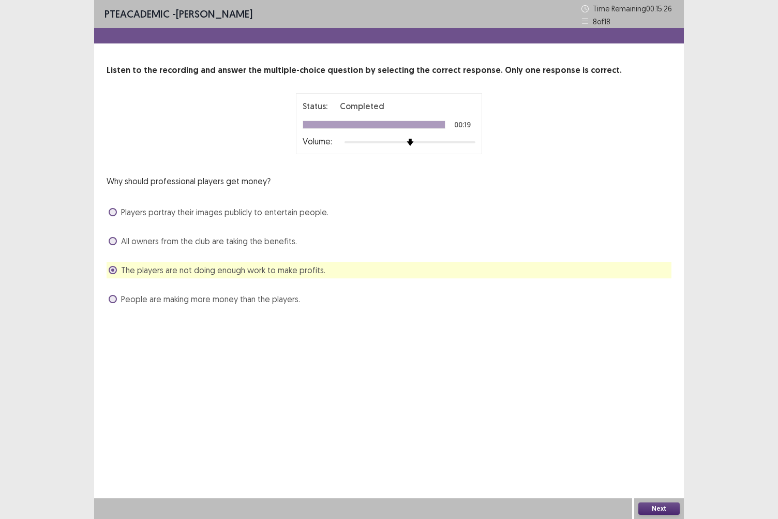
click at [166, 239] on span "All owners from the club are taking the benefits." at bounding box center [209, 241] width 176 height 12
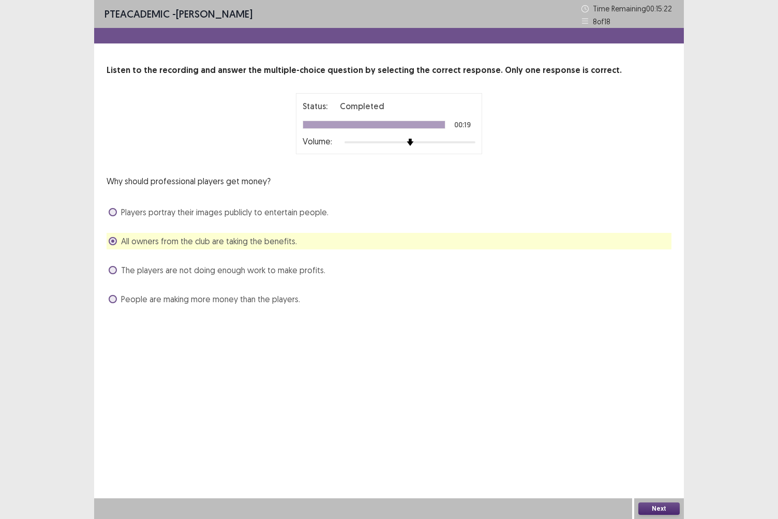
click at [648, 449] on button "Next" at bounding box center [659, 509] width 41 height 12
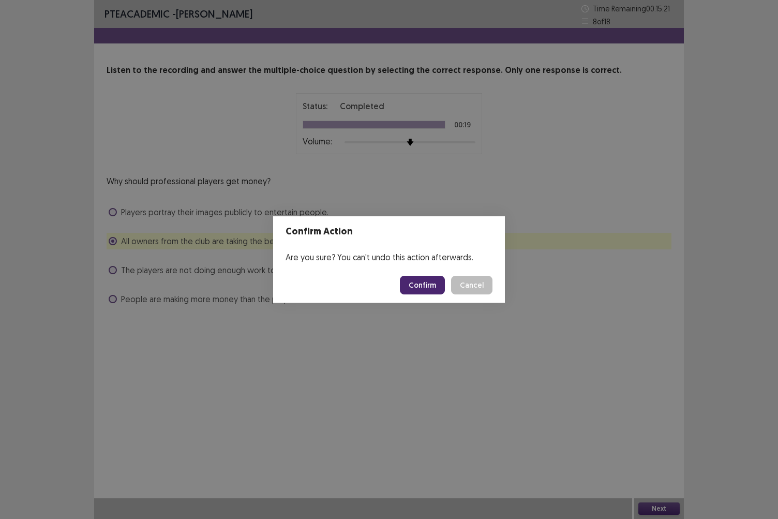
click at [424, 281] on button "Confirm" at bounding box center [422, 285] width 45 height 19
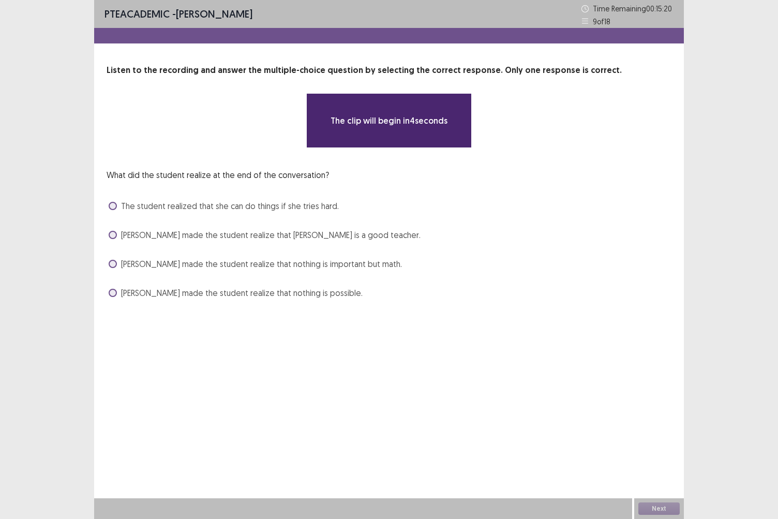
click at [350, 234] on span "[PERSON_NAME] made the student realize that [PERSON_NAME] is a good teacher." at bounding box center [271, 235] width 300 height 12
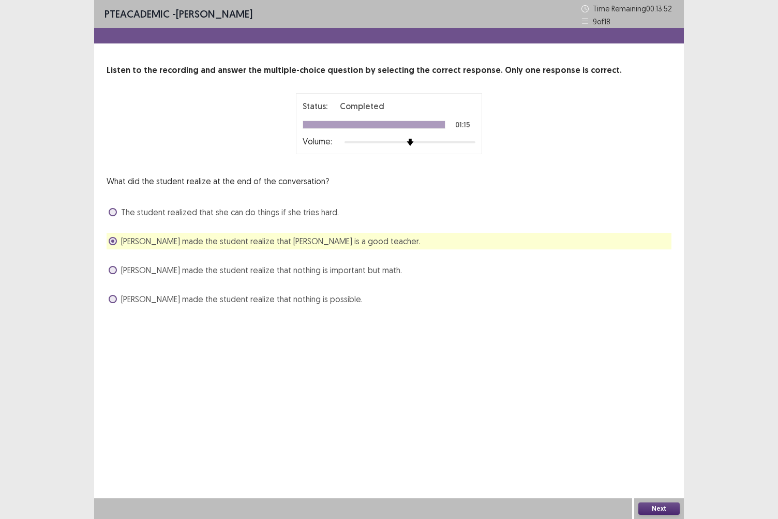
click at [305, 214] on span "The student realized that she can do things if she tries hard." at bounding box center [230, 212] width 218 height 12
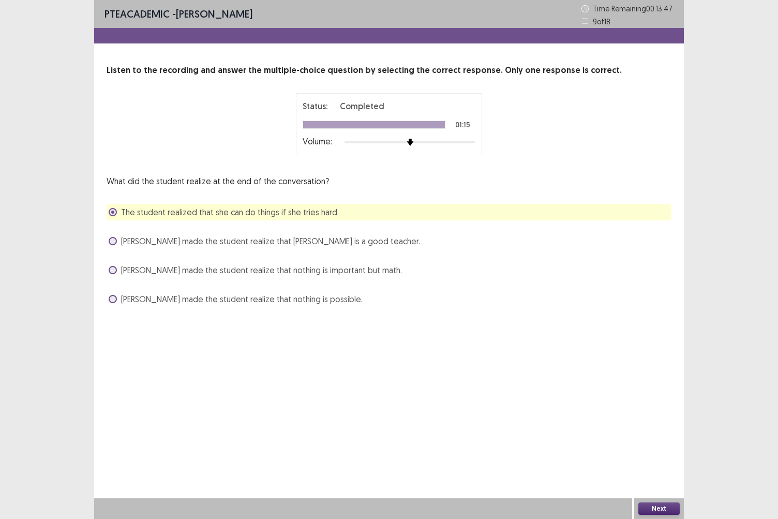
click at [670, 449] on button "Next" at bounding box center [659, 509] width 41 height 12
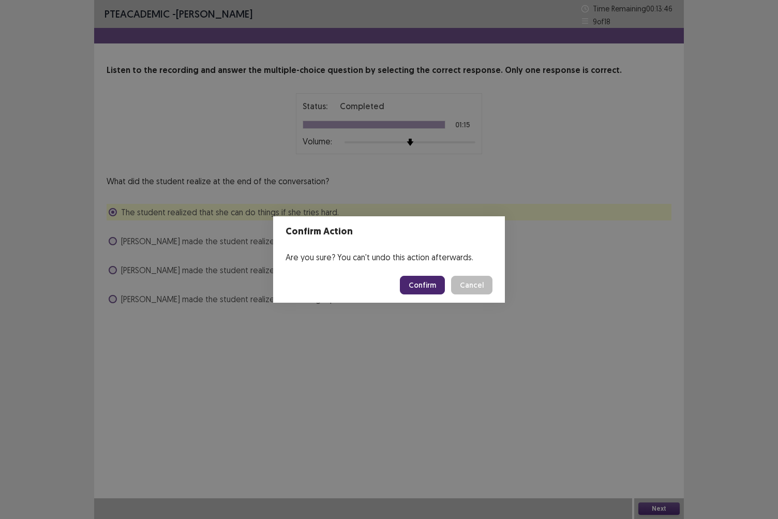
click at [423, 284] on button "Confirm" at bounding box center [422, 285] width 45 height 19
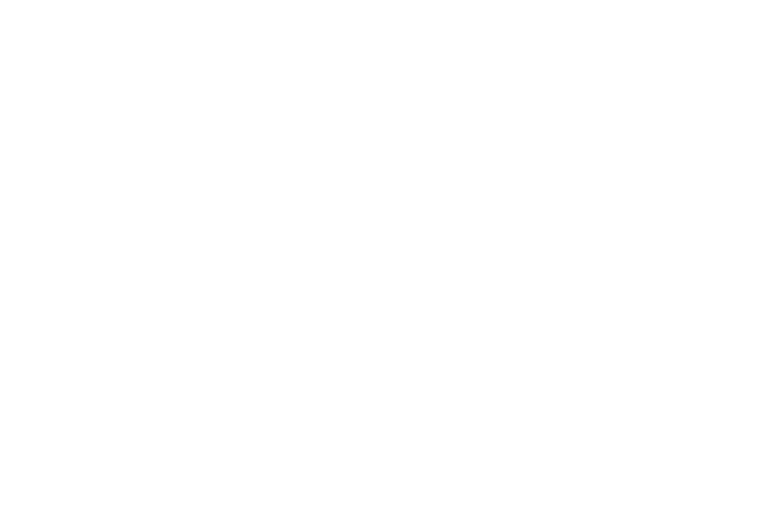
click at [423, 0] on html "PTE Academic Mock — Flowy by FastFlowUp [DATE] 10:00 AM" at bounding box center [389, 0] width 778 height 0
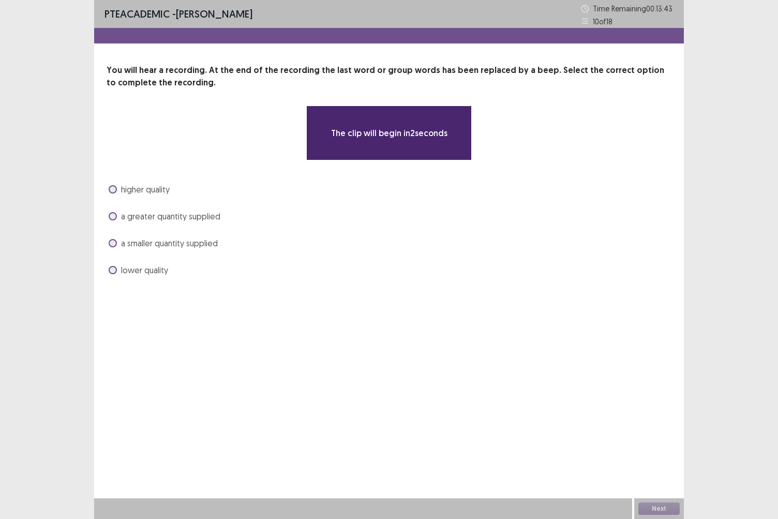
click at [174, 226] on div "higher quality a greater quantity supplied a smaller quantity supplied lower qu…" at bounding box center [389, 229] width 565 height 97
click at [180, 219] on span "a greater quantity supplied" at bounding box center [170, 216] width 99 height 12
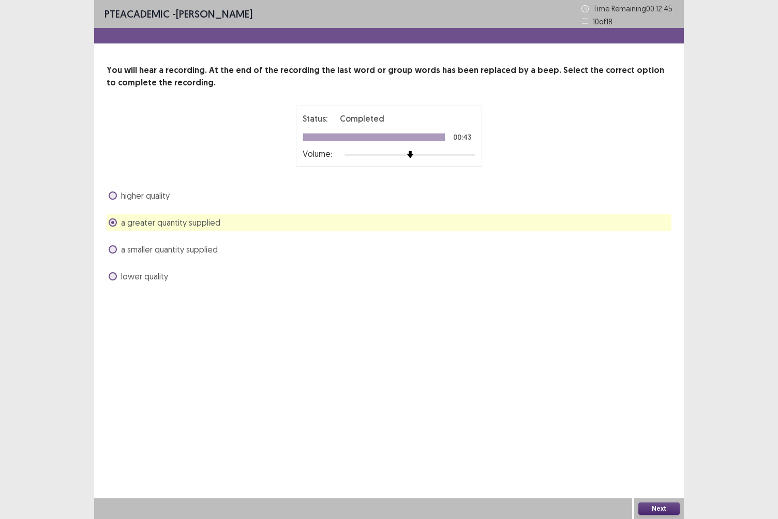
click at [661, 449] on button "Next" at bounding box center [659, 509] width 41 height 12
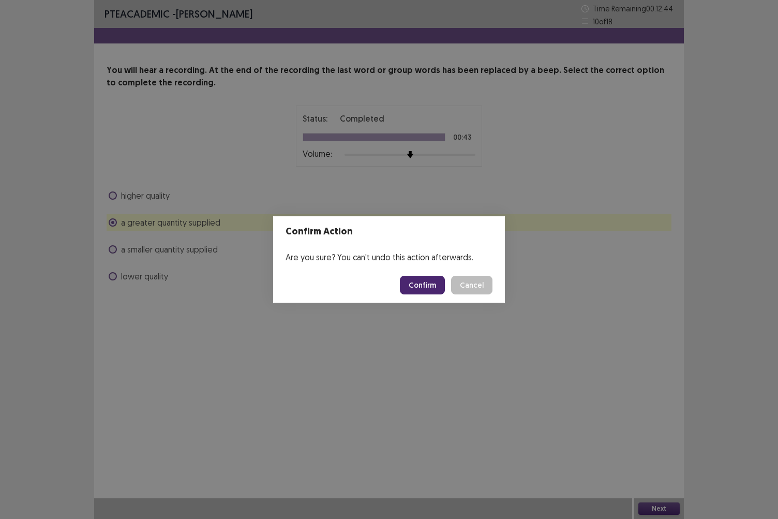
click at [426, 283] on button "Confirm" at bounding box center [422, 285] width 45 height 19
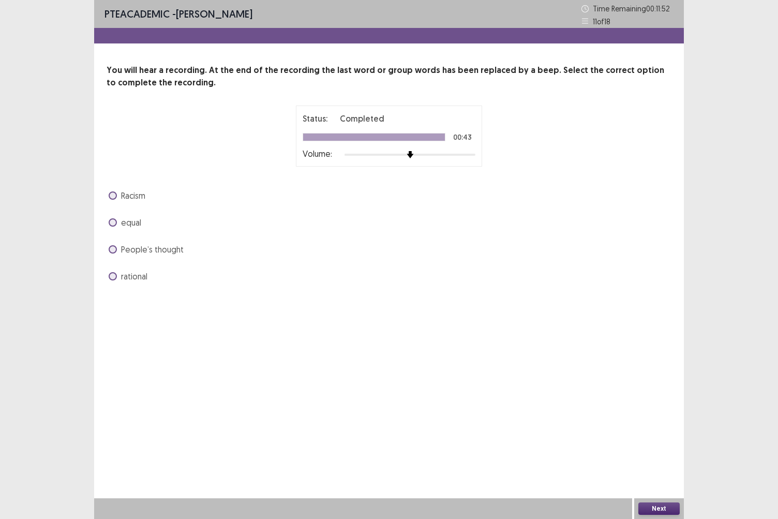
click at [153, 252] on span "People’s thought" at bounding box center [152, 249] width 63 height 12
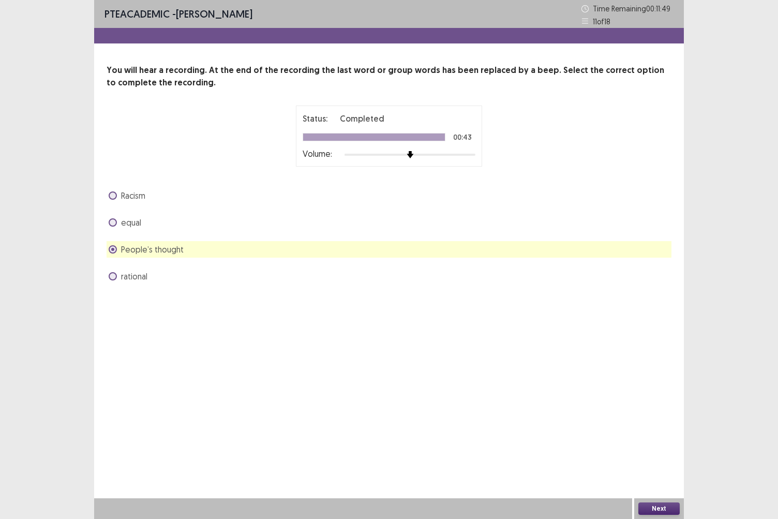
click at [647, 449] on button "Next" at bounding box center [659, 509] width 41 height 12
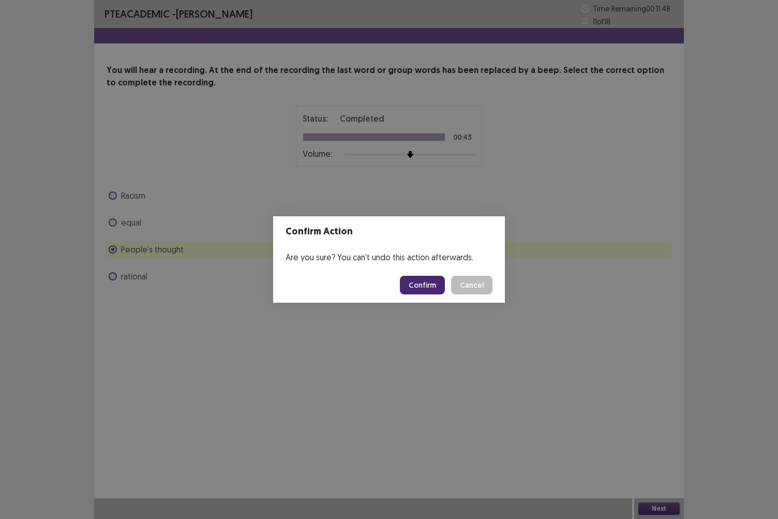
click at [425, 290] on button "Confirm" at bounding box center [422, 285] width 45 height 19
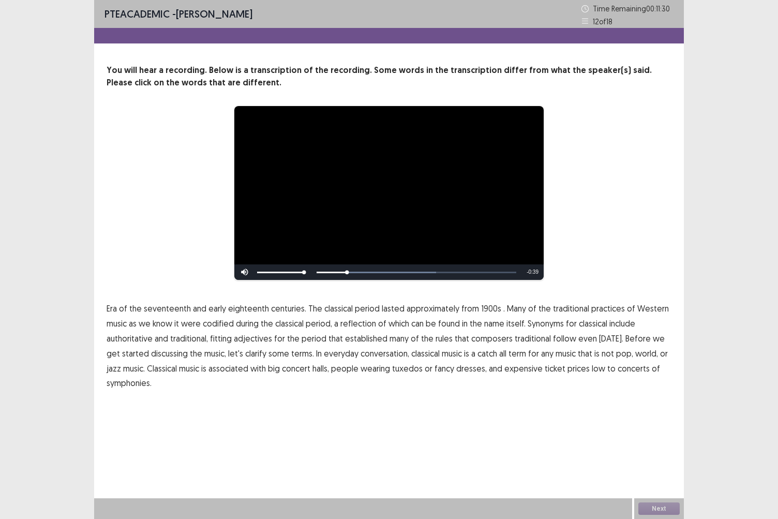
click at [491, 311] on span "1900s" at bounding box center [491, 308] width 20 height 12
click at [525, 341] on span "traditional" at bounding box center [533, 338] width 36 height 12
click at [658, 449] on button "Next" at bounding box center [659, 509] width 41 height 12
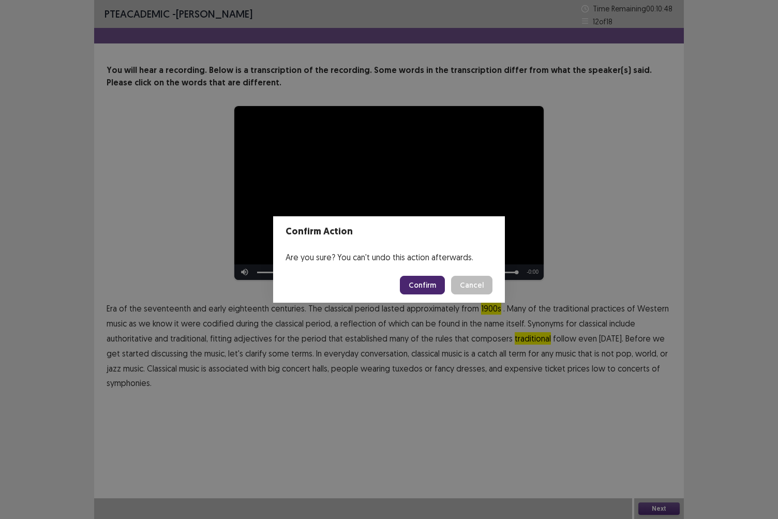
click at [419, 289] on button "Confirm" at bounding box center [422, 285] width 45 height 19
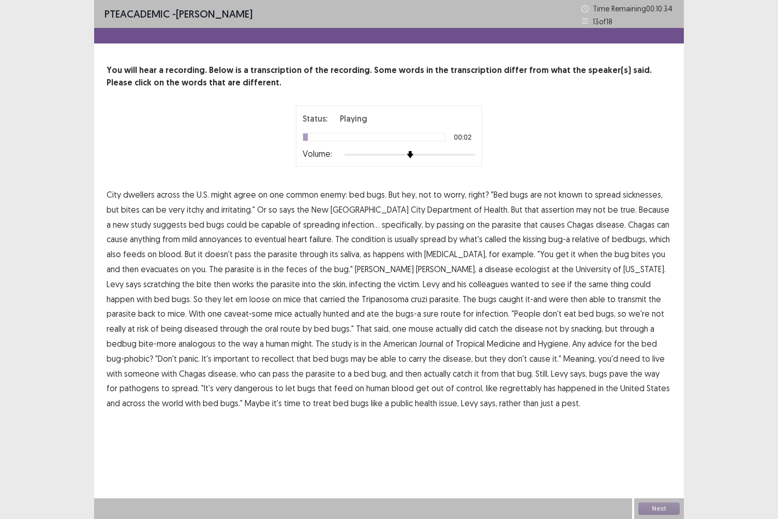
click at [172, 196] on span "across" at bounding box center [168, 194] width 23 height 12
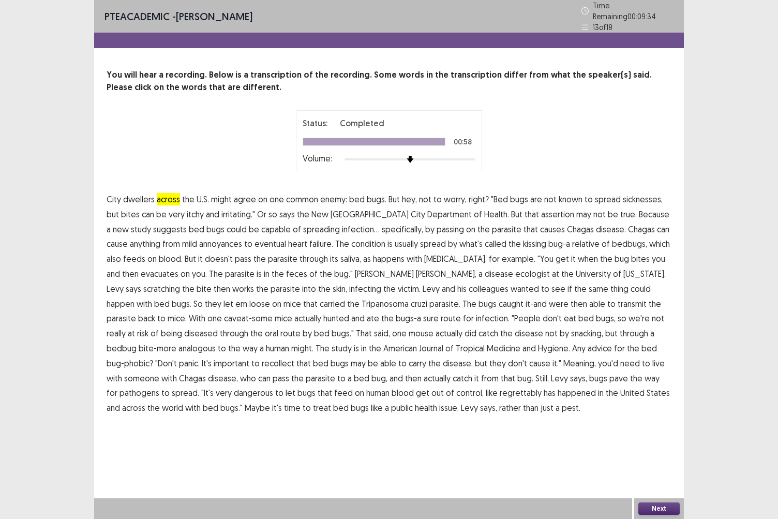
click at [165, 197] on span "across" at bounding box center [168, 199] width 23 height 12
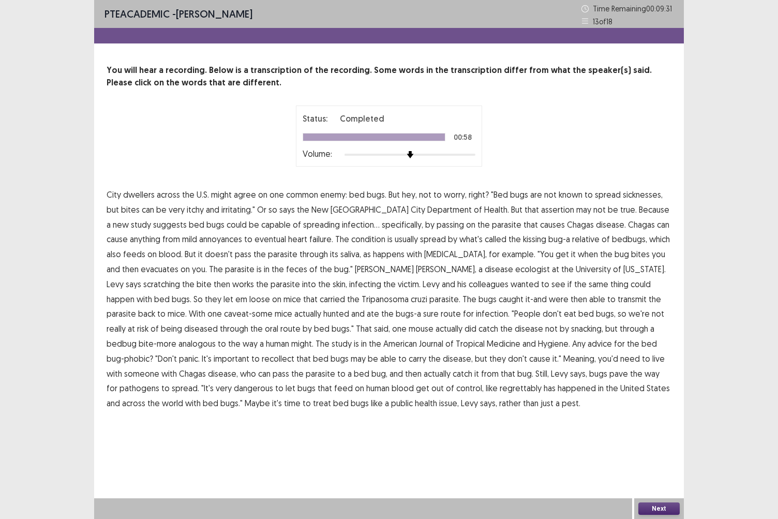
click at [652, 449] on div "Next" at bounding box center [659, 508] width 50 height 21
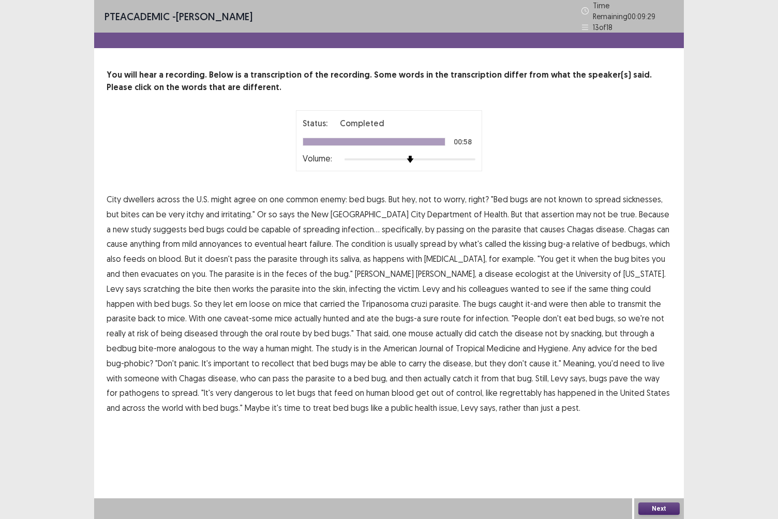
click at [659, 449] on button "Next" at bounding box center [659, 509] width 41 height 12
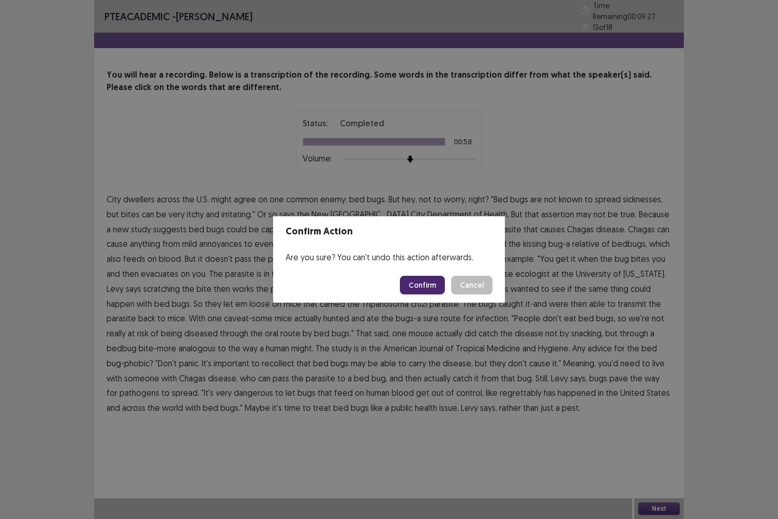
click at [426, 281] on button "Confirm" at bounding box center [422, 285] width 45 height 19
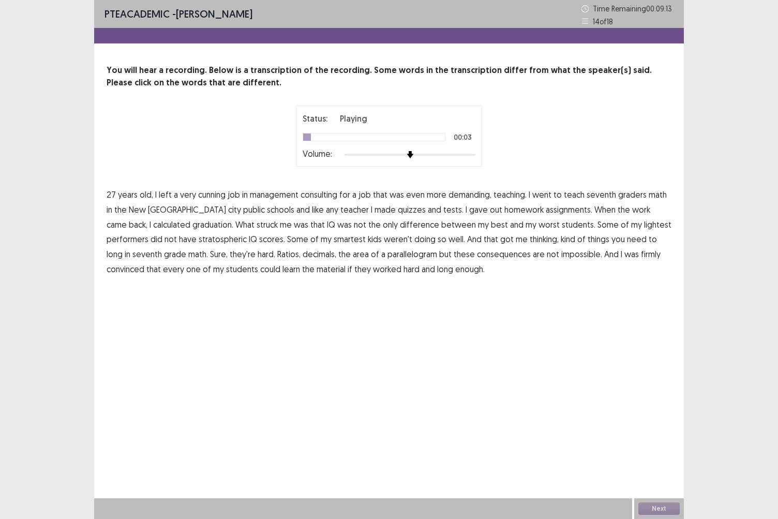
click at [215, 198] on span "cunning" at bounding box center [211, 194] width 27 height 12
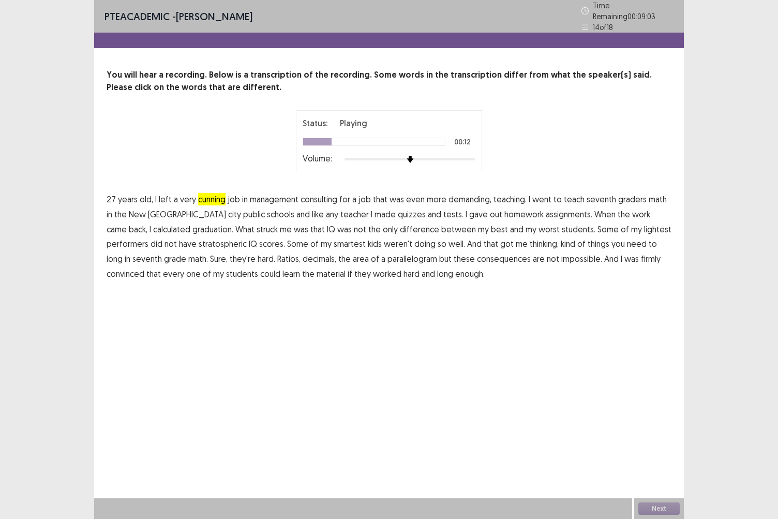
click at [629, 196] on span "graders" at bounding box center [632, 199] width 28 height 12
click at [193, 223] on span "graduation." at bounding box center [213, 229] width 41 height 12
click at [644, 226] on span "lightest" at bounding box center [657, 229] width 27 height 12
click at [384, 239] on span "weren't" at bounding box center [398, 244] width 28 height 12
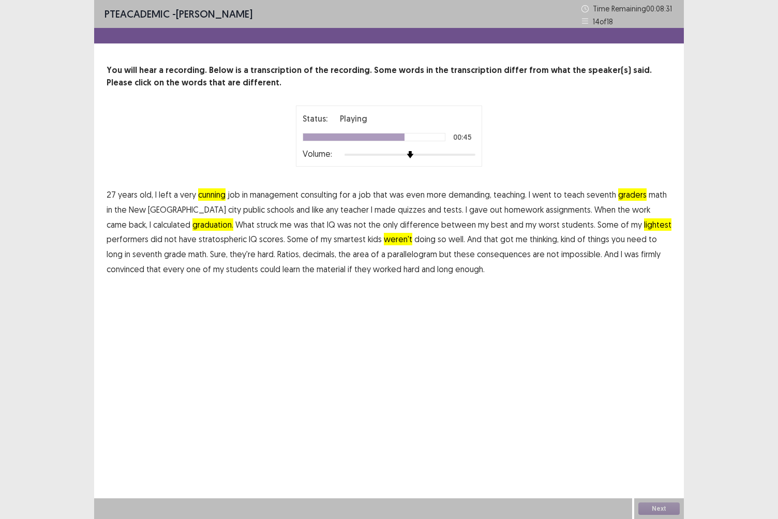
click at [123, 248] on span "long" at bounding box center [115, 254] width 16 height 12
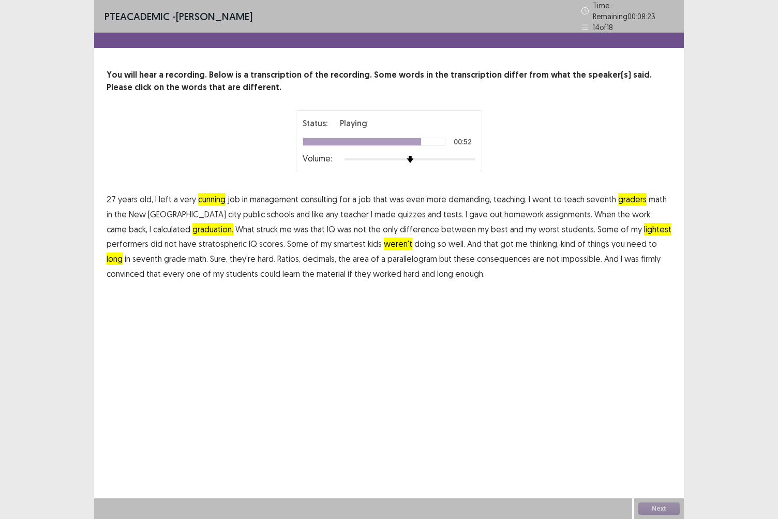
click at [477, 255] on span "consequences" at bounding box center [504, 259] width 54 height 12
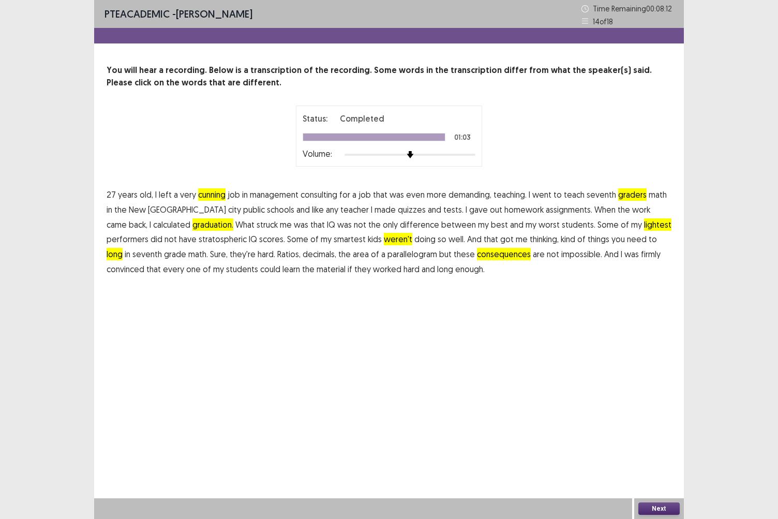
click at [663, 449] on button "Next" at bounding box center [659, 509] width 41 height 12
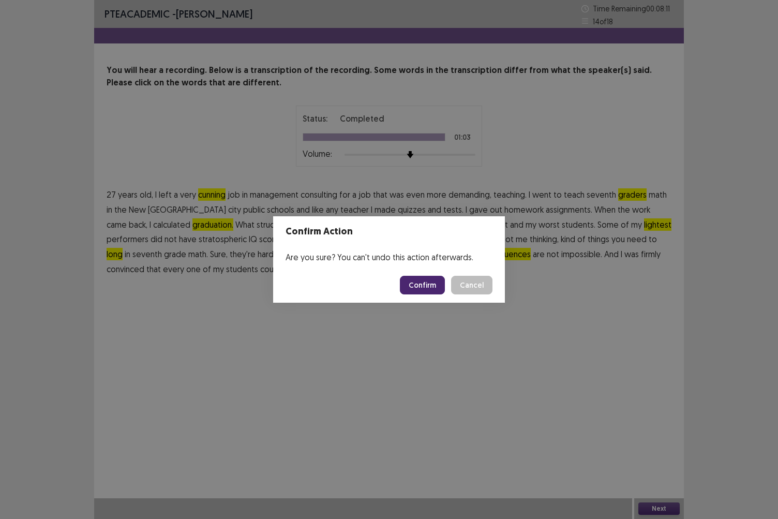
click at [434, 291] on button "Confirm" at bounding box center [422, 285] width 45 height 19
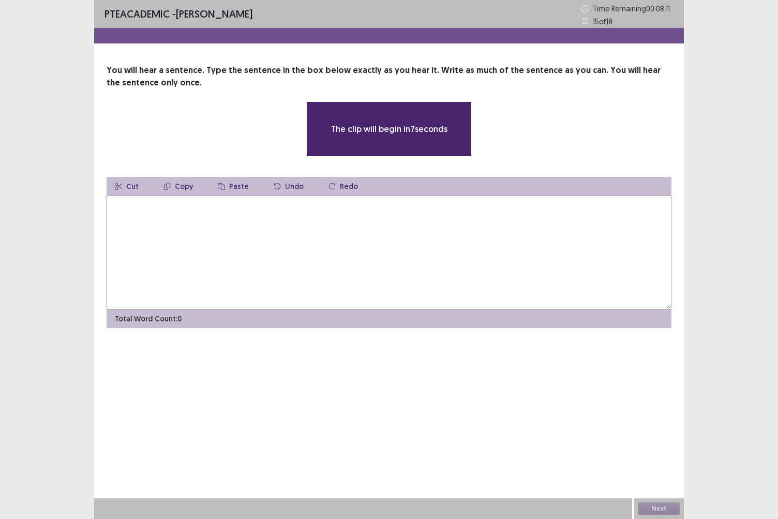
click at [210, 207] on textarea at bounding box center [389, 253] width 565 height 114
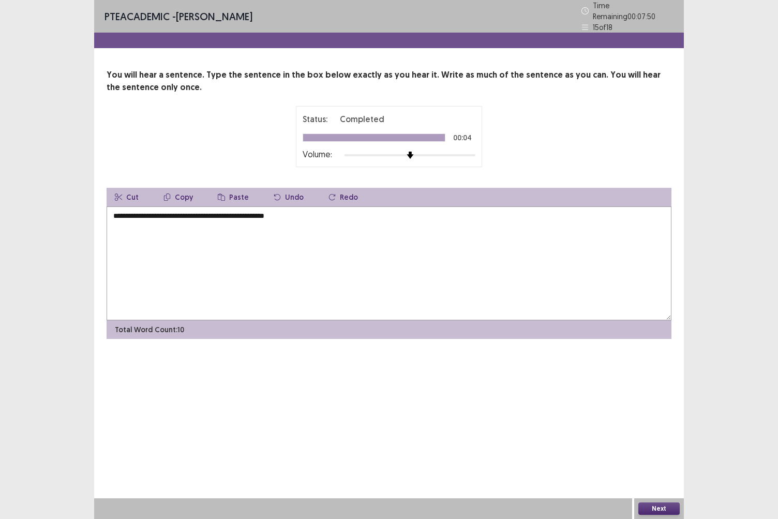
click at [118, 210] on textarea "**********" at bounding box center [389, 263] width 565 height 114
click at [309, 211] on textarea "**********" at bounding box center [389, 263] width 565 height 114
type textarea "**********"
click at [662, 449] on button "Next" at bounding box center [659, 509] width 41 height 12
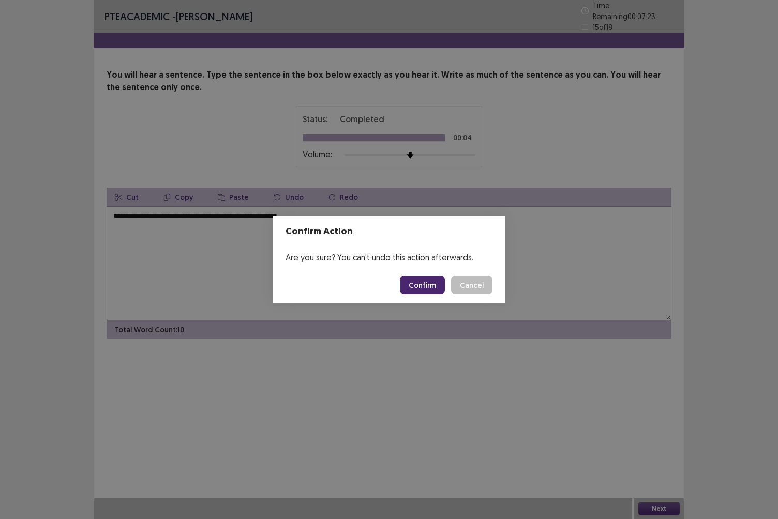
click at [390, 292] on footer "Confirm Cancel" at bounding box center [389, 285] width 232 height 35
click at [420, 285] on button "Confirm" at bounding box center [422, 285] width 45 height 19
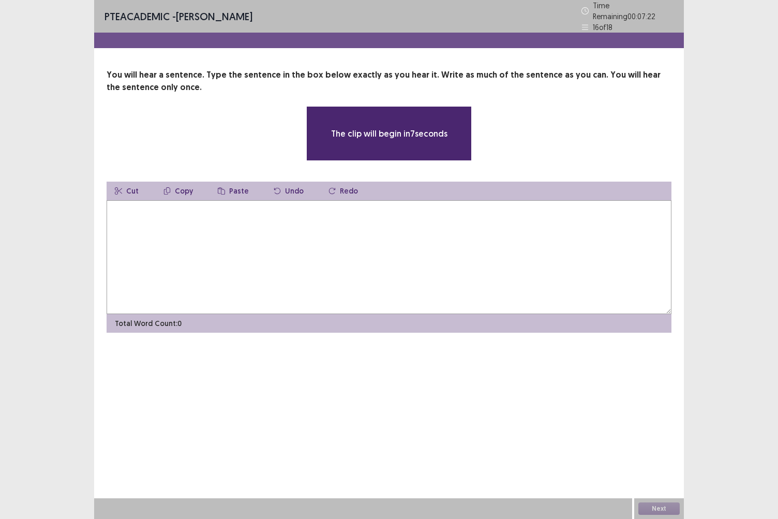
click at [325, 228] on textarea at bounding box center [389, 257] width 565 height 114
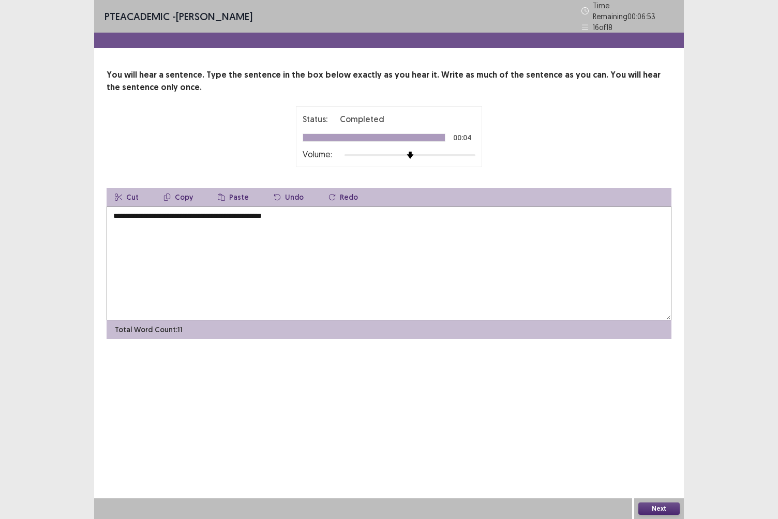
click at [131, 211] on textarea "**********" at bounding box center [389, 263] width 565 height 114
click at [132, 211] on textarea "**********" at bounding box center [389, 263] width 565 height 114
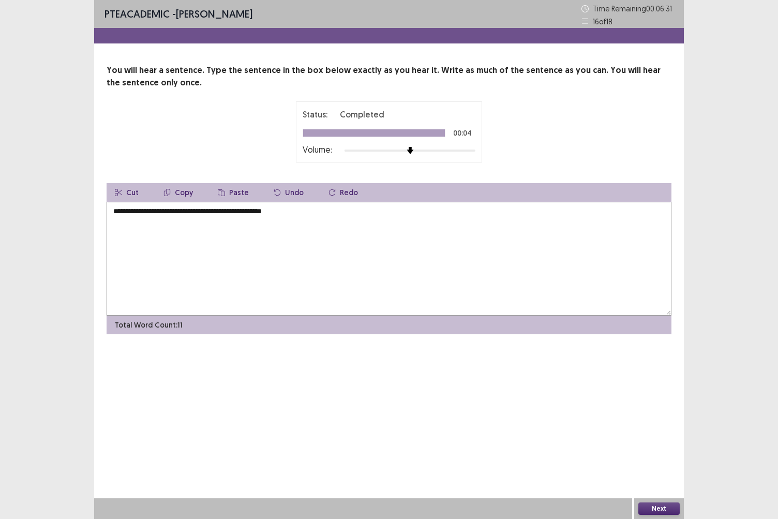
click at [354, 233] on textarea "**********" at bounding box center [389, 259] width 565 height 114
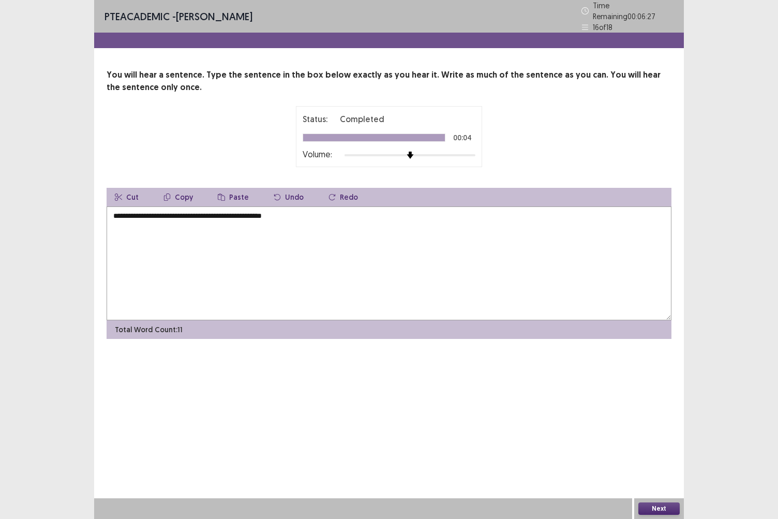
click at [116, 210] on textarea "**********" at bounding box center [389, 263] width 565 height 114
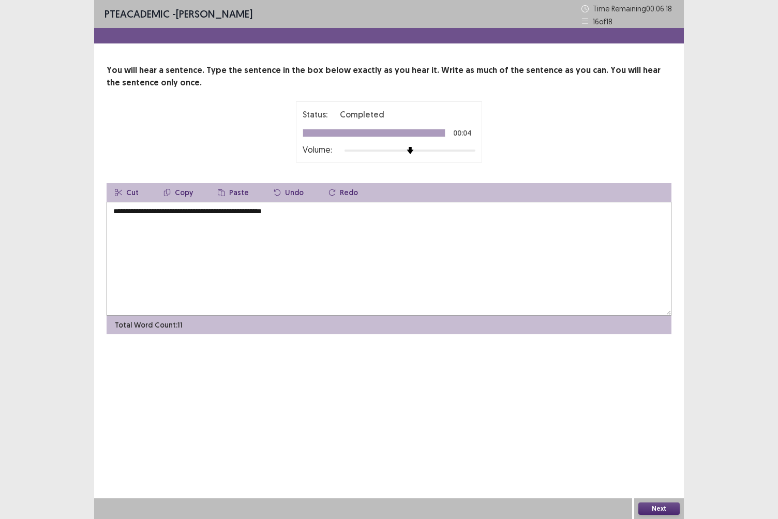
click at [322, 215] on textarea "**********" at bounding box center [389, 259] width 565 height 114
click at [125, 214] on textarea "**********" at bounding box center [389, 259] width 565 height 114
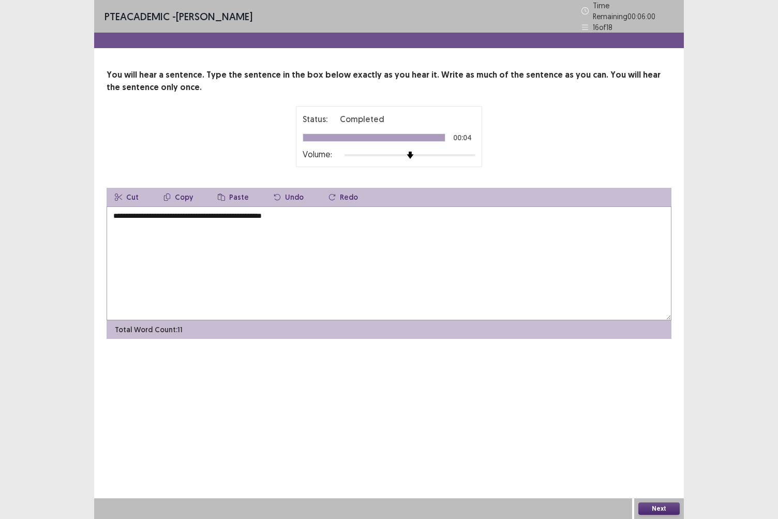
click at [329, 220] on textarea "**********" at bounding box center [389, 263] width 565 height 114
type textarea "**********"
click at [648, 449] on button "Next" at bounding box center [659, 509] width 41 height 12
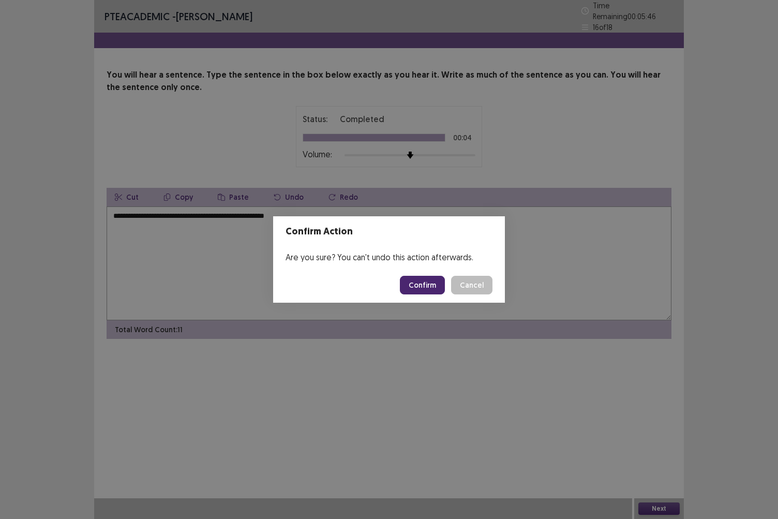
click at [425, 283] on button "Confirm" at bounding box center [422, 285] width 45 height 19
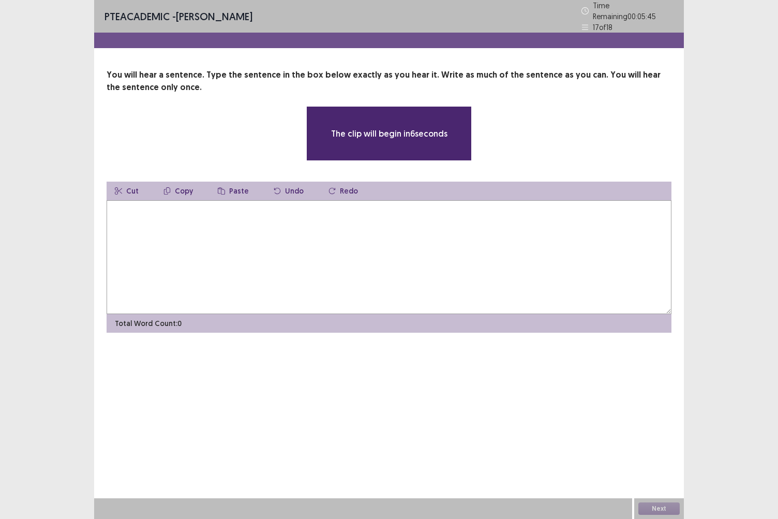
click at [291, 228] on textarea at bounding box center [389, 257] width 565 height 114
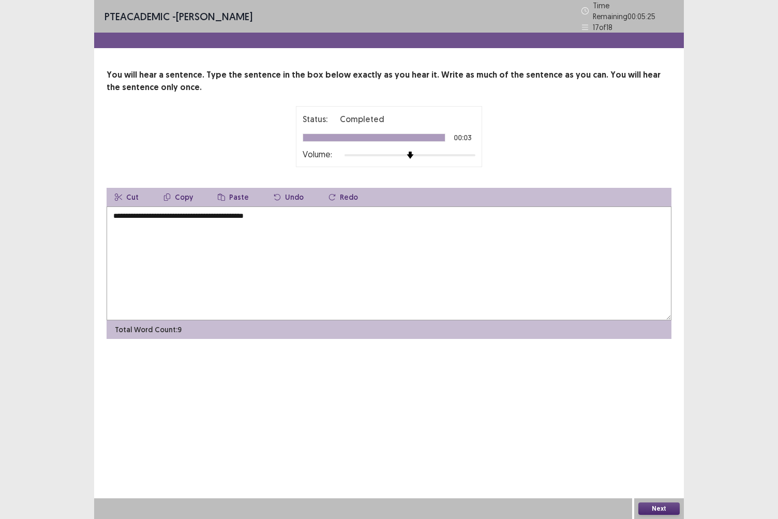
click at [116, 209] on textarea "**********" at bounding box center [389, 263] width 565 height 114
type textarea "**********"
click at [651, 449] on button "Next" at bounding box center [659, 509] width 41 height 12
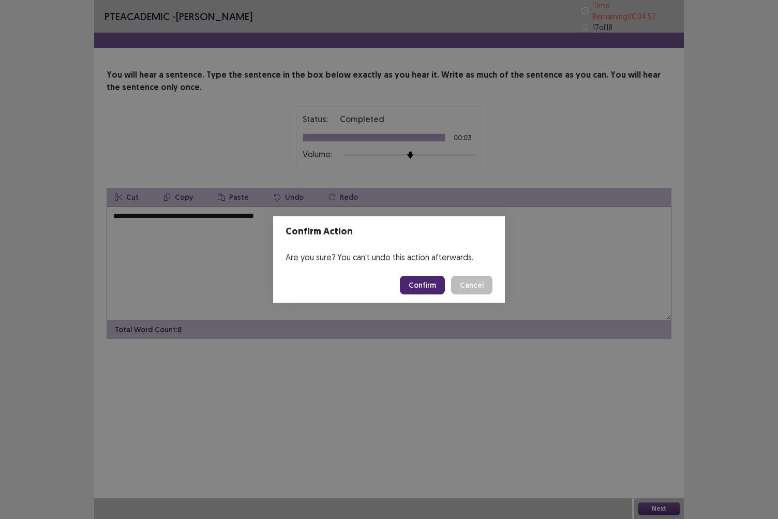
click at [430, 282] on button "Confirm" at bounding box center [422, 285] width 45 height 19
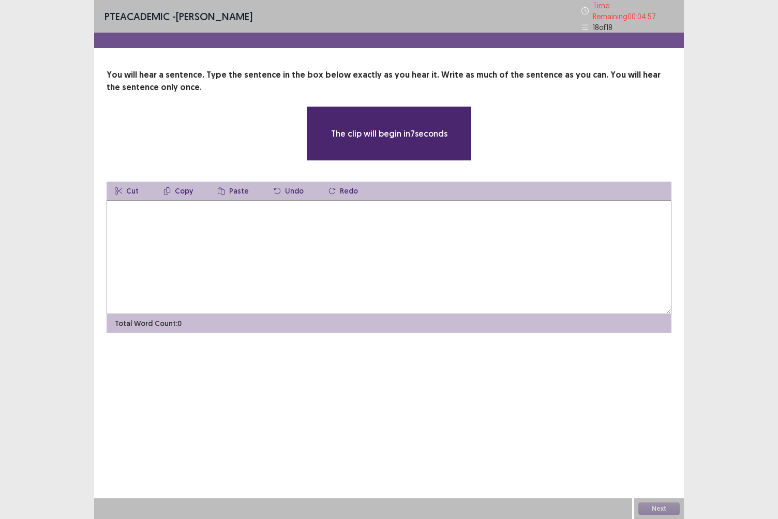
click at [259, 242] on textarea at bounding box center [389, 257] width 565 height 114
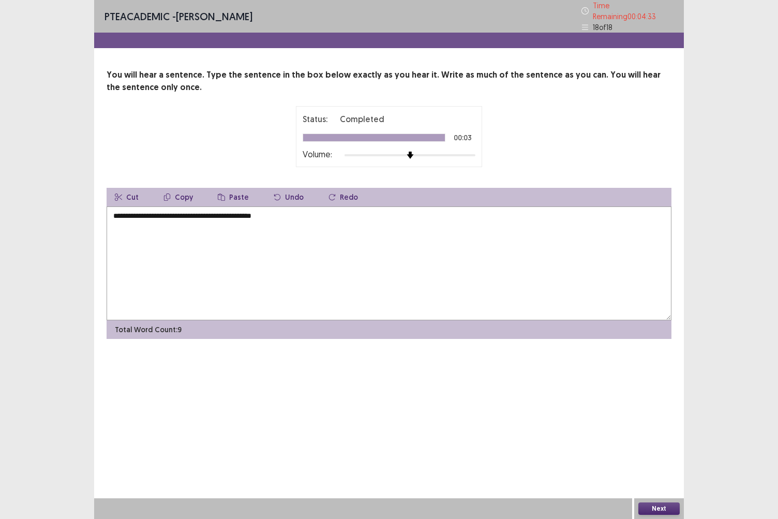
click at [121, 212] on textarea "**********" at bounding box center [389, 263] width 565 height 114
click at [210, 212] on textarea "**********" at bounding box center [389, 263] width 565 height 114
click at [292, 215] on textarea "**********" at bounding box center [389, 263] width 565 height 114
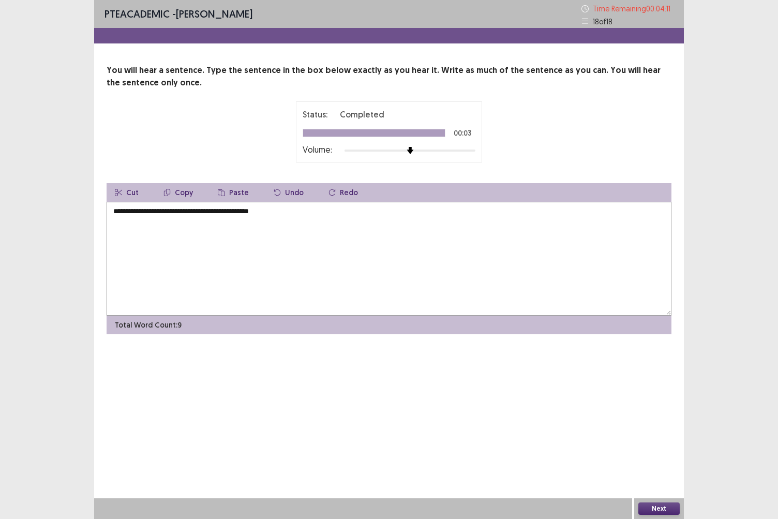
click at [209, 213] on textarea "**********" at bounding box center [389, 259] width 565 height 114
click at [314, 214] on textarea "**********" at bounding box center [389, 259] width 565 height 114
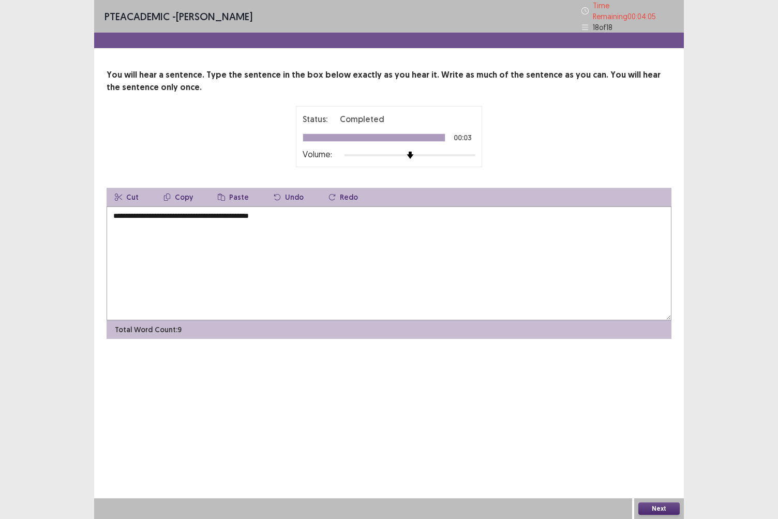
type textarea "**********"
click at [659, 449] on button "Next" at bounding box center [659, 509] width 41 height 12
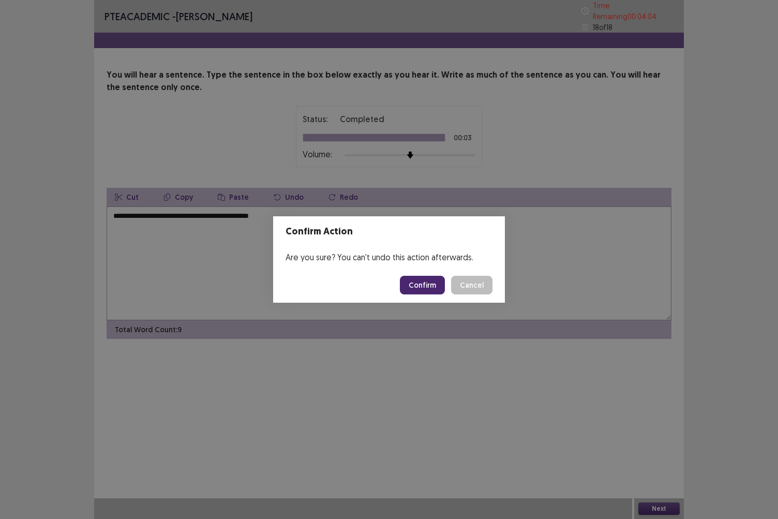
click at [419, 288] on button "Confirm" at bounding box center [422, 285] width 45 height 19
